Goal: Task Accomplishment & Management: Use online tool/utility

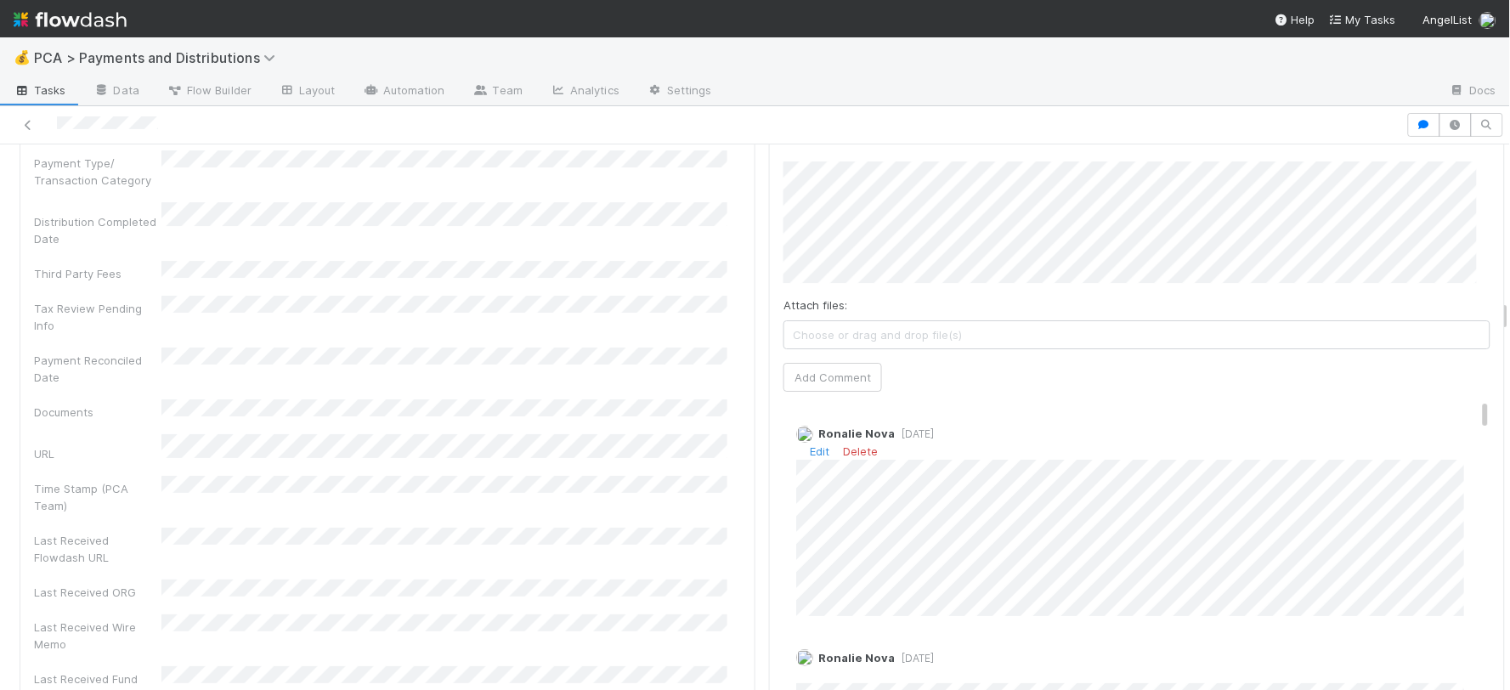
scroll to position [3494, 0]
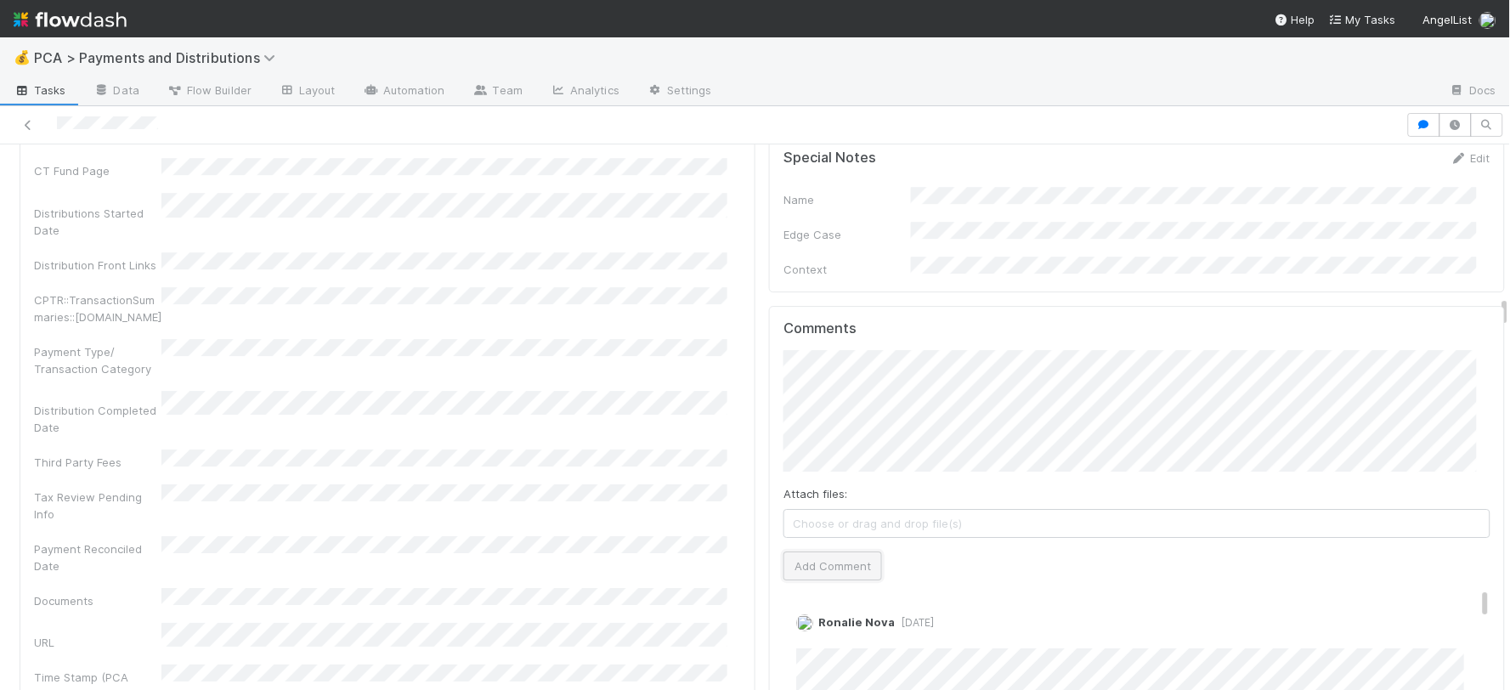
click at [835, 552] on button "Add Comment" at bounding box center [833, 566] width 99 height 29
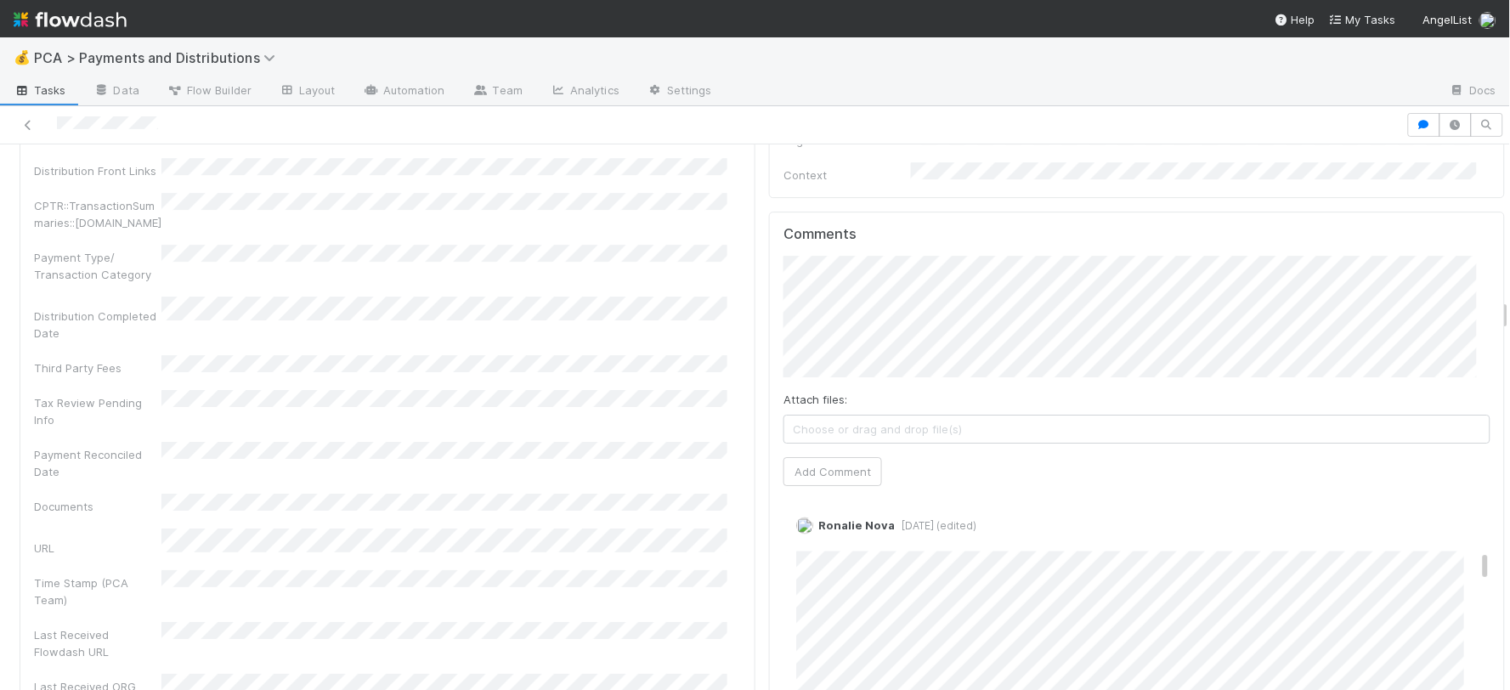
scroll to position [944, 0]
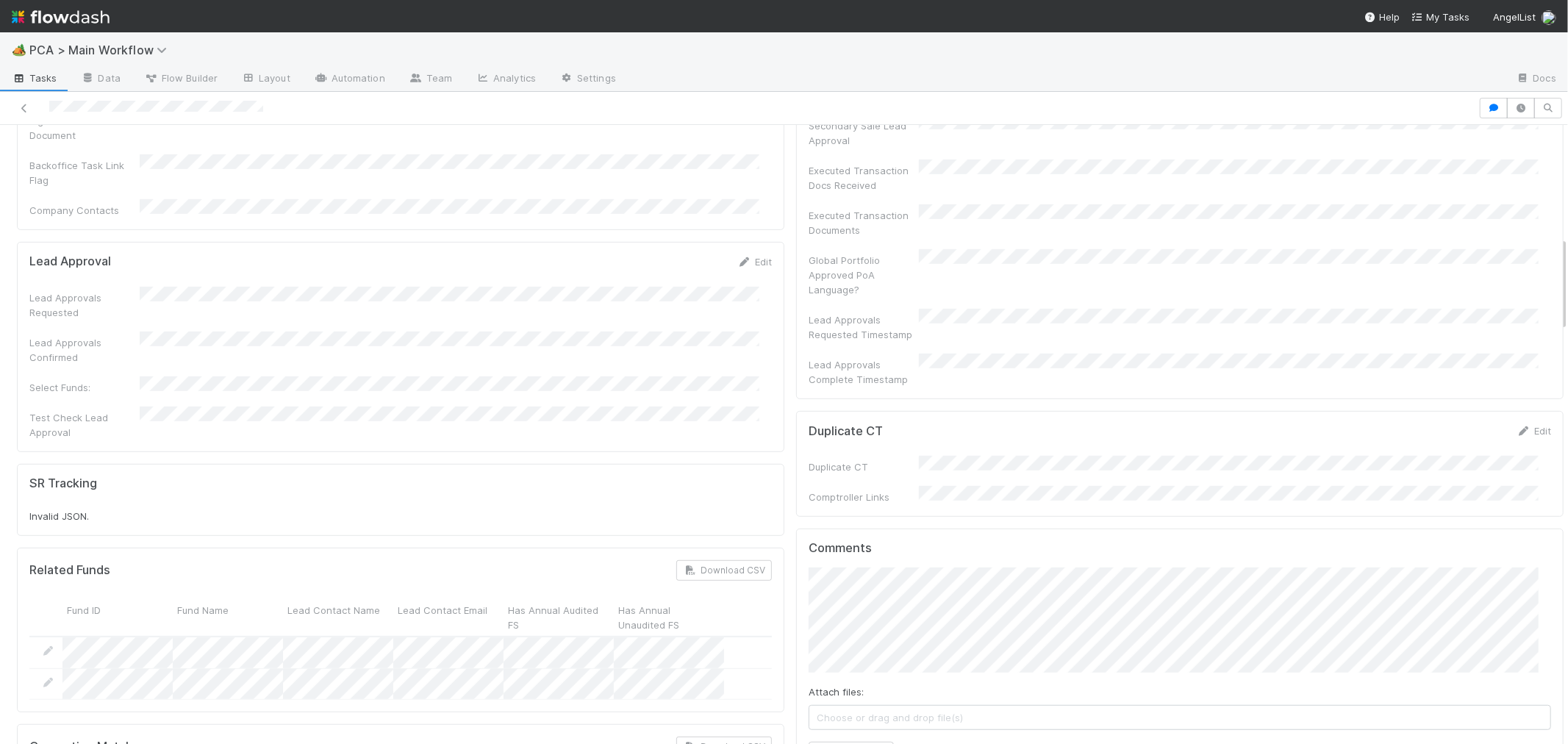
scroll to position [591, 0]
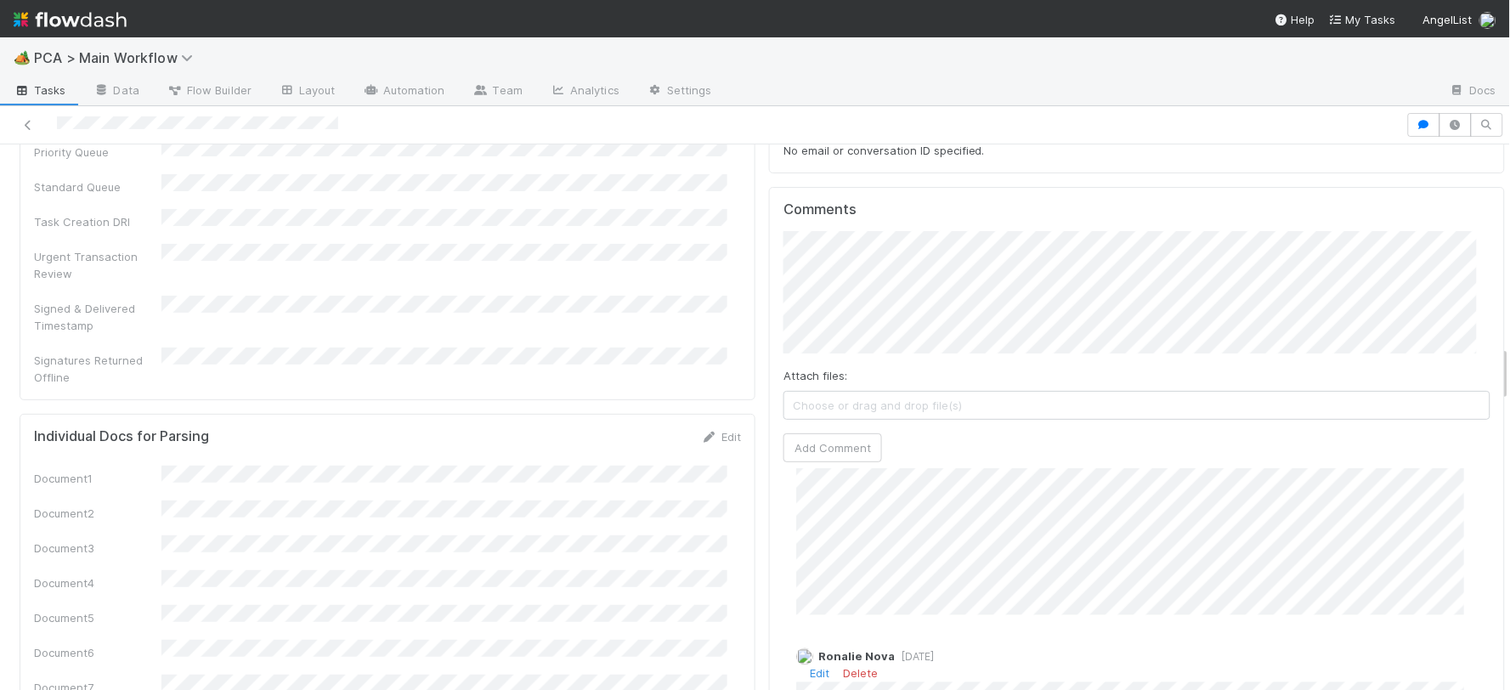
scroll to position [1983, 0]
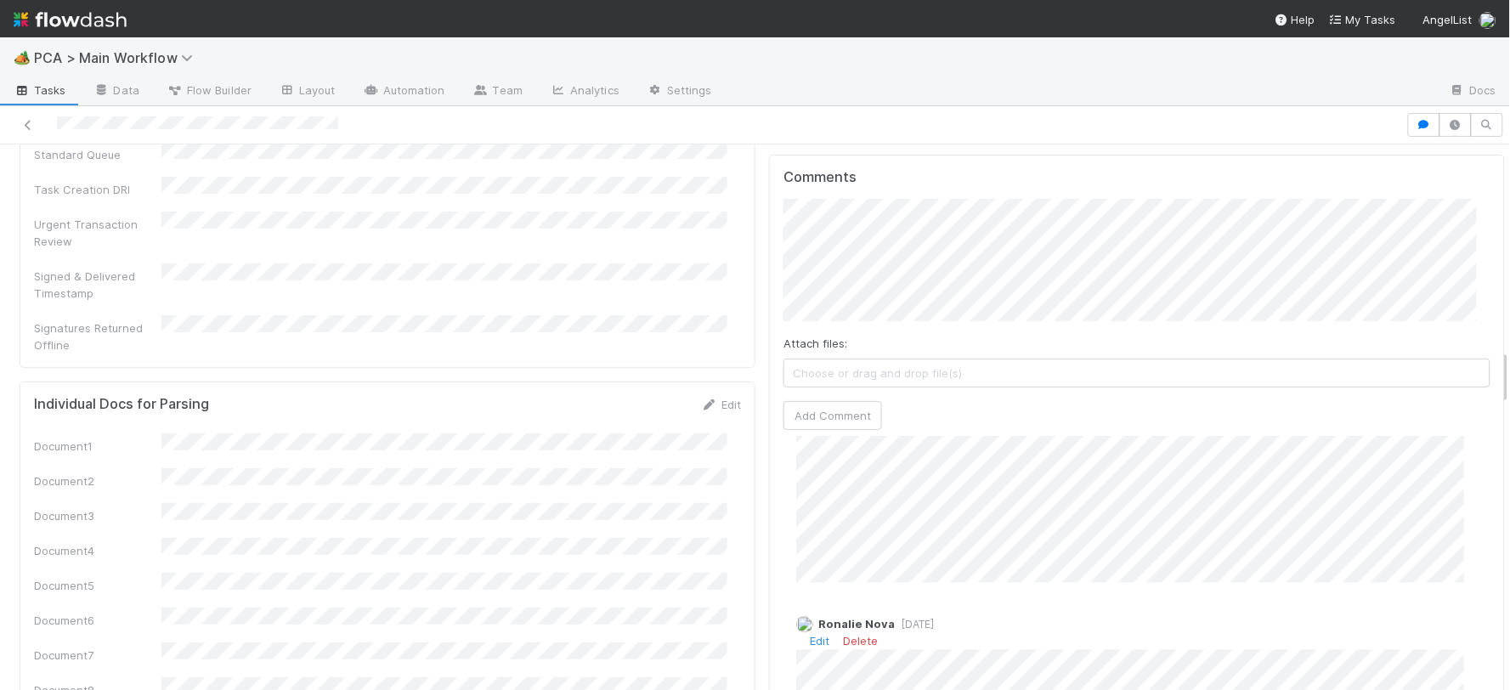
click at [903, 619] on span "1 year ago" at bounding box center [914, 625] width 39 height 13
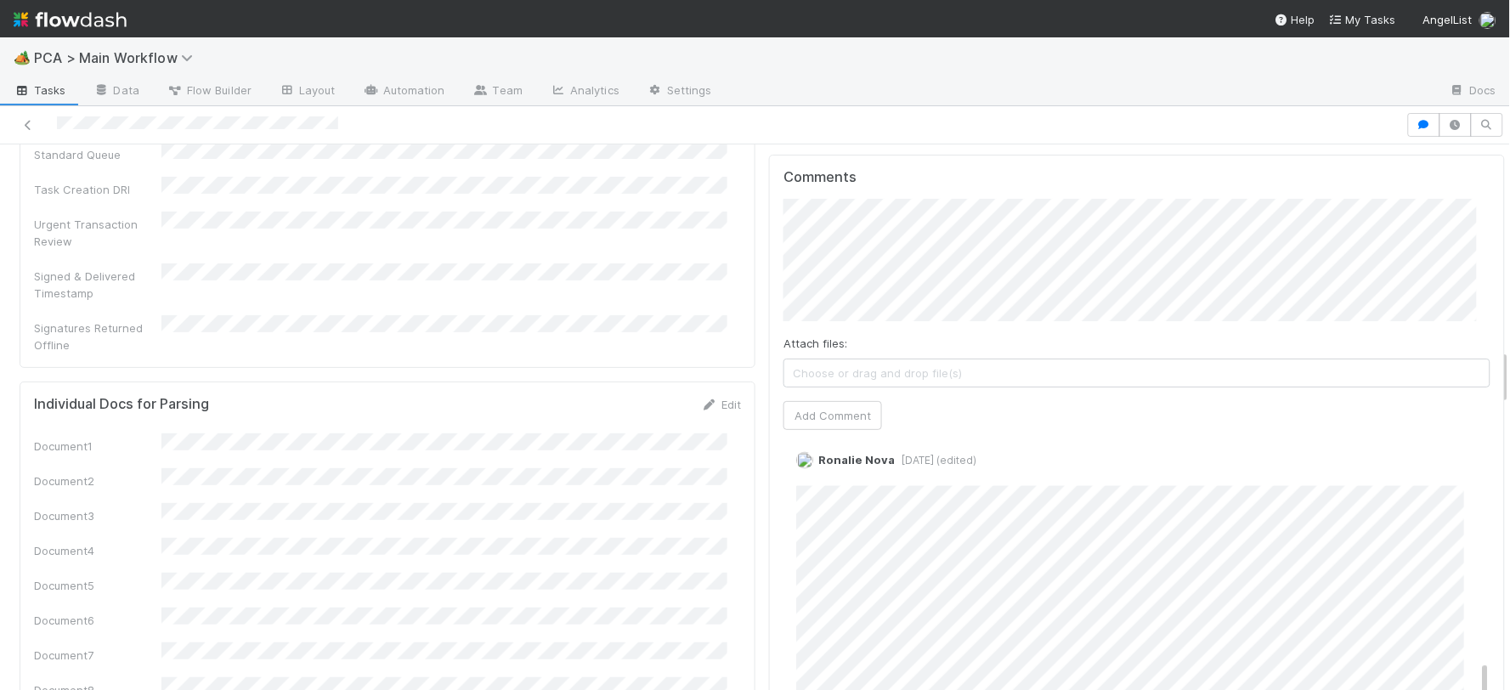
scroll to position [807, 0]
click at [895, 471] on span "1 year ago (edited)" at bounding box center [936, 477] width 82 height 13
click at [999, 456] on div "Ronalie Nova 1 year ago (edited) Edit Delete" at bounding box center [1144, 613] width 721 height 314
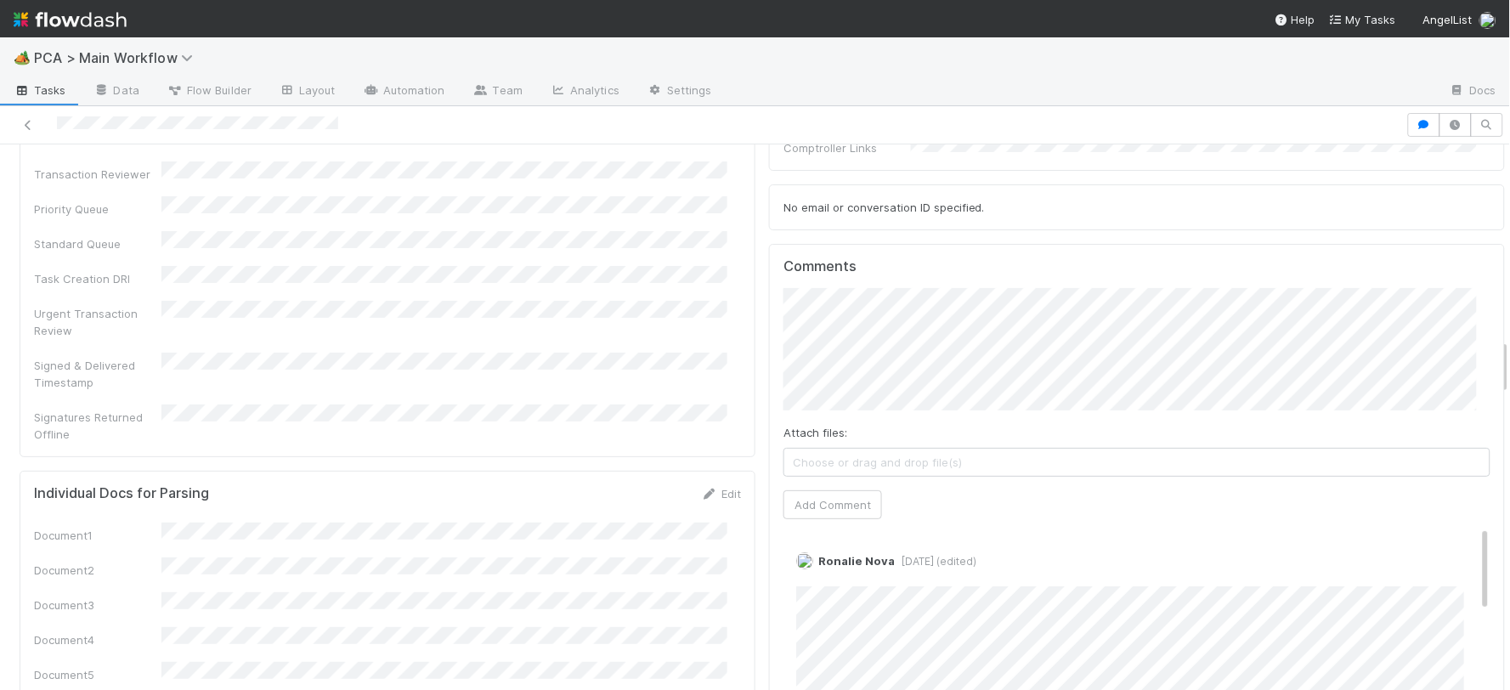
scroll to position [1888, 0]
click at [811, 495] on button "Add Comment" at bounding box center [833, 509] width 99 height 29
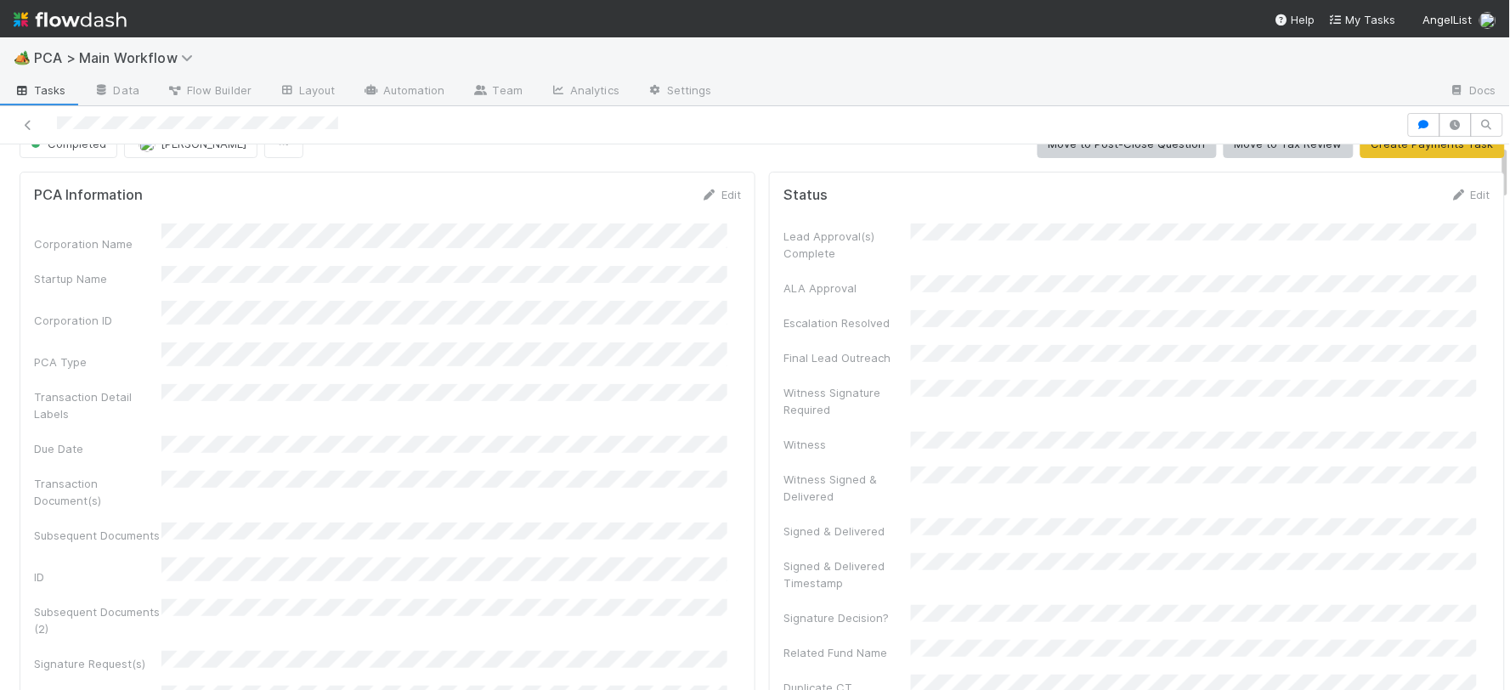
scroll to position [0, 0]
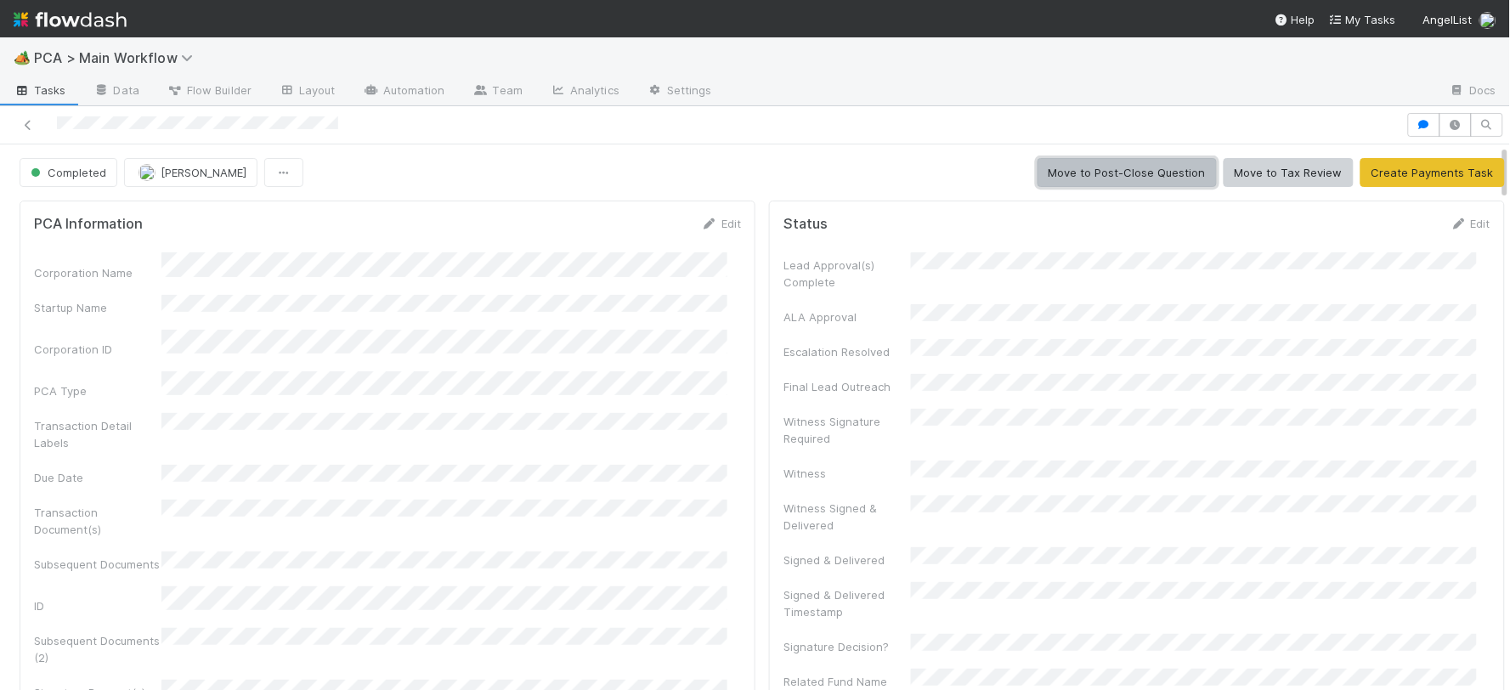
click at [1125, 167] on button "Move to Post-Close Question" at bounding box center [1127, 172] width 179 height 29
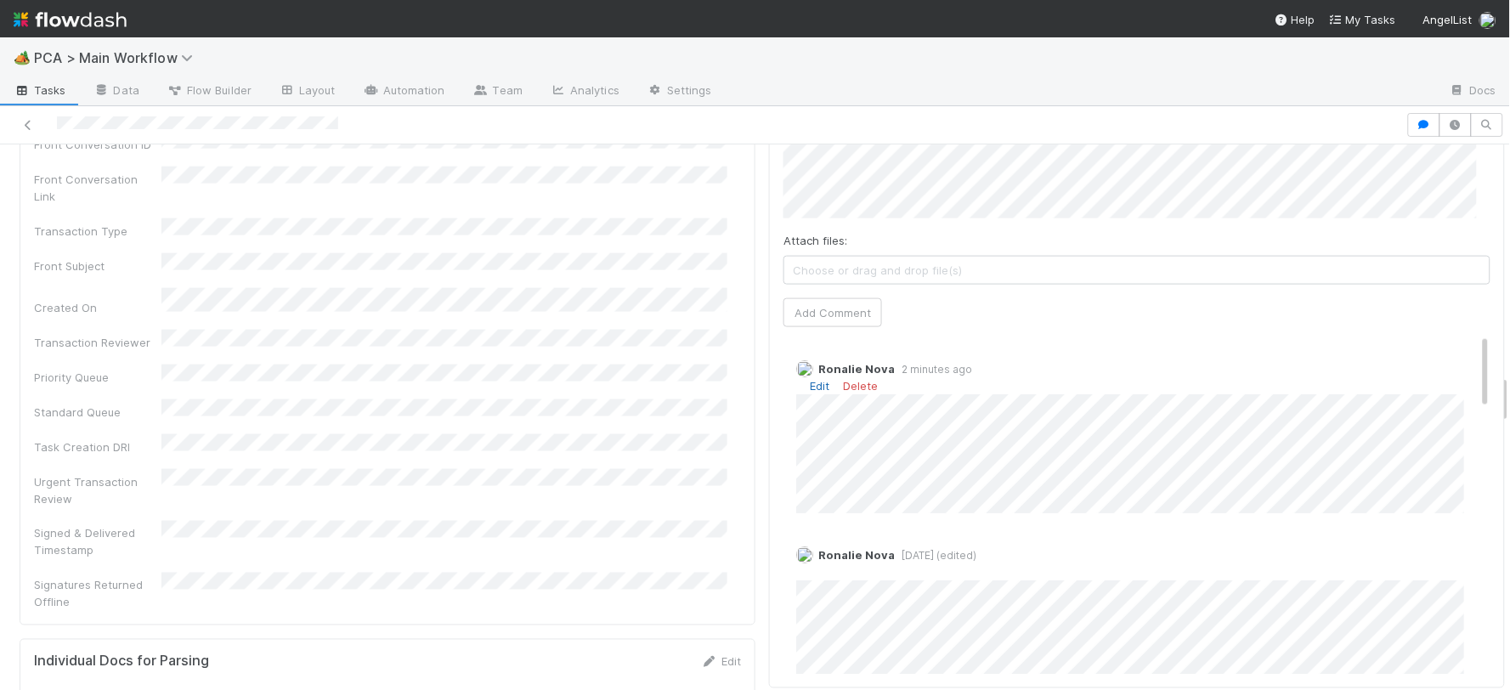
click at [810, 379] on link "Edit" at bounding box center [820, 386] width 20 height 14
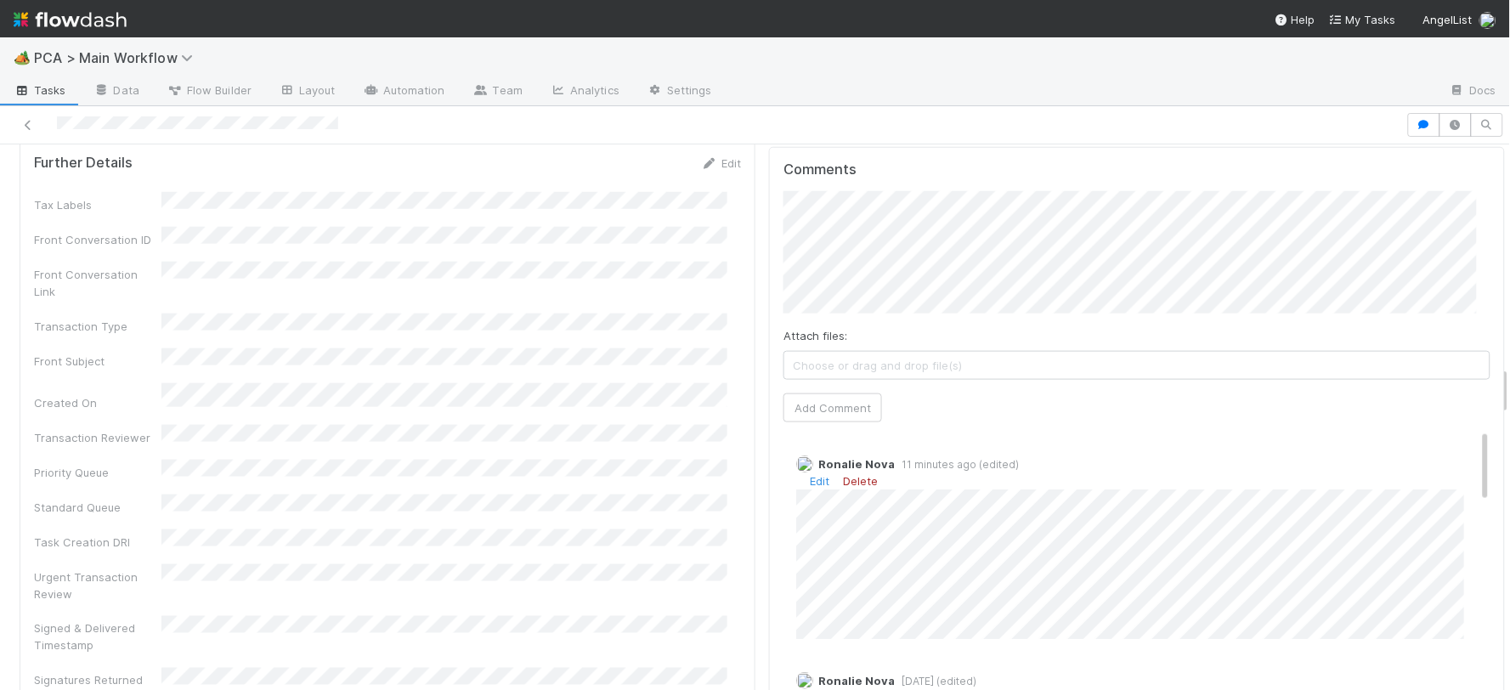
click at [857, 474] on link "Delete" at bounding box center [860, 481] width 35 height 14
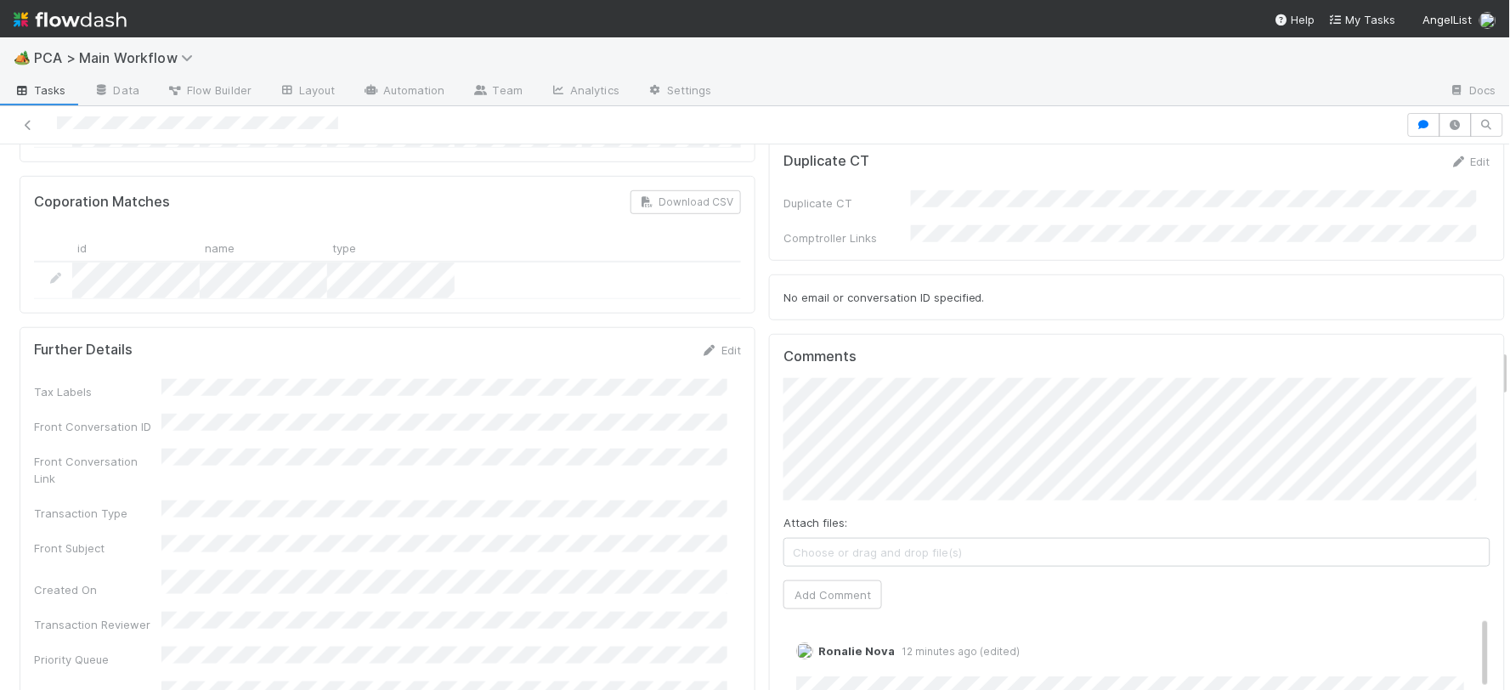
scroll to position [2266, 0]
click at [852, 540] on span "Choose or drag and drop file(s)" at bounding box center [1136, 553] width 705 height 27
click at [789, 582] on button "Add Comment" at bounding box center [833, 596] width 99 height 29
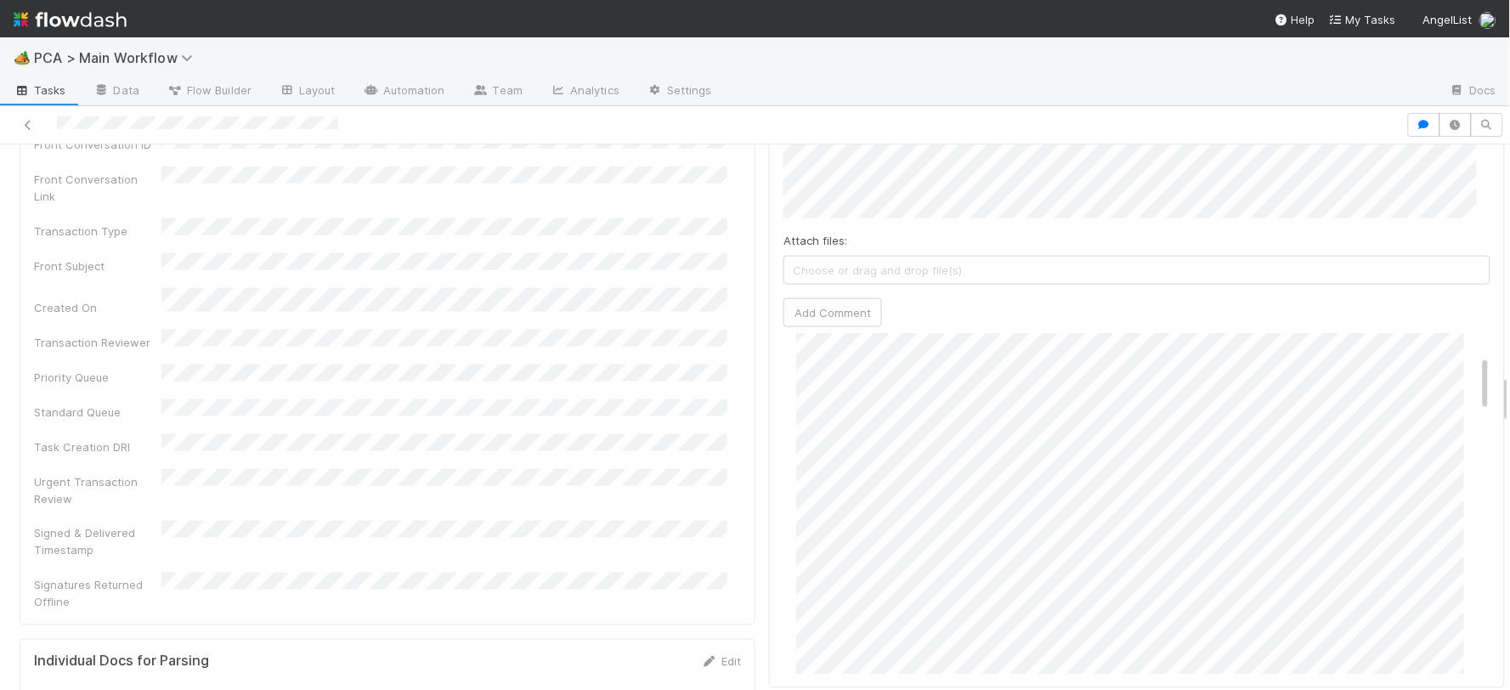
scroll to position [189, 0]
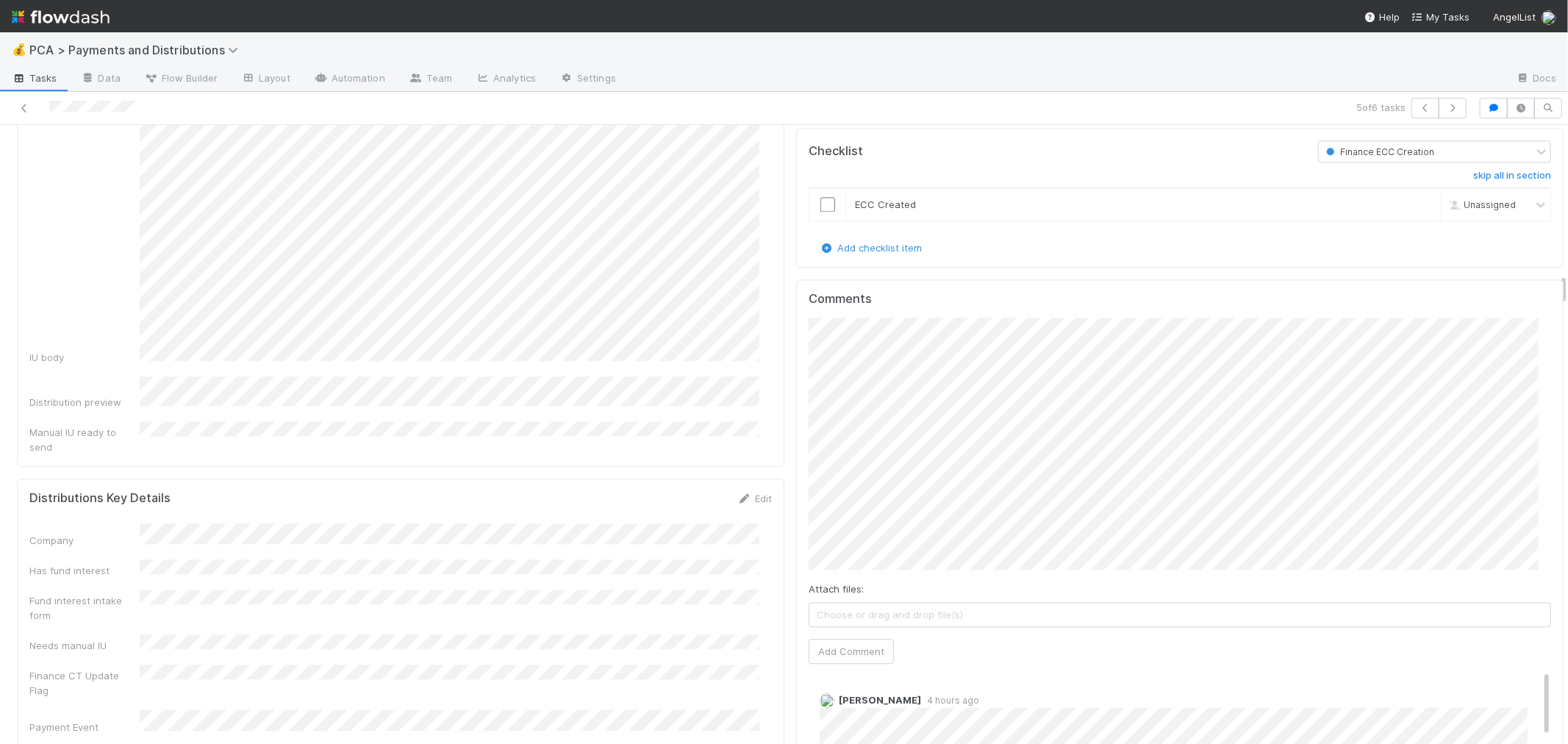
scroll to position [2858, 0]
click at [796, 303] on div "Comments Attach files: Choose or drag and drop file(s) Add Comment Cierra Catar…" at bounding box center [1179, 620] width 767 height 697
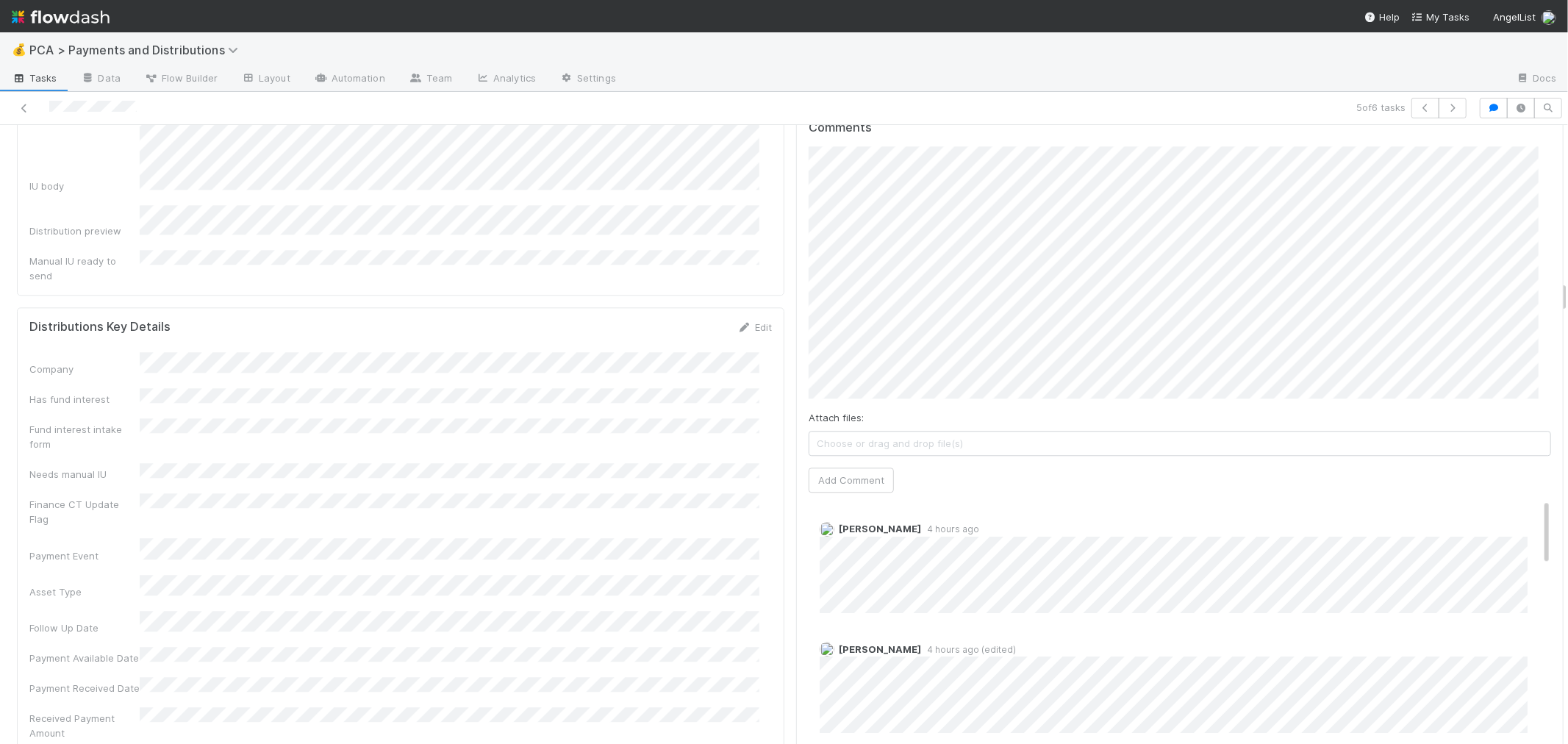
scroll to position [2777, 0]
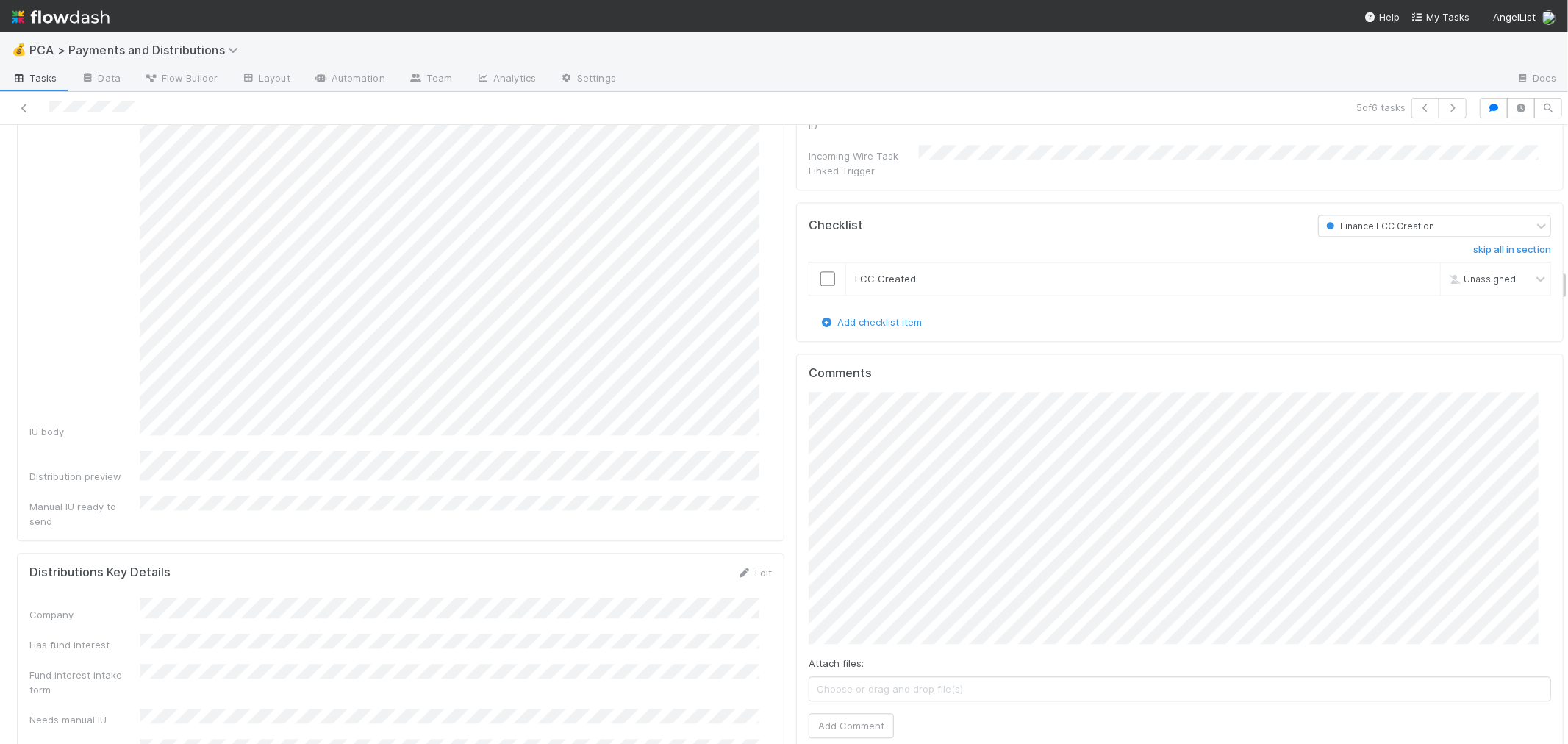
click at [910, 677] on span "Choose or drag and drop file(s)" at bounding box center [1180, 689] width 741 height 23
click at [1154, 677] on span "DAR Fund I, a series of Heron Rock AL_Continental.png (0%)" at bounding box center [1180, 689] width 741 height 23
click at [847, 737] on button "Add Comment" at bounding box center [851, 749] width 86 height 25
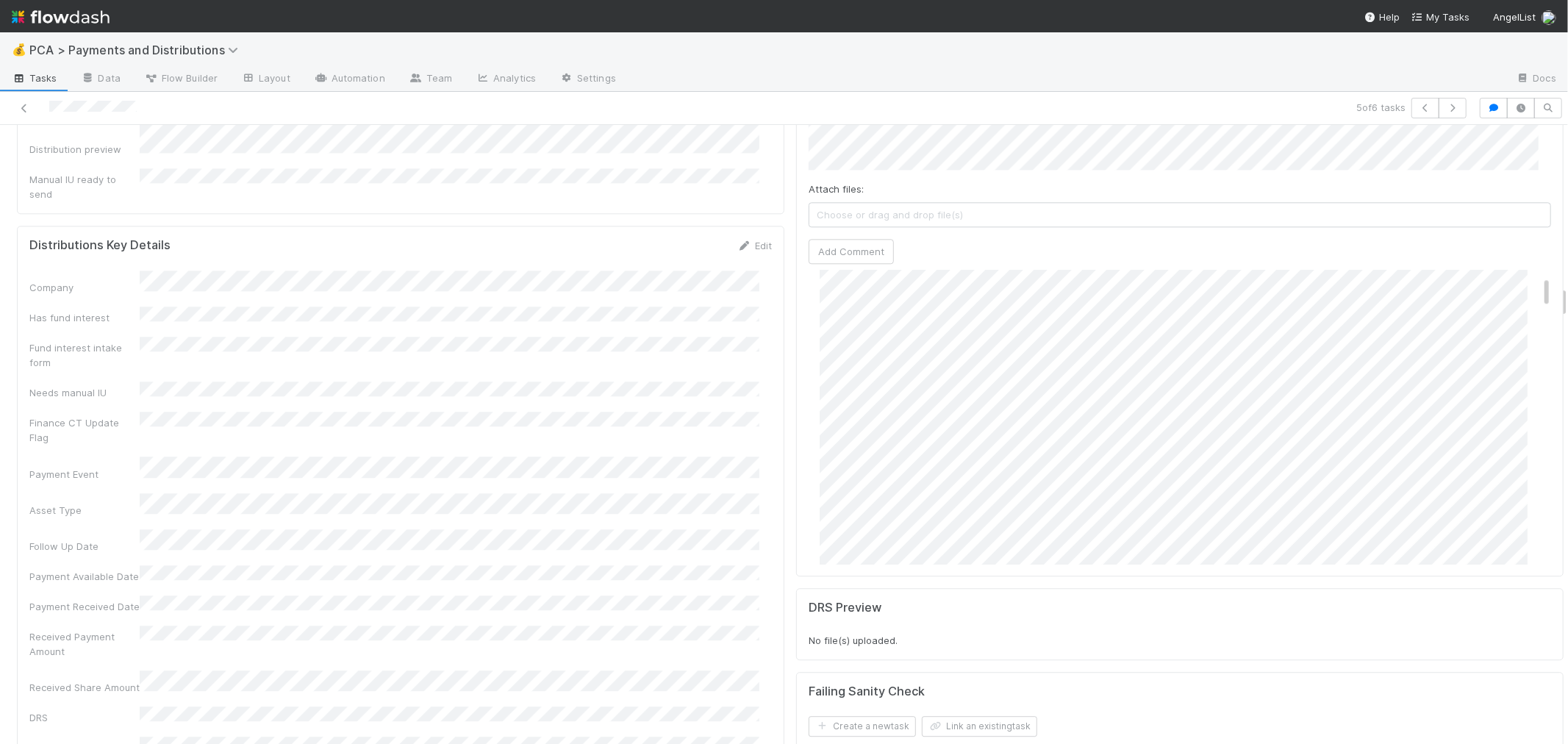
scroll to position [0, 0]
click at [831, 310] on link "Edit" at bounding box center [840, 316] width 17 height 12
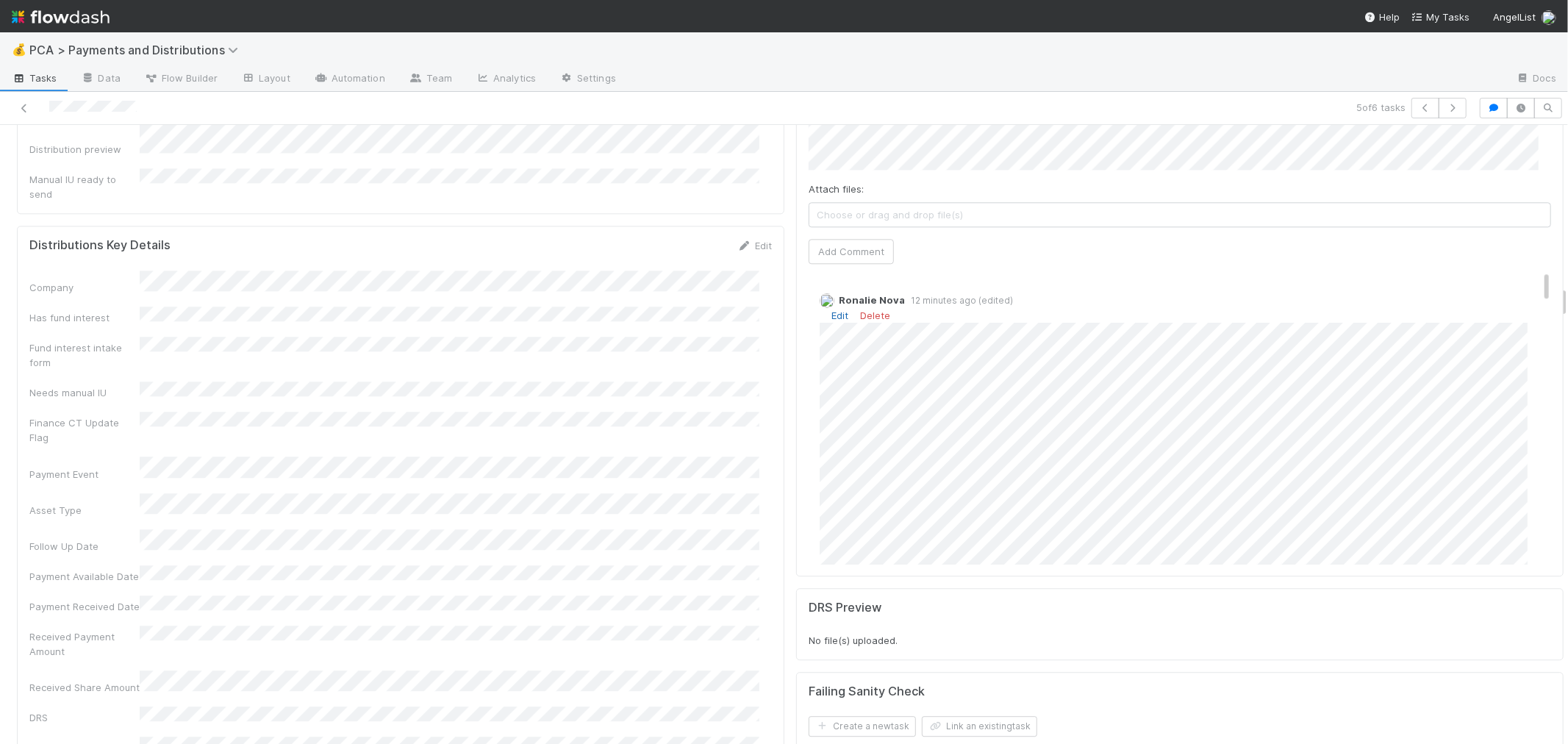
click at [831, 310] on link "Edit" at bounding box center [840, 316] width 17 height 12
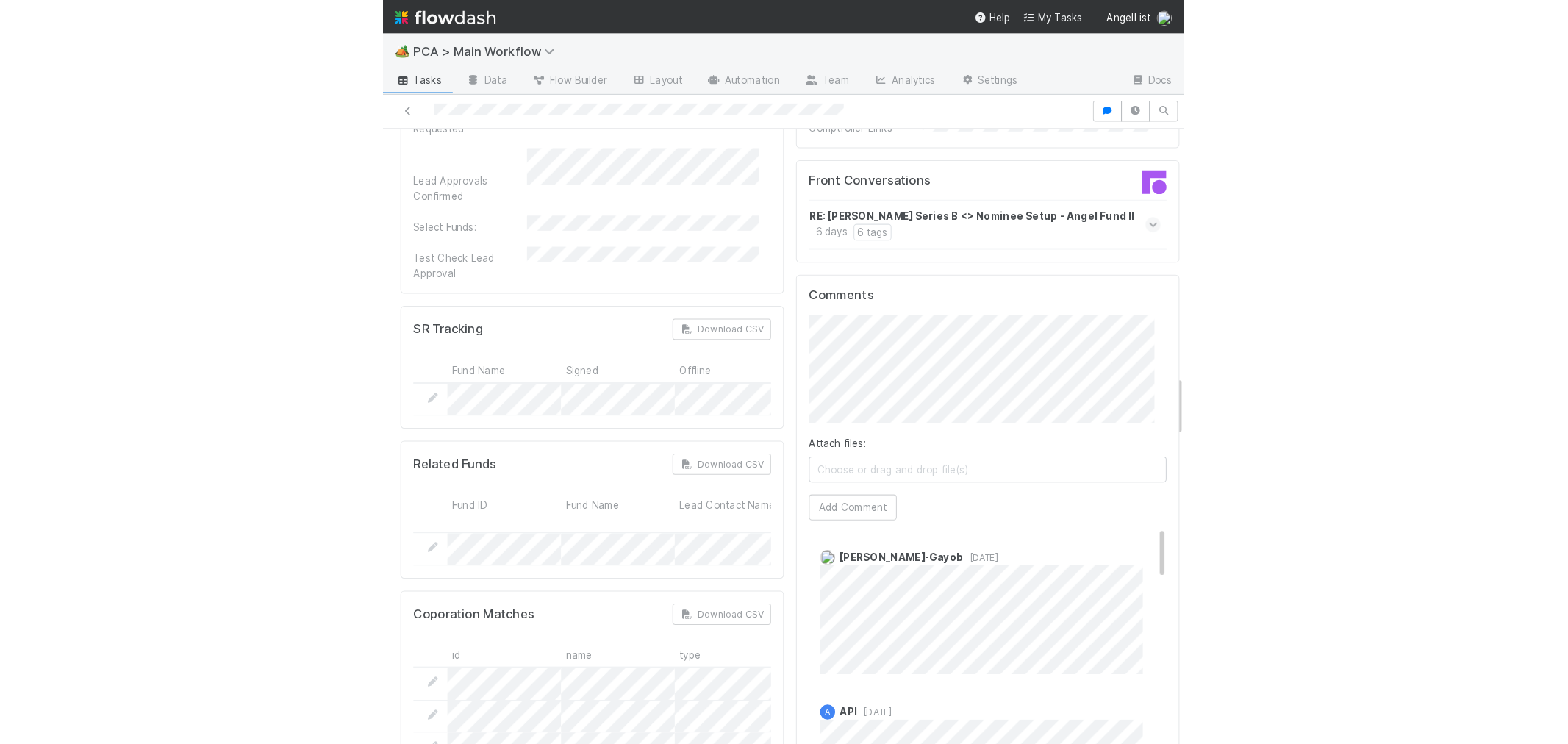
scroll to position [2532, 0]
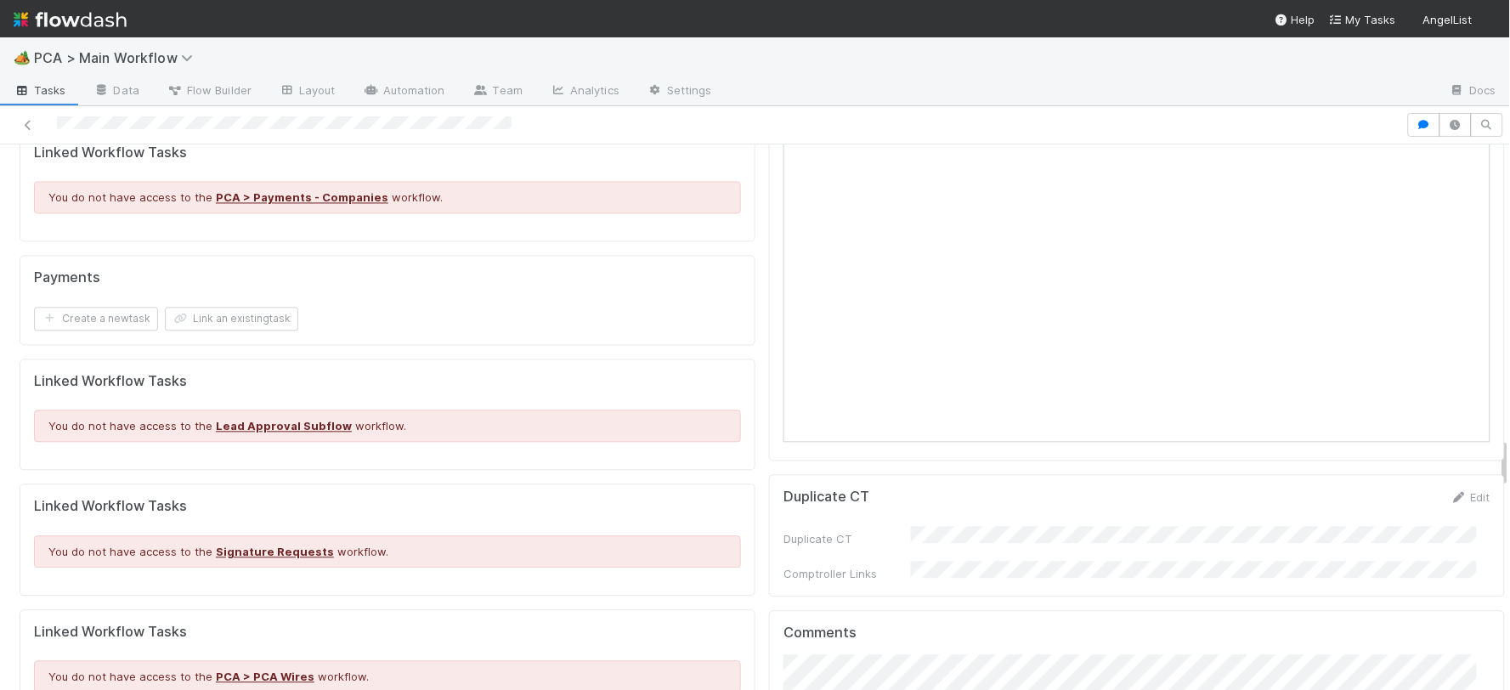
scroll to position [3115, 0]
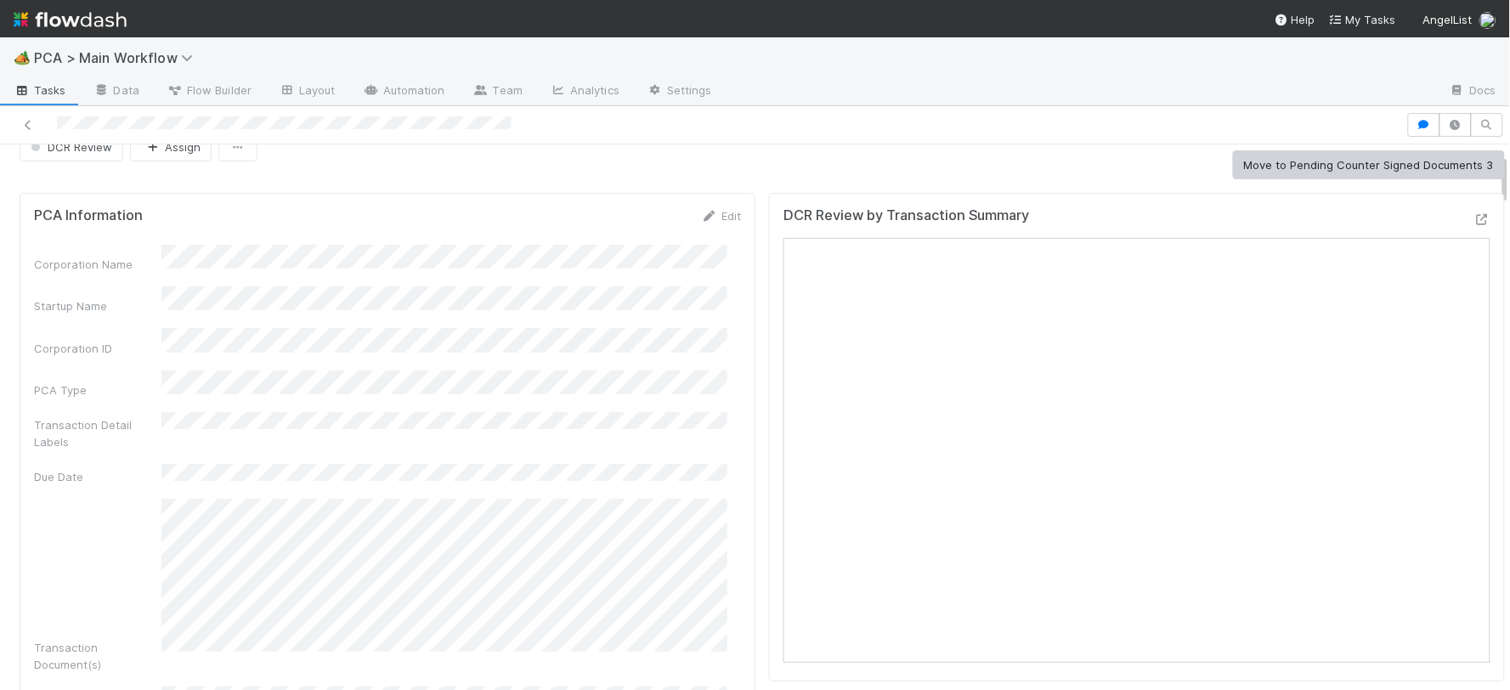
scroll to position [0, 0]
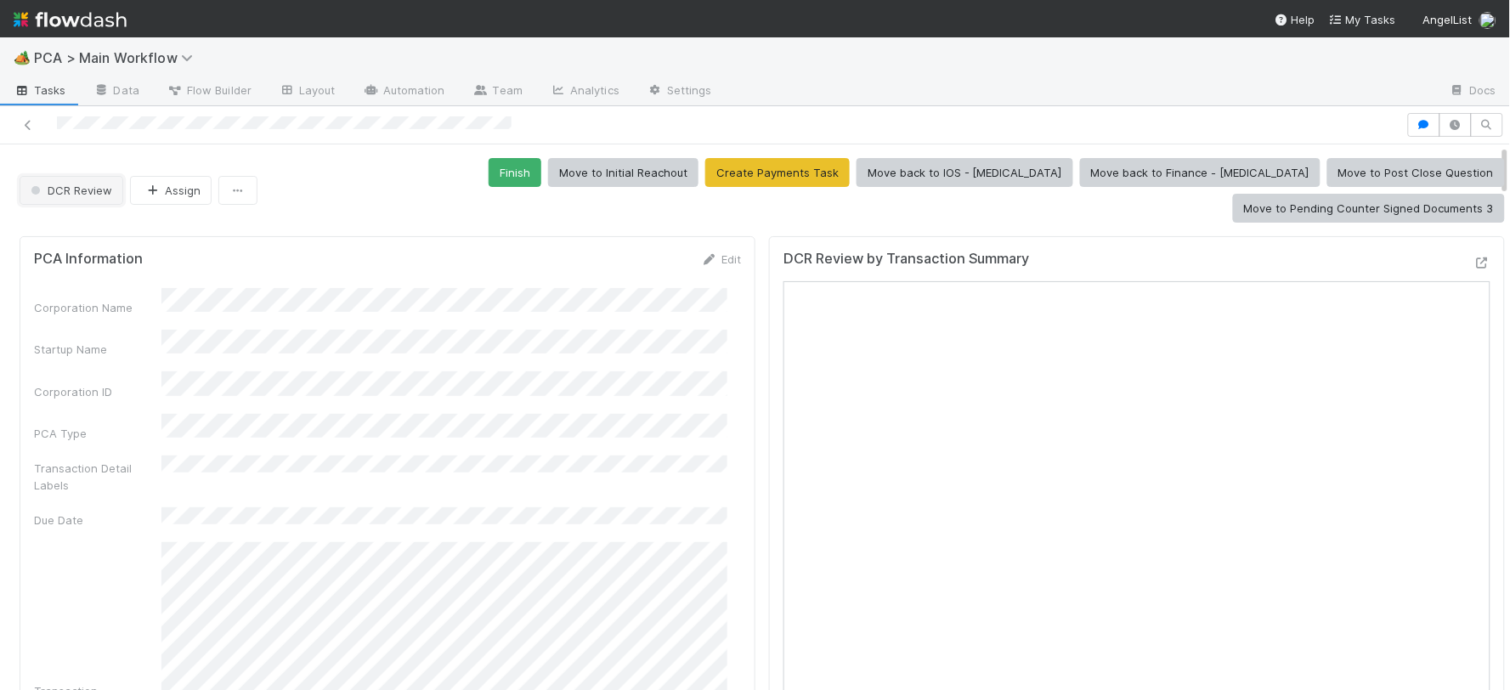
click at [82, 176] on button "DCR Review" at bounding box center [72, 190] width 104 height 29
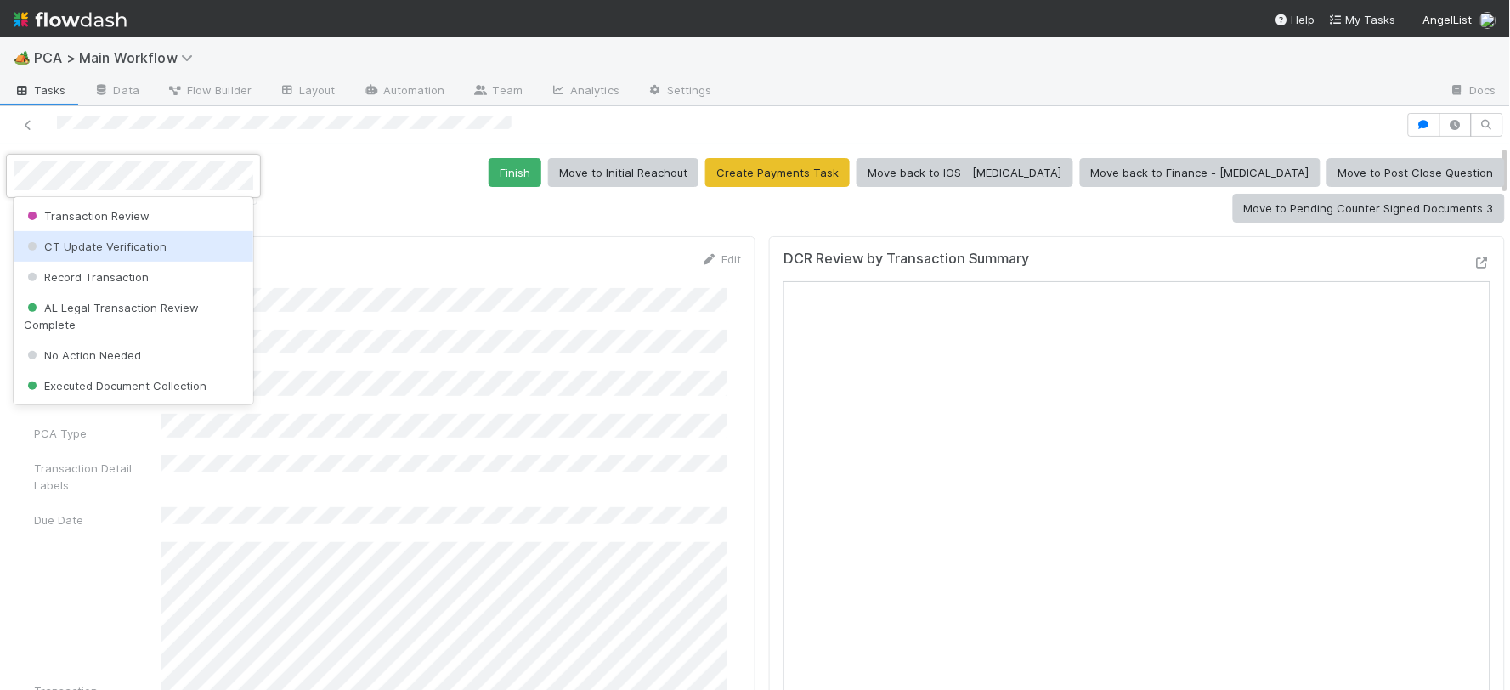
click at [115, 243] on span "CT Update Verification" at bounding box center [95, 247] width 143 height 14
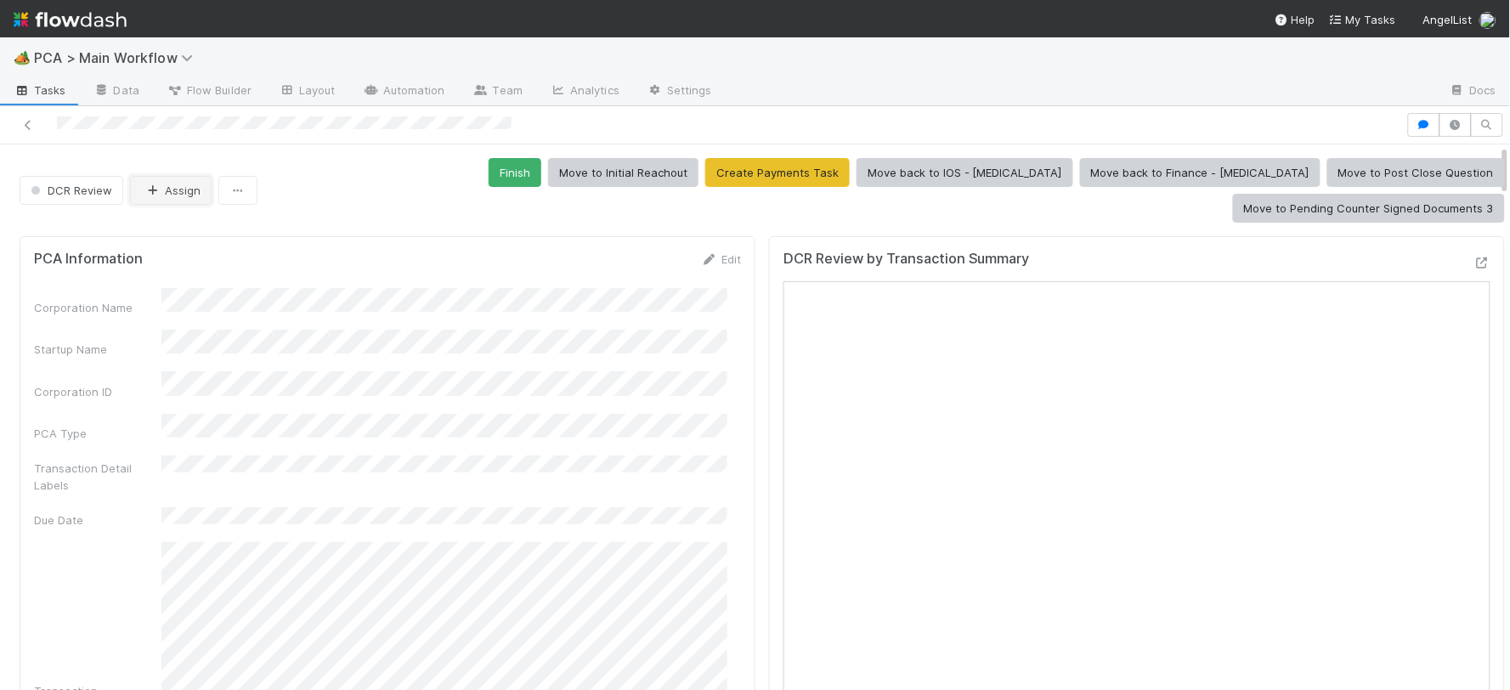
click at [177, 176] on button "Assign" at bounding box center [171, 190] width 82 height 29
click at [228, 216] on div "[PERSON_NAME]" at bounding box center [243, 216] width 240 height 31
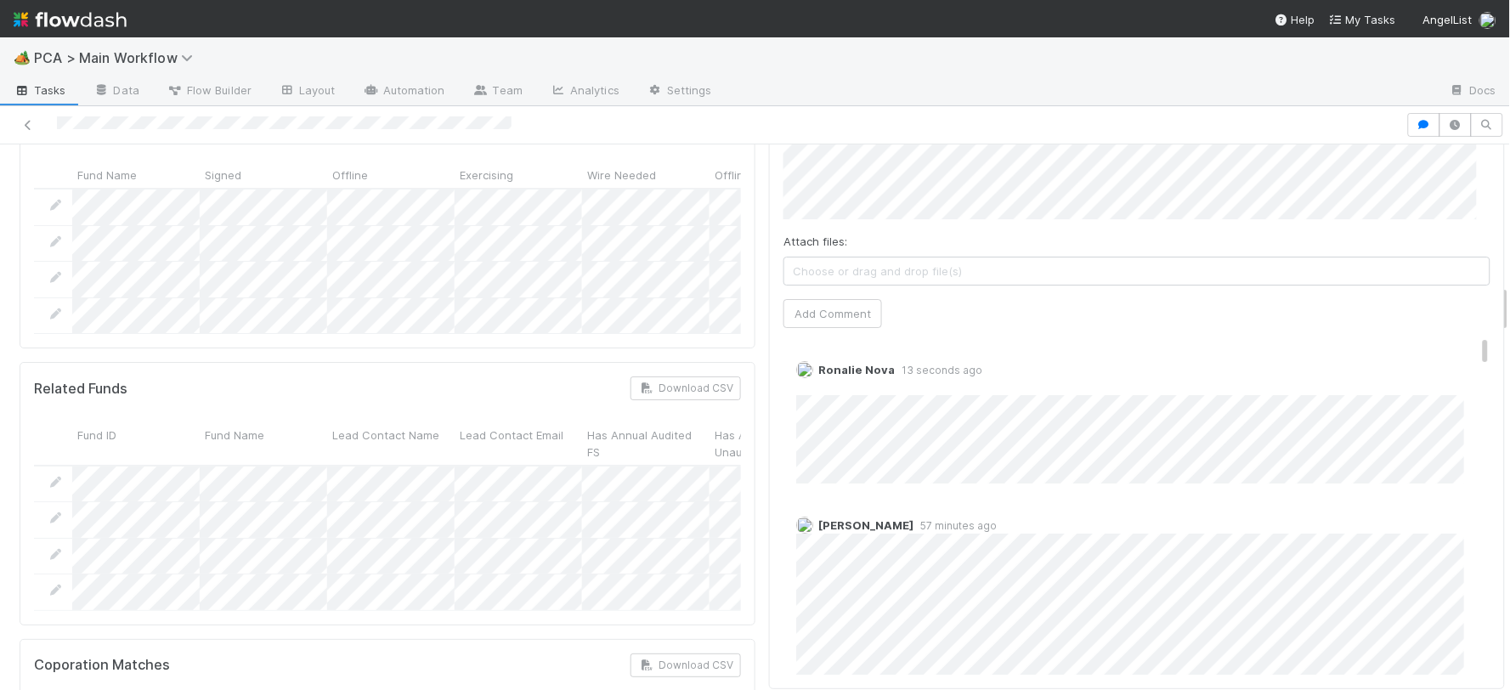
scroll to position [1510, 0]
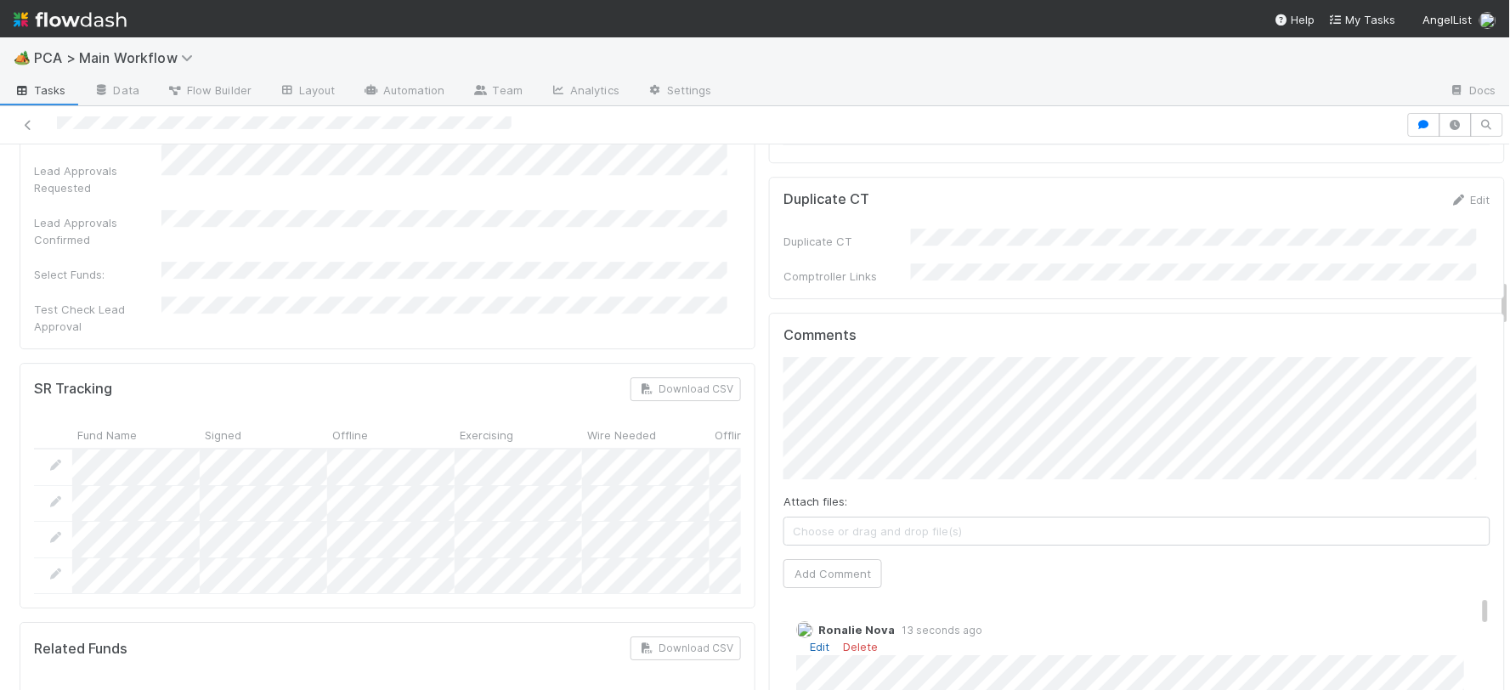
click at [810, 640] on link "Edit" at bounding box center [820, 647] width 20 height 14
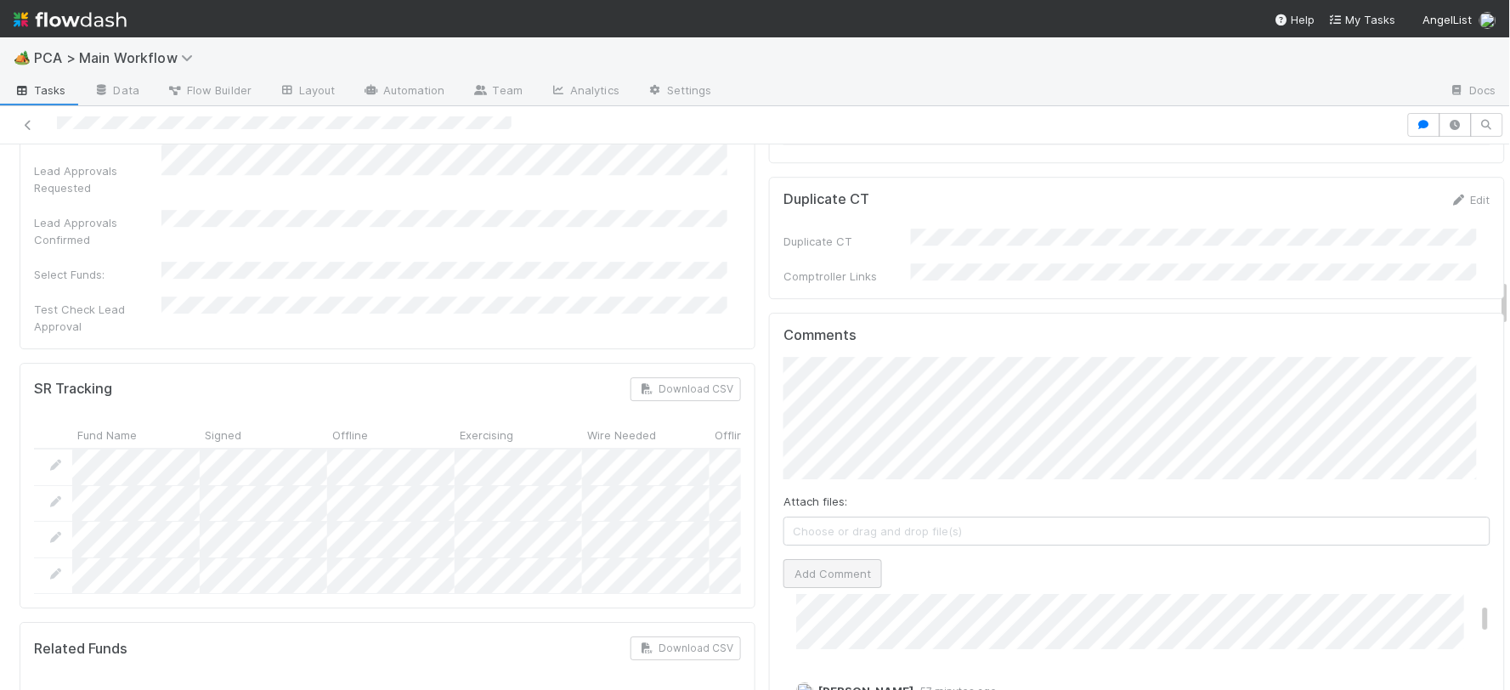
scroll to position [111, 0]
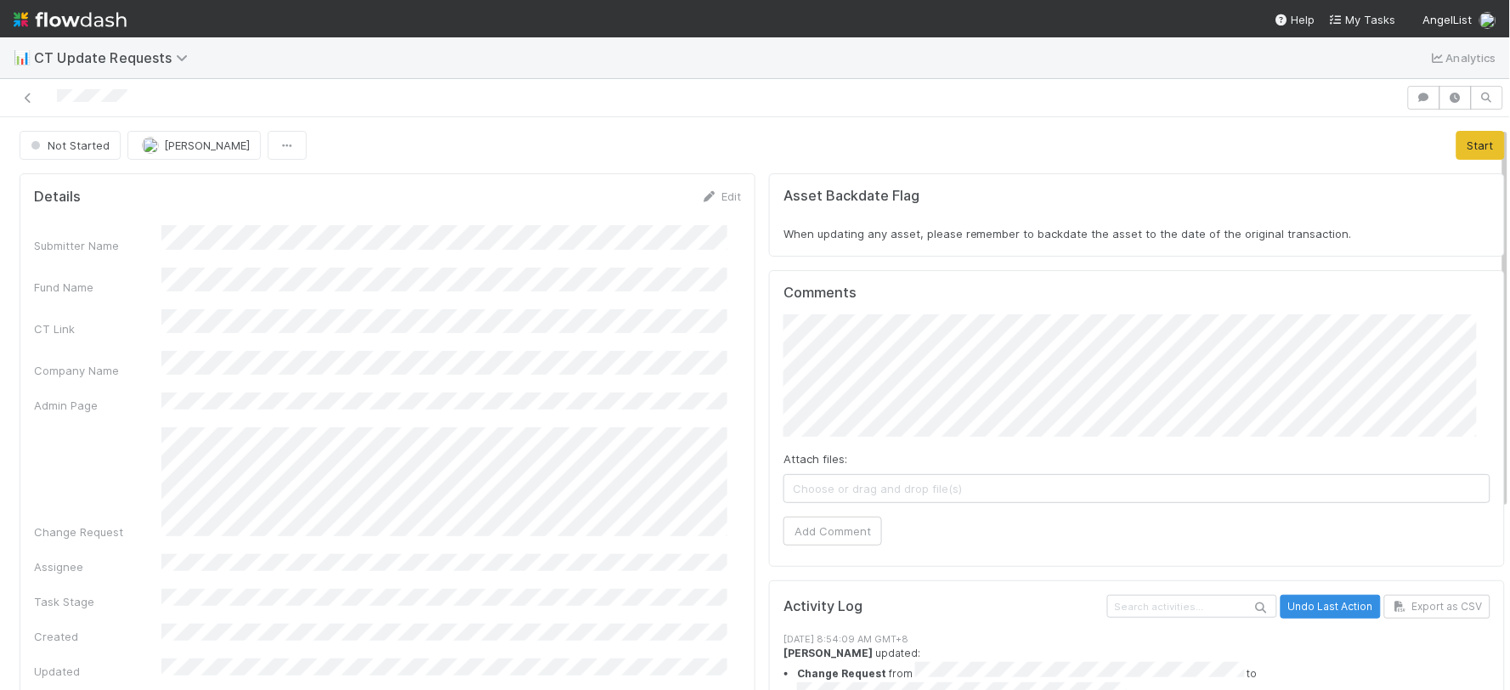
scroll to position [283, 0]
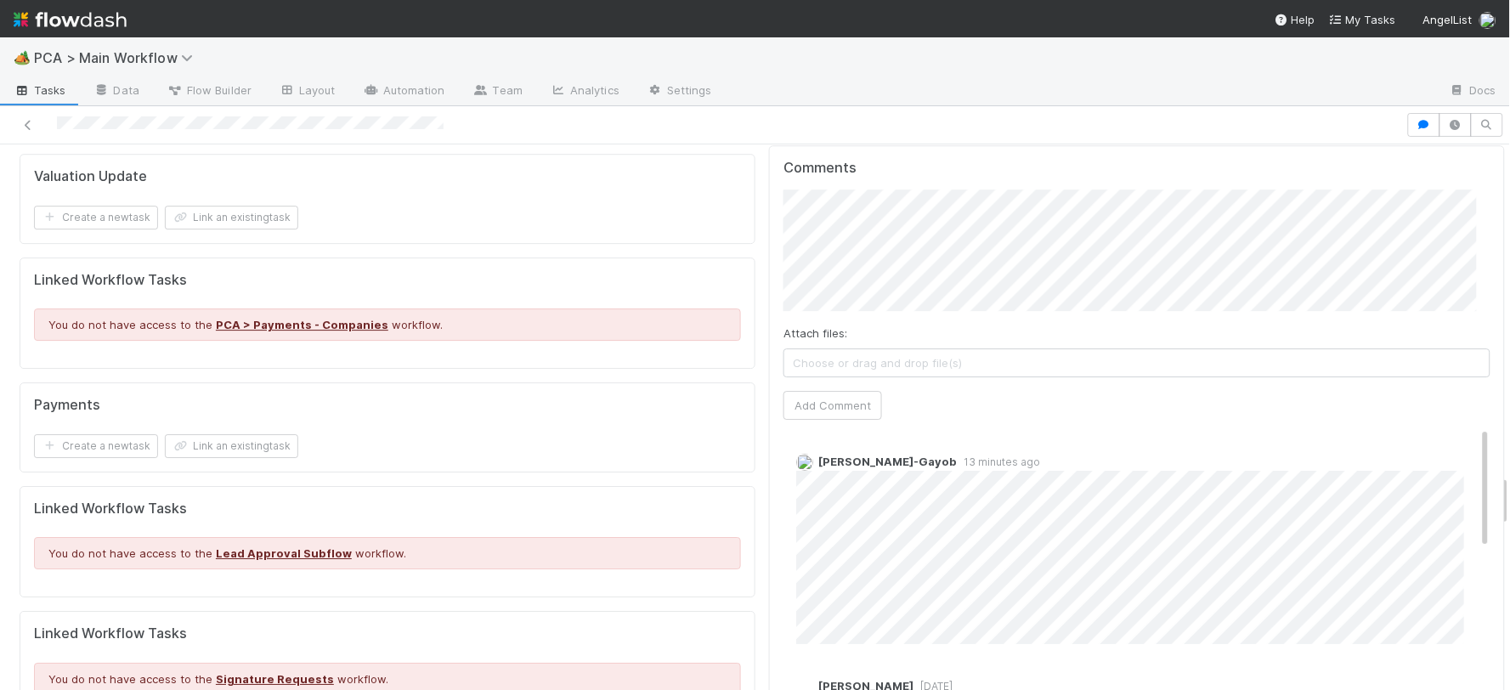
scroll to position [3399, 0]
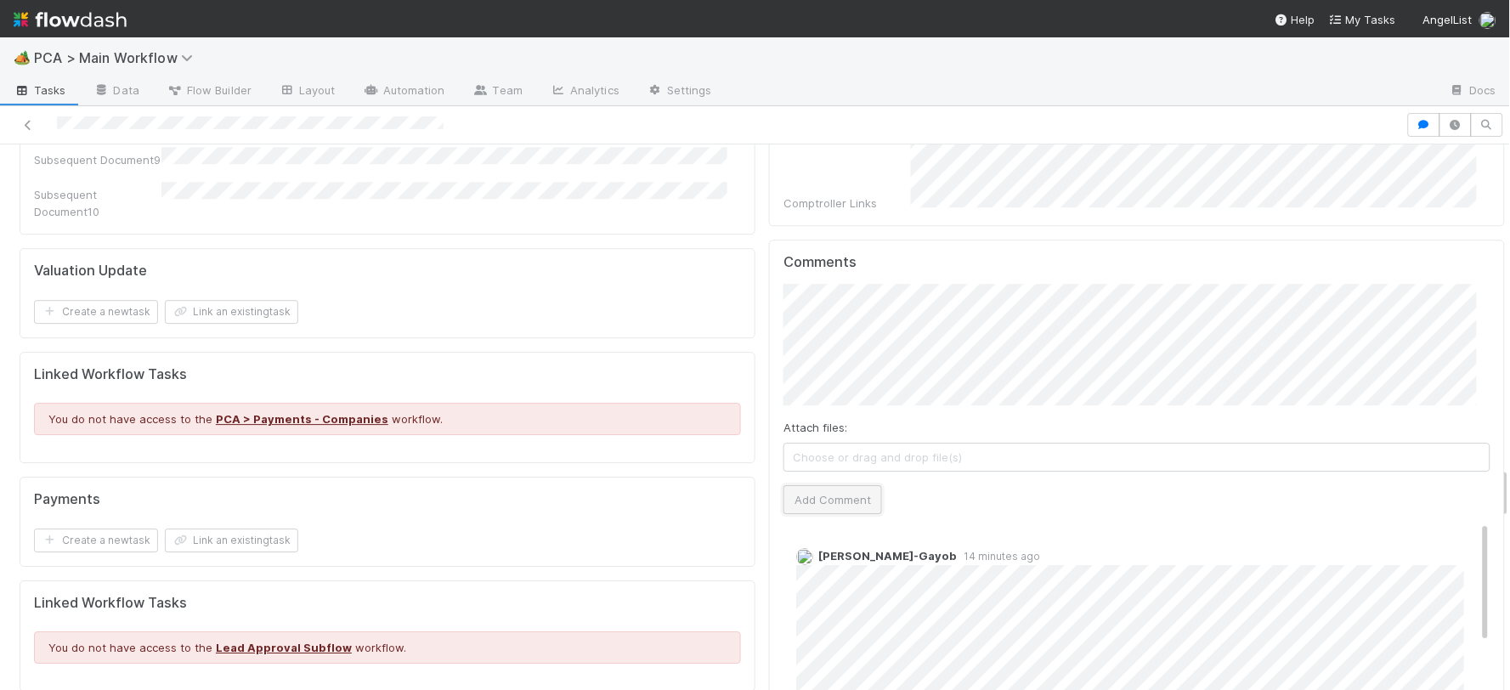
click at [829, 485] on button "Add Comment" at bounding box center [833, 499] width 99 height 29
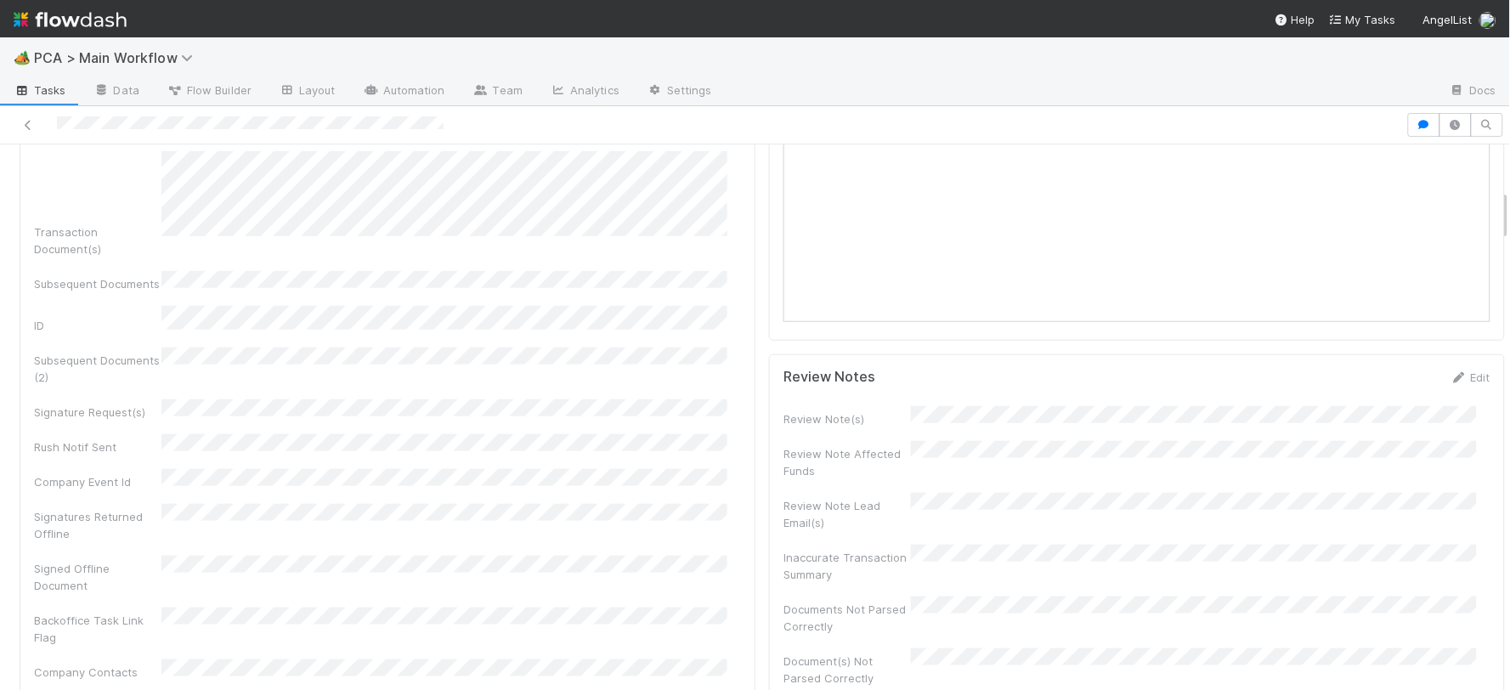
scroll to position [0, 0]
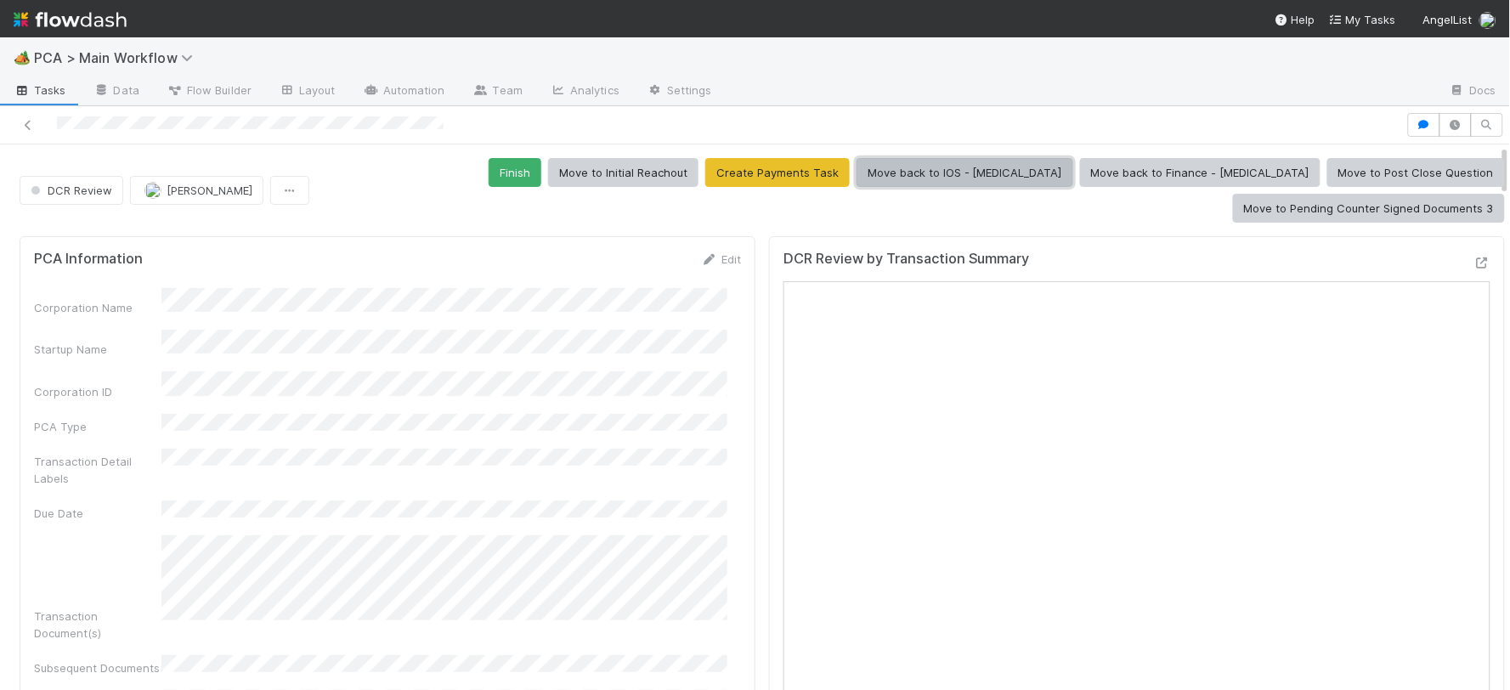
click at [857, 173] on button "Move back to IOS - [MEDICAL_DATA]" at bounding box center [965, 172] width 217 height 29
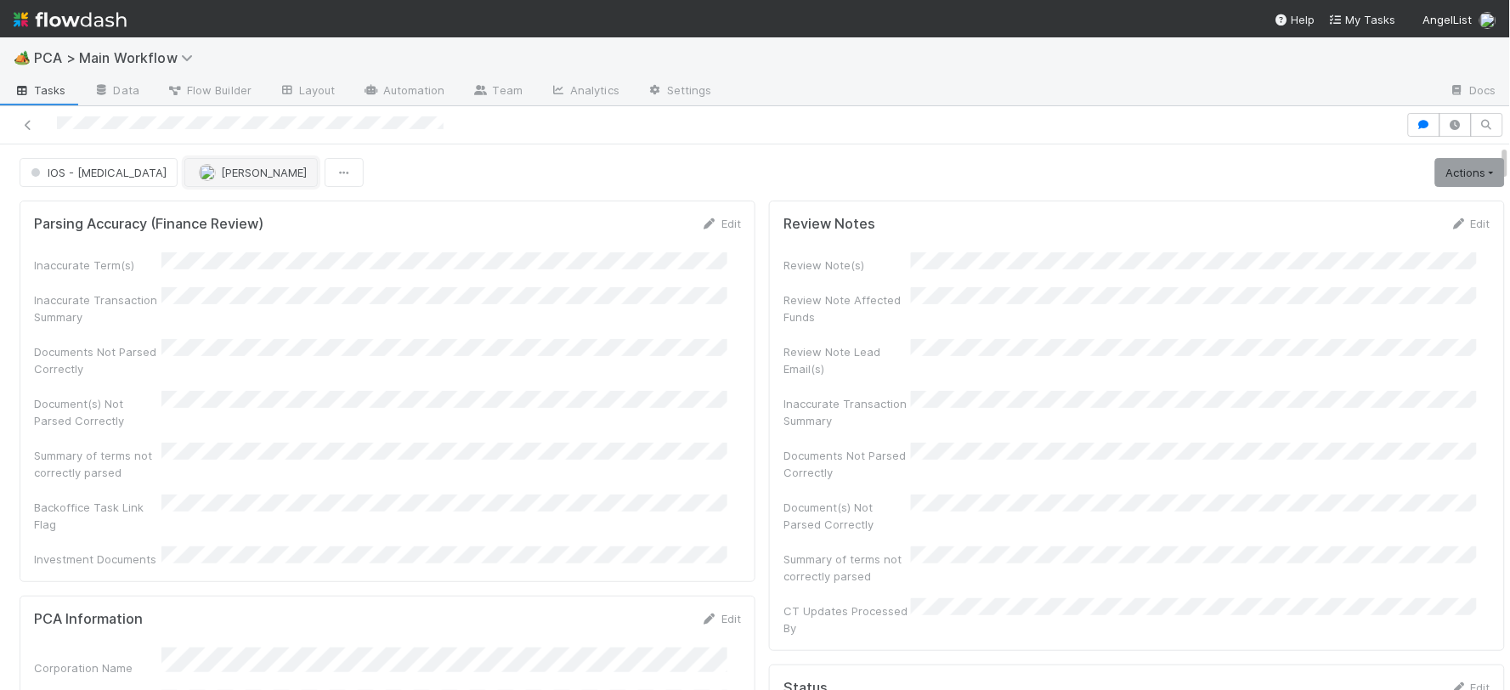
click at [224, 176] on button "[PERSON_NAME]" at bounding box center [250, 172] width 133 height 29
click at [250, 217] on div "[PERSON_NAME]-Gayob" at bounding box center [228, 216] width 240 height 31
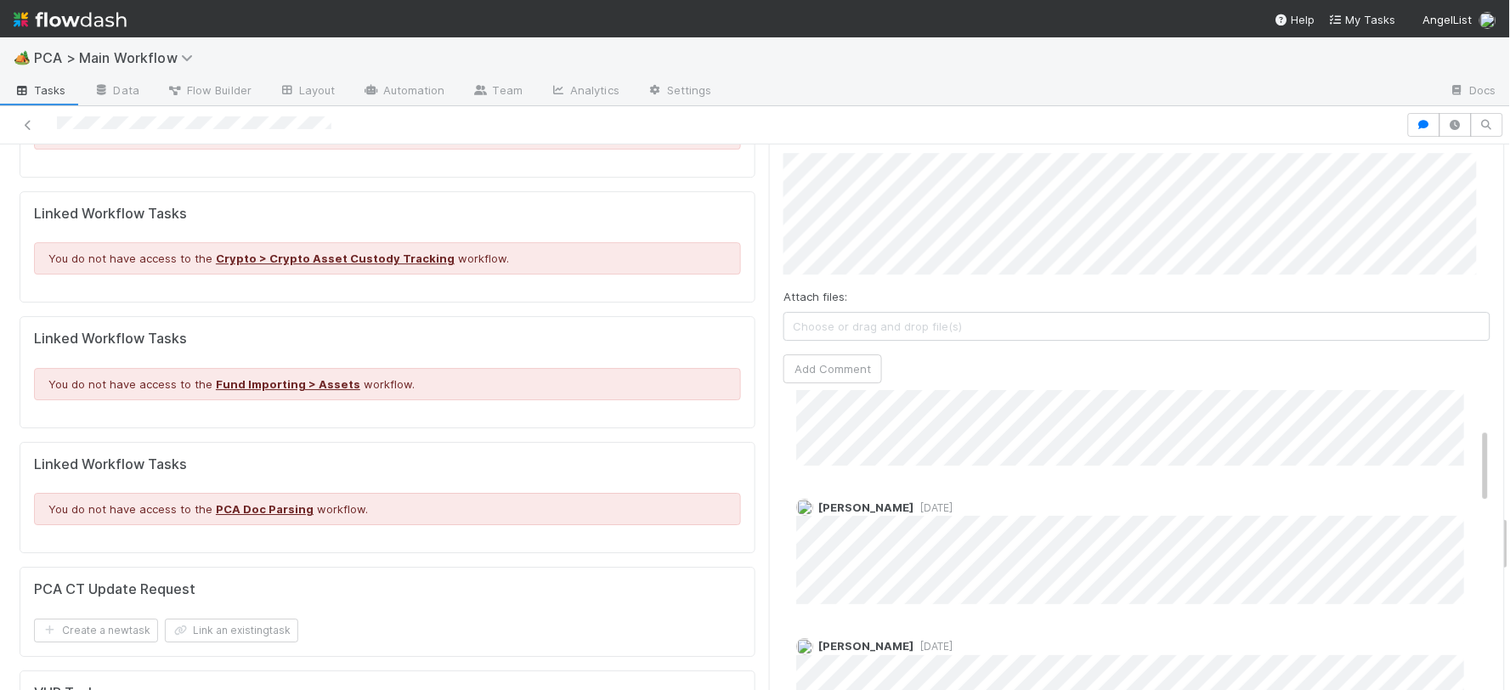
scroll to position [29, 0]
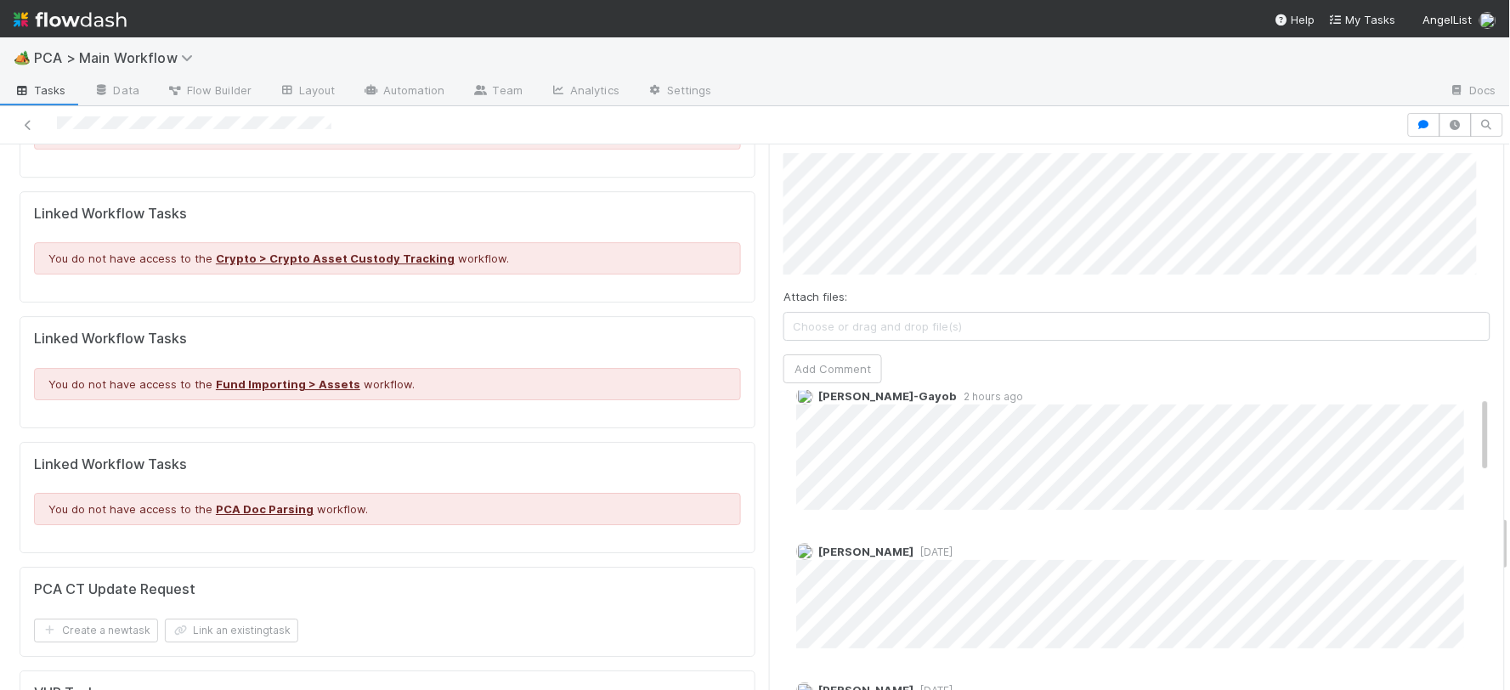
drag, startPoint x: 1042, startPoint y: 415, endPoint x: 1168, endPoint y: 370, distance: 133.6
click at [1168, 530] on div "Nathalie Gualito 3 days ago" at bounding box center [1144, 589] width 721 height 118
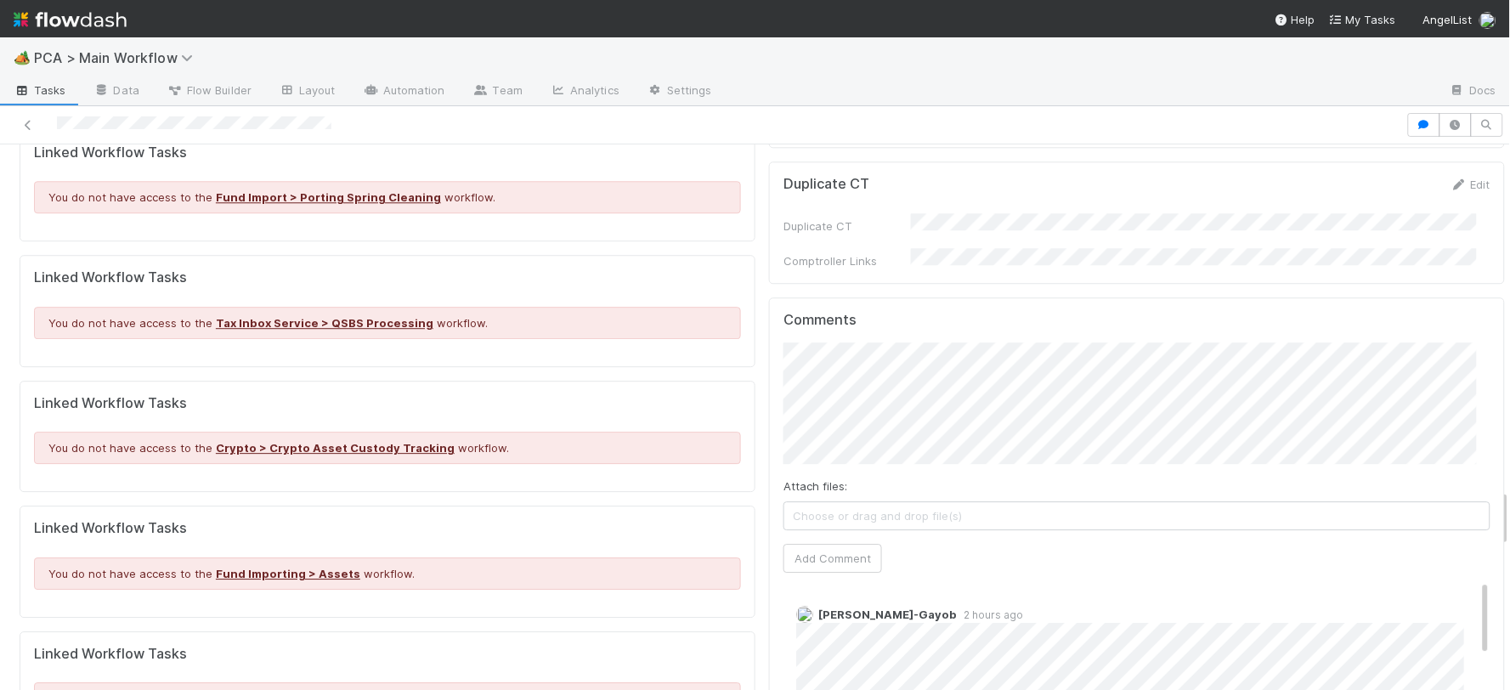
scroll to position [3210, 0]
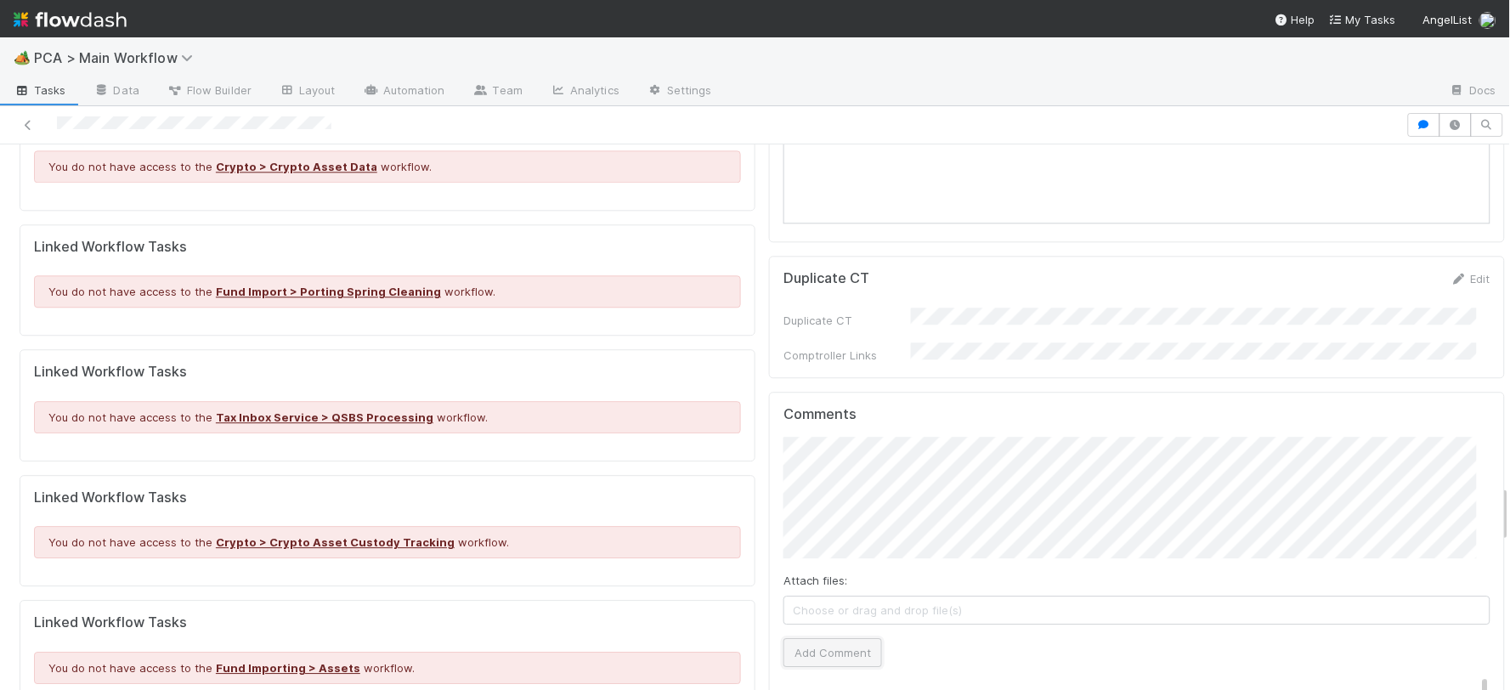
click at [843, 638] on button "Add Comment" at bounding box center [833, 652] width 99 height 29
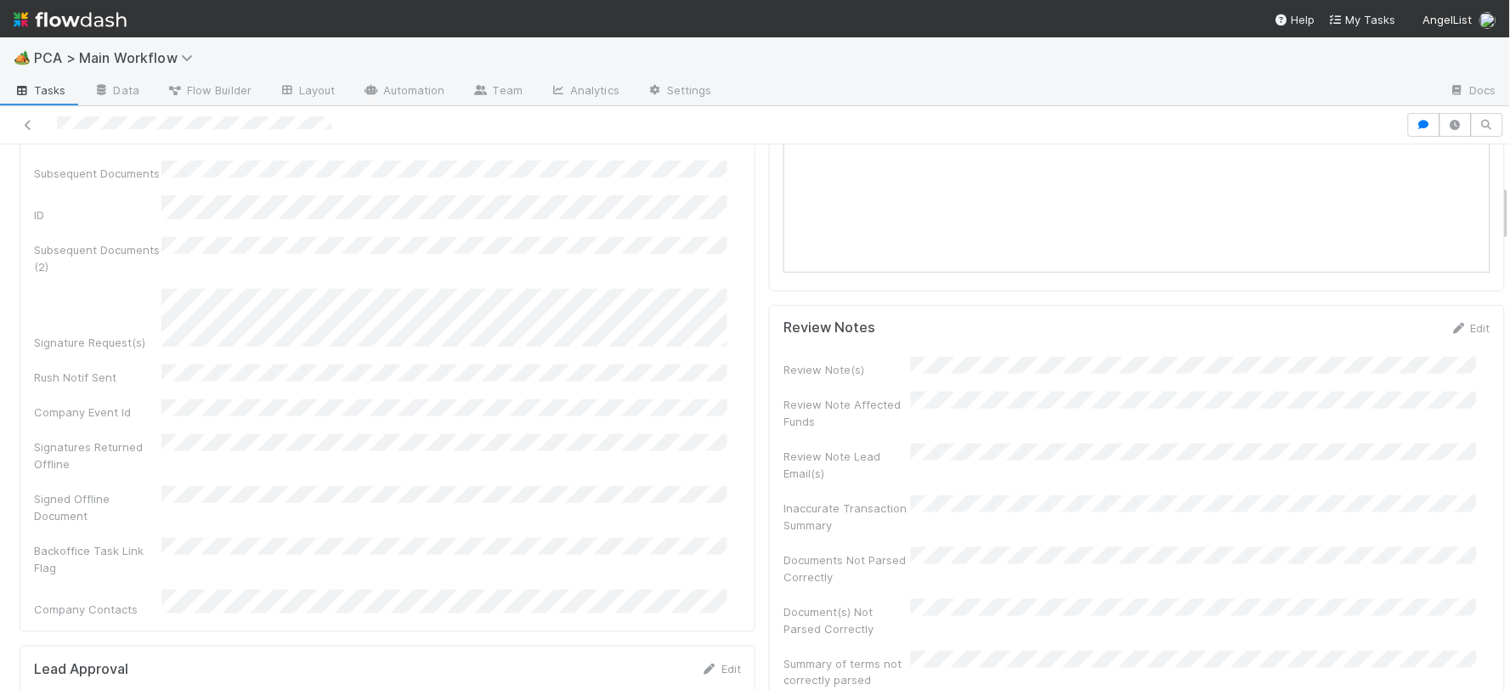
scroll to position [0, 0]
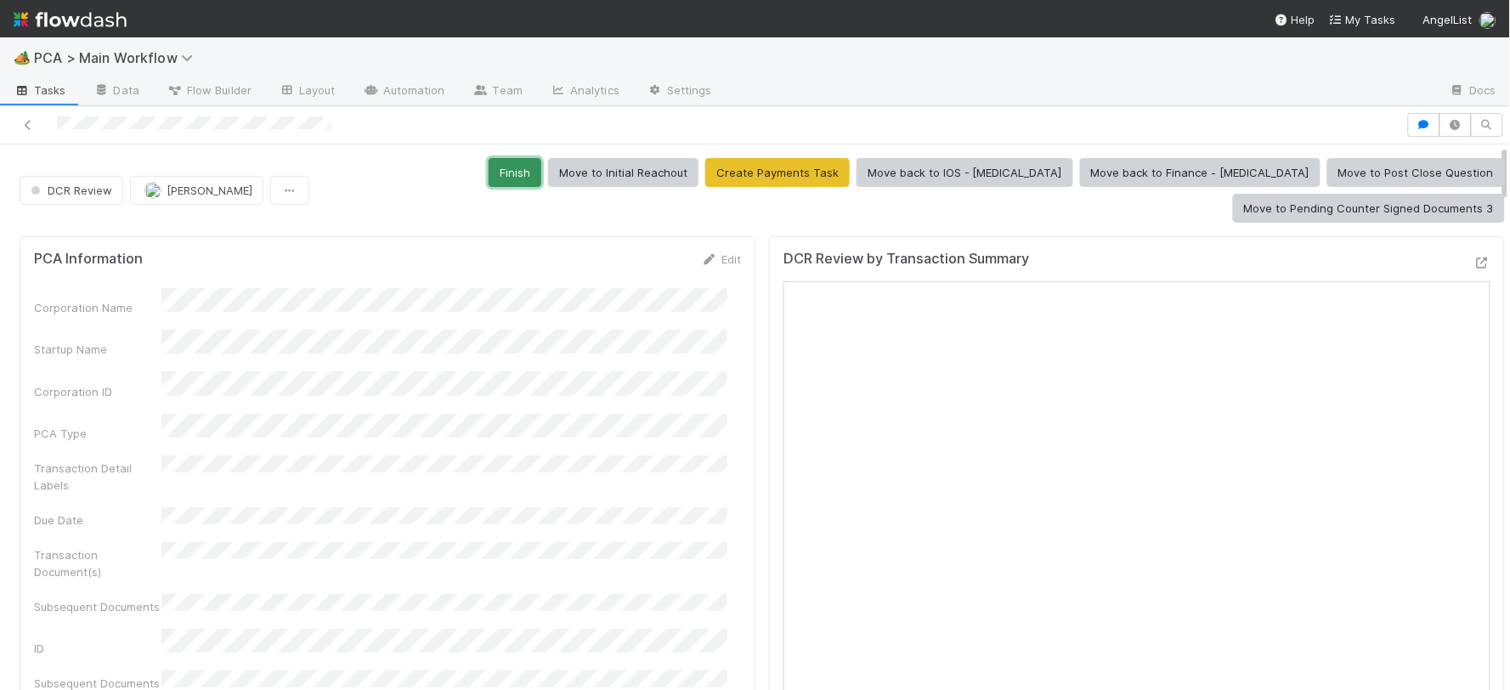
click at [489, 175] on button "Finish" at bounding box center [515, 172] width 53 height 29
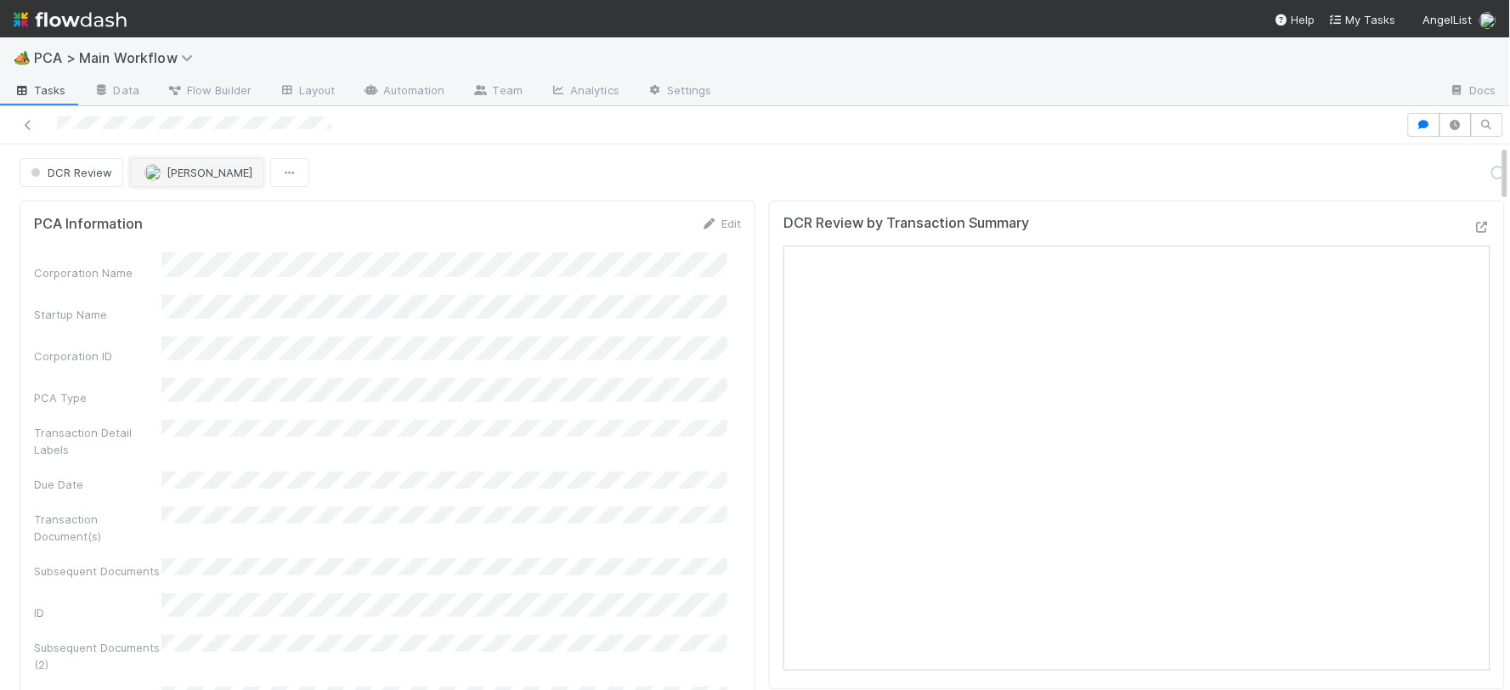
click at [172, 174] on span "[PERSON_NAME]" at bounding box center [210, 173] width 86 height 14
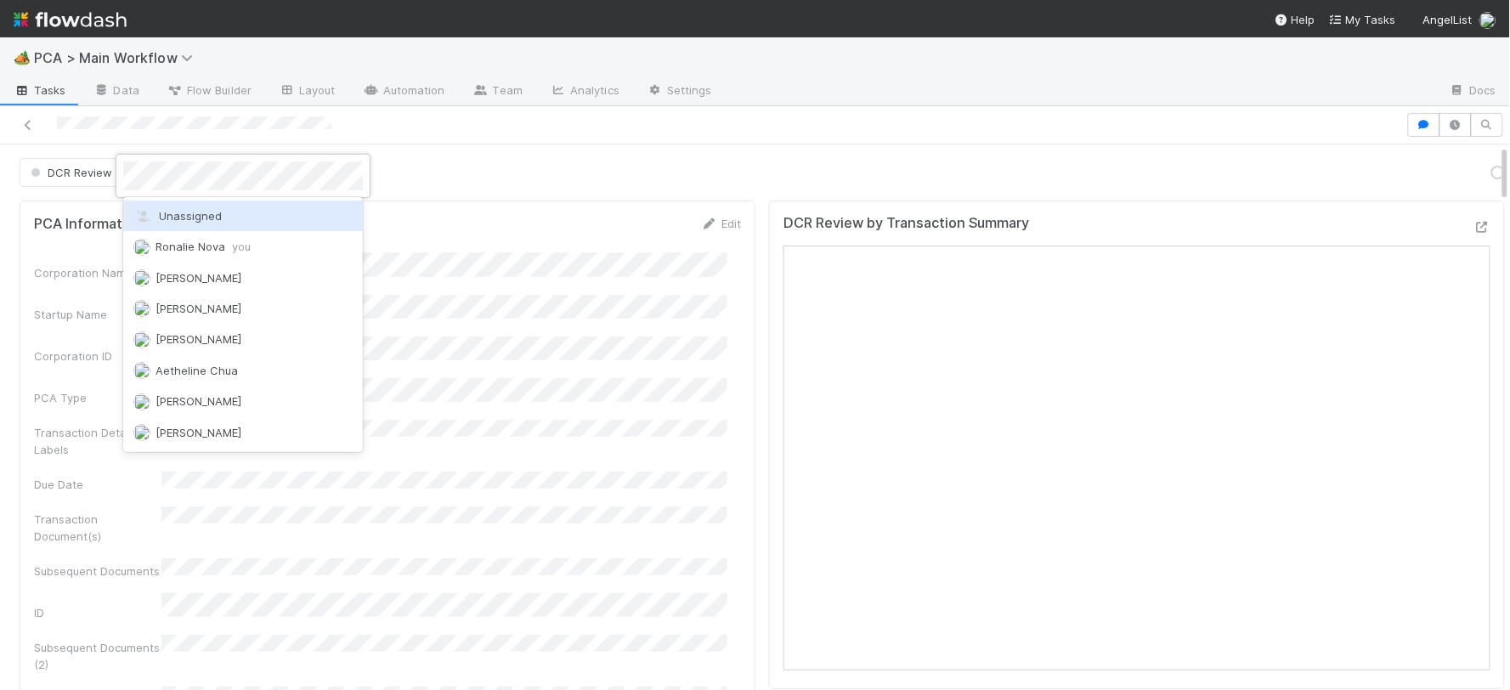
click at [286, 225] on div "Unassigned" at bounding box center [243, 216] width 240 height 31
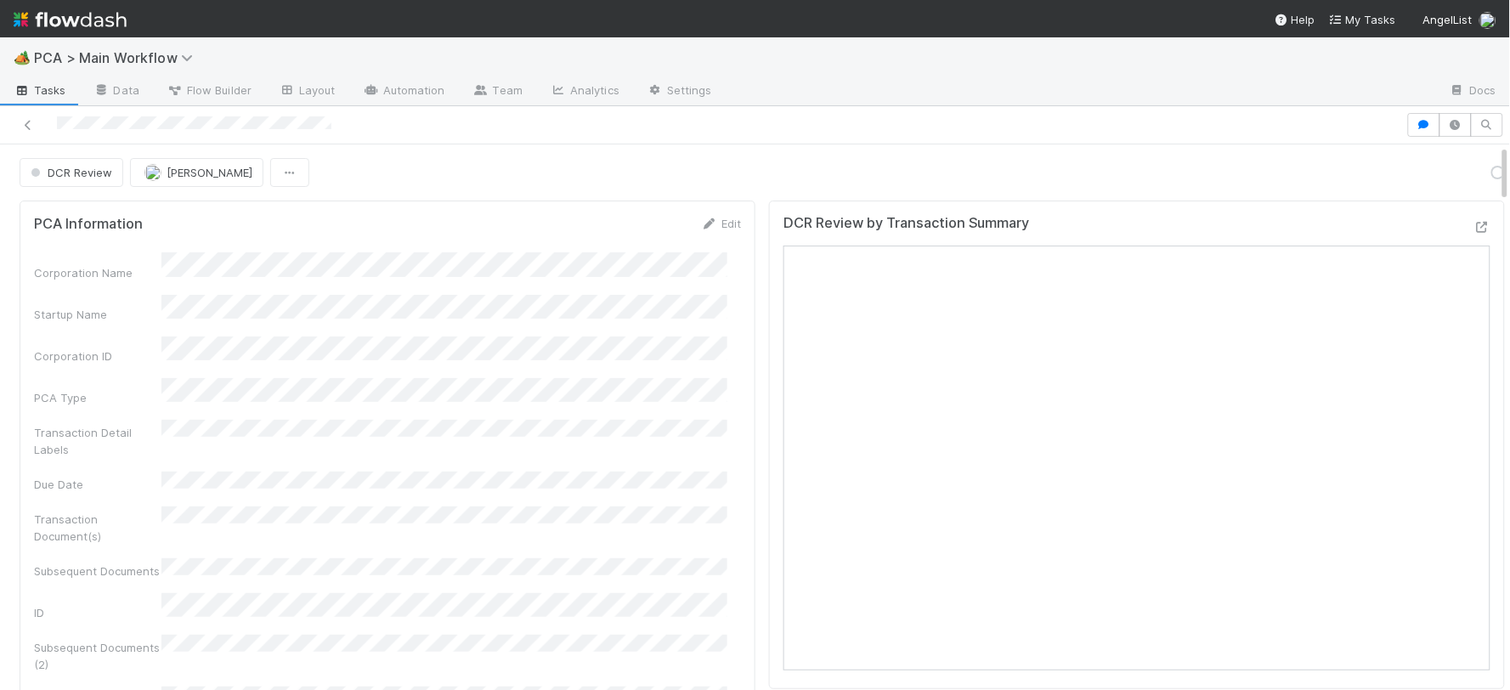
click at [286, 225] on div "PCA Information Edit" at bounding box center [387, 223] width 707 height 17
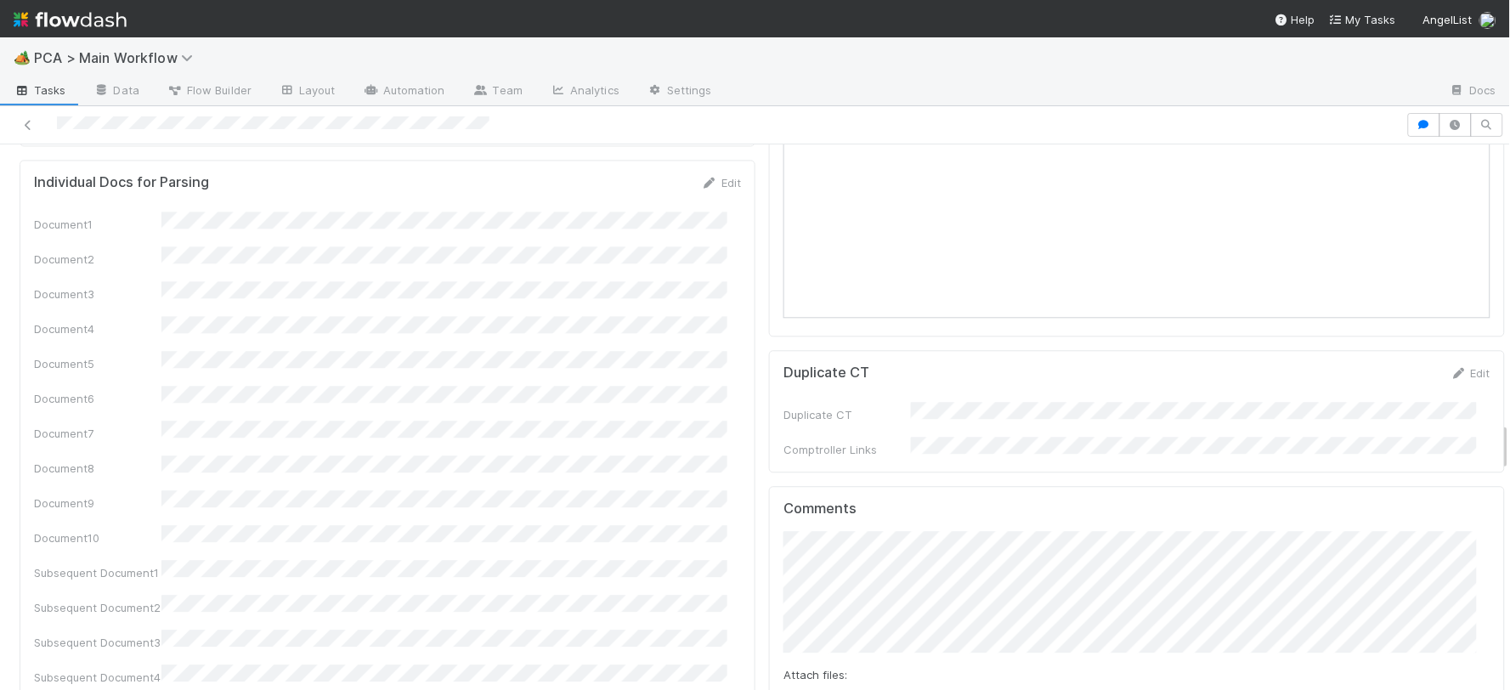
scroll to position [3304, 0]
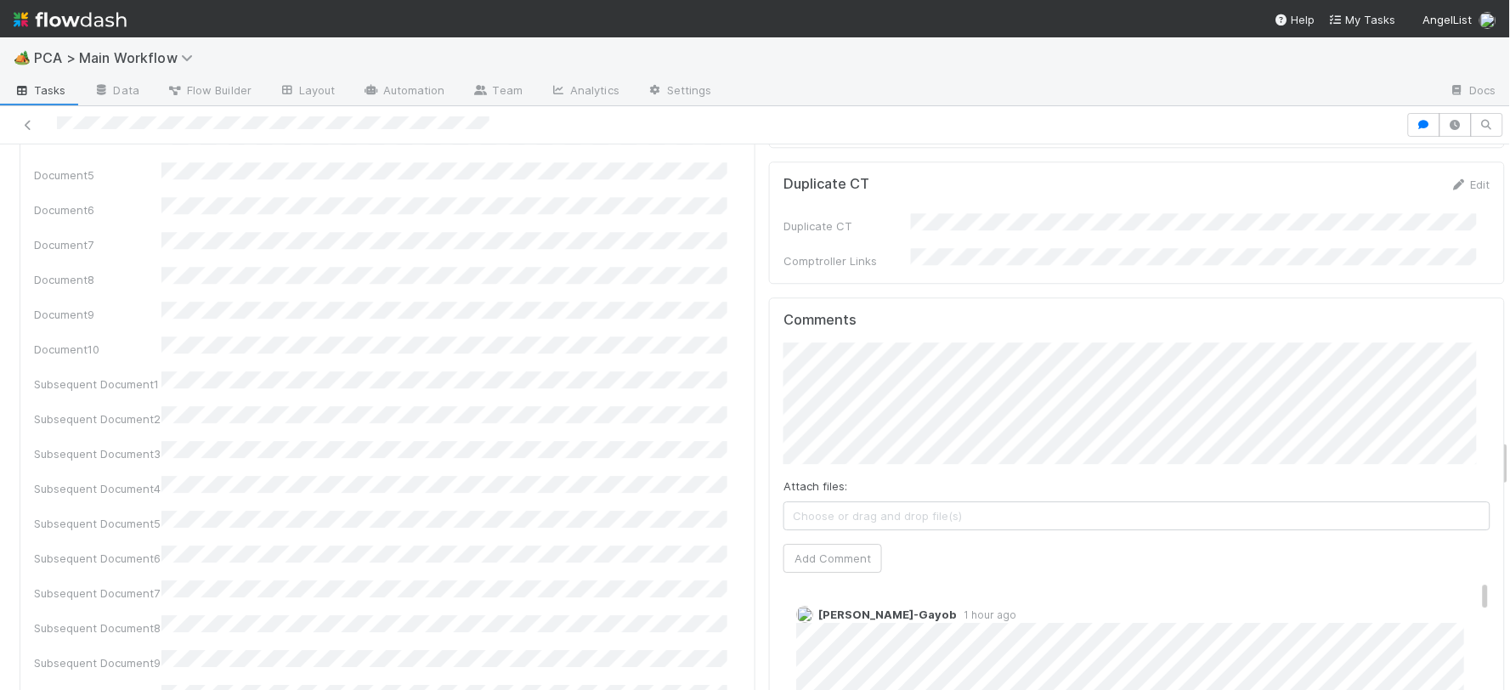
click at [701, 209] on div "PCA Information Edit Corporation Name Startup Name Corporation ID PCA Type Tran…" at bounding box center [762, 50] width 1499 height 6251
click at [171, 126] on div at bounding box center [703, 125] width 1393 height 24
click at [1058, 502] on span "Choose or drag and drop file(s)" at bounding box center [1136, 515] width 705 height 27
click at [889, 502] on span "Choose or drag and drop file(s)" at bounding box center [1136, 515] width 705 height 27
click at [1075, 502] on span "Screenshot 2025-08-26 101155.png (0%)" at bounding box center [1136, 515] width 705 height 27
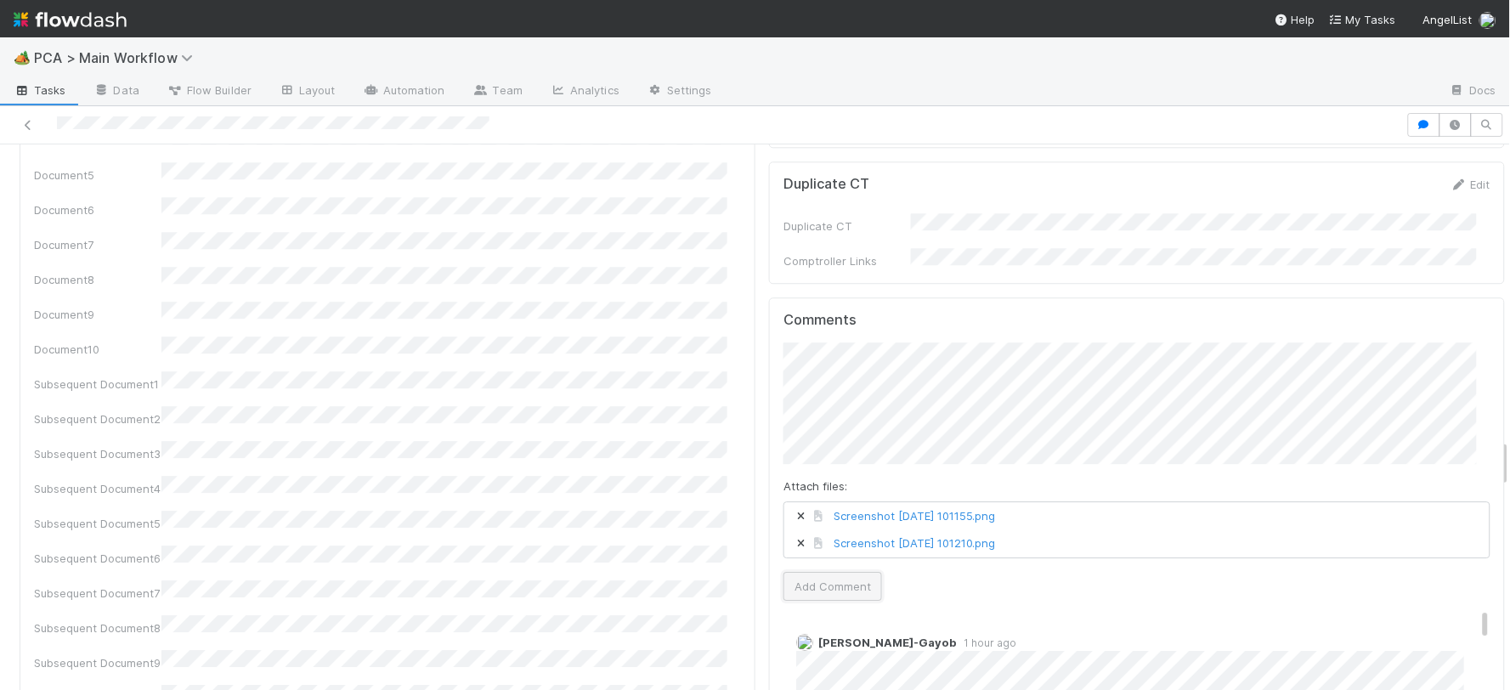
click at [838, 572] on button "Add Comment" at bounding box center [833, 586] width 99 height 29
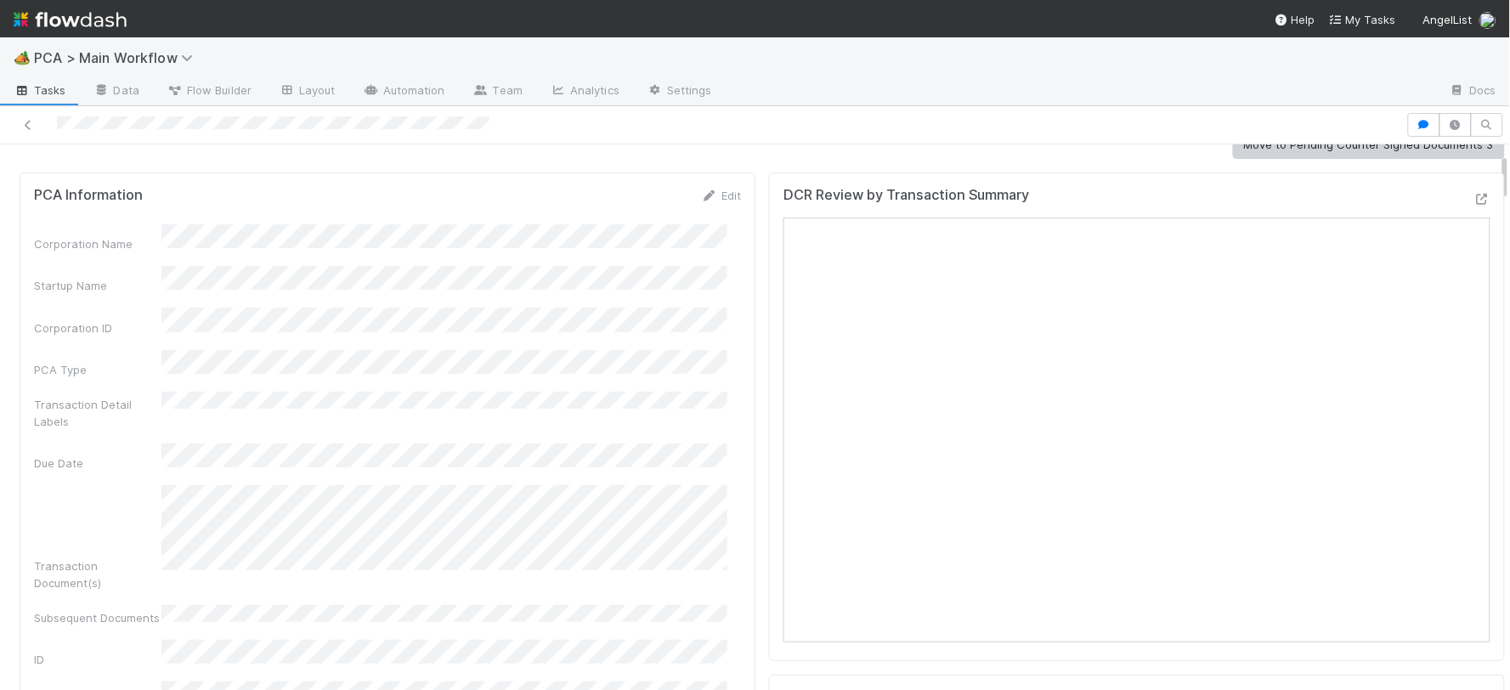
scroll to position [0, 0]
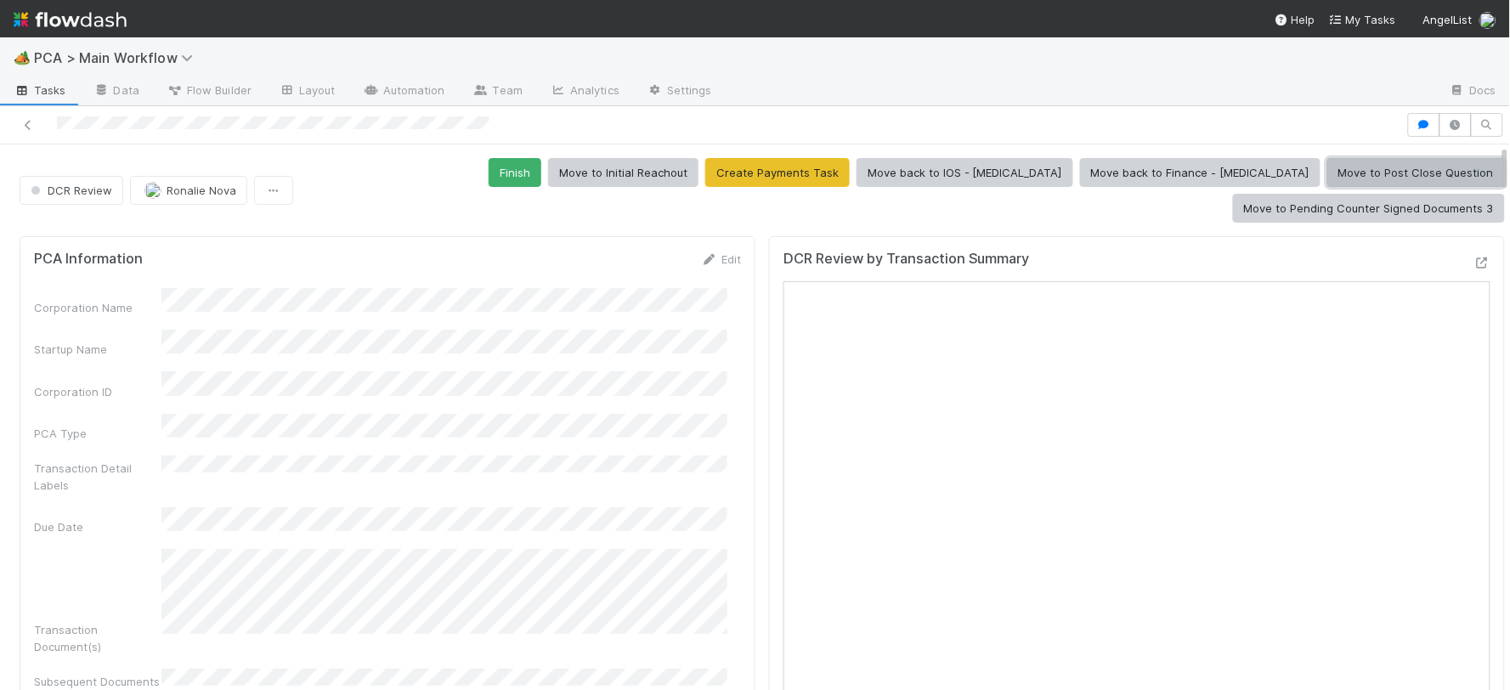
click at [1327, 176] on button "Move to Post Close Question" at bounding box center [1416, 172] width 178 height 29
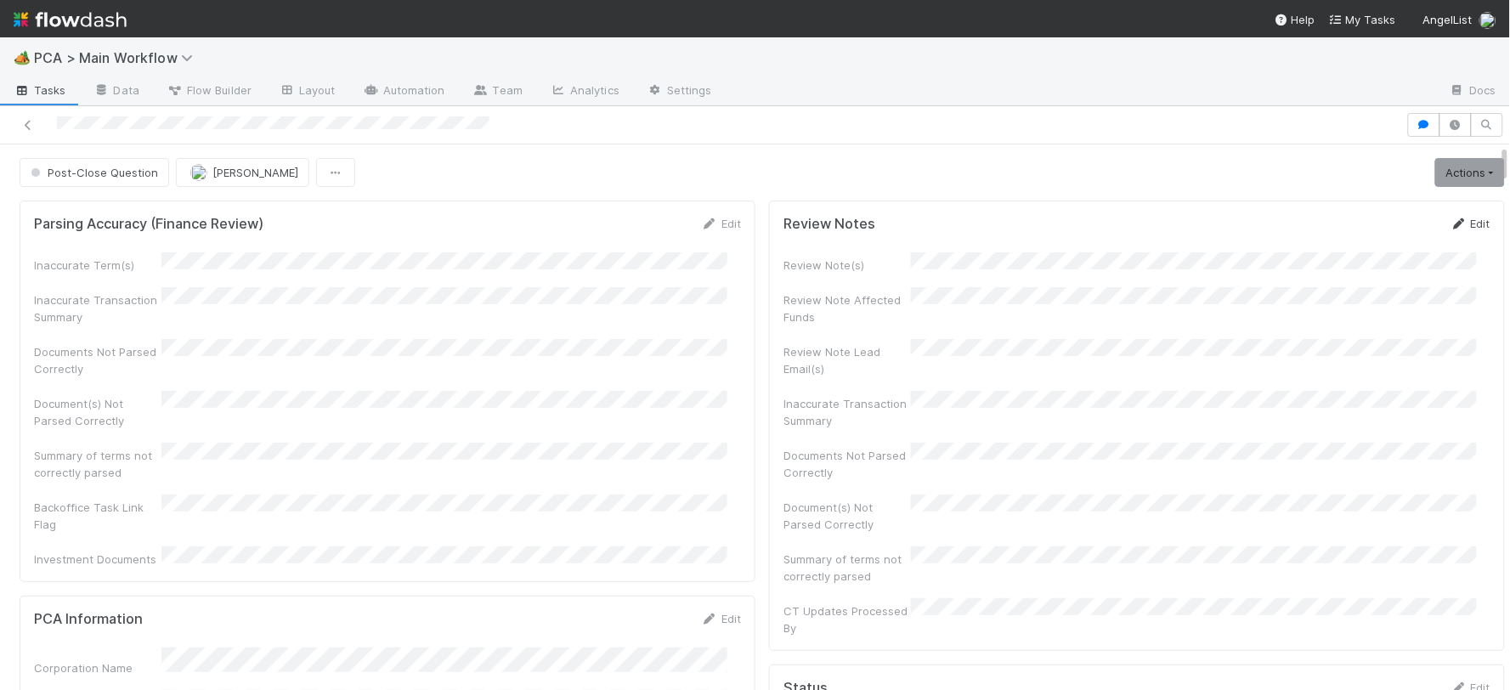
click at [1459, 224] on link "Edit" at bounding box center [1471, 224] width 40 height 14
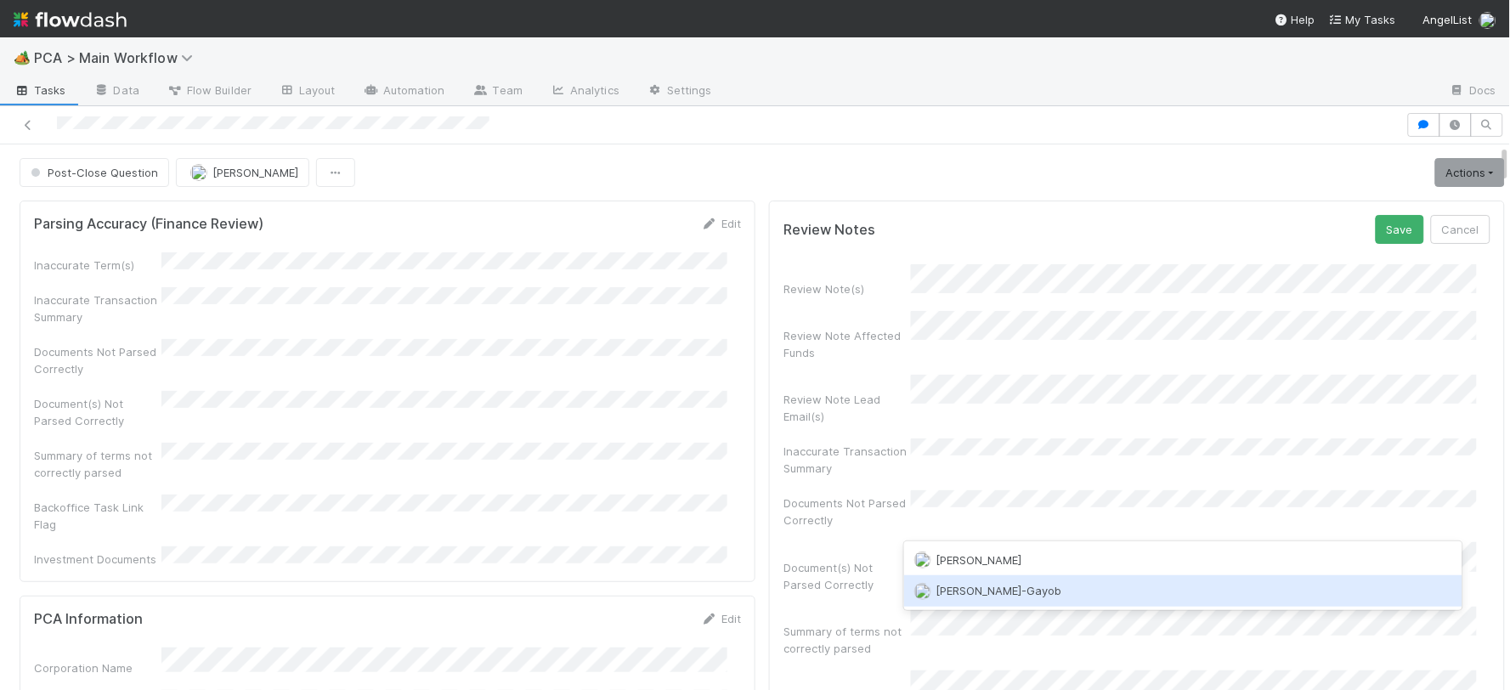
click at [984, 588] on span "Loraine Pati-Gayob" at bounding box center [1000, 591] width 126 height 14
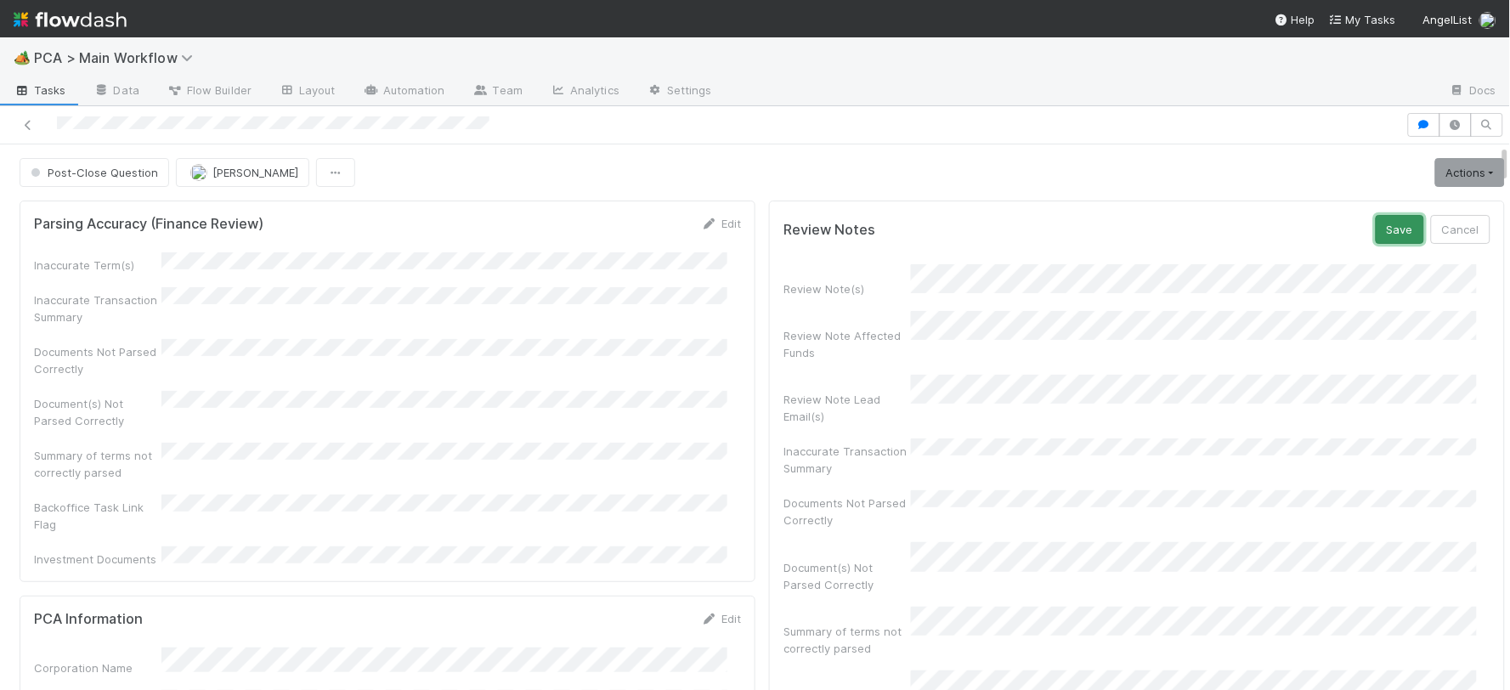
click at [1376, 231] on button "Save" at bounding box center [1400, 229] width 48 height 29
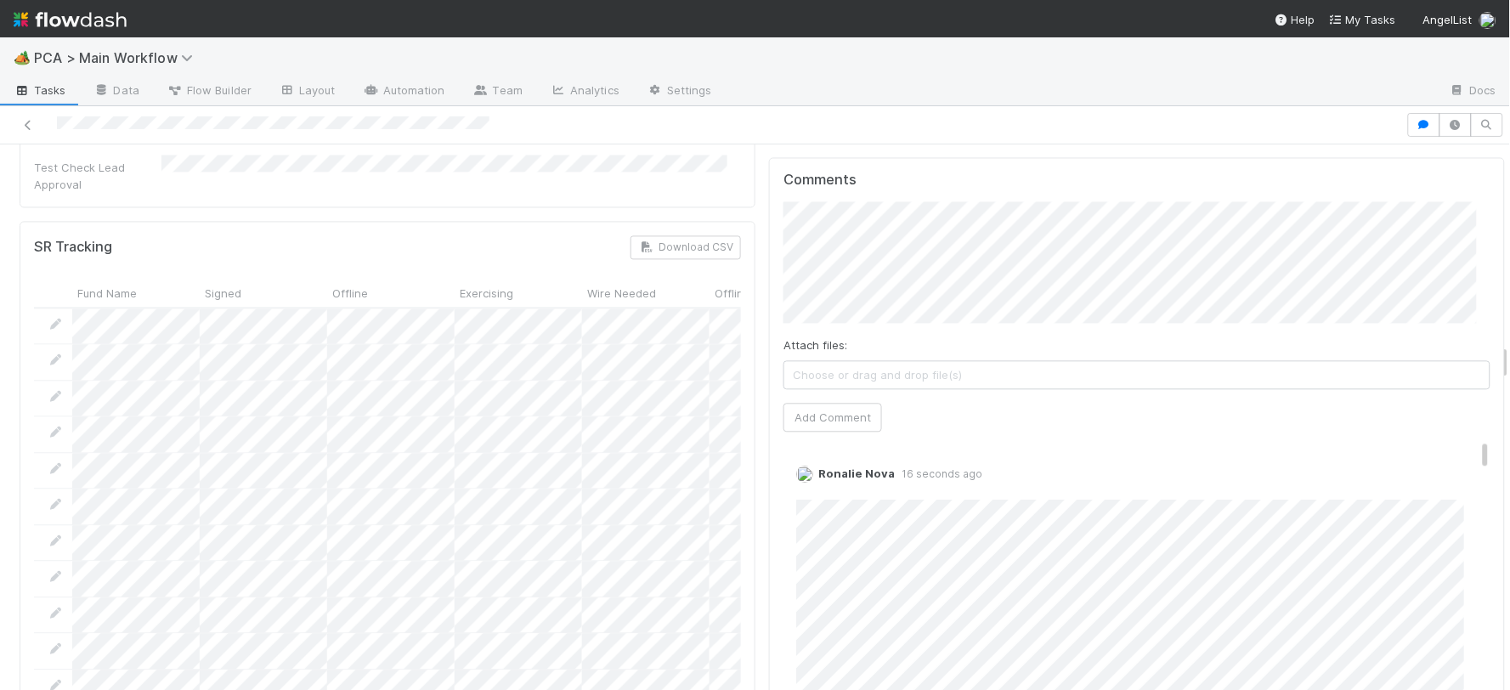
scroll to position [3021, 0]
click at [810, 483] on link "Edit" at bounding box center [820, 490] width 20 height 14
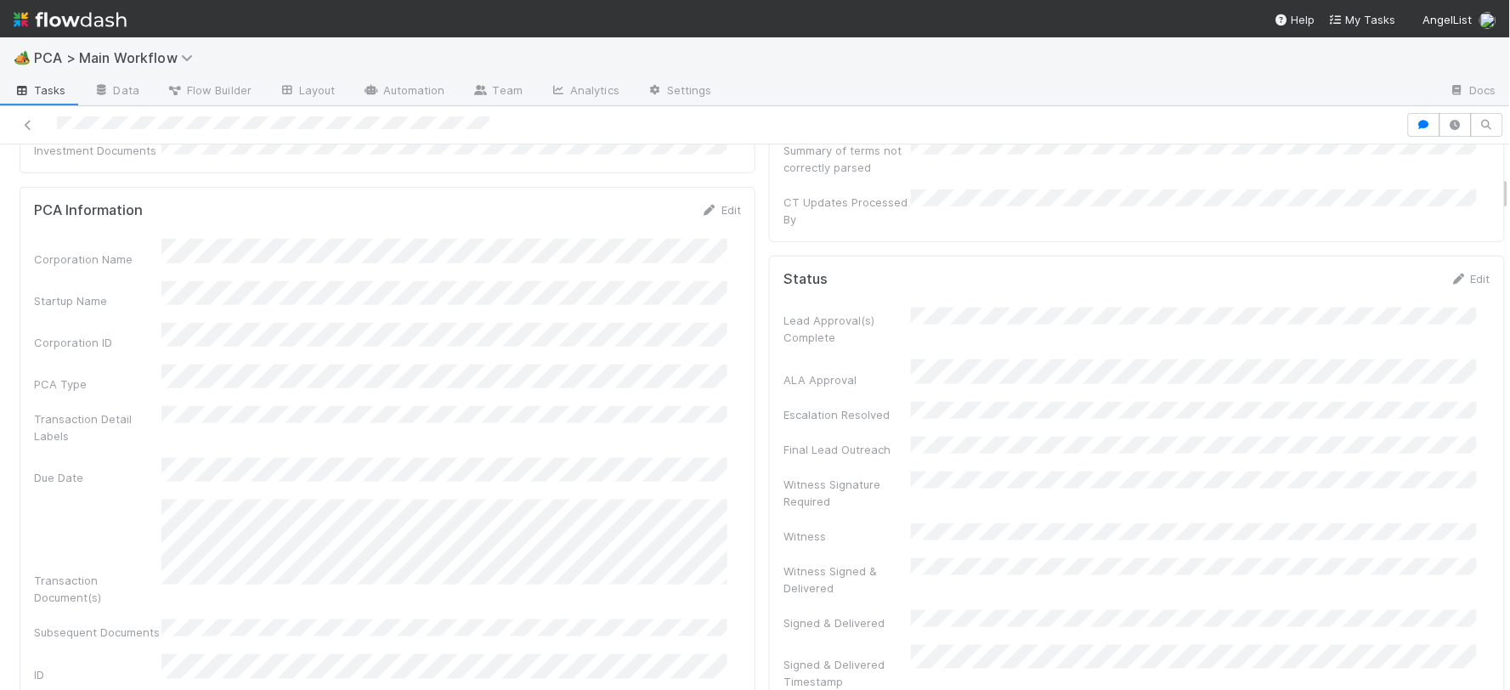
scroll to position [472, 0]
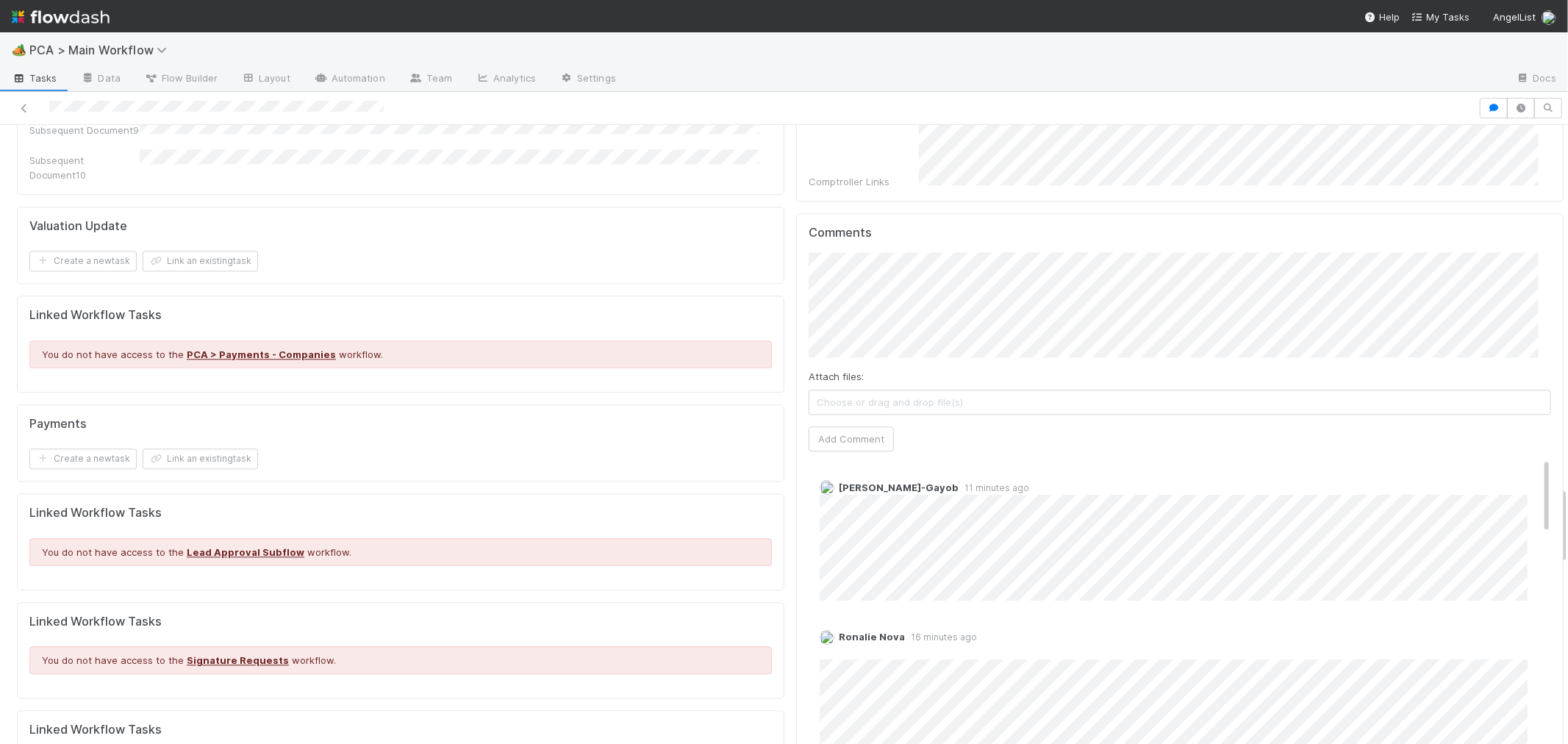
scroll to position [2941, 0]
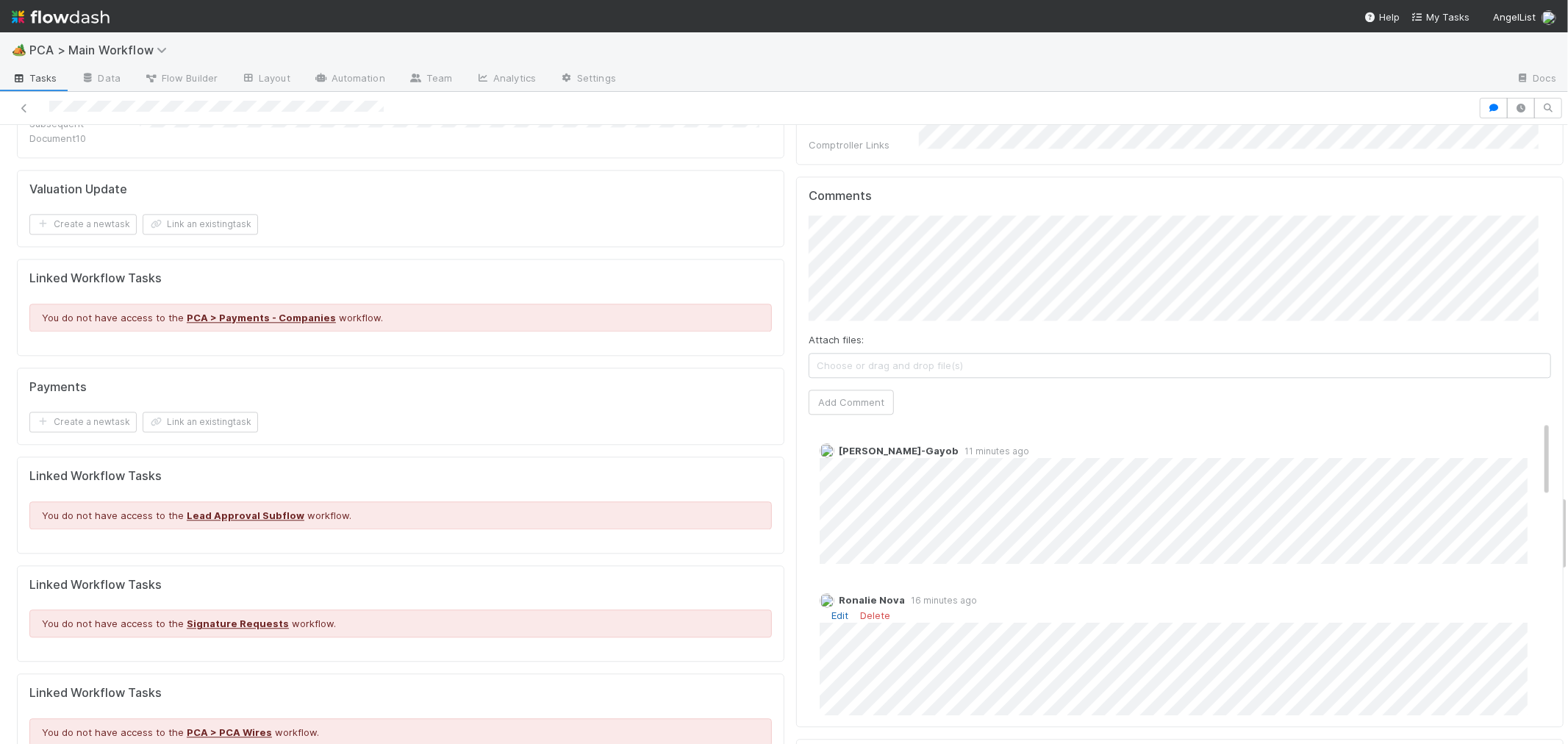
click at [831, 610] on link "Edit" at bounding box center [840, 616] width 17 height 12
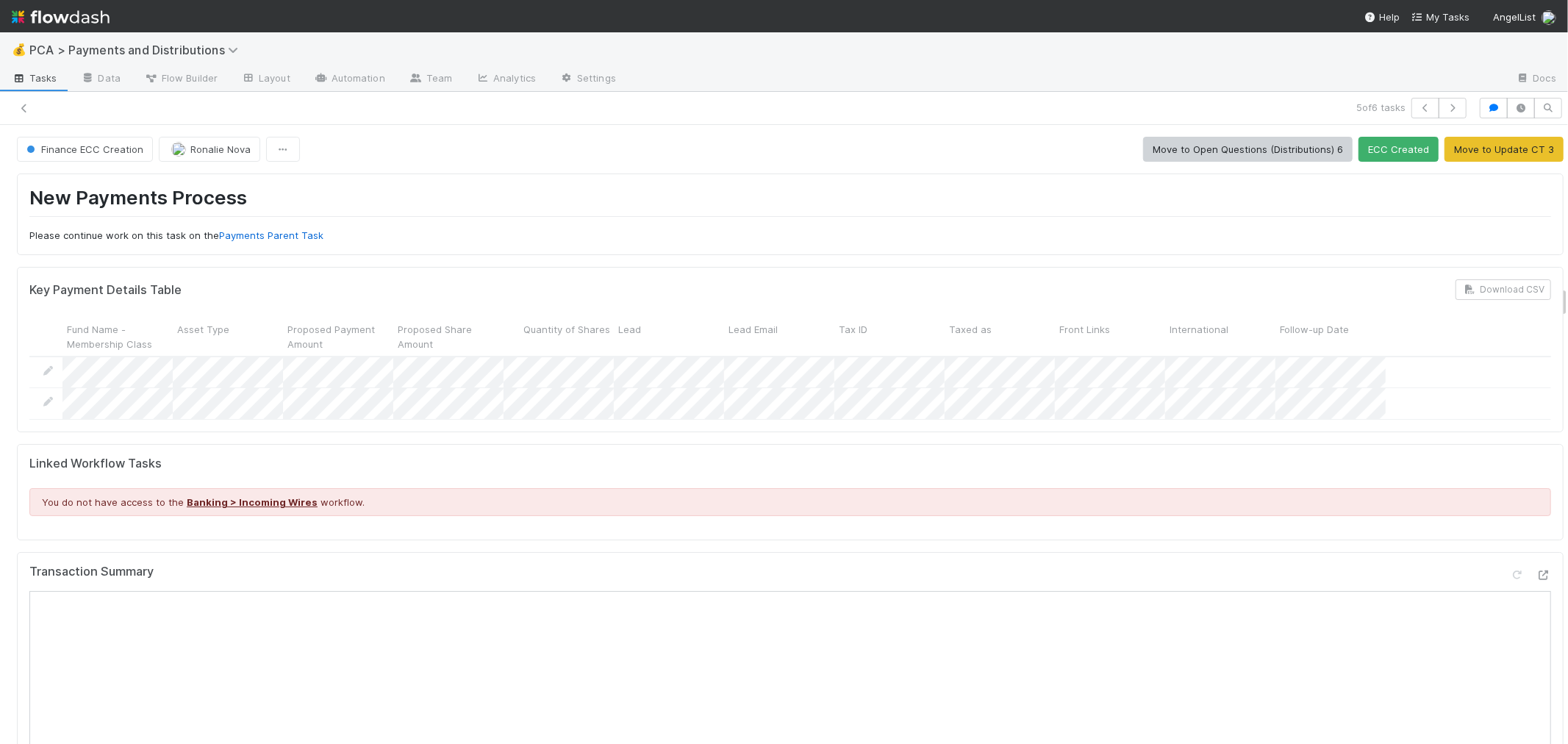
scroll to position [260, 0]
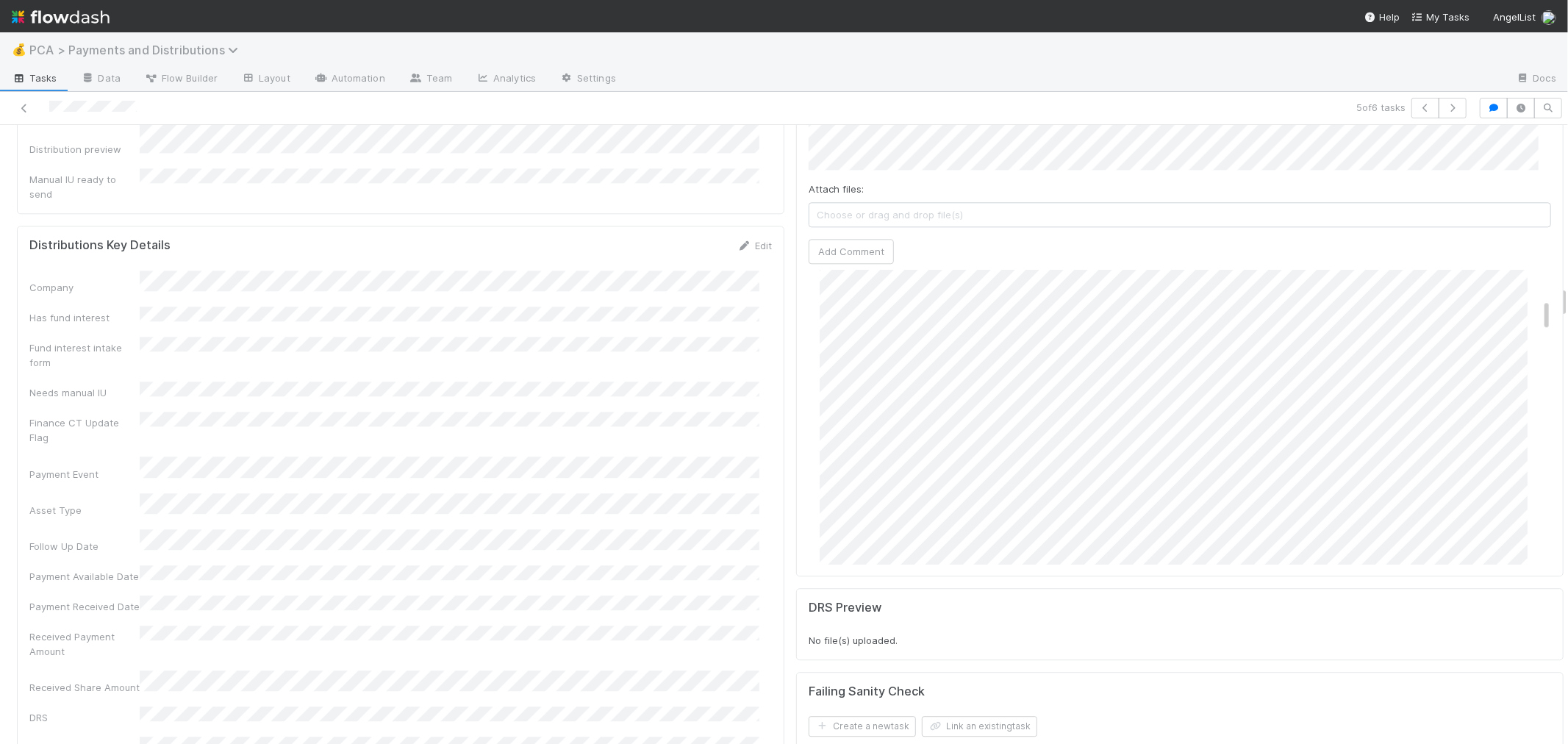
click at [70, 42] on span "PCA > Payments and Distributions" at bounding box center [138, 49] width 216 height 15
click at [41, 17] on div "Search workflows" at bounding box center [784, 372] width 1568 height 744
click at [42, 16] on img at bounding box center [61, 16] width 98 height 25
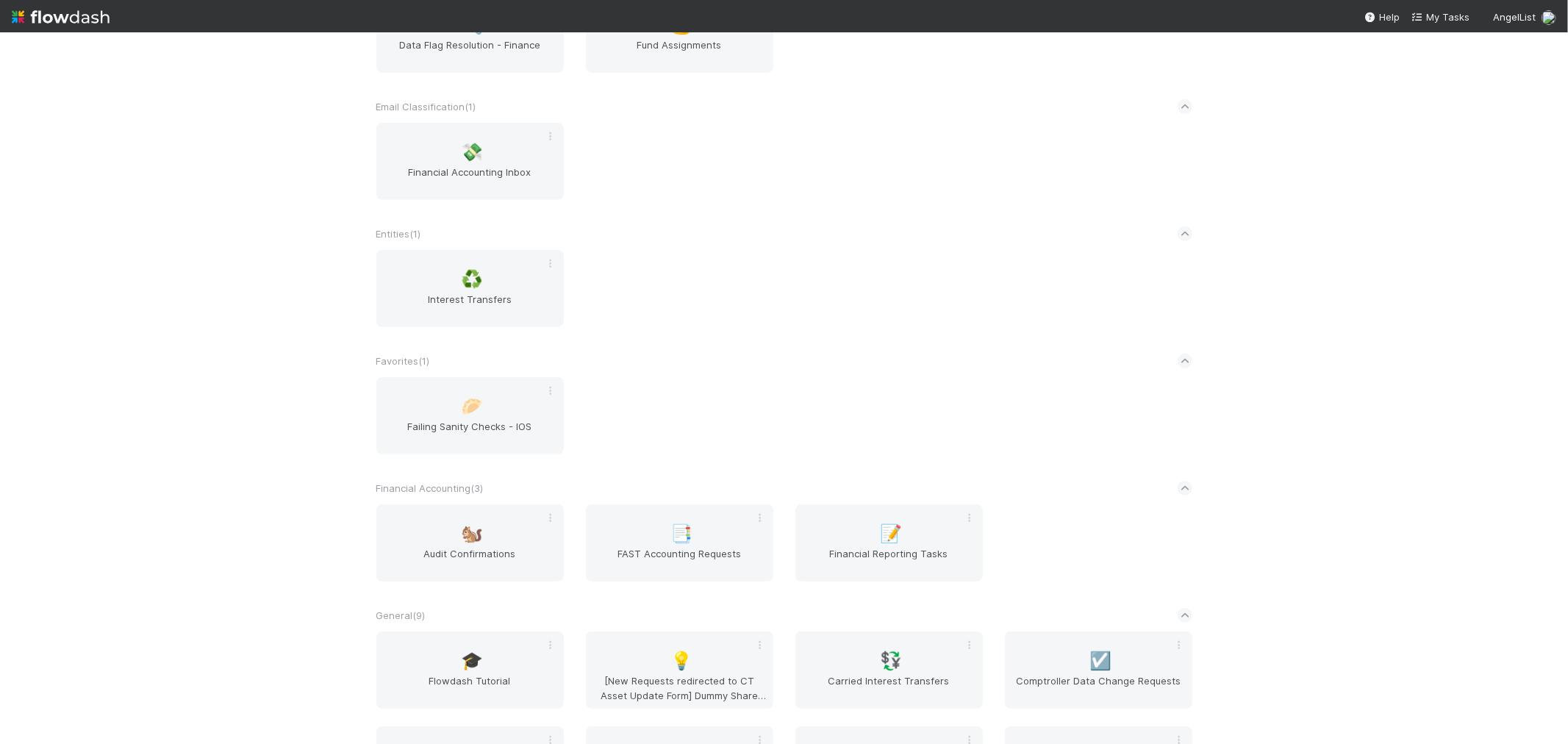
scroll to position [571, 0]
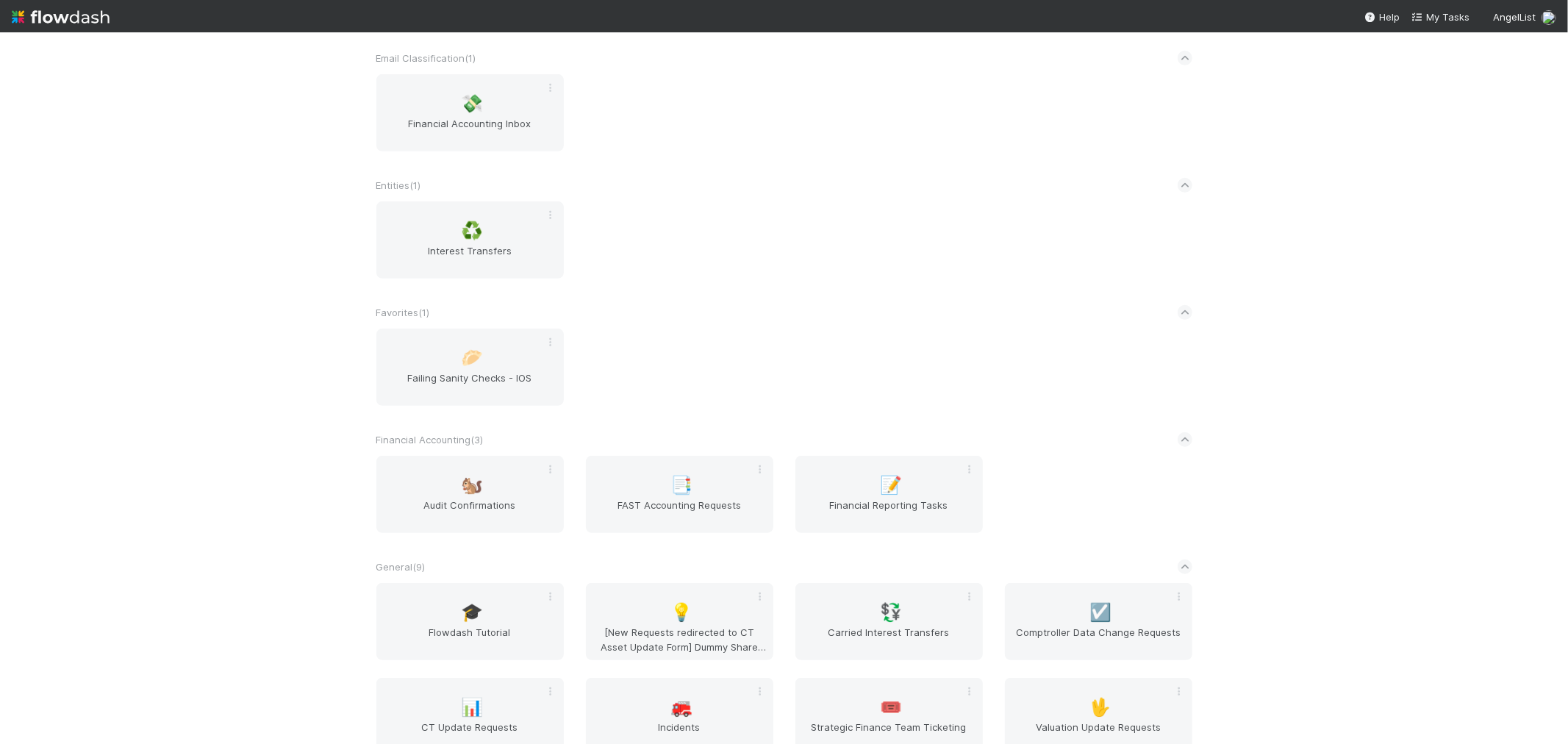
click at [259, 355] on div "AngelList New workflow AL < ( 1 ) 🌐 BT Request Router Automated Financials ( 1 …" at bounding box center [784, 388] width 1568 height 712
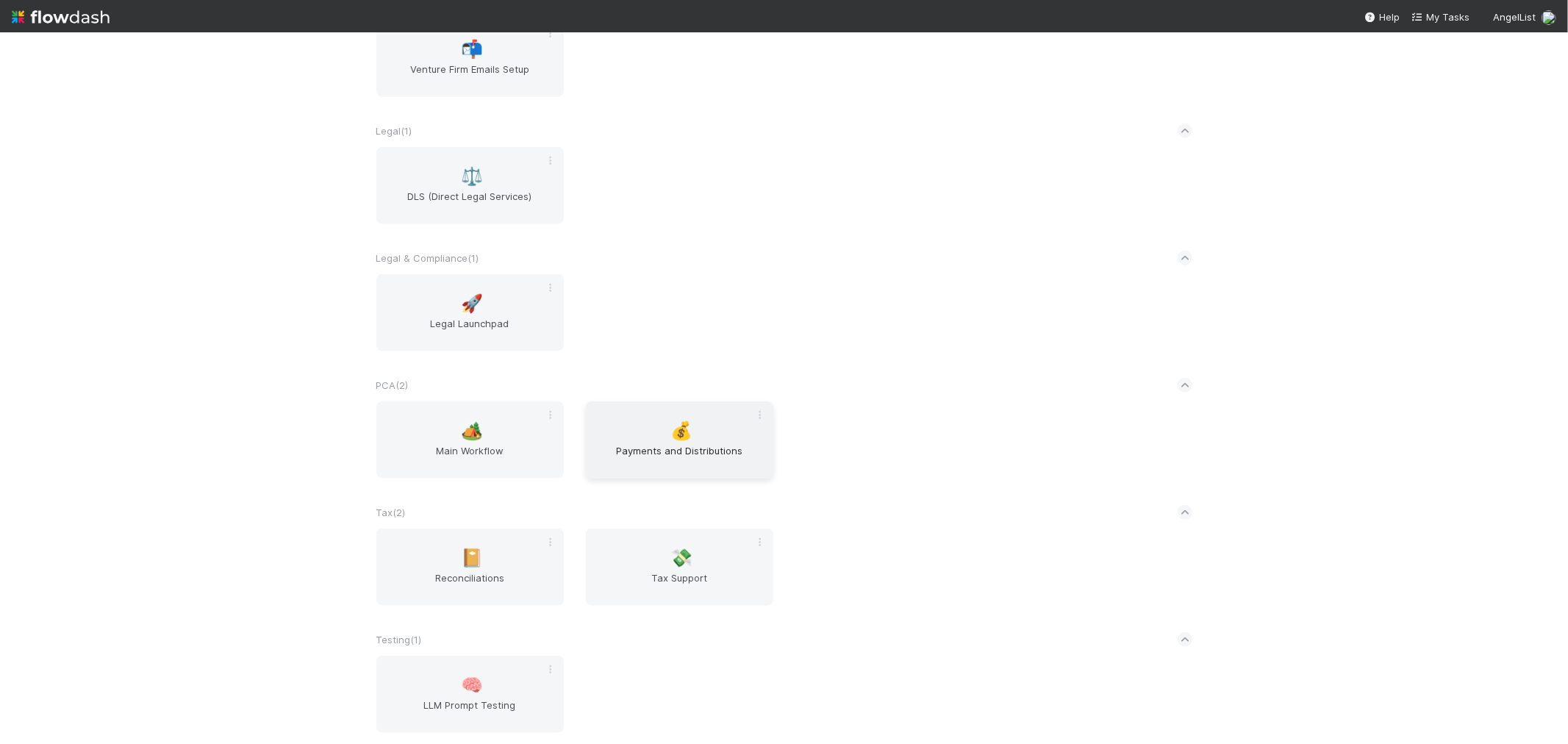
click at [630, 443] on span "Payments and Distributions" at bounding box center [679, 458] width 176 height 29
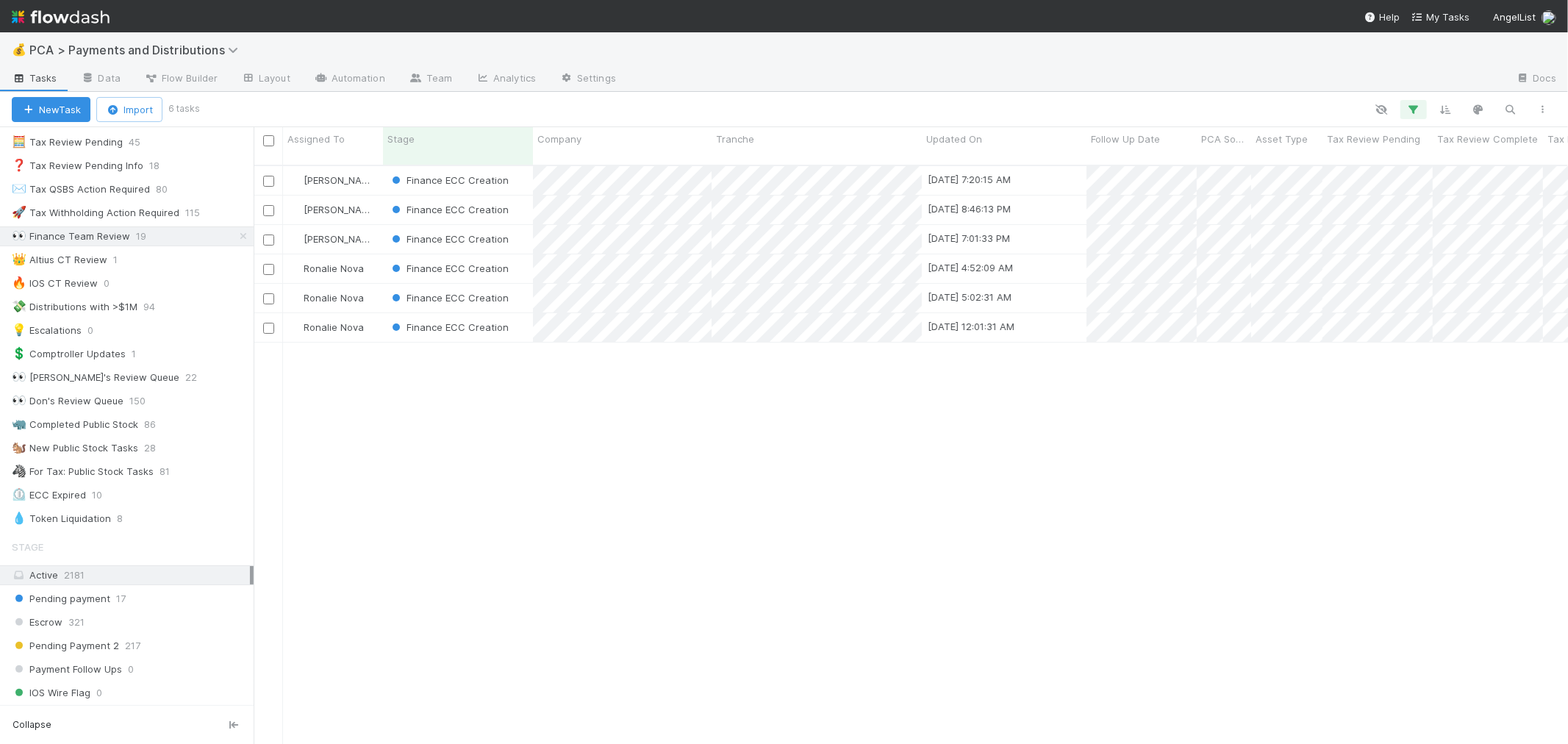
scroll to position [41, 0]
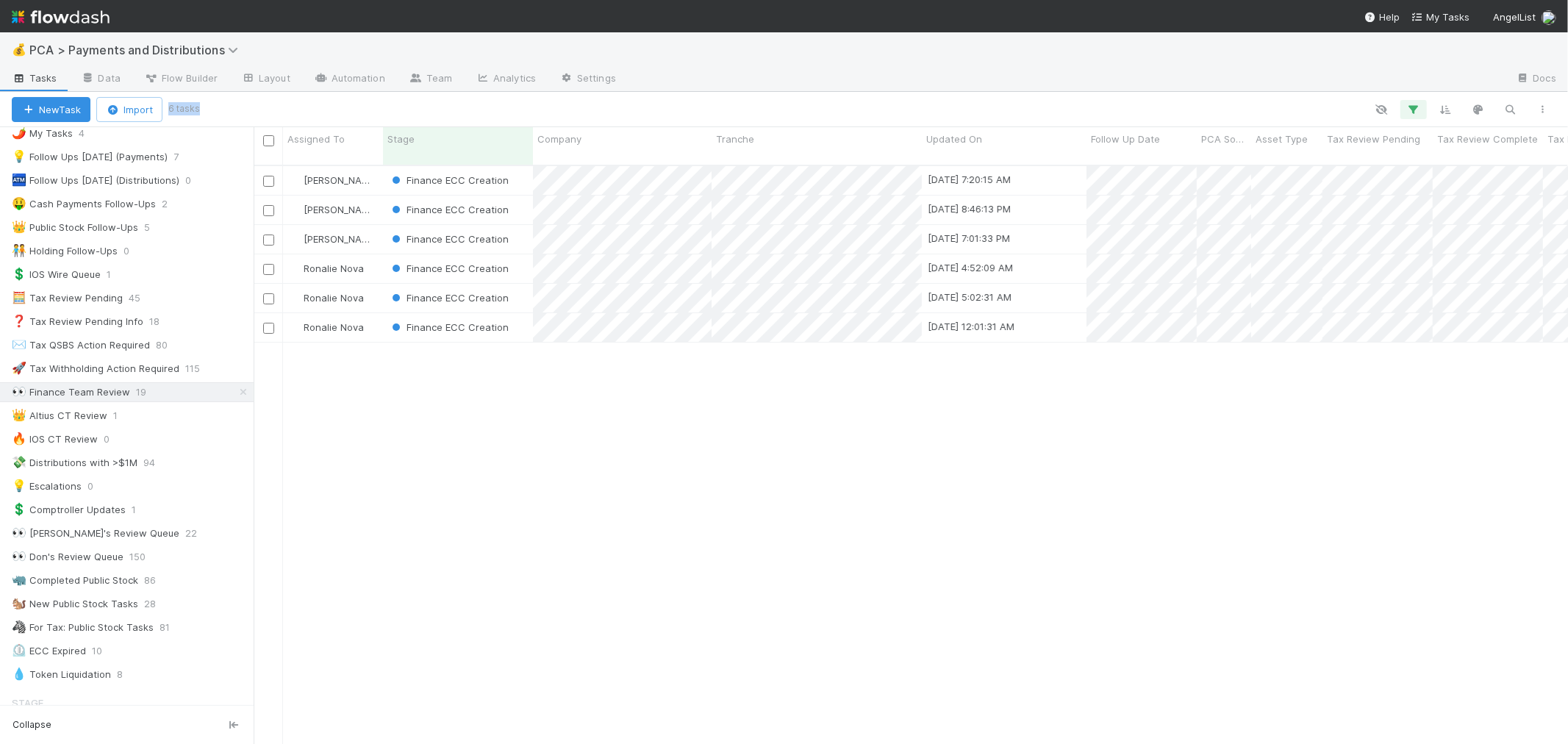
drag, startPoint x: 174, startPoint y: 108, endPoint x: 232, endPoint y: 100, distance: 58.5
click at [232, 100] on div "New Task Import 6 tasks" at bounding box center [784, 109] width 1568 height 35
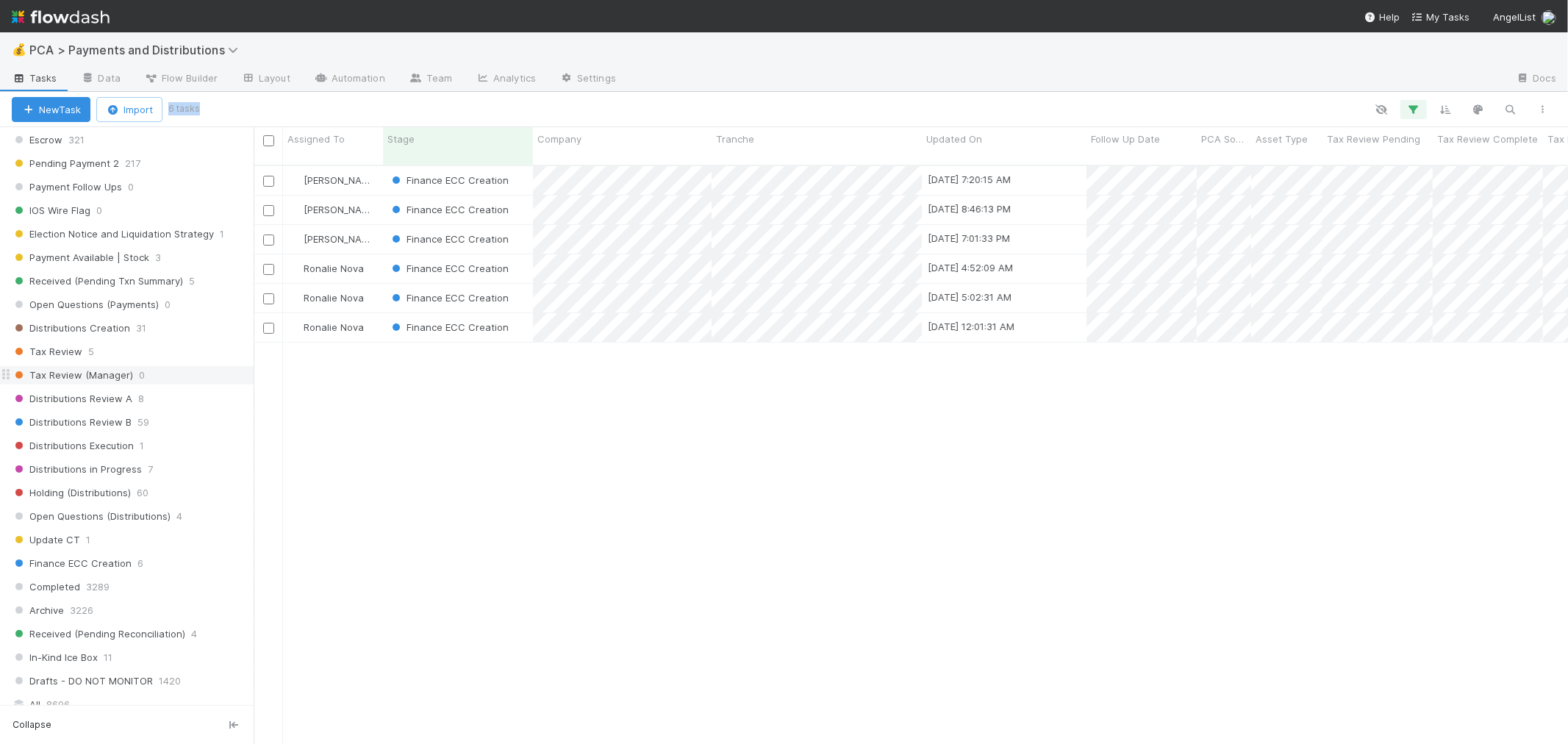
scroll to position [694, 0]
click at [125, 580] on div "Completed 3289" at bounding box center [133, 571] width 242 height 18
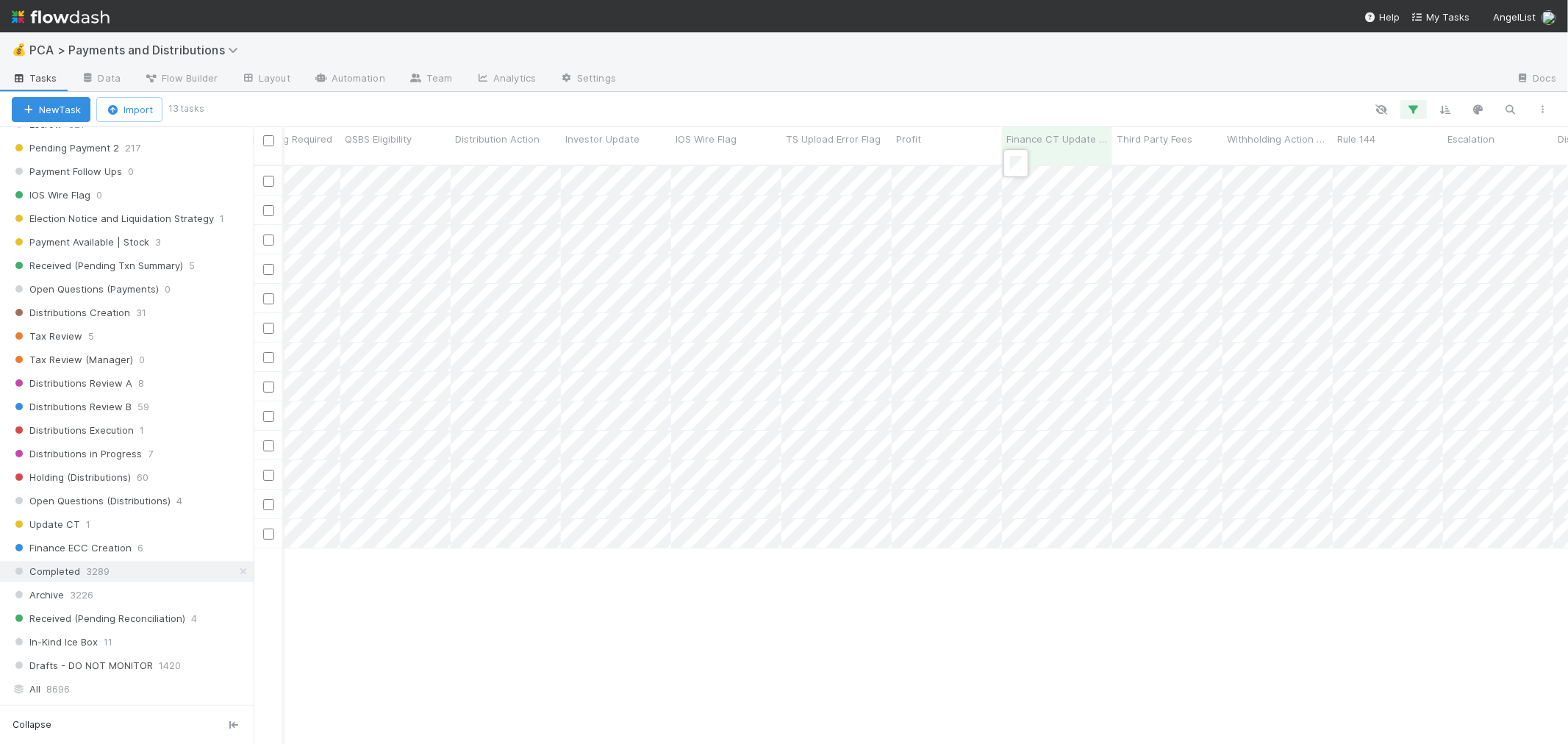
click at [1026, 112] on div at bounding box center [784, 372] width 1568 height 744
click at [1012, 108] on div at bounding box center [784, 372] width 1568 height 744
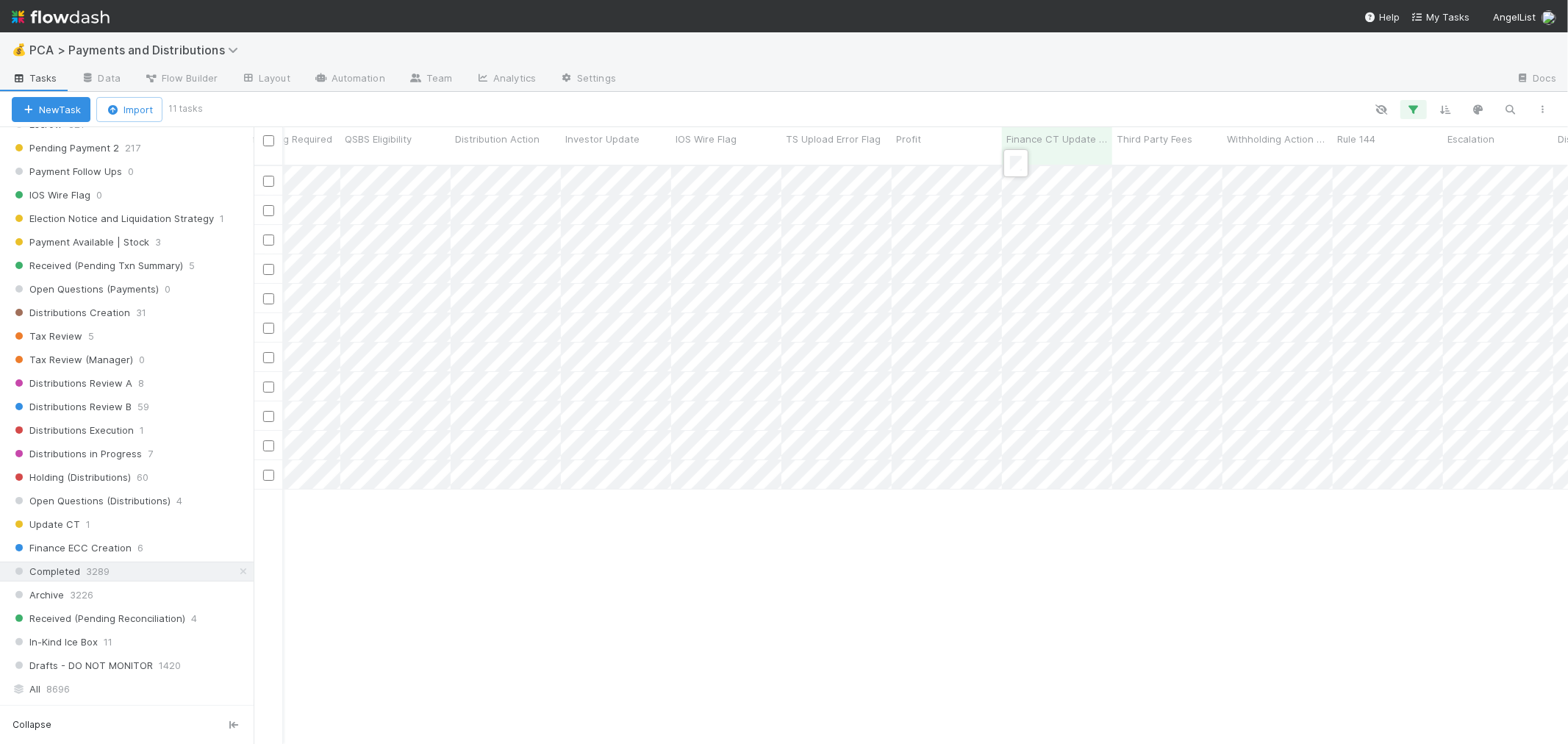
click at [1029, 112] on div at bounding box center [784, 372] width 1568 height 744
click at [1020, 115] on div at bounding box center [784, 372] width 1568 height 744
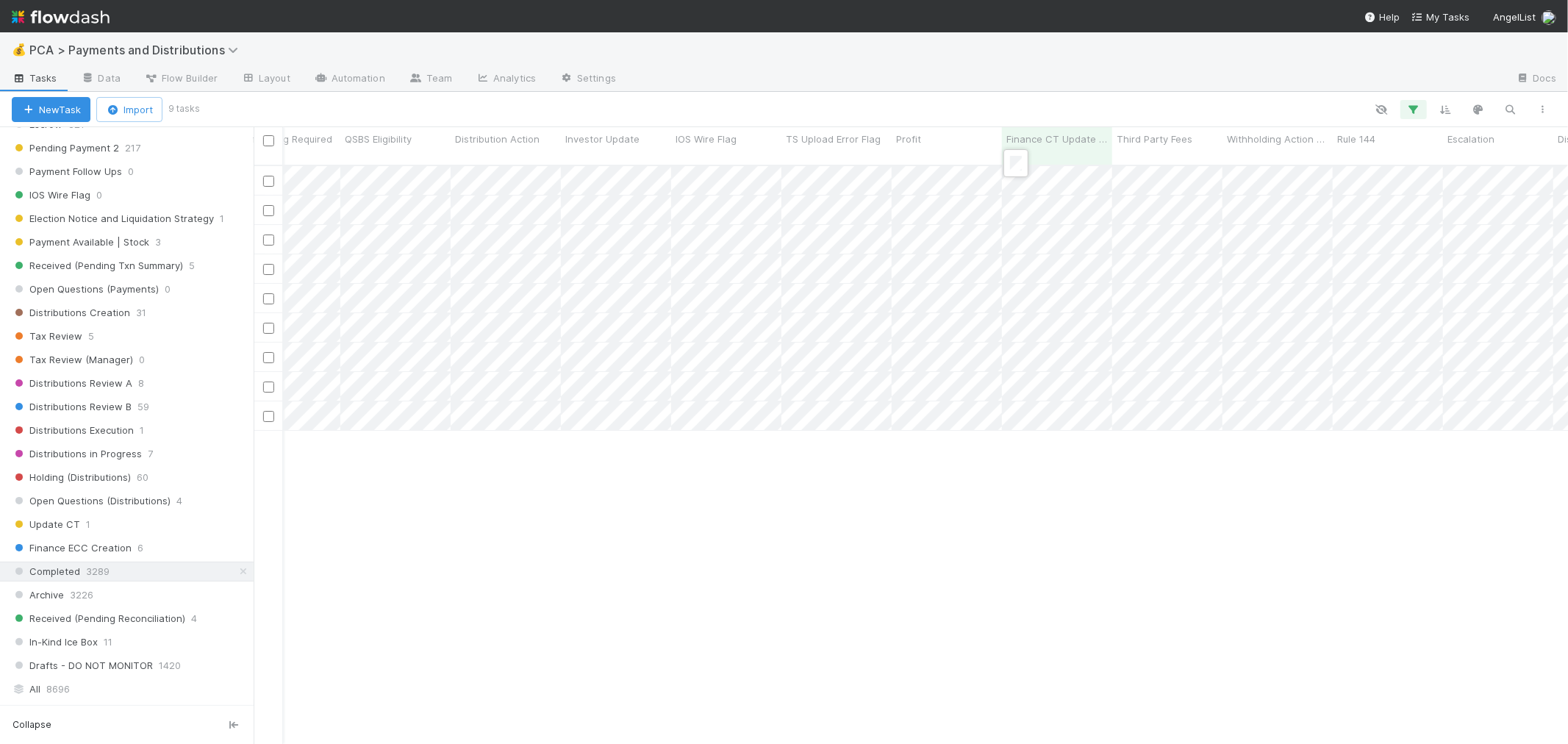
click at [1004, 110] on div at bounding box center [784, 372] width 1568 height 744
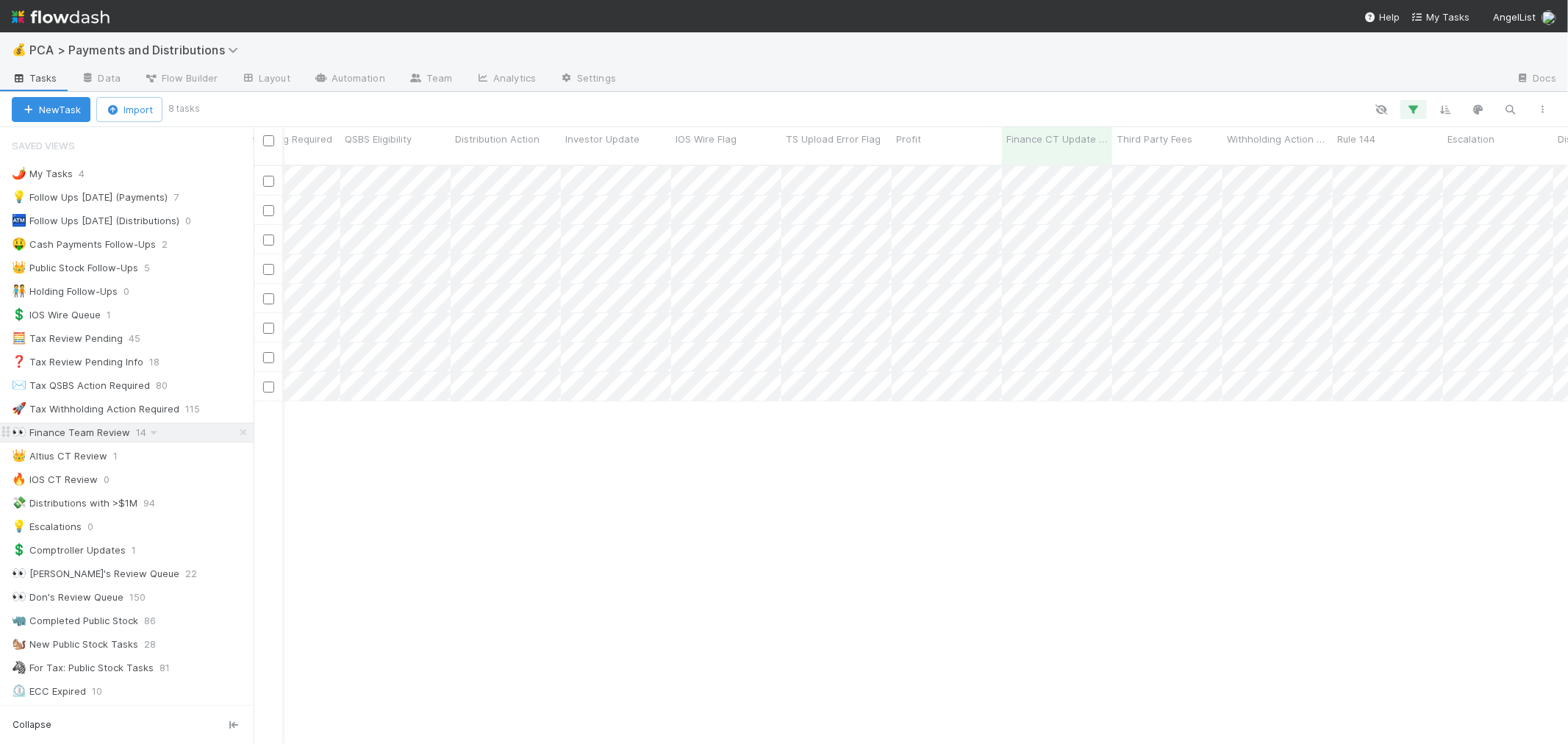
drag, startPoint x: 97, startPoint y: 438, endPoint x: 28, endPoint y: 433, distance: 69.2
click at [97, 438] on div "👀 Finance Team Review" at bounding box center [71, 432] width 118 height 18
click at [82, 438] on div "👀 Finance Team Review" at bounding box center [71, 432] width 118 height 18
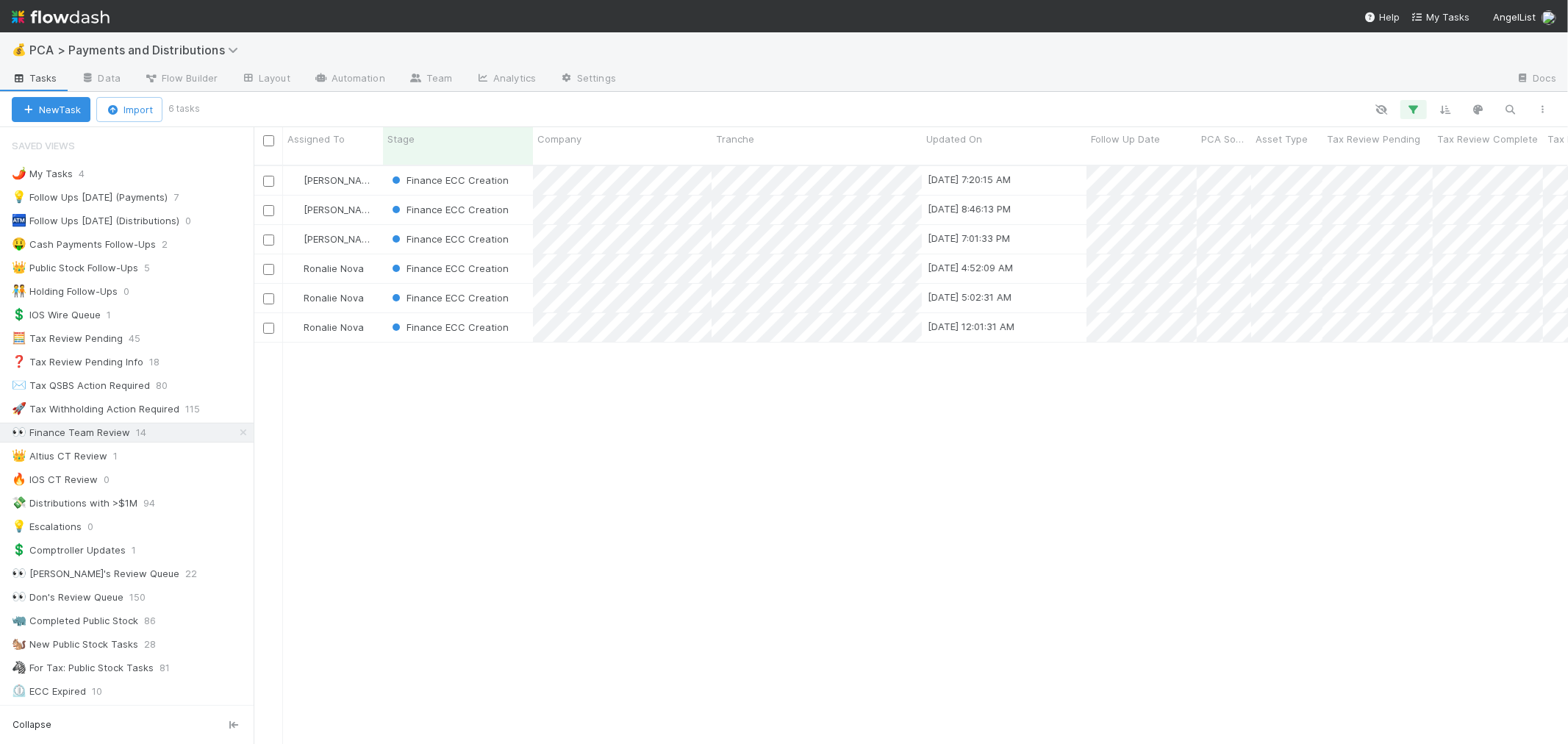
scroll to position [579, 1302]
click at [360, 166] on div "[PERSON_NAME]" at bounding box center [333, 180] width 100 height 29
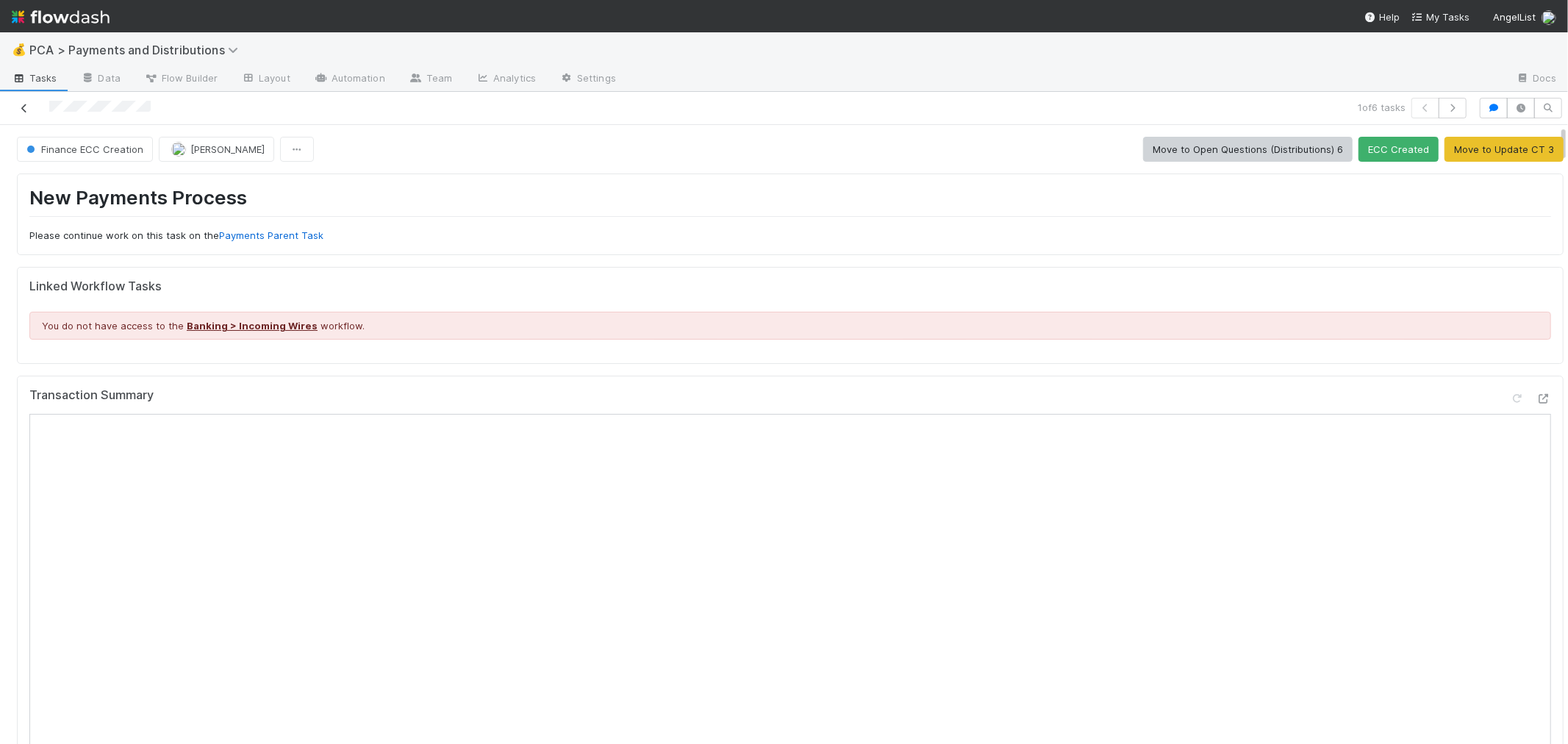
click at [22, 110] on icon at bounding box center [24, 108] width 15 height 10
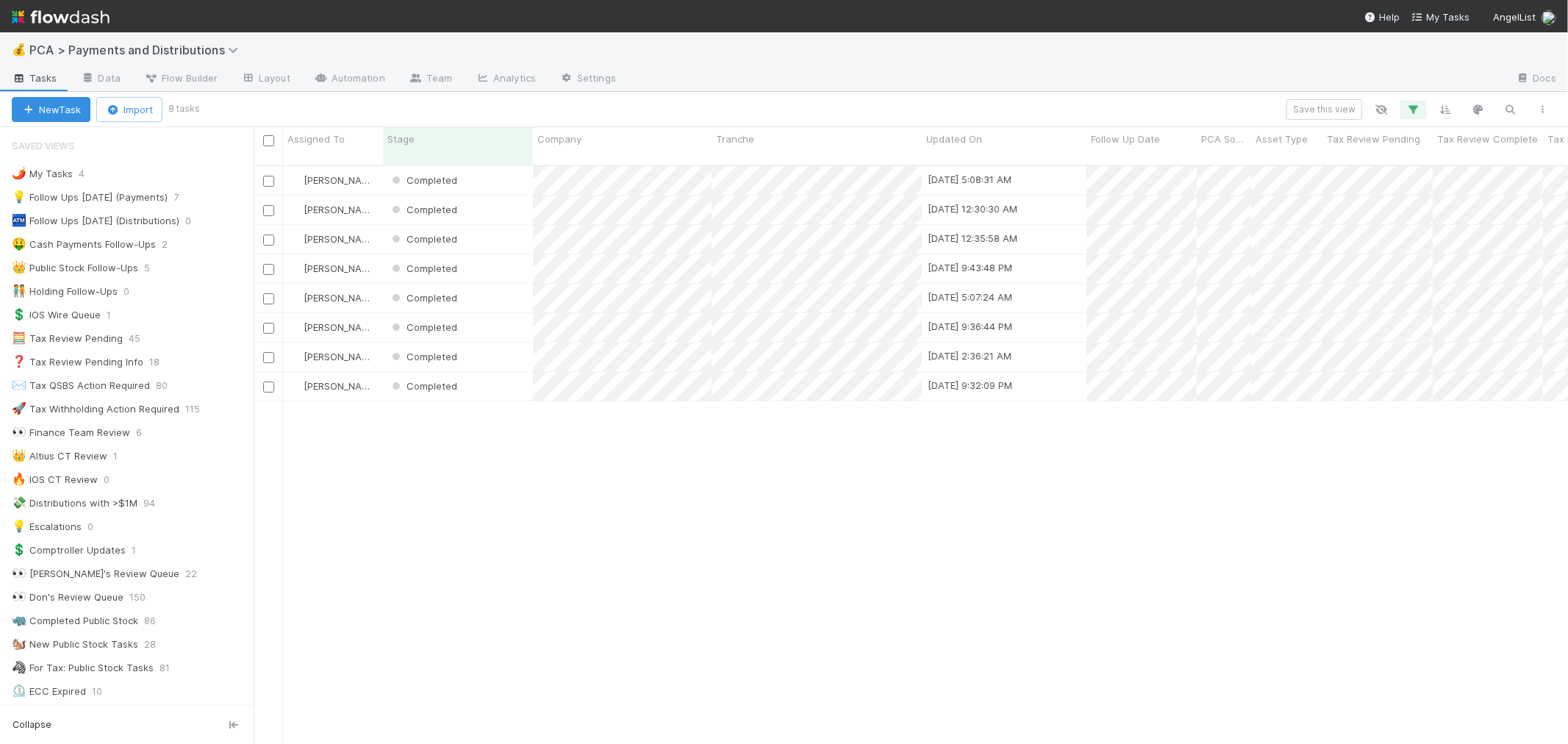
scroll to position [579, 1302]
click at [191, 439] on div "👀 Finance Team Review 6" at bounding box center [133, 432] width 242 height 18
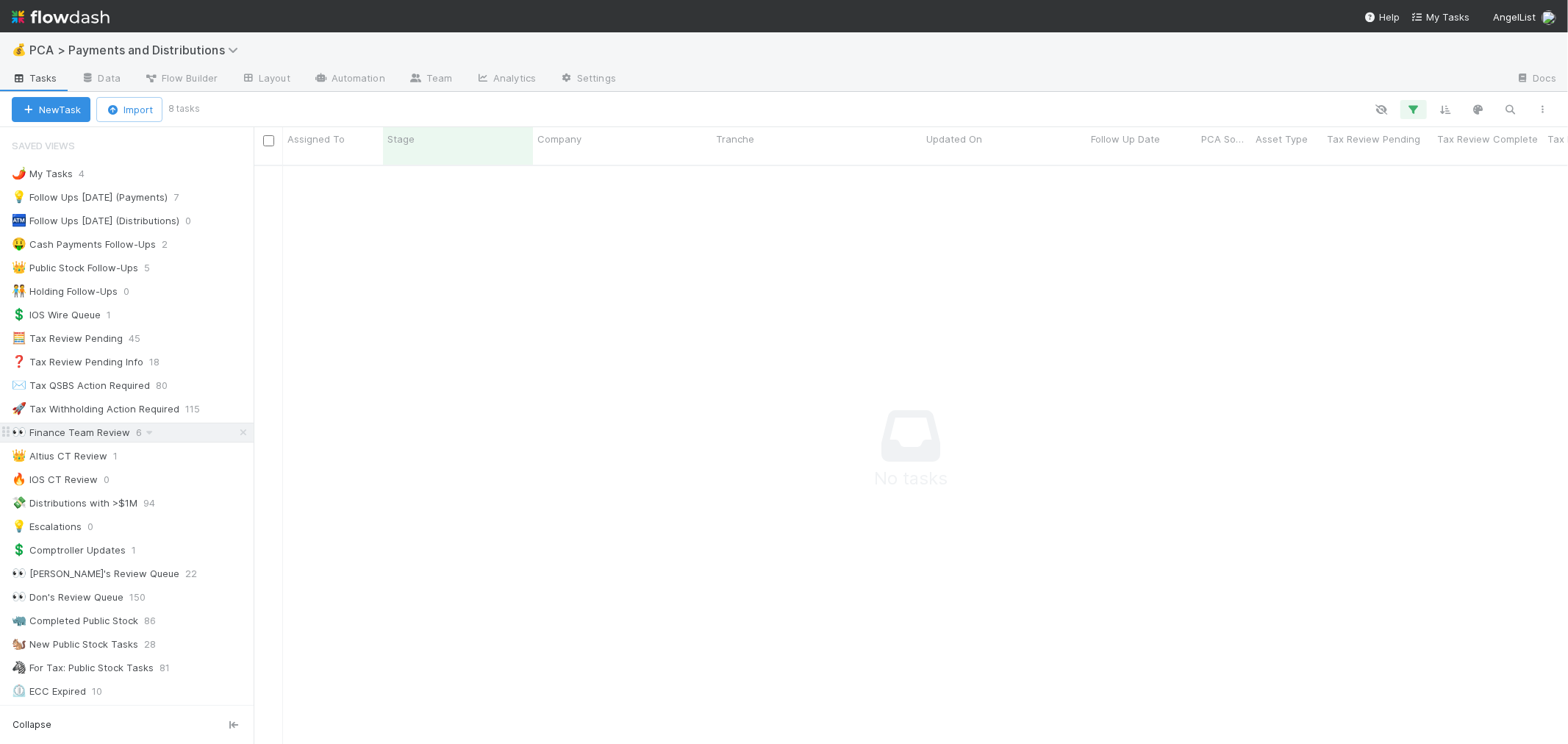
scroll to position [567, 1290]
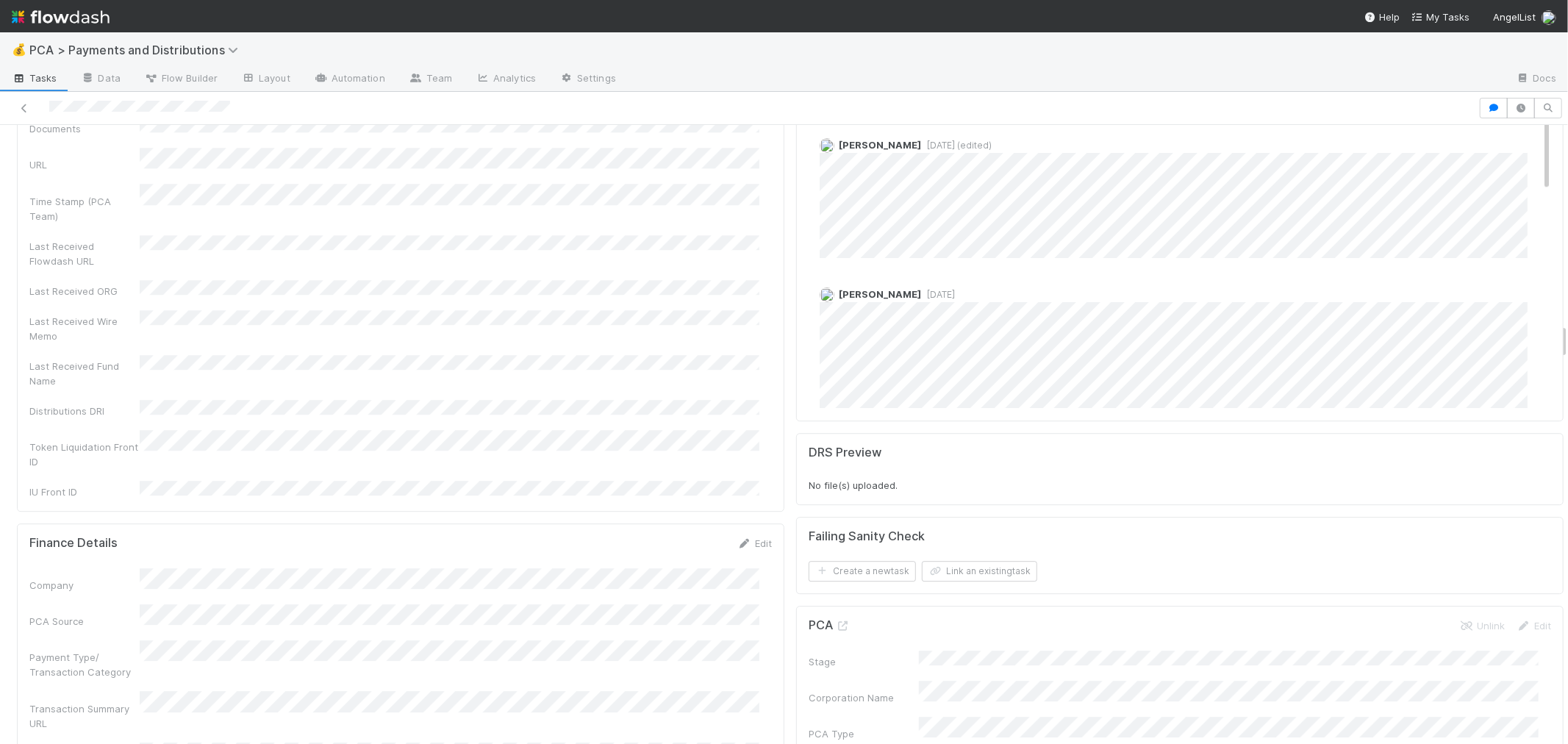
scroll to position [3676, 0]
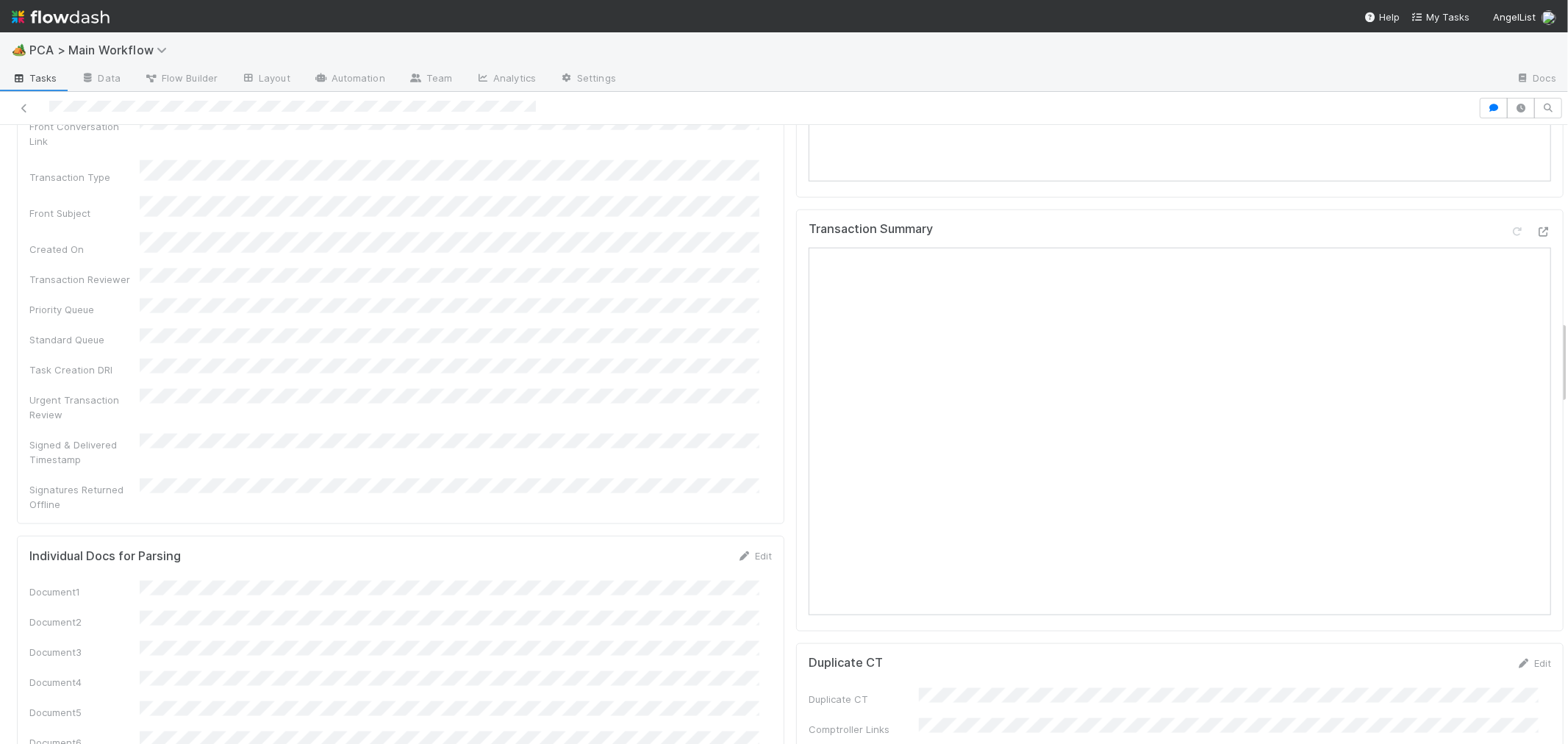
scroll to position [1388, 0]
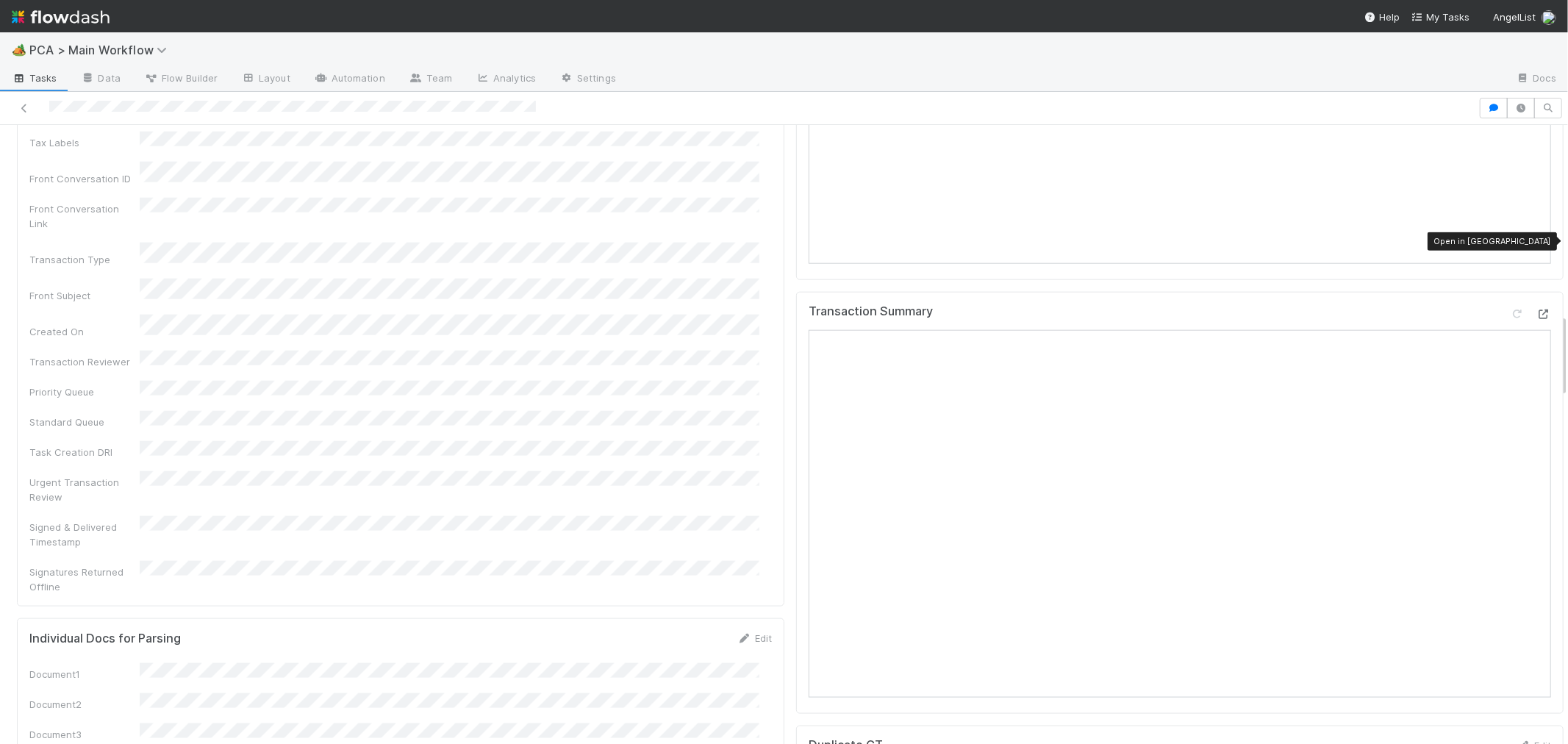
click at [1536, 310] on icon at bounding box center [1543, 314] width 15 height 10
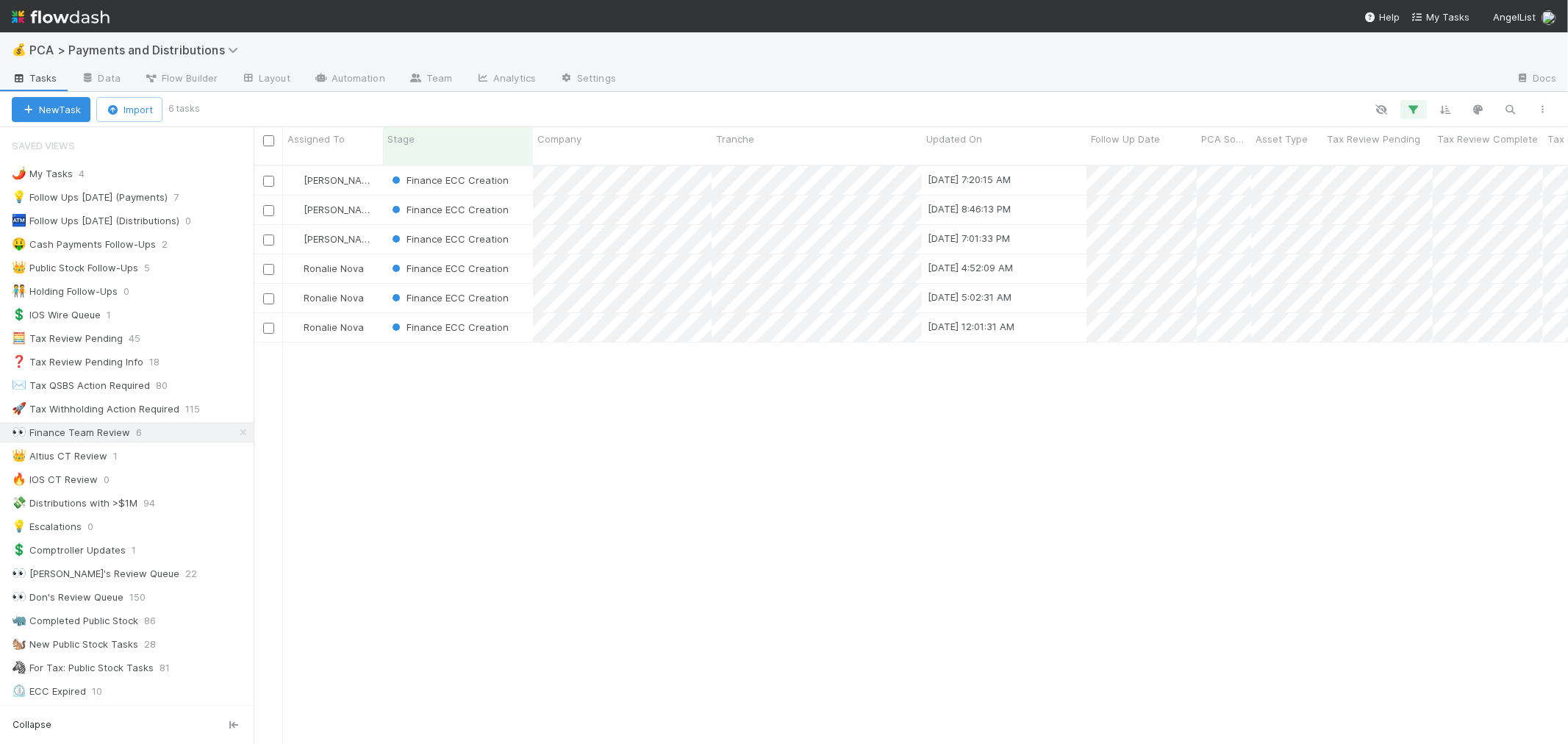
scroll to position [579, 1302]
click at [523, 196] on div "Finance ECC Creation" at bounding box center [458, 209] width 150 height 29
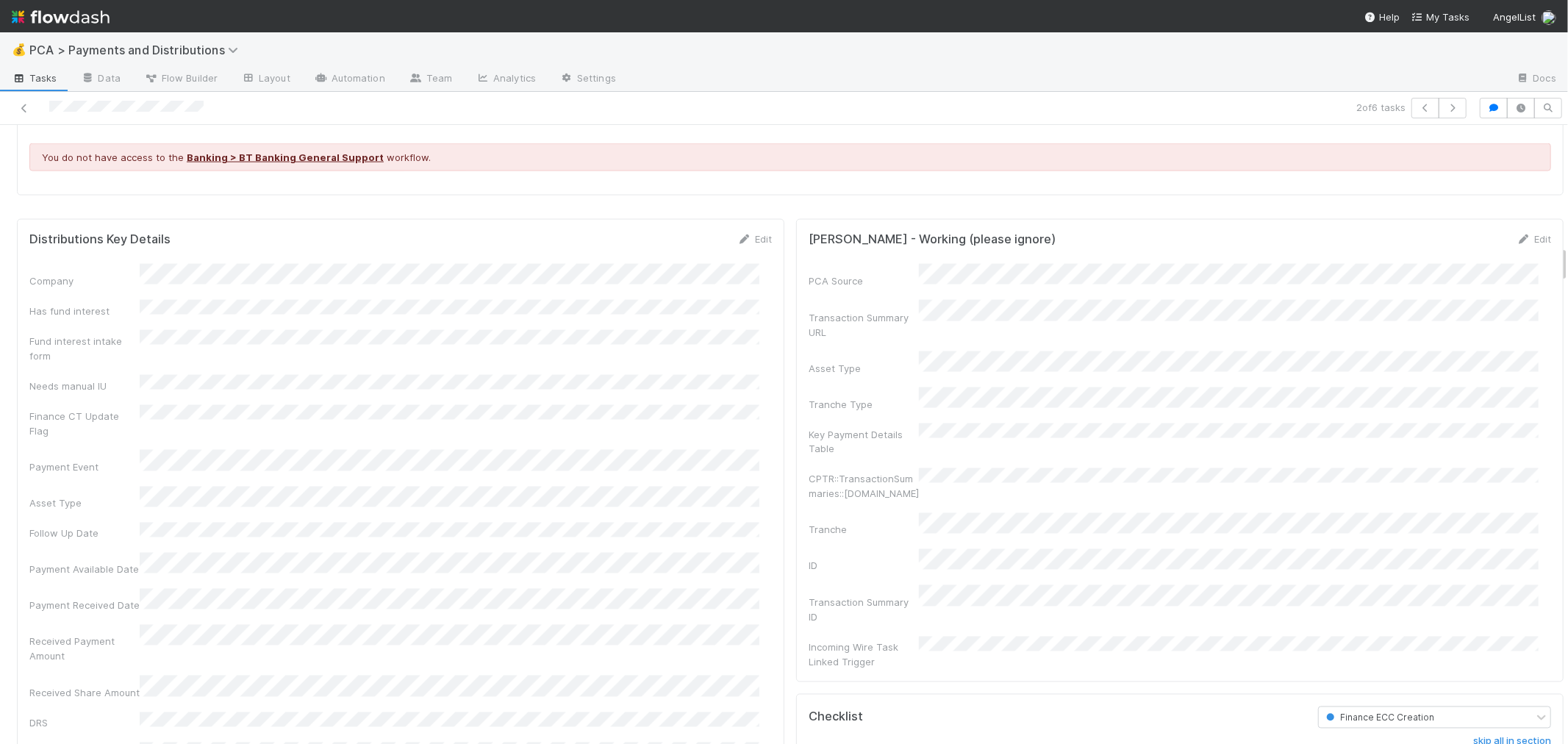
scroll to position [1960, 0]
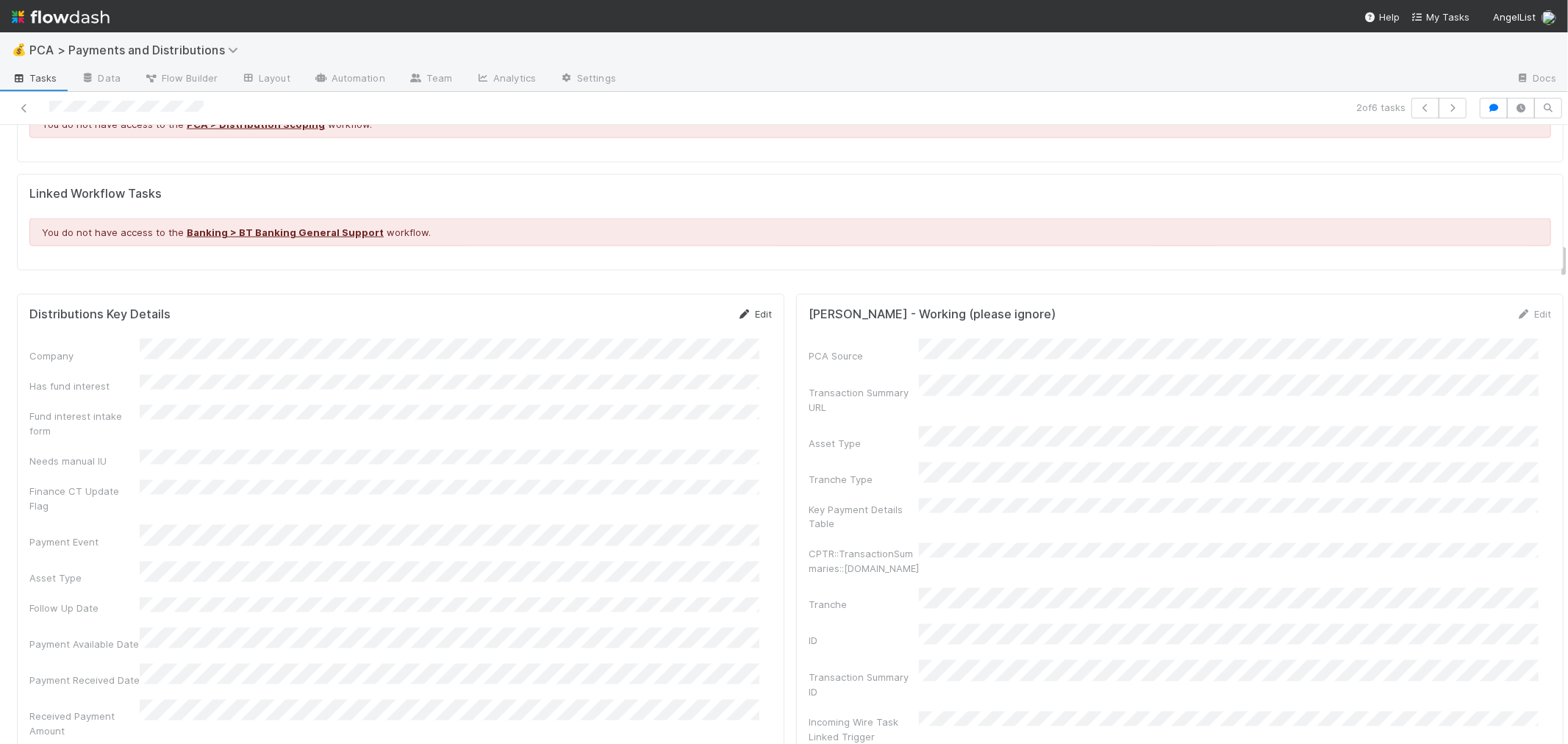
click at [746, 308] on link "Edit" at bounding box center [754, 314] width 35 height 12
click at [737, 317] on button "Cancel" at bounding box center [746, 318] width 51 height 25
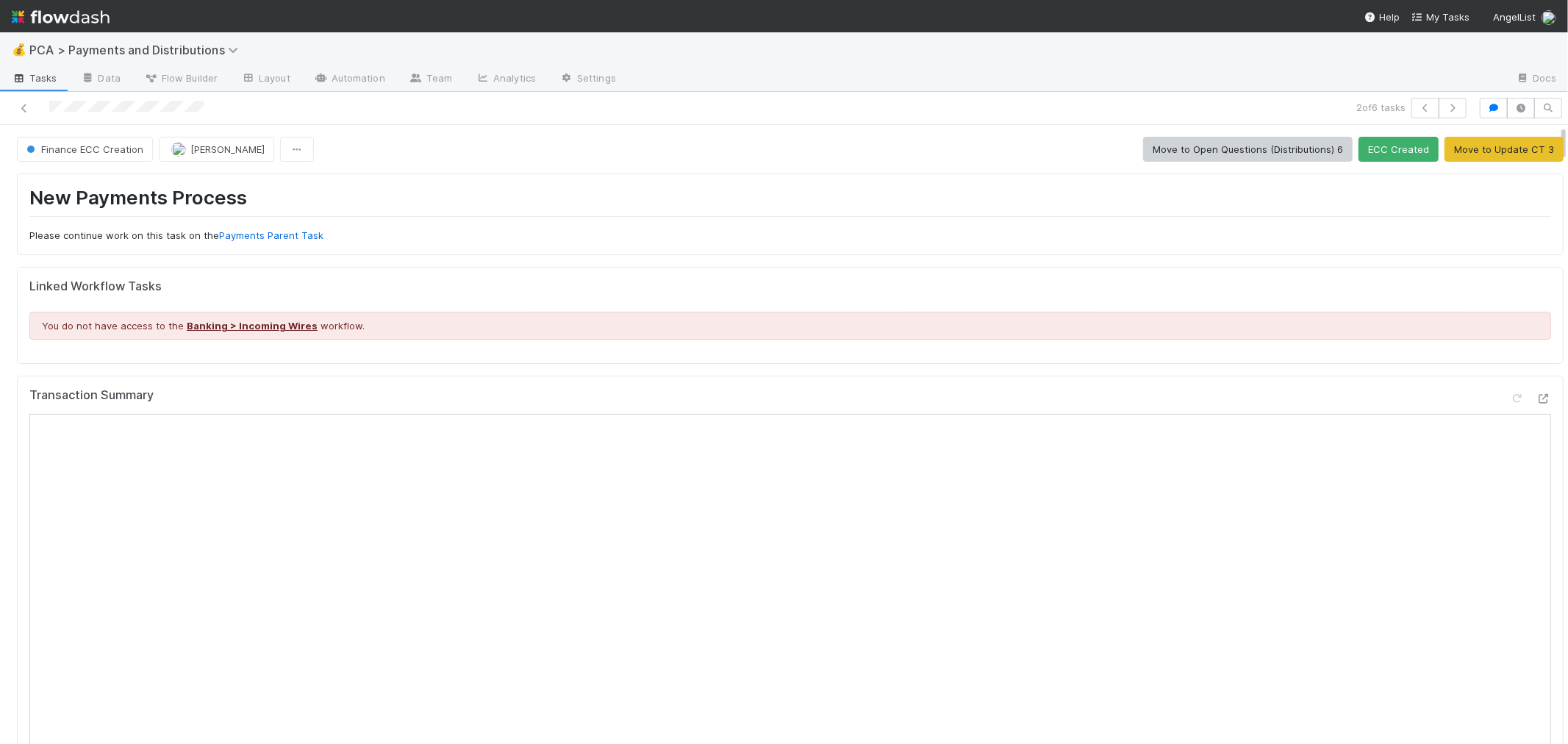
scroll to position [0, 0]
click at [20, 106] on icon at bounding box center [24, 108] width 15 height 10
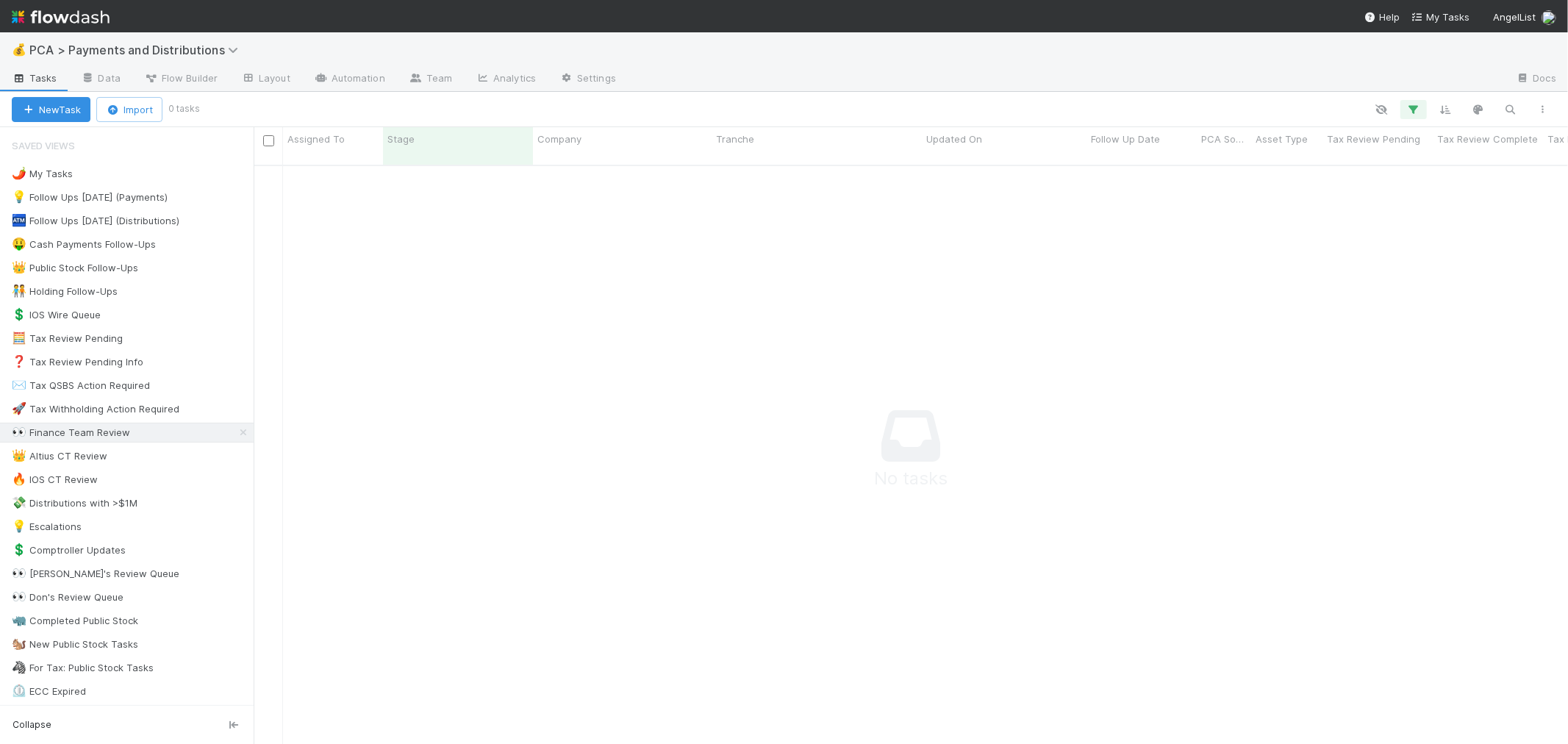
scroll to position [567, 1290]
click at [156, 441] on div "👀 Finance Team Review 6" at bounding box center [133, 432] width 242 height 18
click at [160, 413] on div "🚀 Tax Withholding Action Required" at bounding box center [96, 408] width 168 height 18
click at [144, 433] on icon at bounding box center [149, 433] width 15 height 10
click at [81, 433] on div "View Settings Default for everyone Rename this view Delete this view" at bounding box center [784, 372] width 1568 height 744
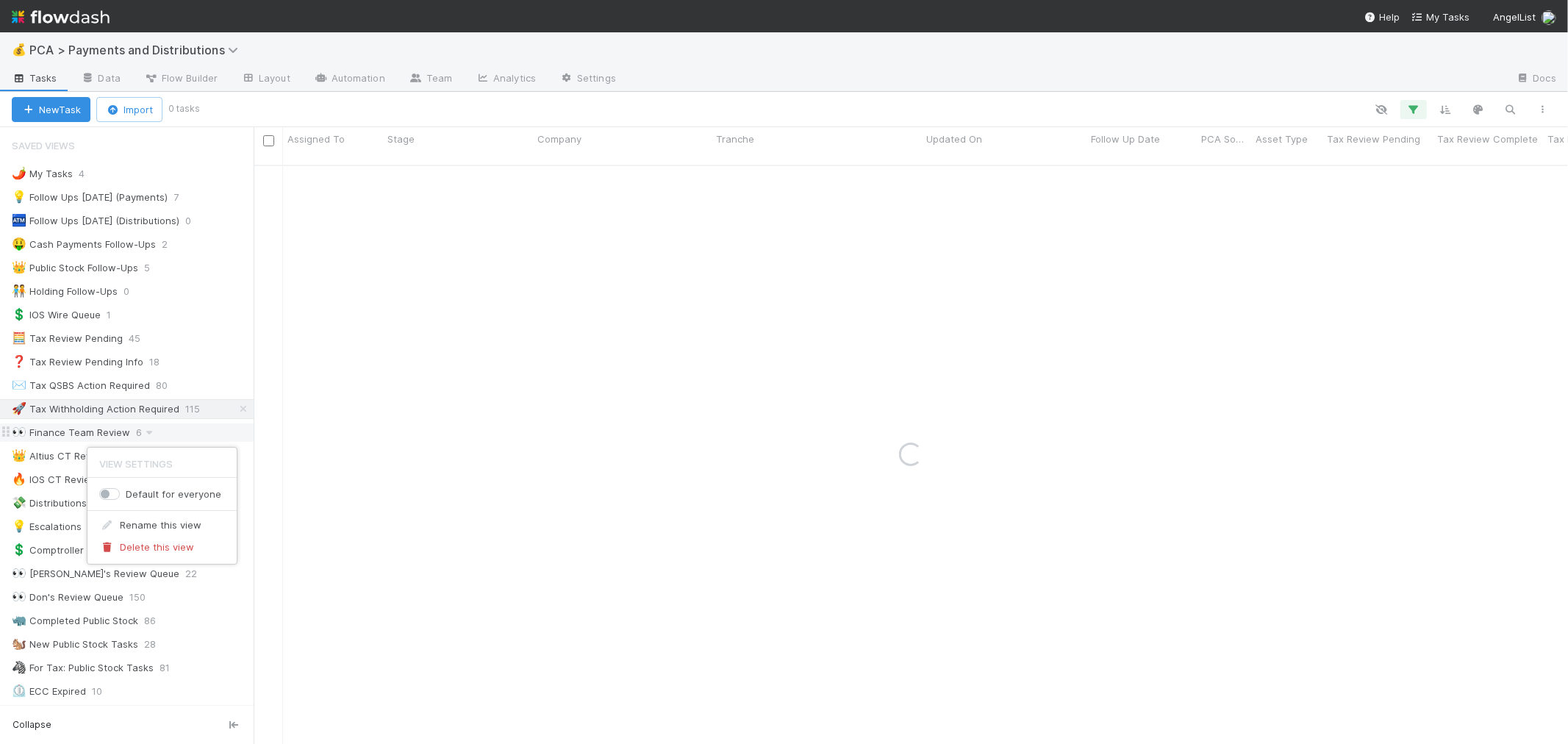
click at [56, 433] on div "👀 Finance Team Review" at bounding box center [71, 432] width 118 height 18
click at [57, 439] on div "👀 Finance Team Review" at bounding box center [71, 432] width 118 height 18
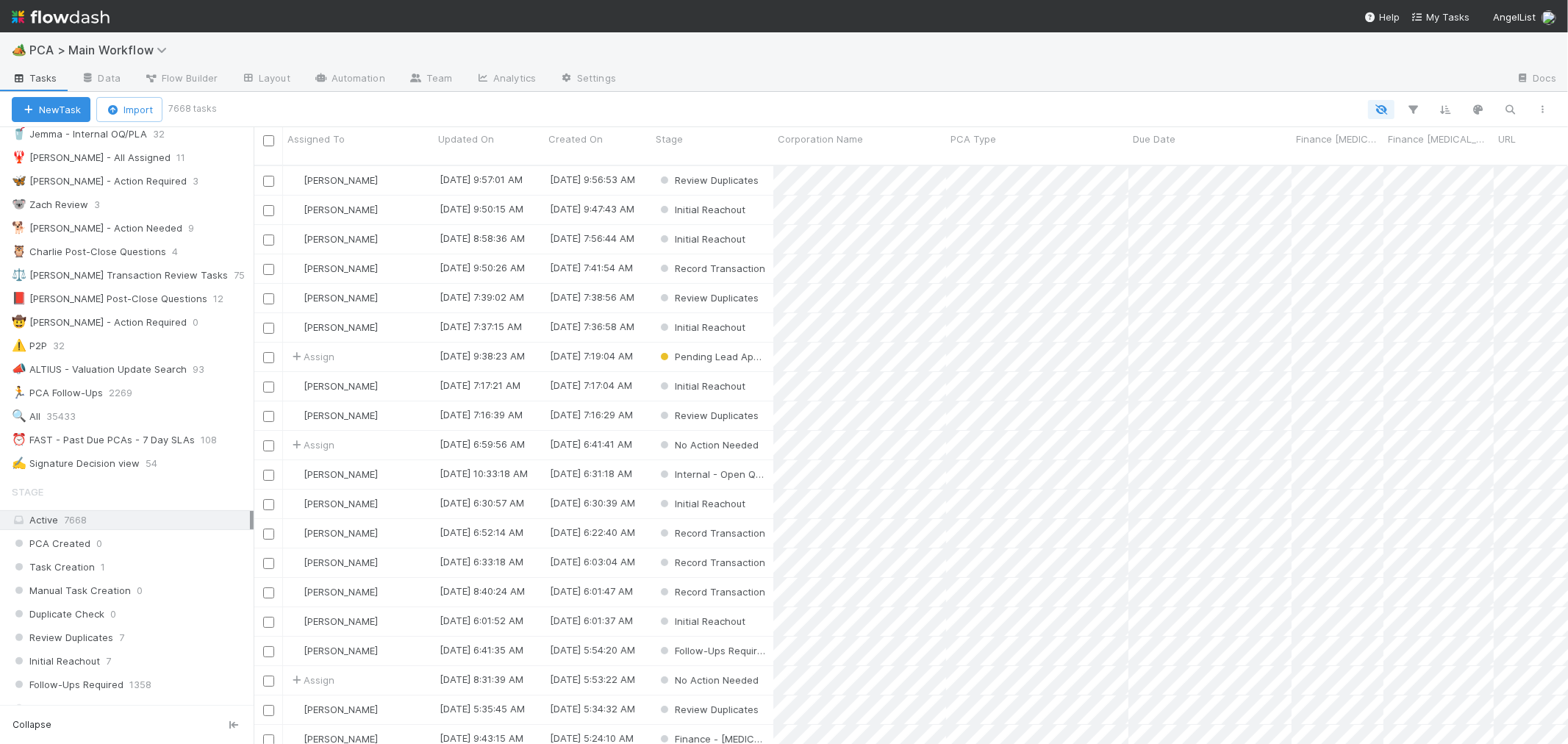
scroll to position [164, 0]
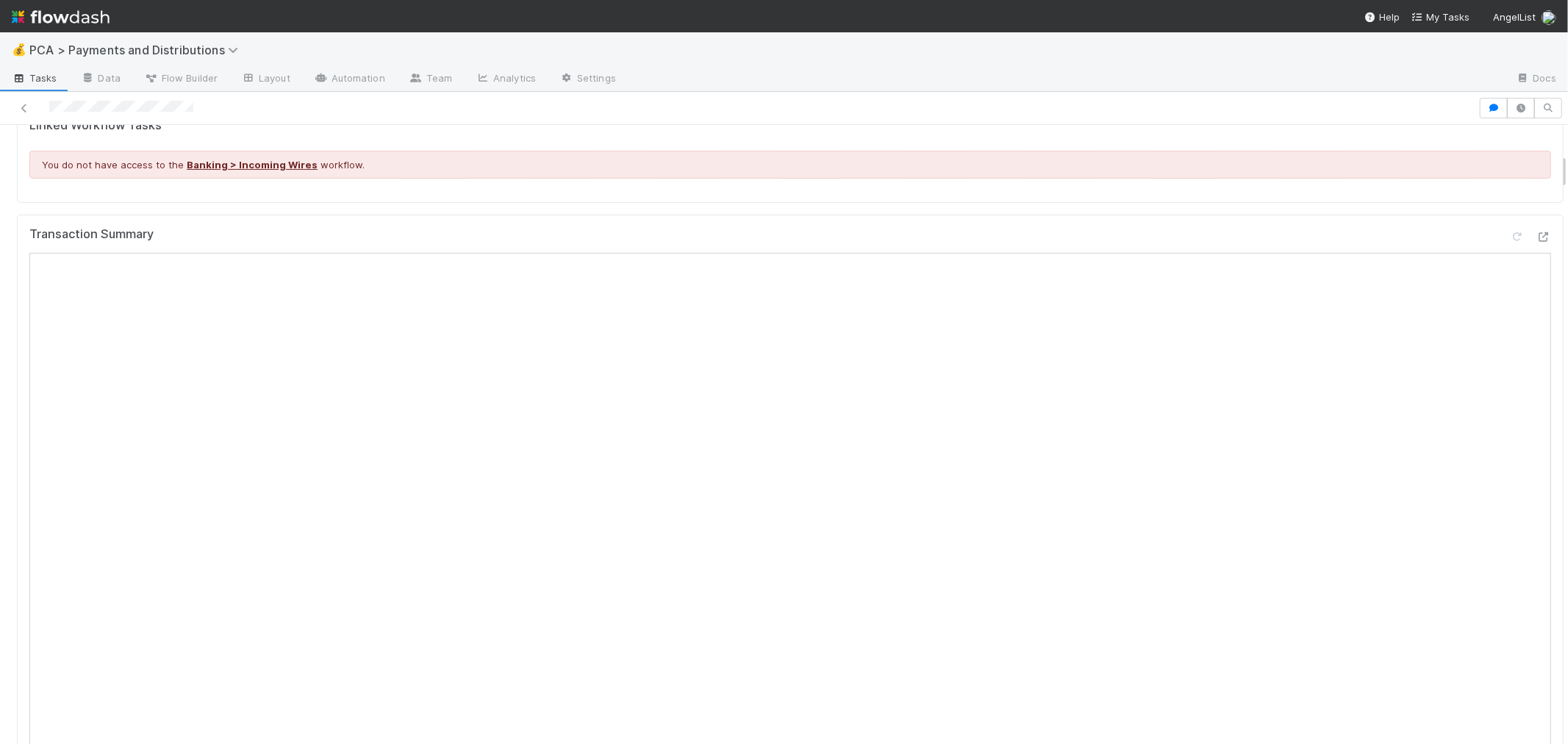
scroll to position [490, 0]
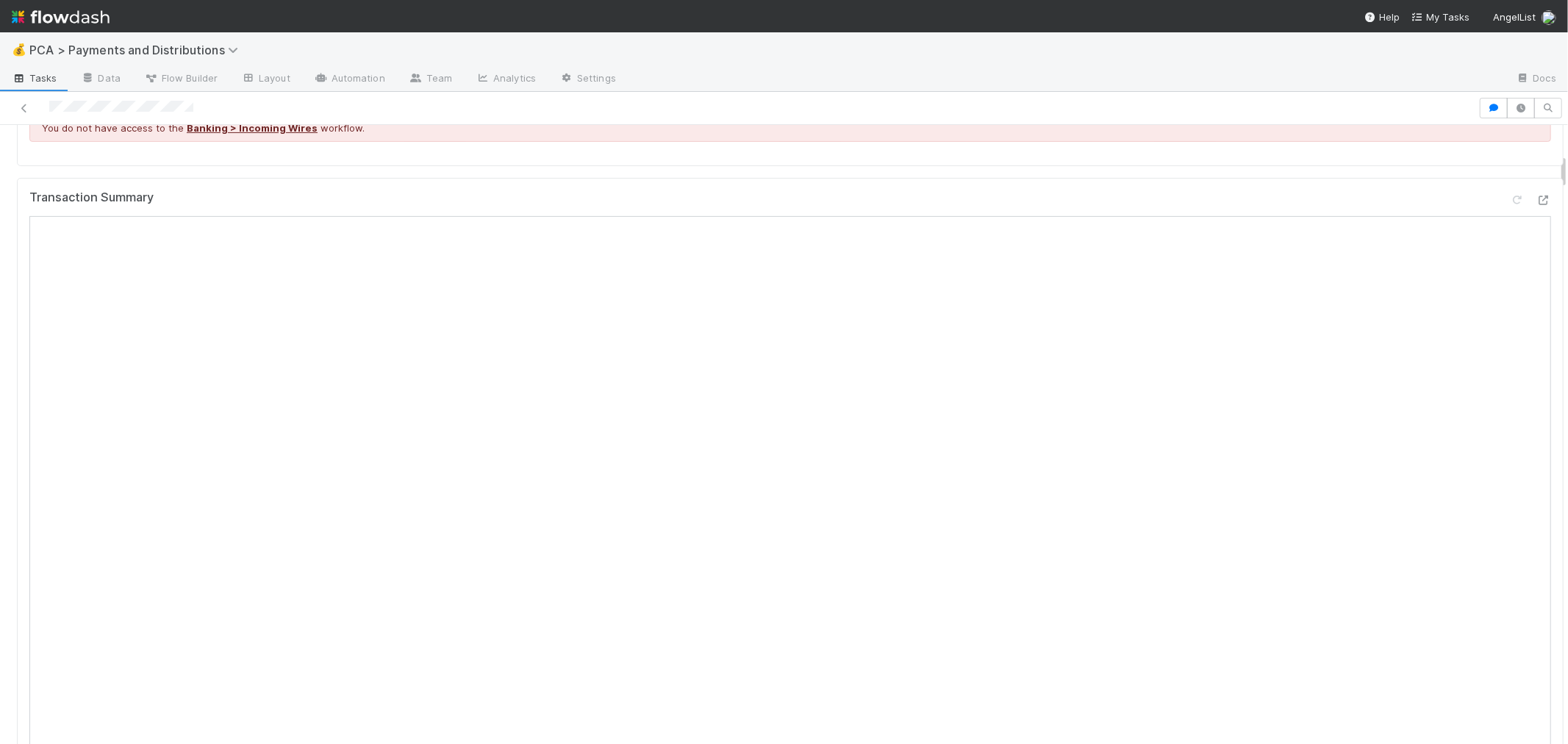
click at [137, 106] on div at bounding box center [739, 108] width 1466 height 21
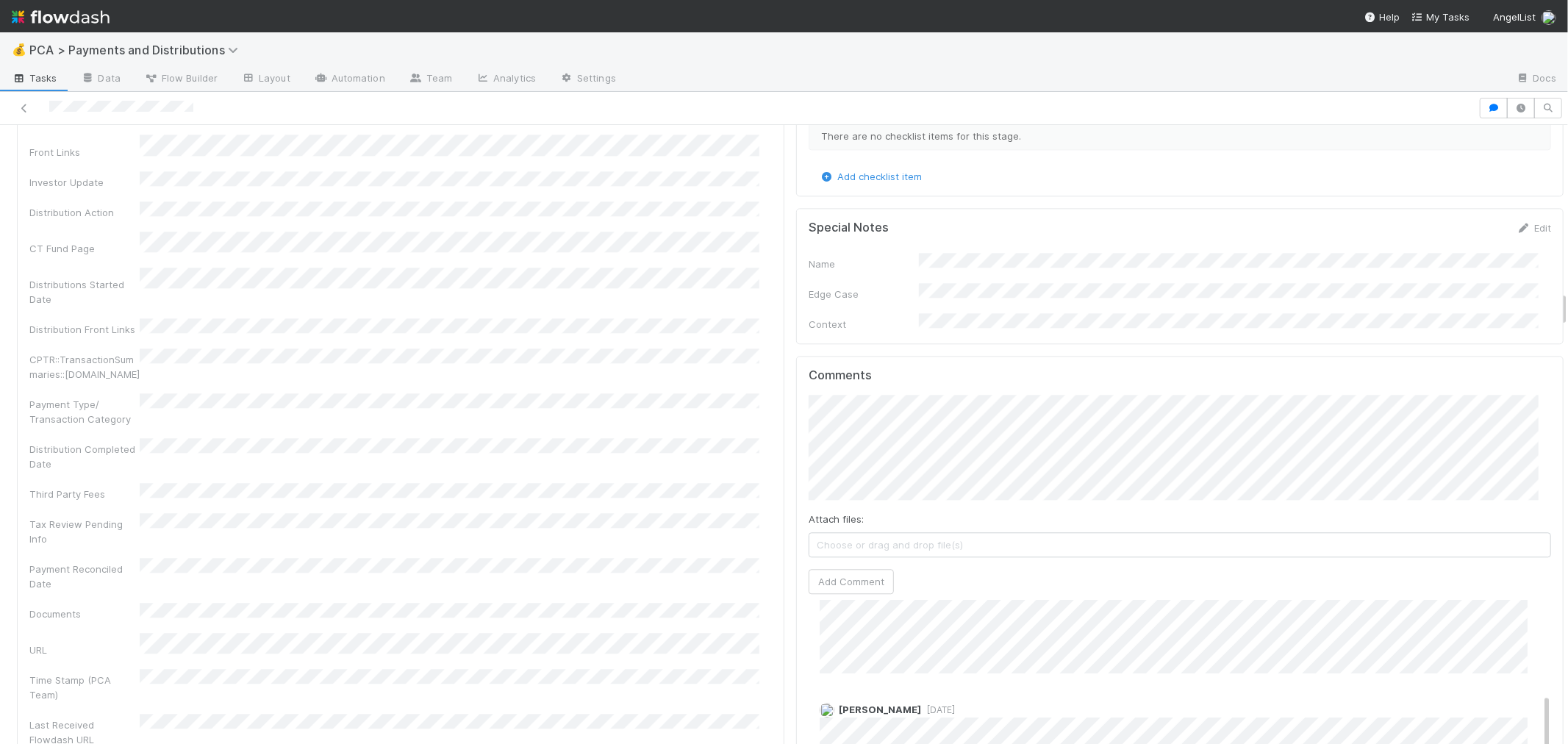
scroll to position [2941, 0]
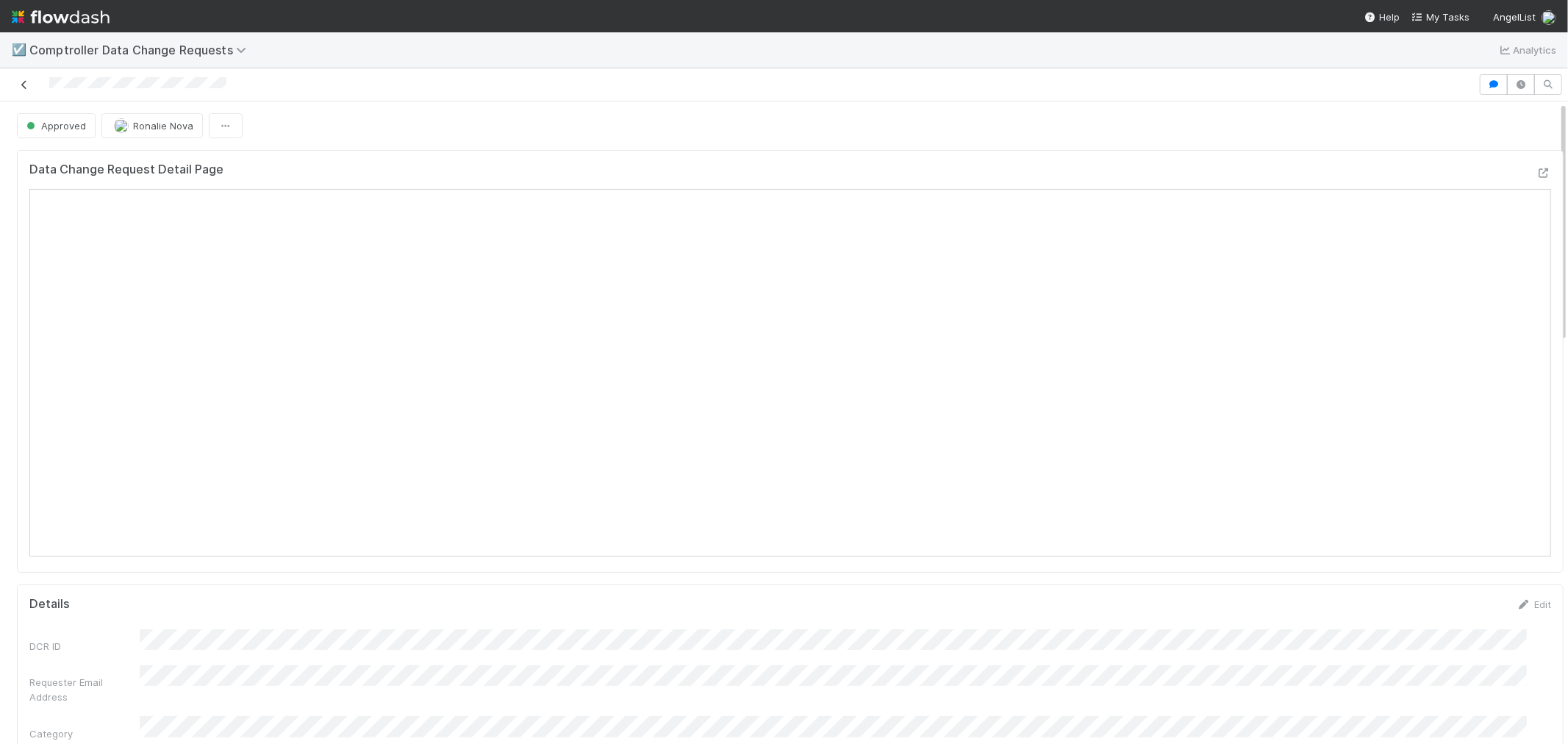
click at [24, 86] on icon at bounding box center [24, 85] width 15 height 10
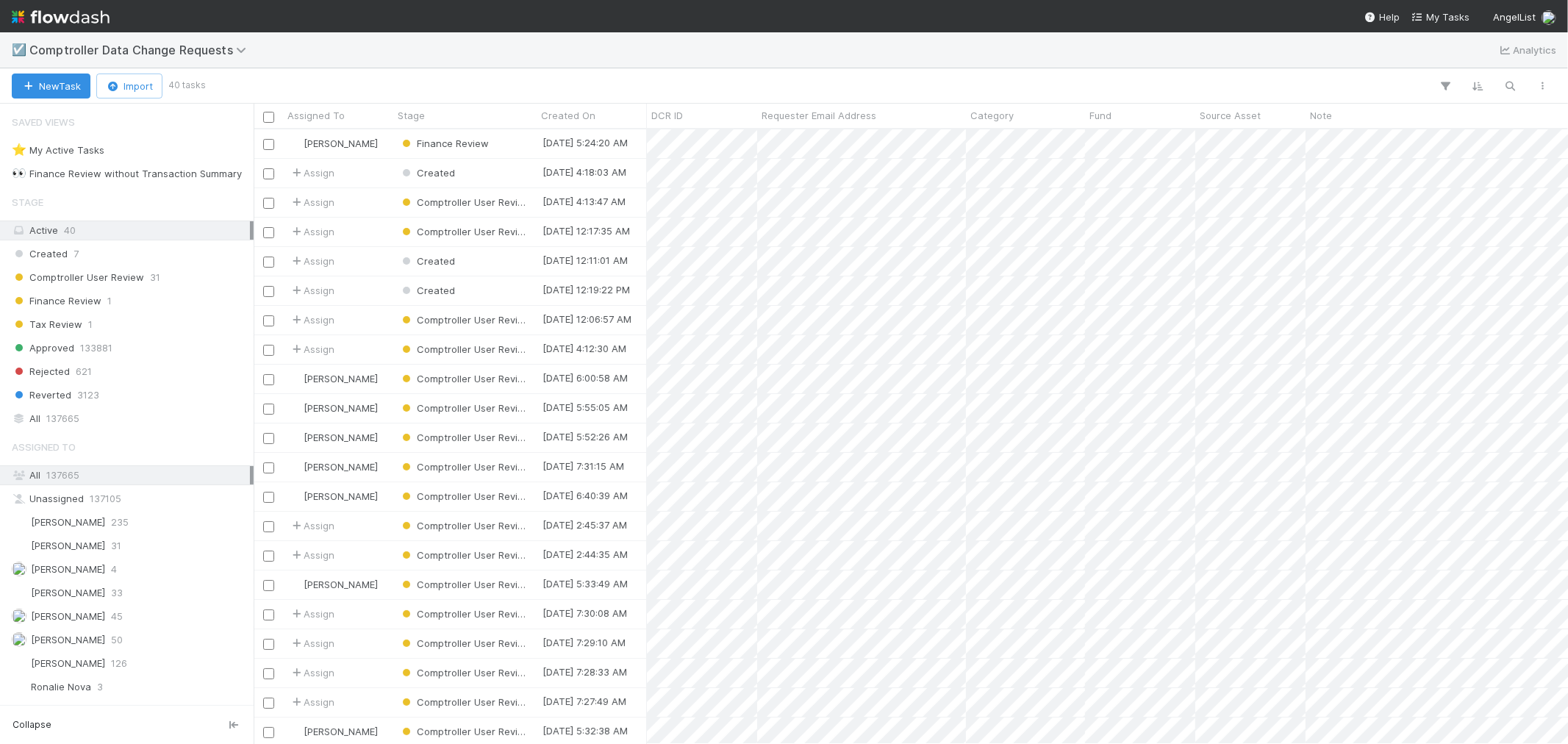
scroll to position [601, 1302]
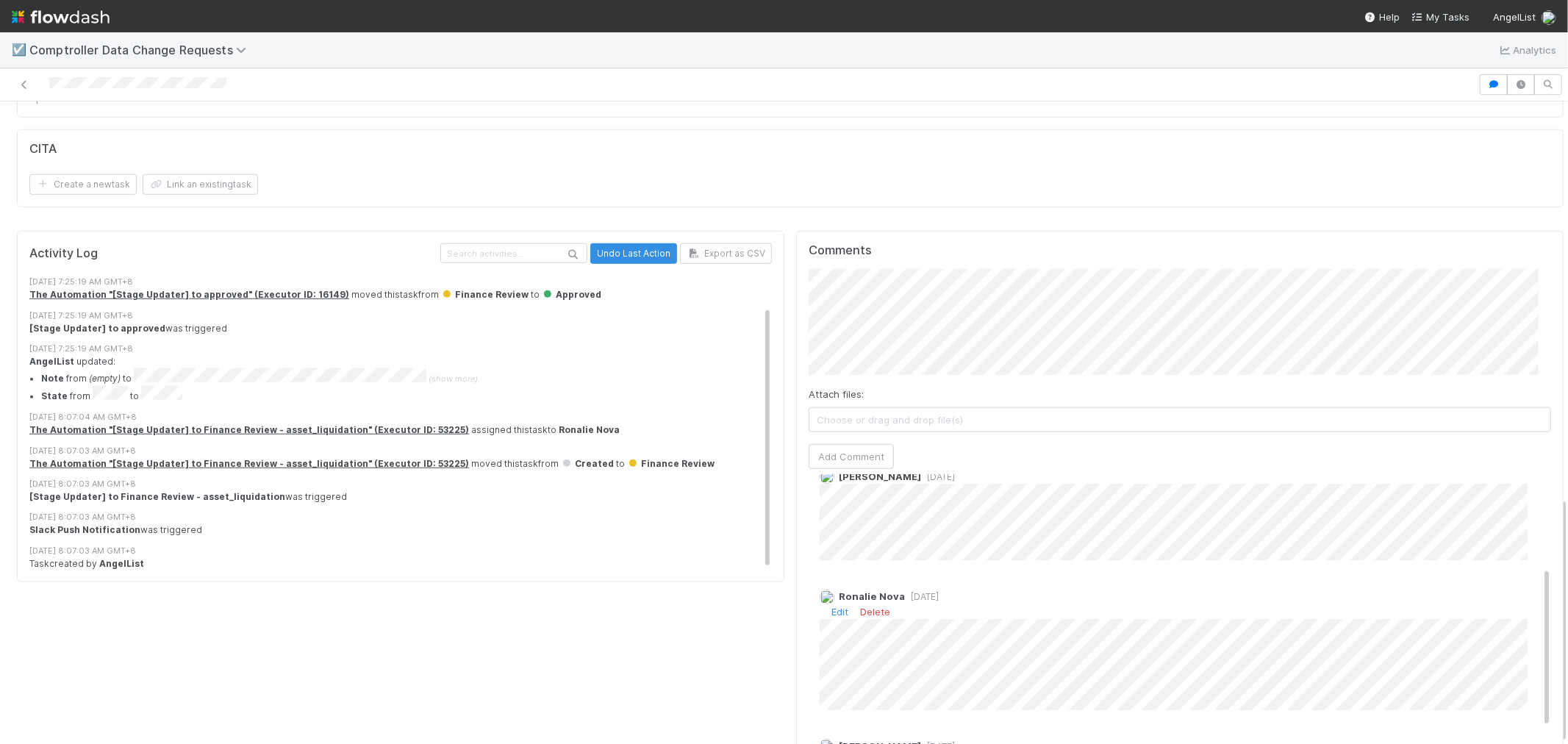
scroll to position [242, 0]
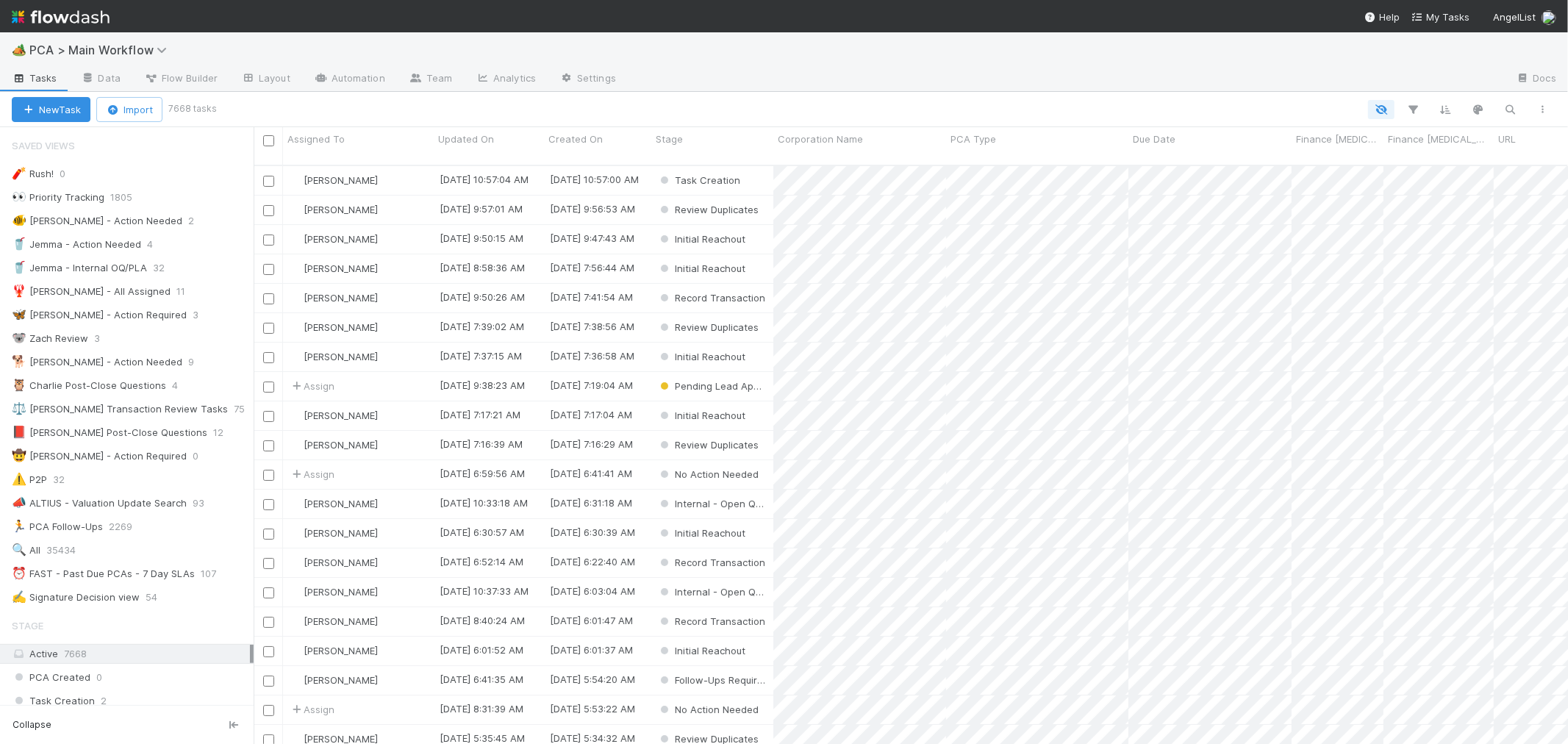
scroll to position [579, 1302]
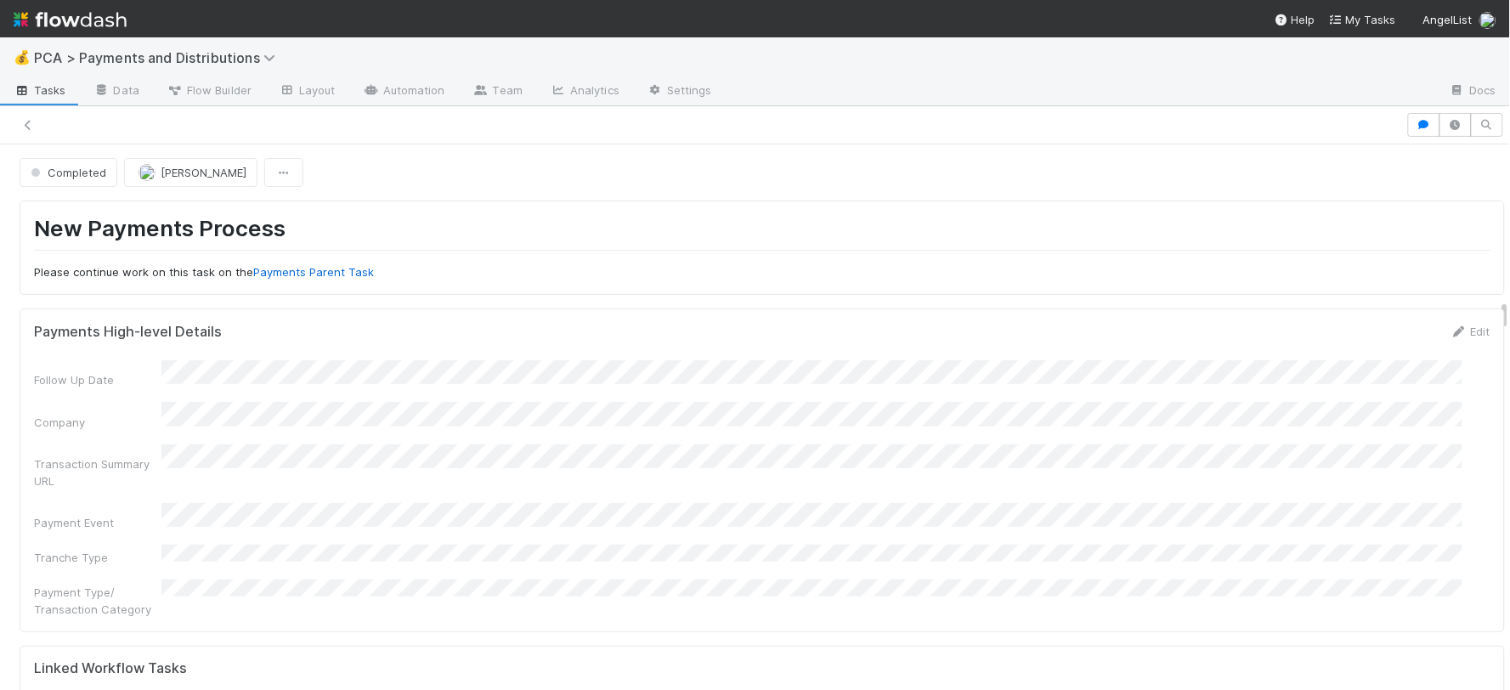
scroll to position [944, 0]
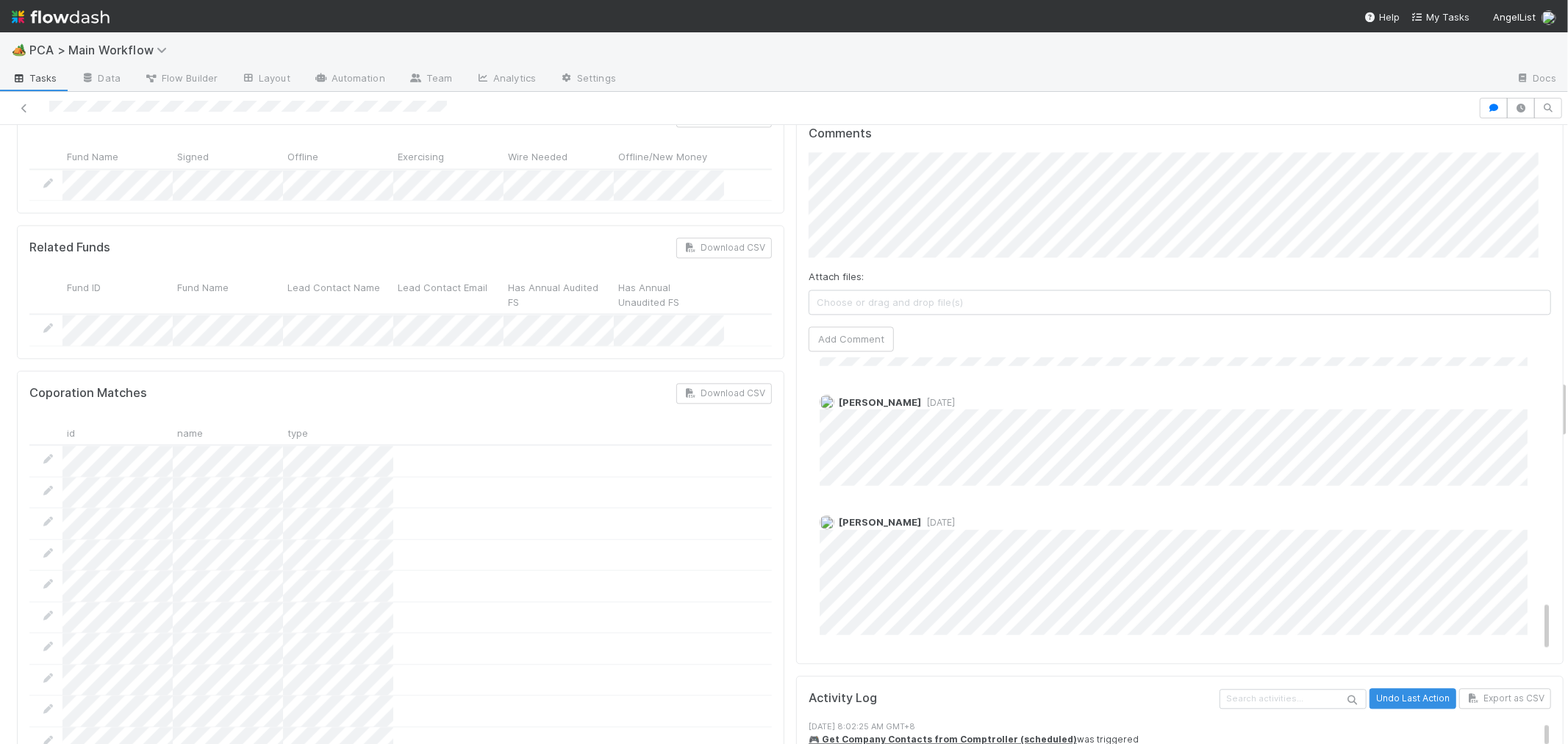
scroll to position [1390, 0]
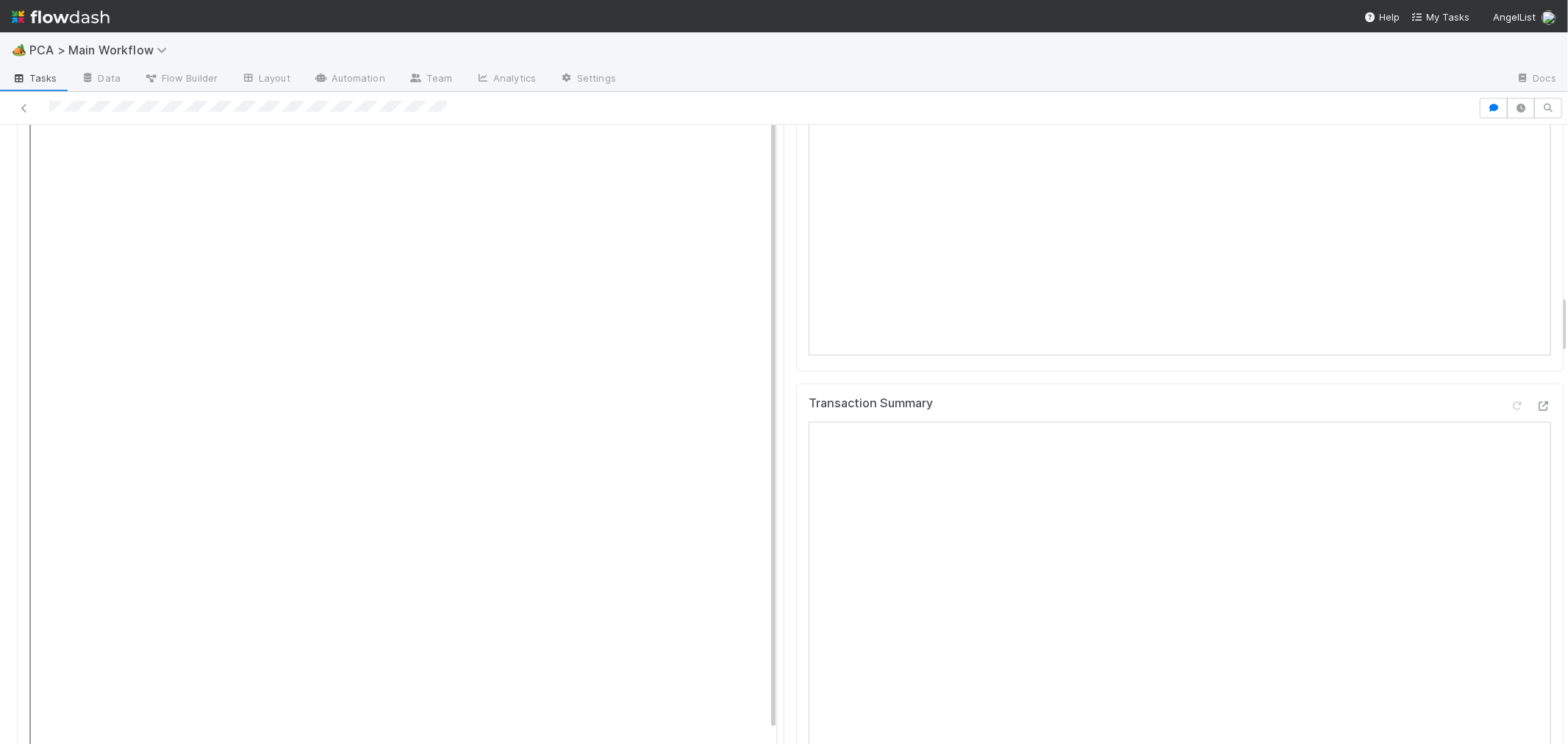
scroll to position [1797, 0]
click at [1536, 382] on icon at bounding box center [1543, 386] width 15 height 10
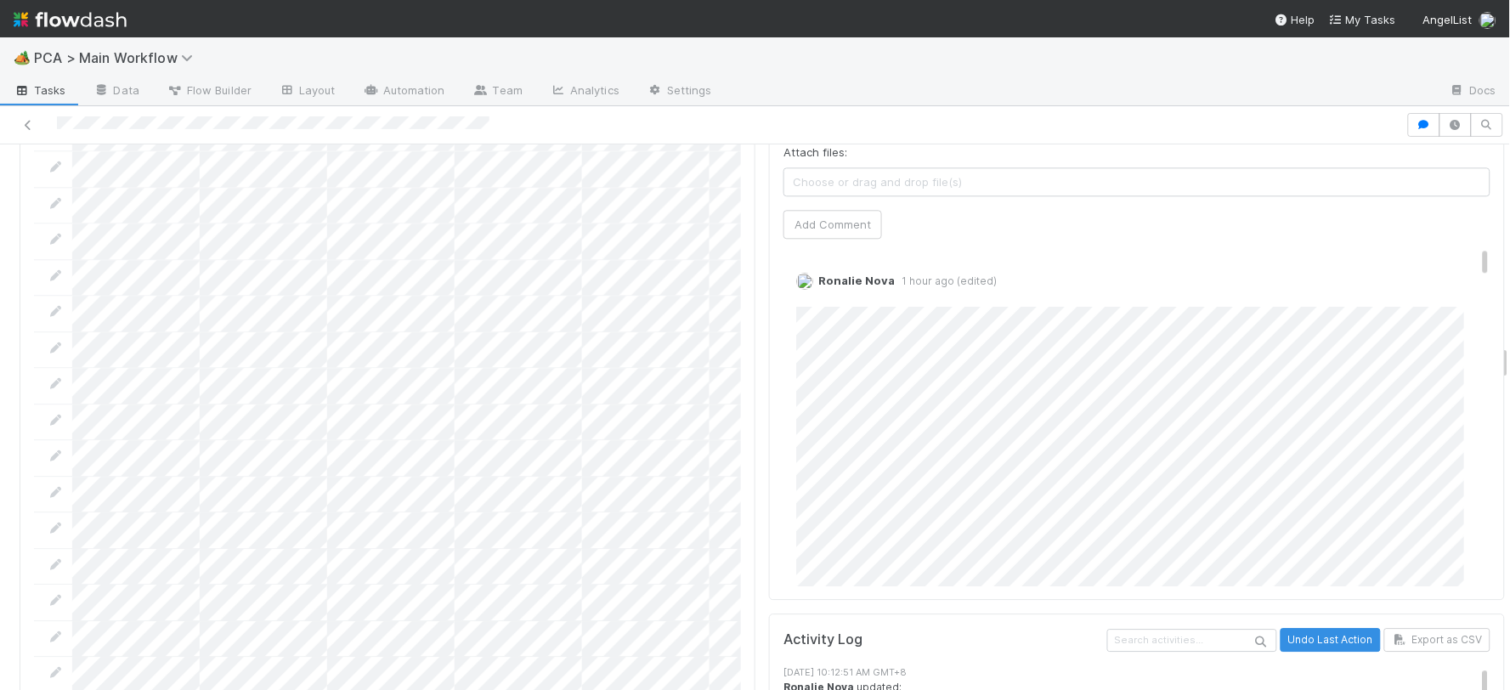
scroll to position [3021, 0]
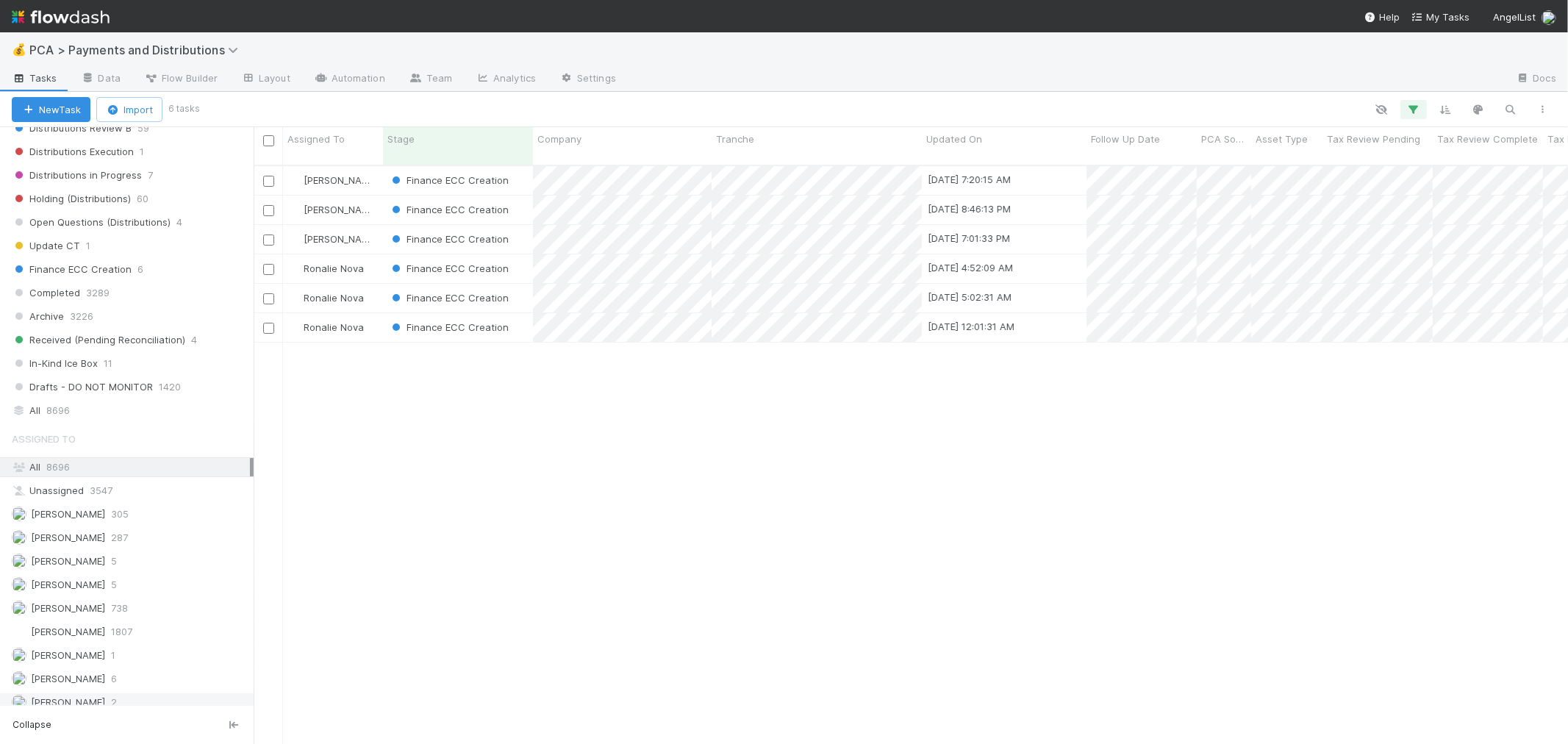
scroll to position [891, 0]
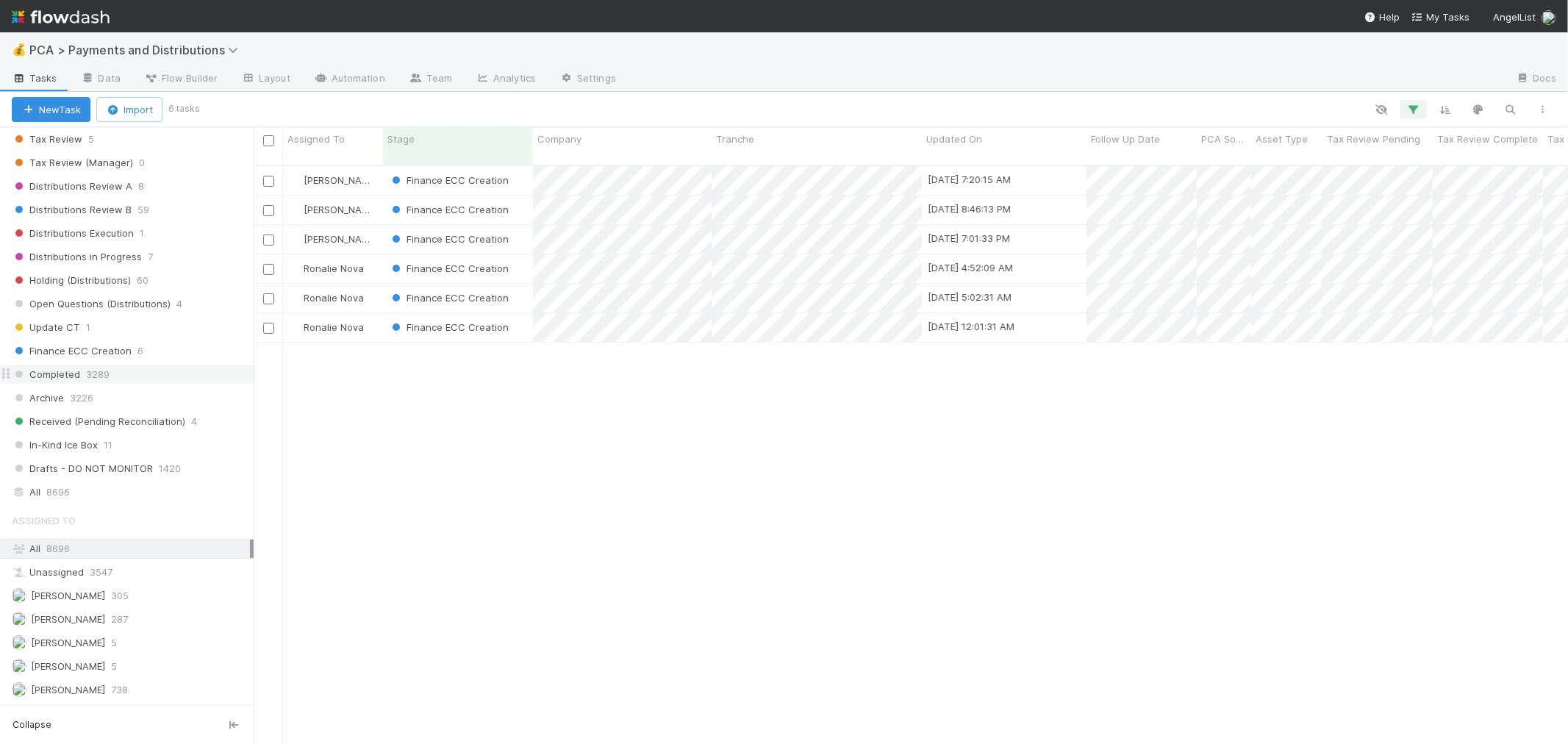
click at [160, 380] on div "Completed 3289" at bounding box center [133, 374] width 242 height 18
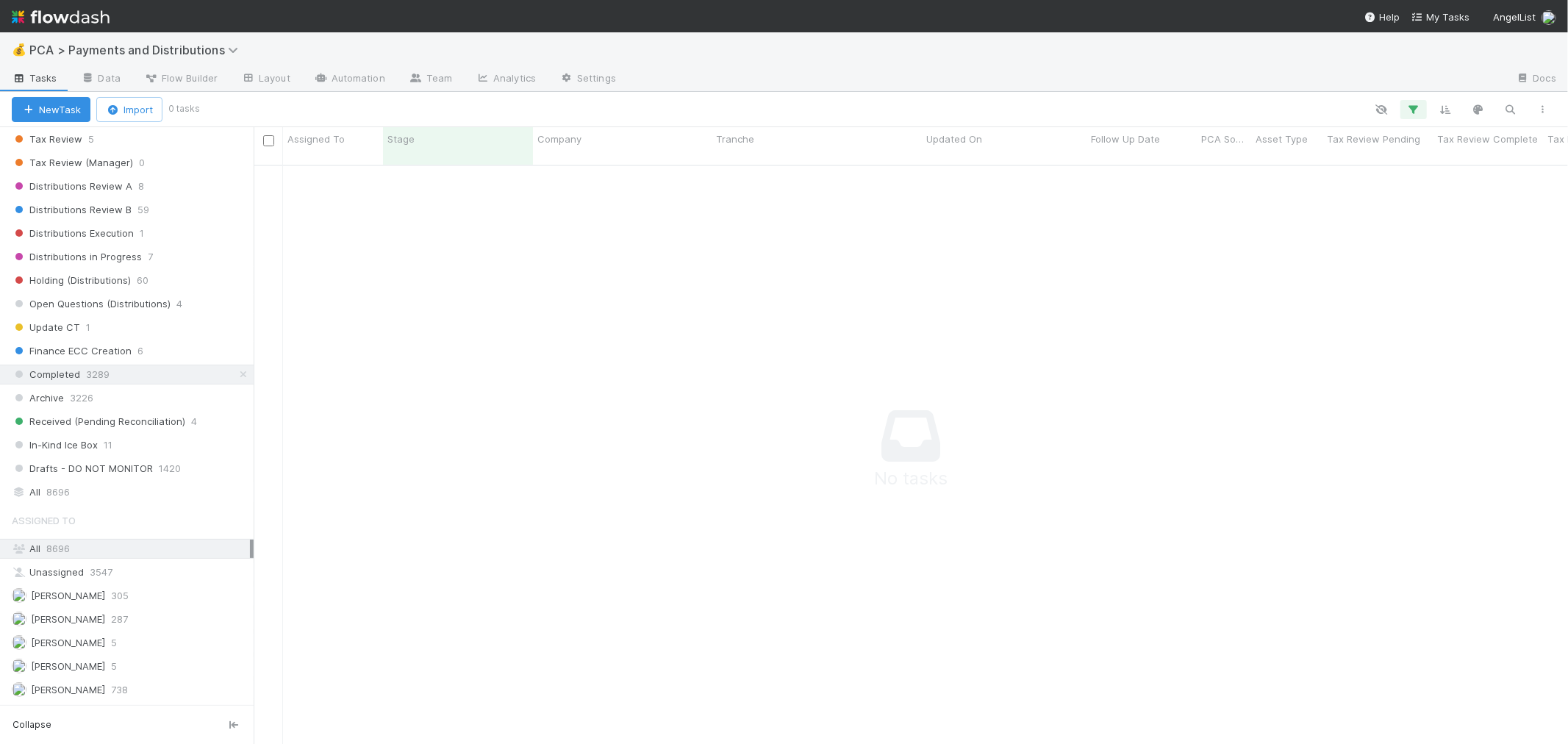
scroll to position [567, 1290]
click at [1407, 106] on icon "button" at bounding box center [1413, 109] width 15 height 13
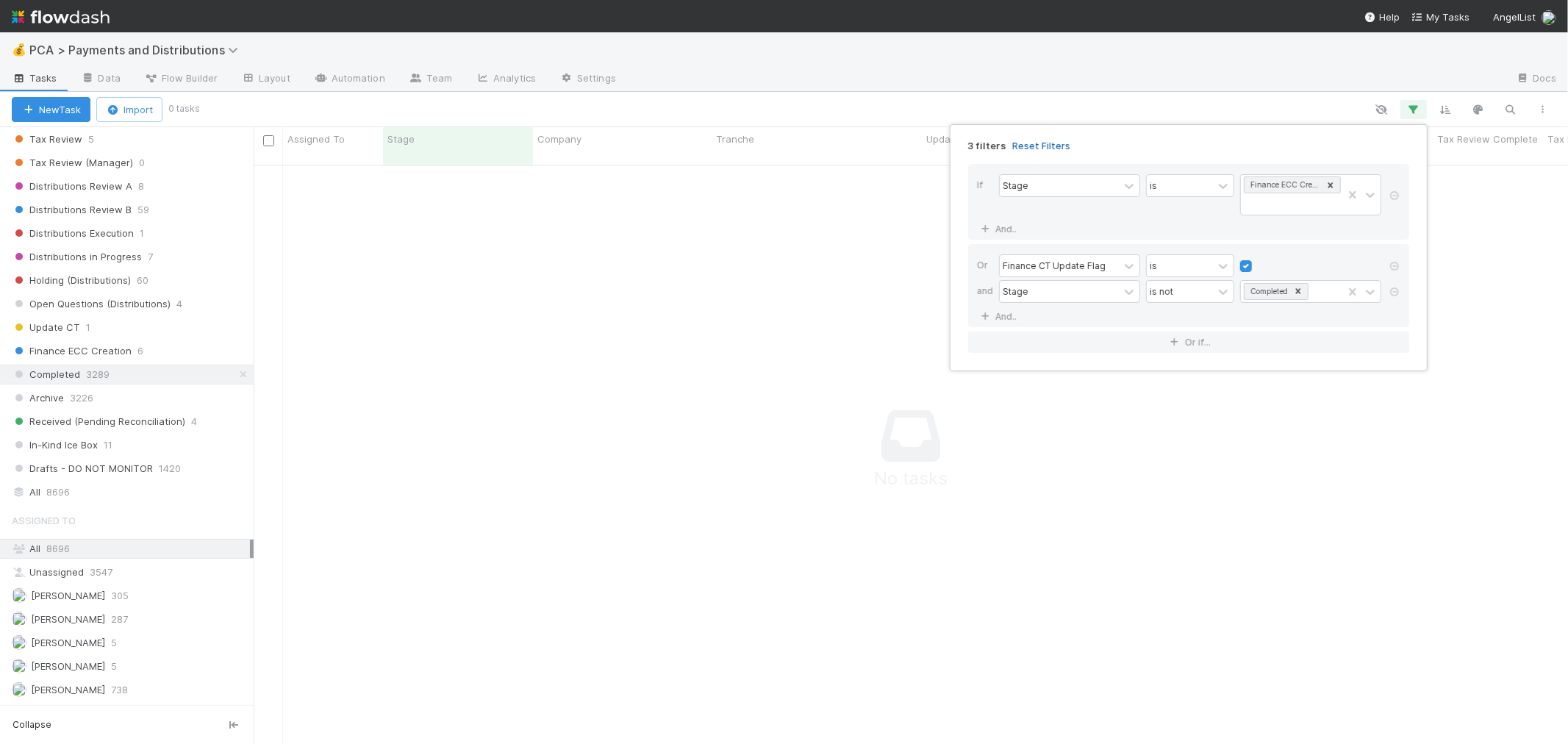
click at [1046, 144] on link "Reset Filters" at bounding box center [1040, 145] width 58 height 12
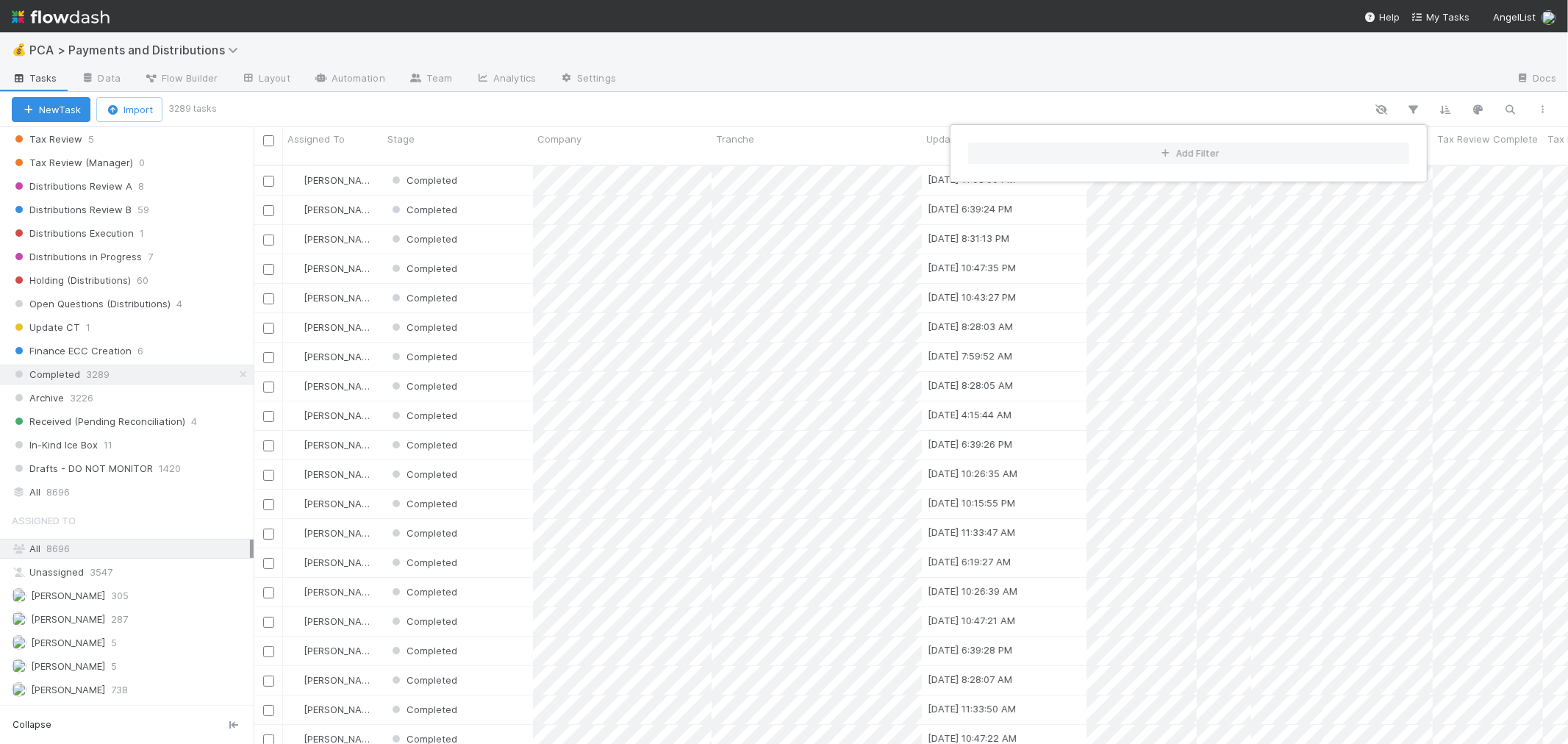
scroll to position [579, 1302]
click at [121, 382] on div "Add Filter" at bounding box center [784, 372] width 1568 height 744
click at [128, 382] on div "Add Filter" at bounding box center [784, 372] width 1568 height 744
click at [116, 356] on span "Finance ECC Creation" at bounding box center [72, 350] width 120 height 18
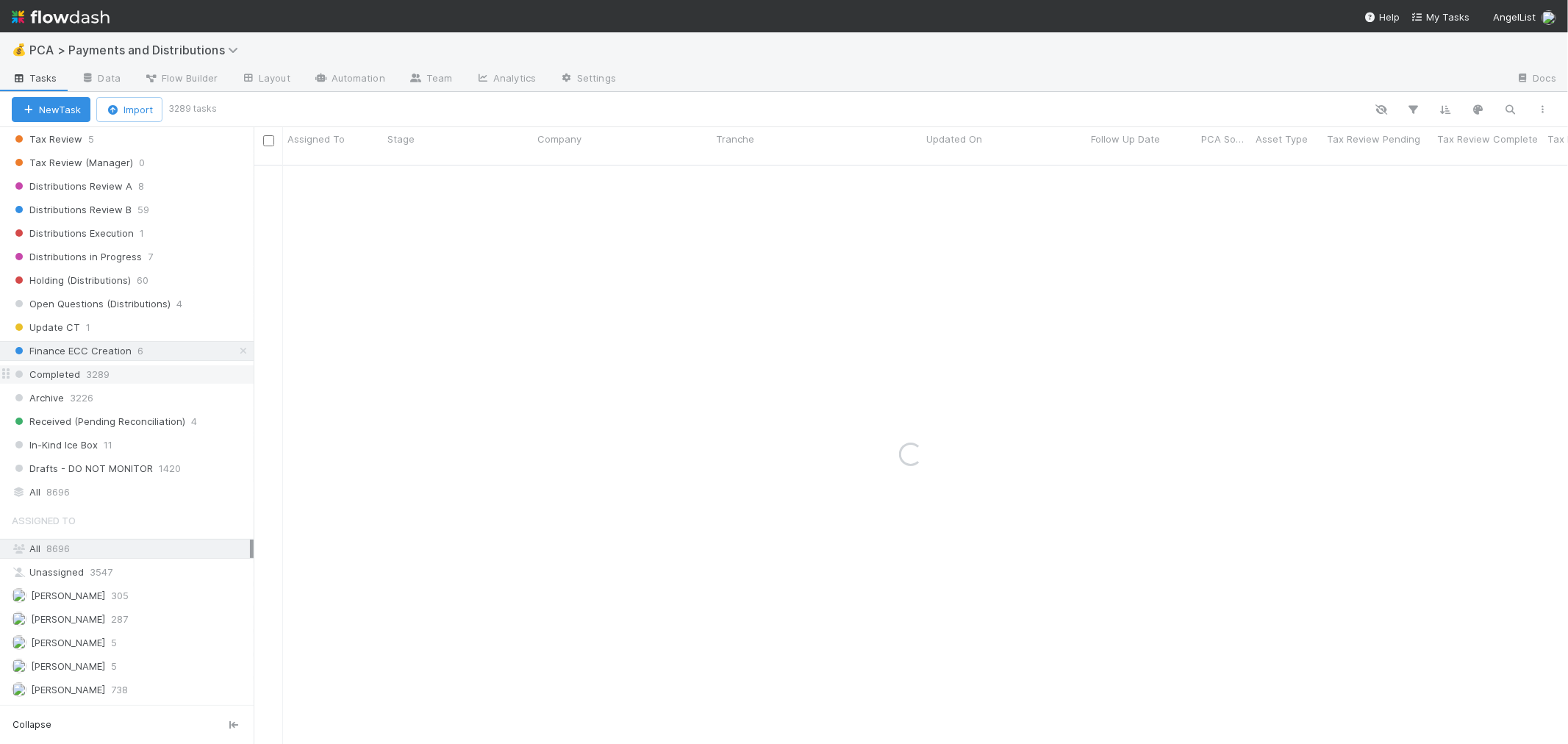
click at [93, 382] on span "3289" at bounding box center [97, 374] width 23 height 18
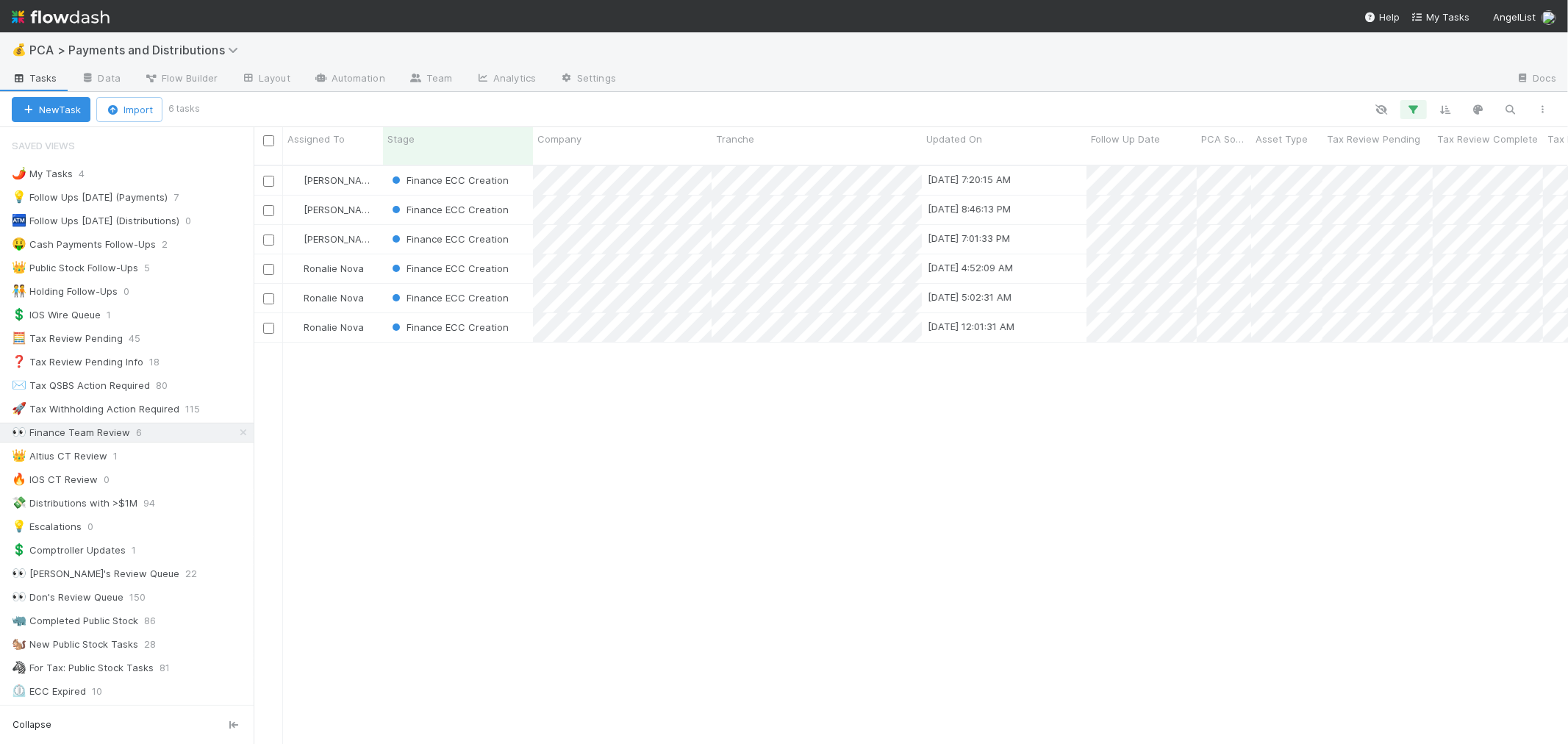
scroll to position [579, 1302]
click at [522, 317] on div "Finance ECC Creation" at bounding box center [458, 327] width 150 height 29
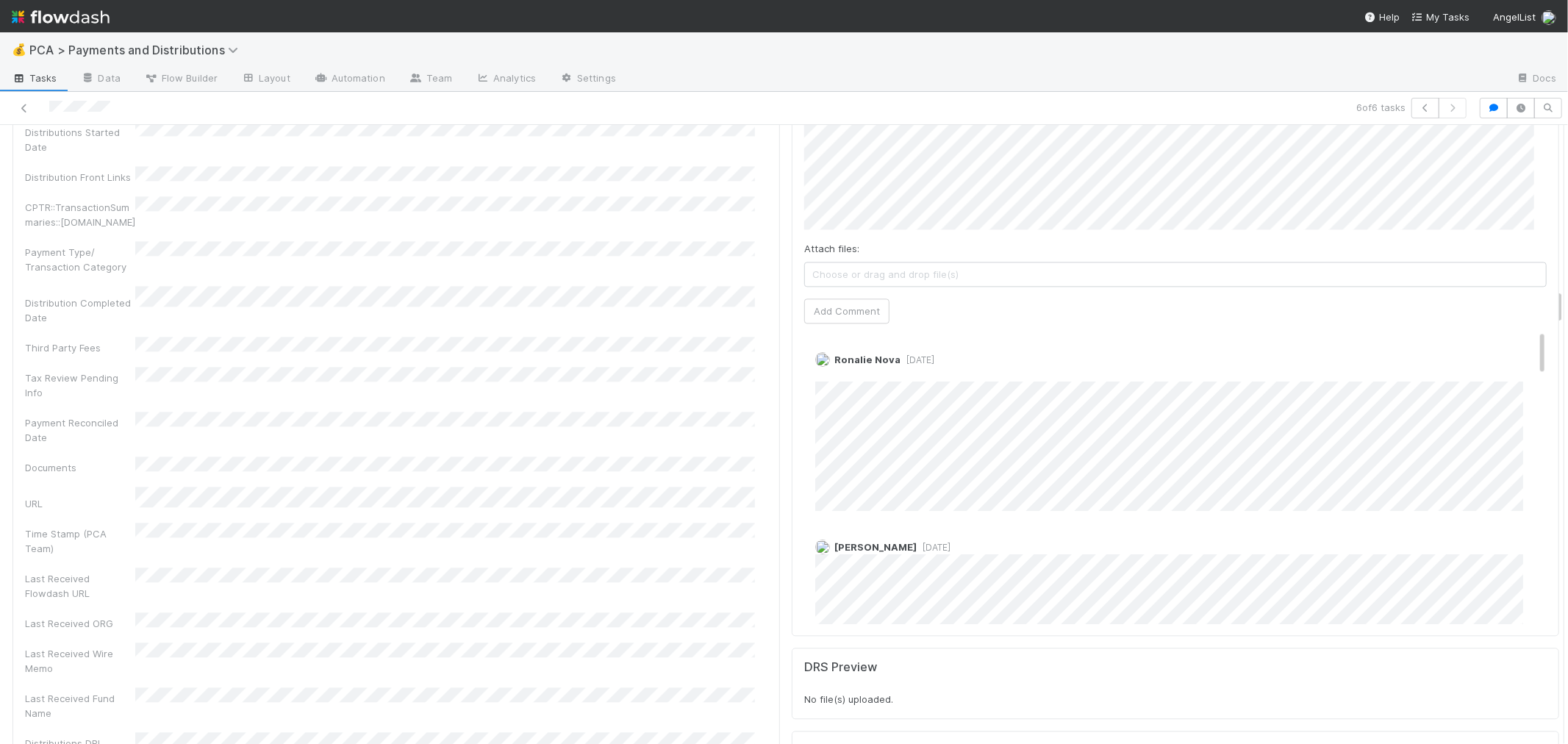
scroll to position [2777, 0]
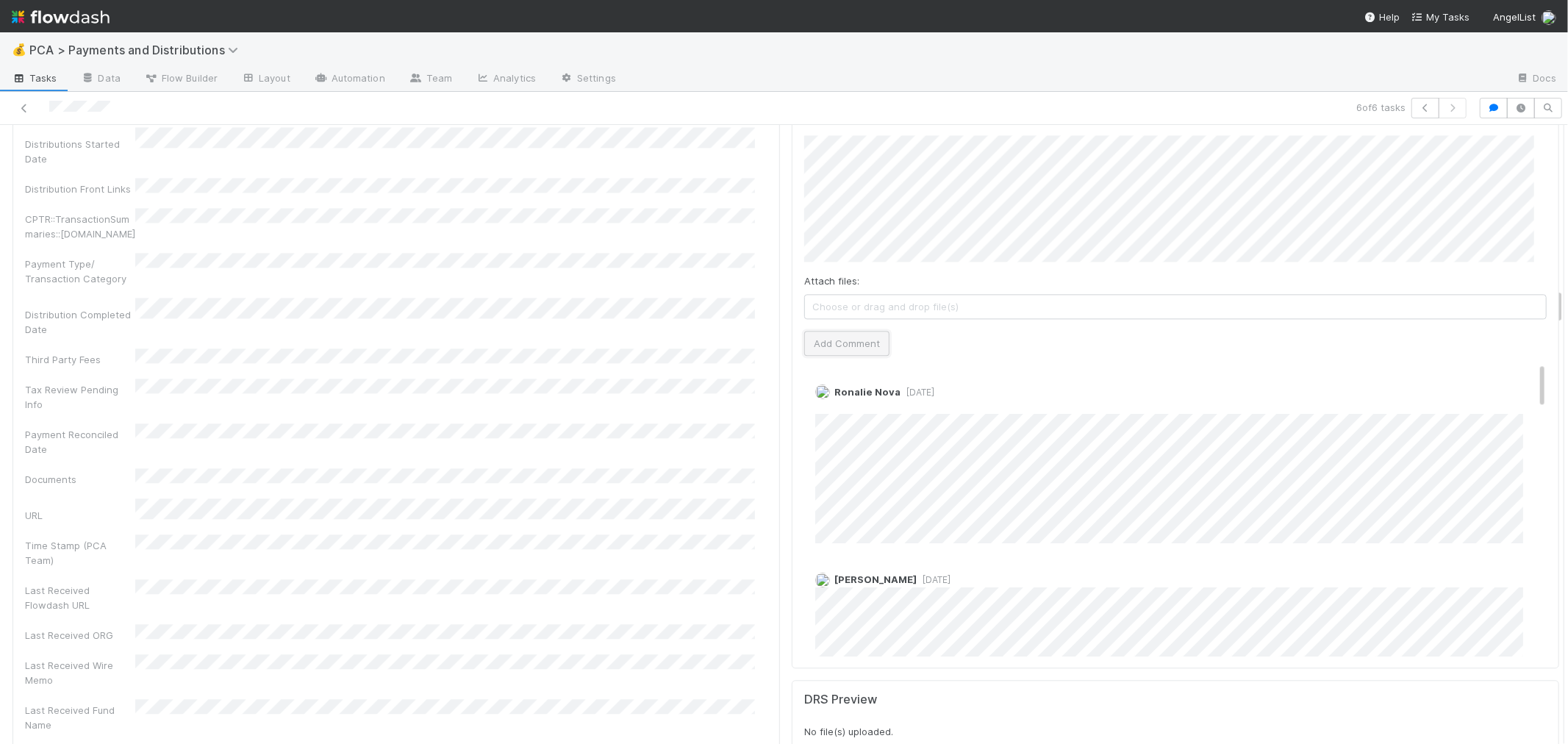
click at [840, 330] on button "Add Comment" at bounding box center [847, 343] width 86 height 25
click at [25, 107] on icon at bounding box center [24, 108] width 15 height 10
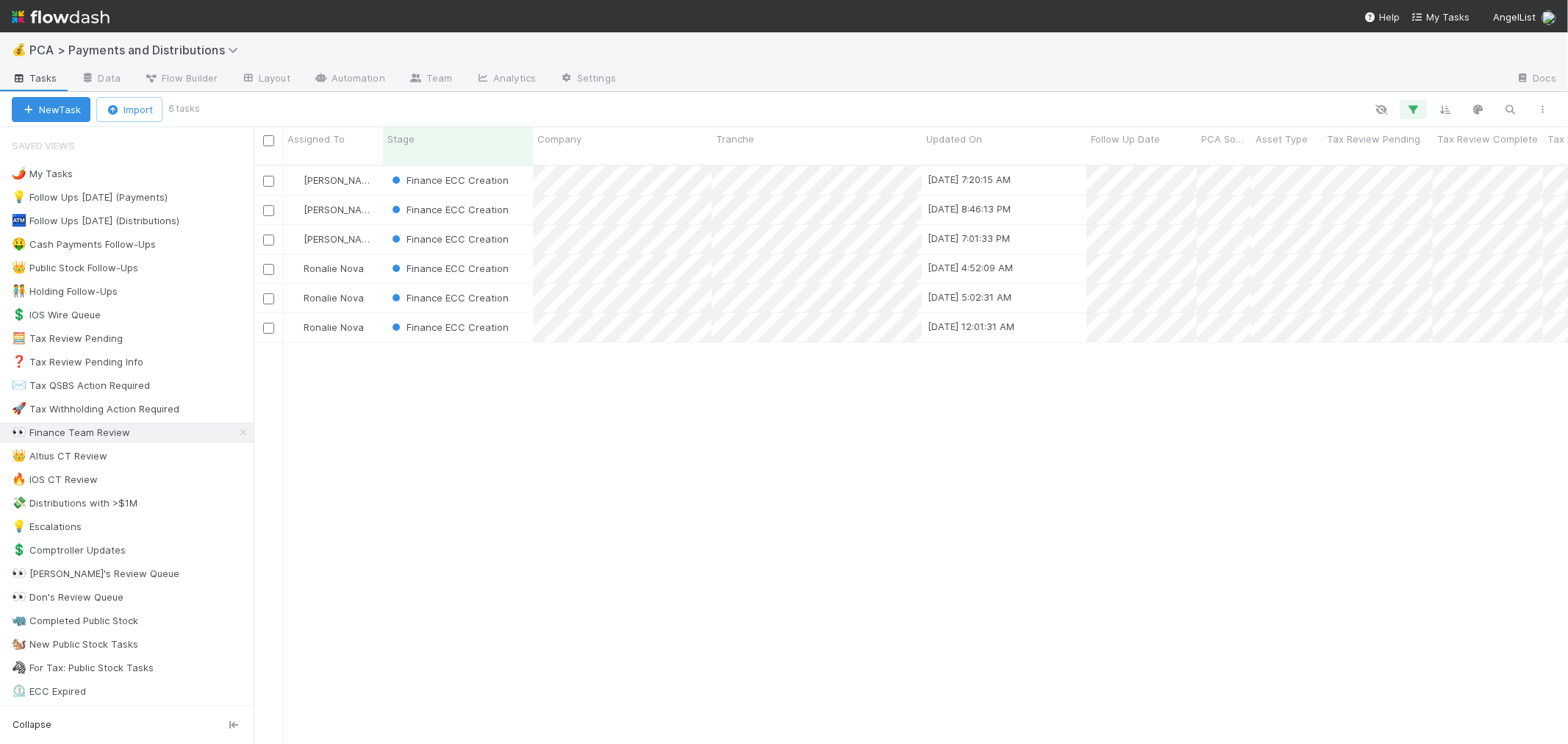
scroll to position [579, 1302]
click at [524, 196] on div "Finance ECC Creation" at bounding box center [458, 209] width 150 height 29
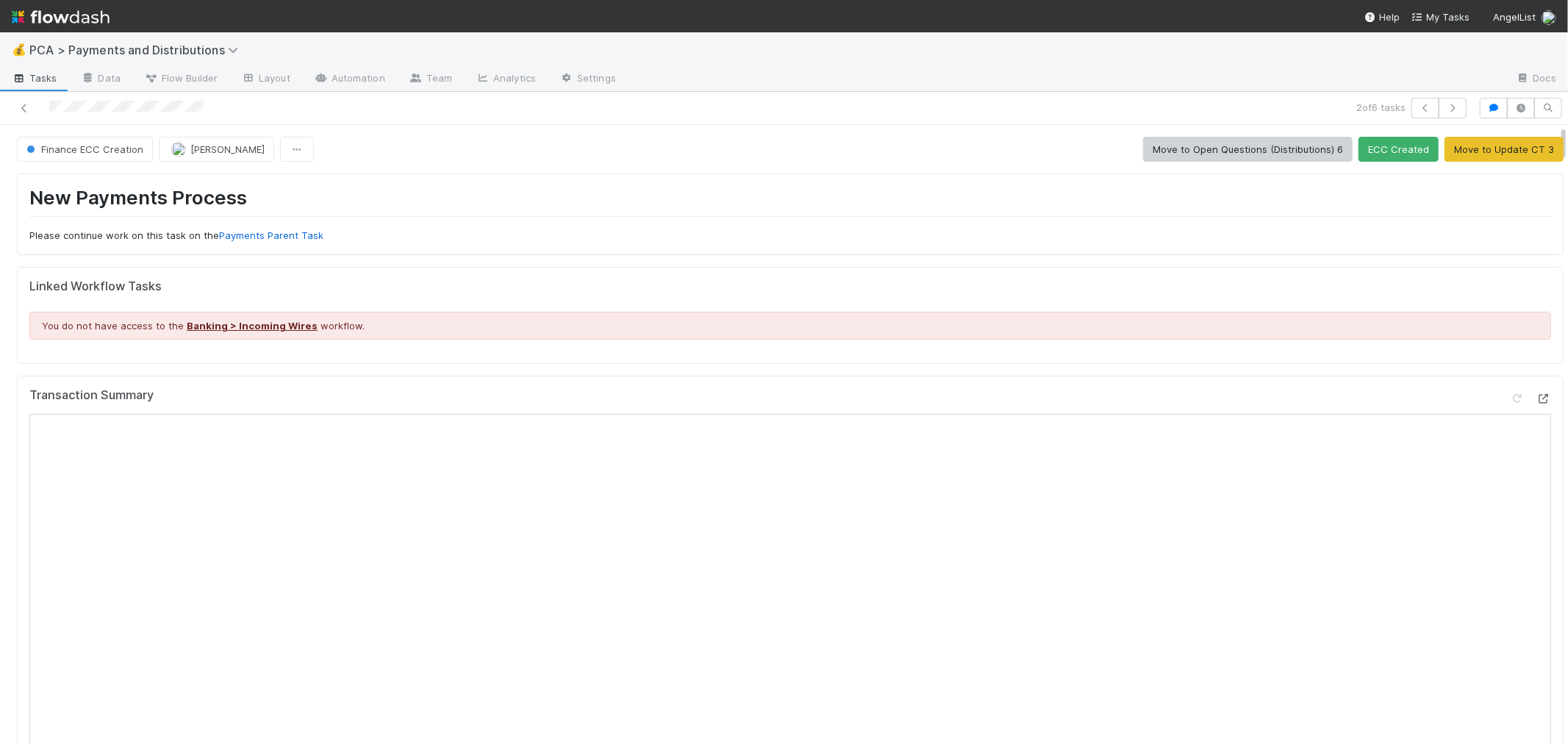
click at [1510, 397] on div at bounding box center [1531, 401] width 42 height 21
click at [1536, 397] on icon at bounding box center [1543, 399] width 15 height 10
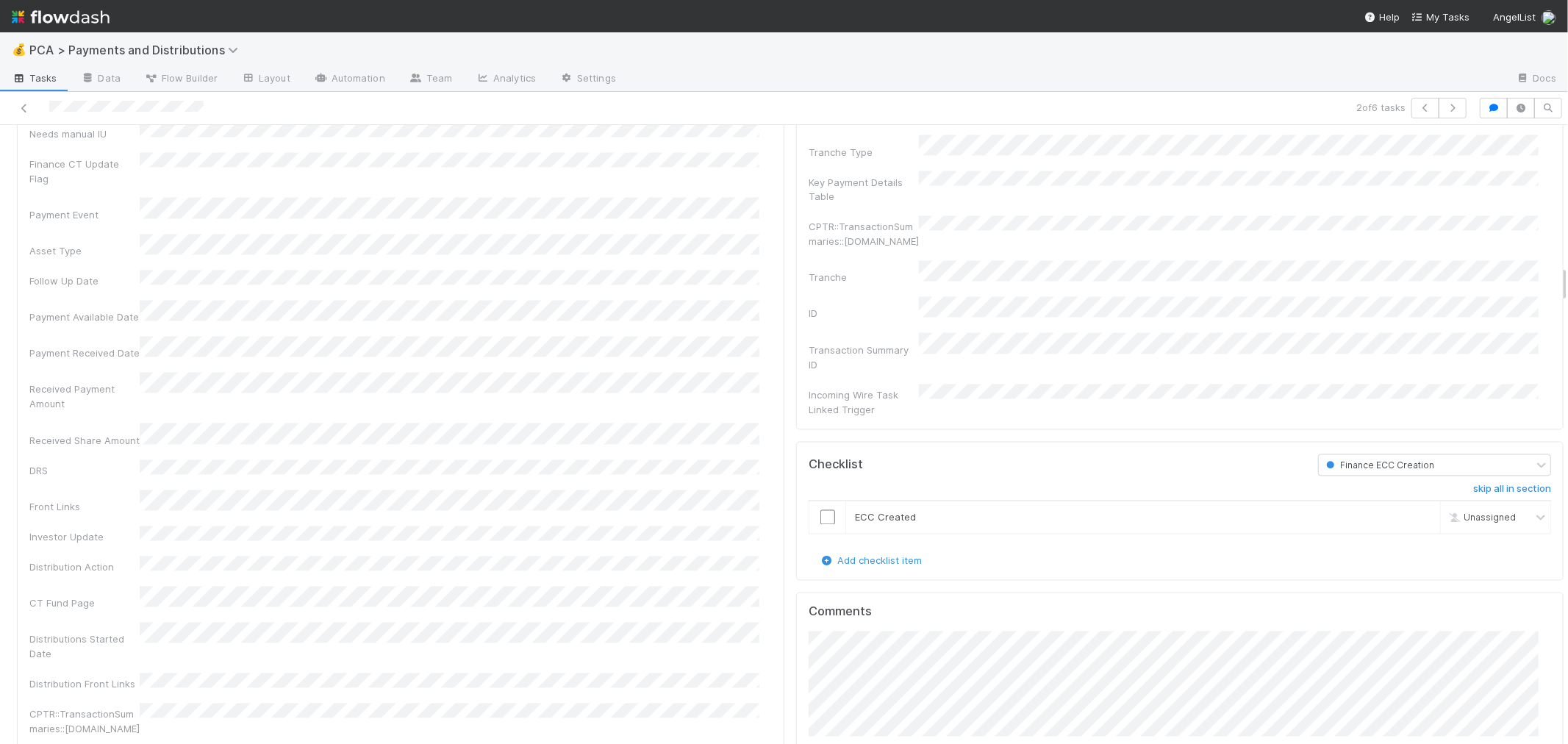
scroll to position [2695, 0]
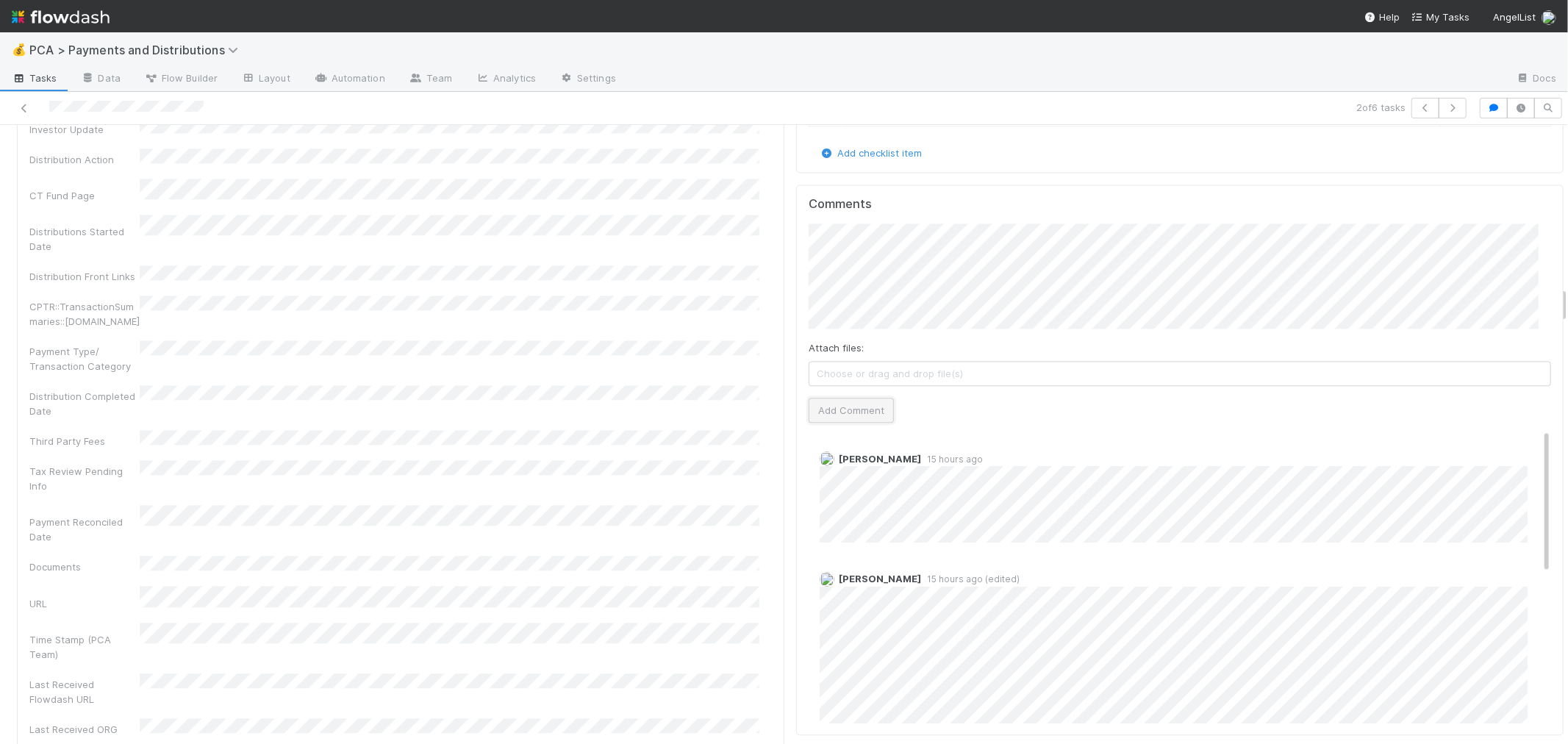
click at [841, 398] on button "Add Comment" at bounding box center [851, 410] width 86 height 25
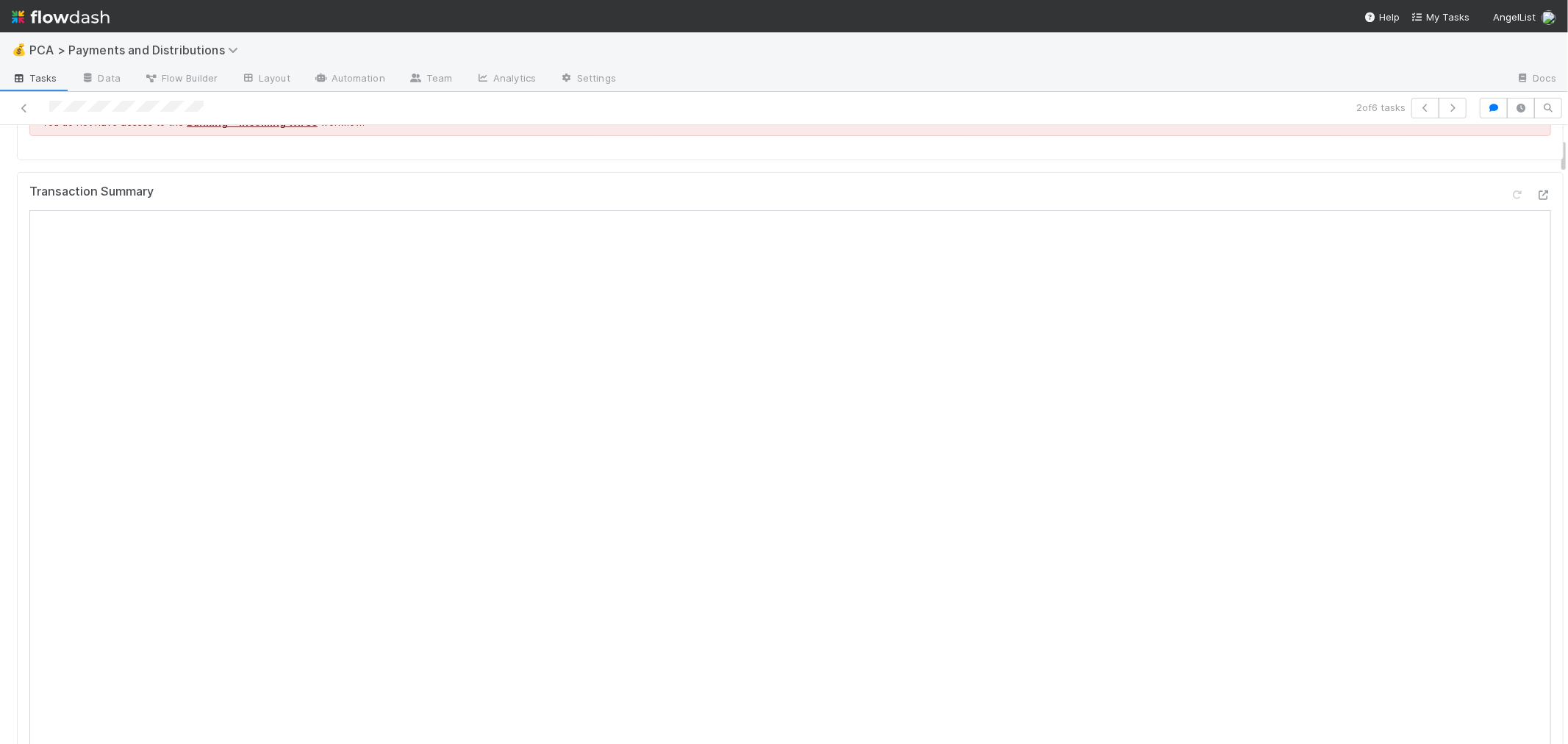
scroll to position [0, 0]
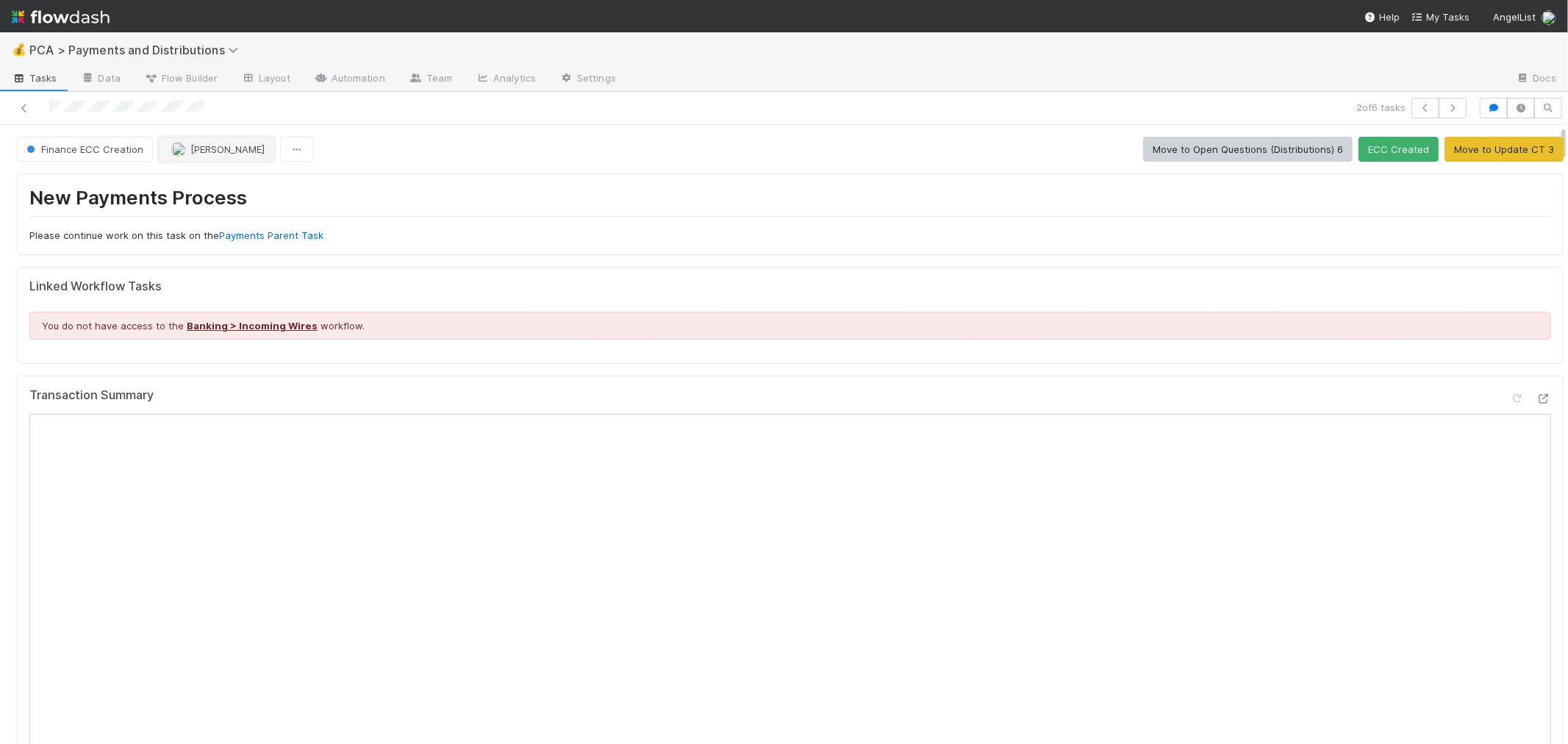
click at [208, 157] on button "Berkley Cade" at bounding box center [216, 149] width 115 height 25
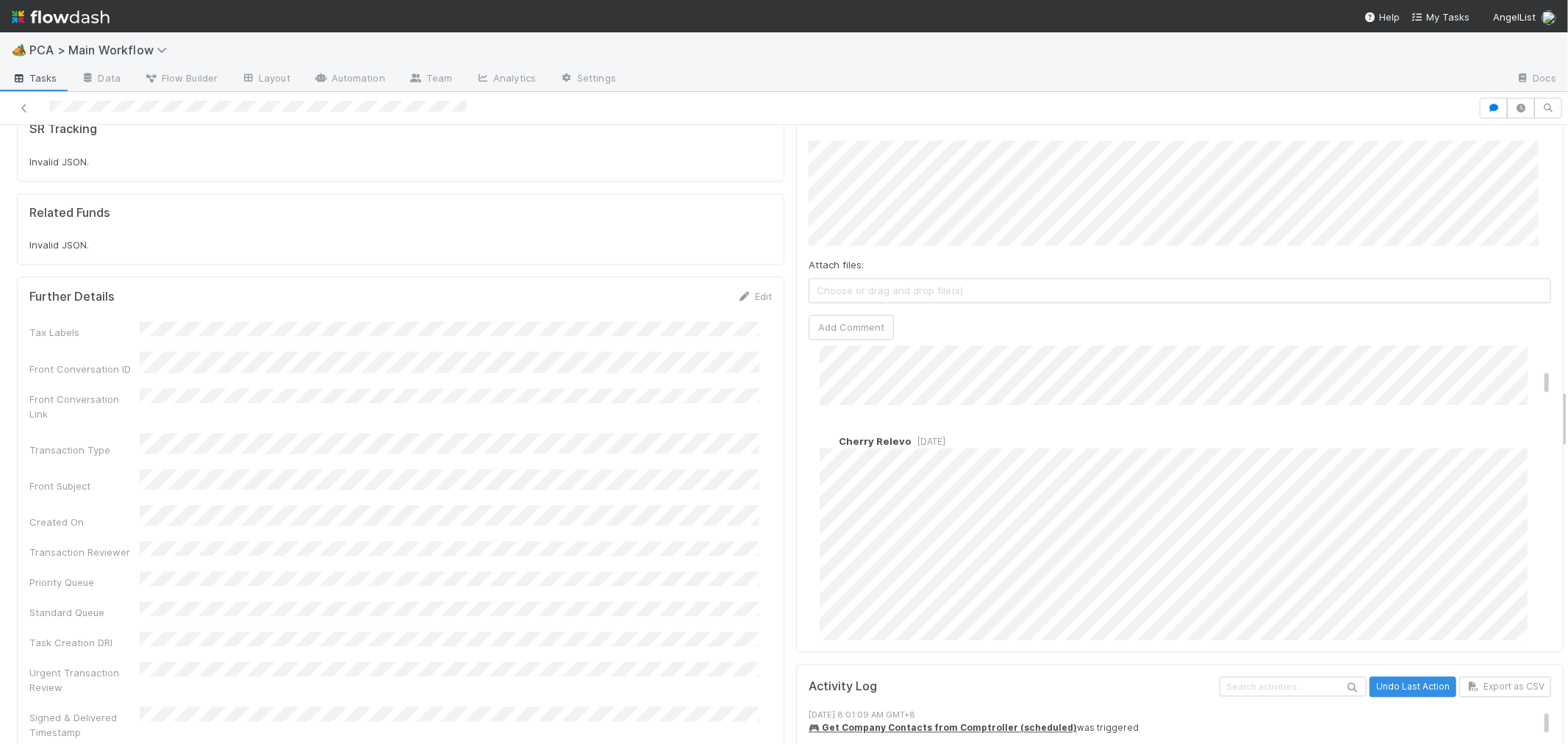
scroll to position [245, 0]
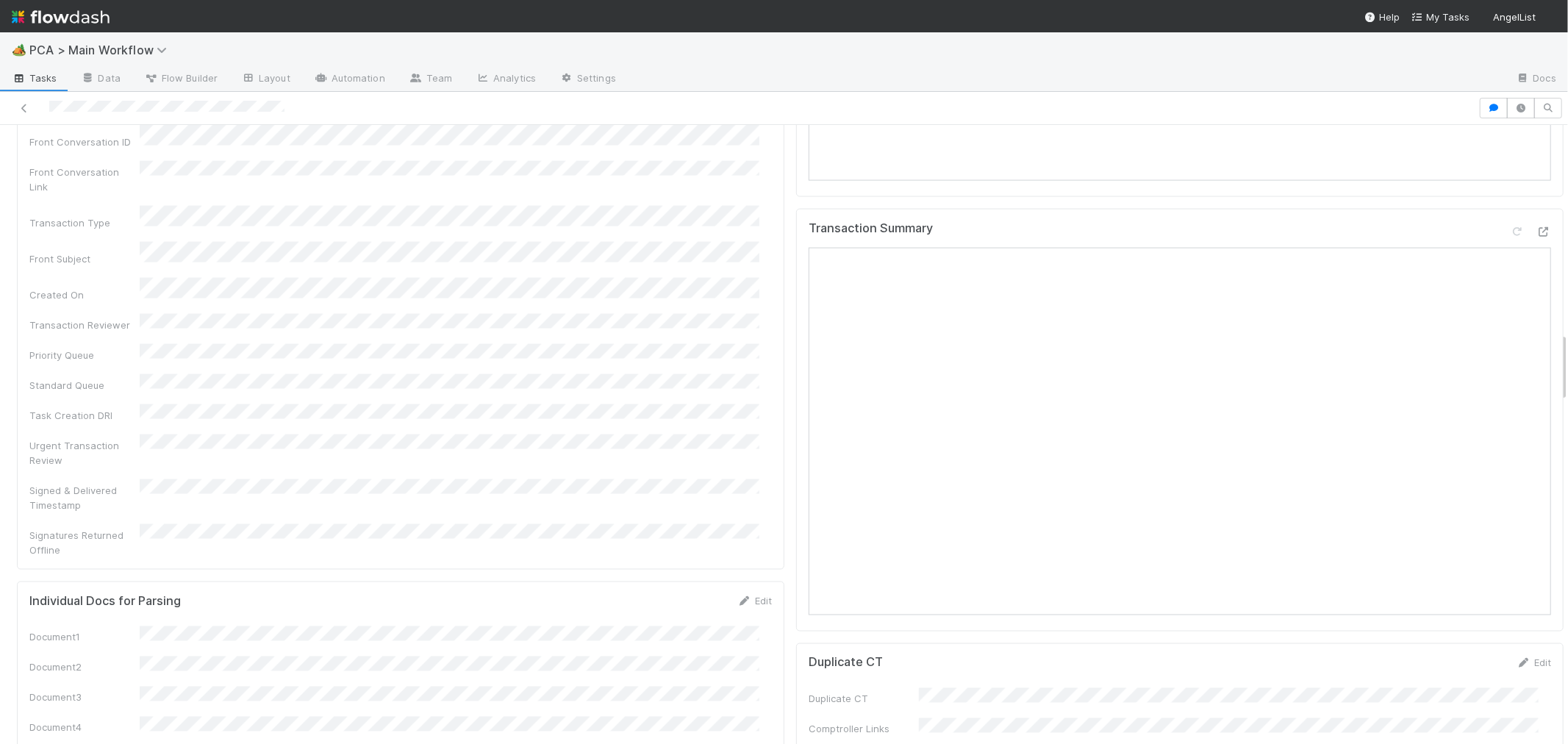
scroll to position [1552, 0]
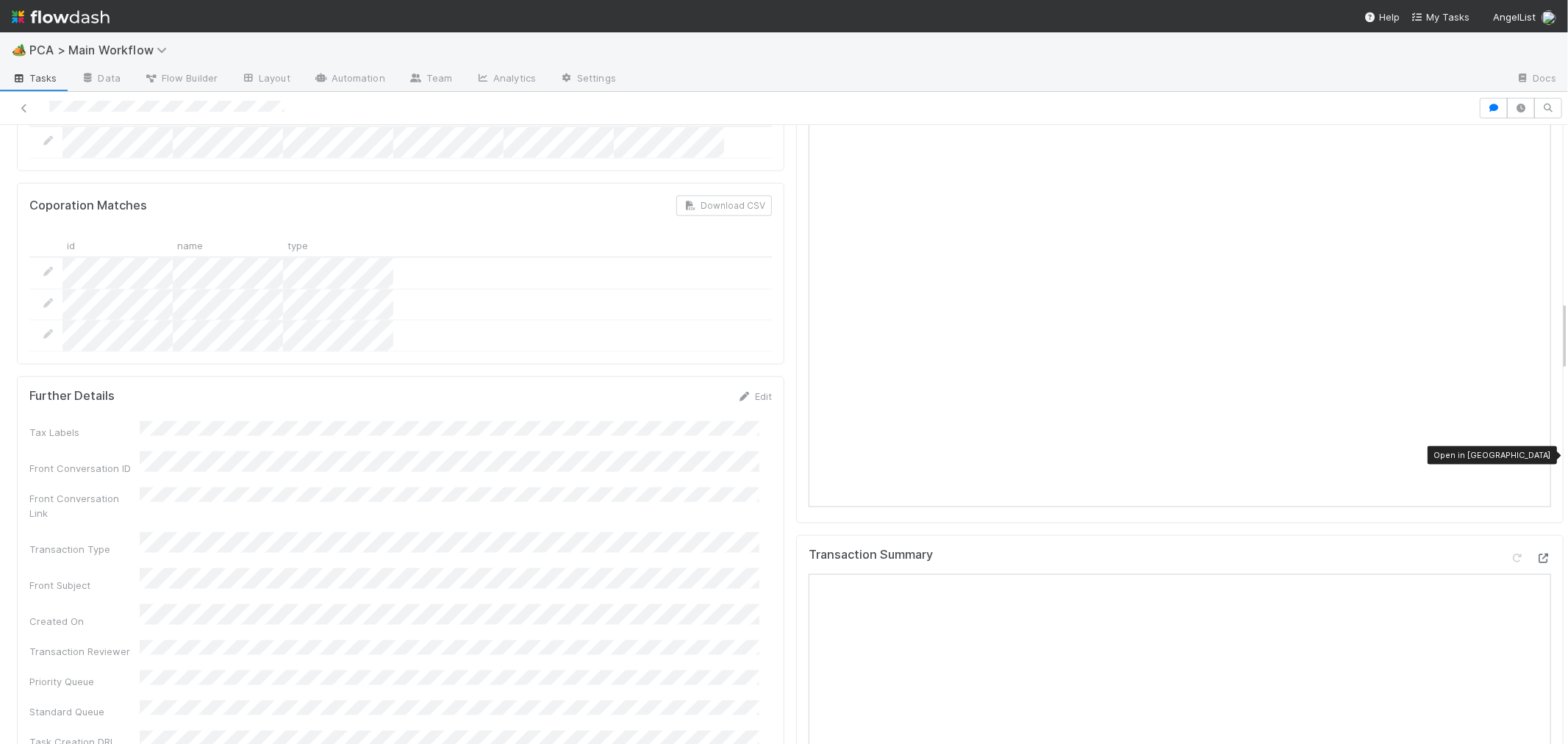
click at [1536, 554] on icon at bounding box center [1543, 558] width 15 height 10
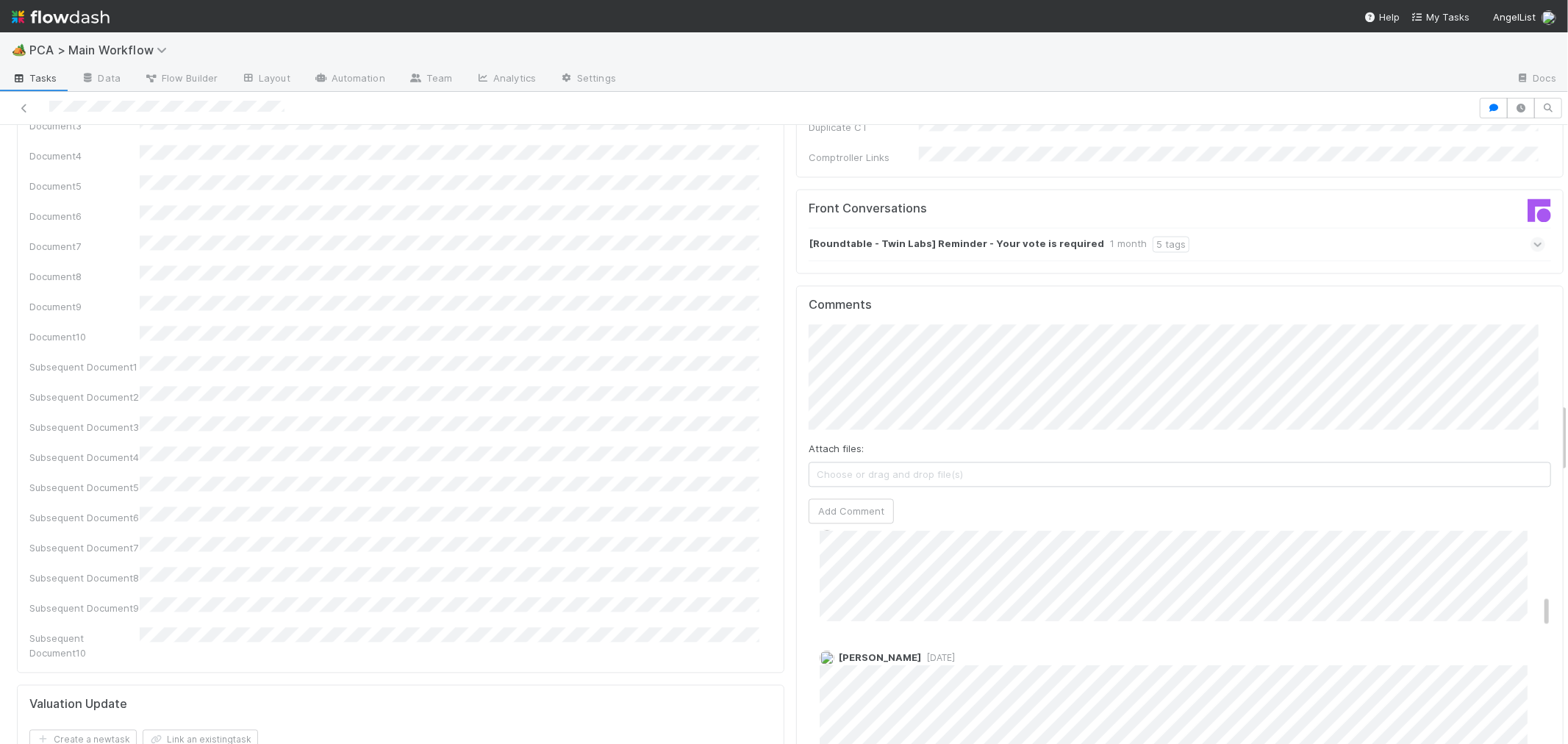
scroll to position [653, 0]
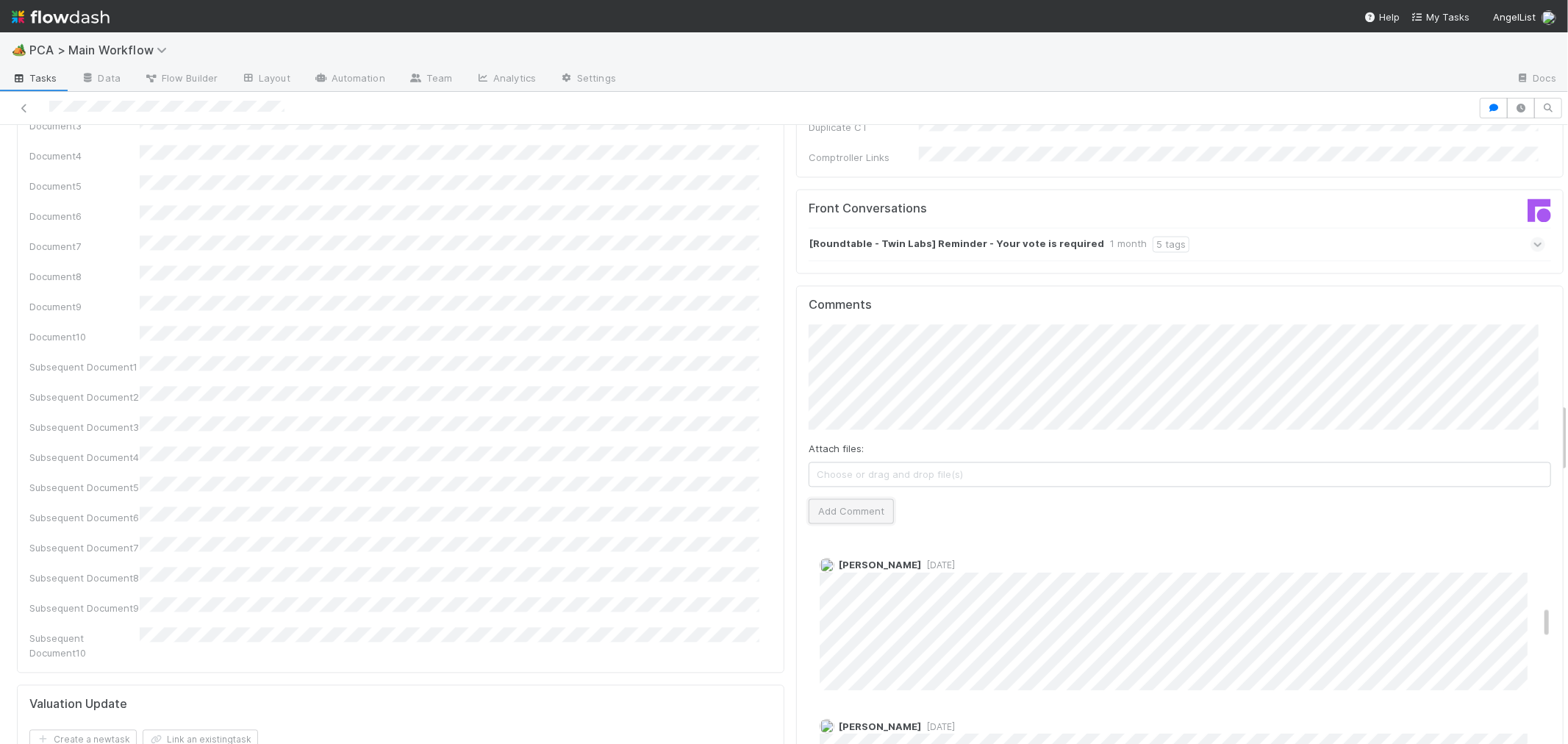
click at [861, 498] on button "Add Comment" at bounding box center [851, 510] width 86 height 25
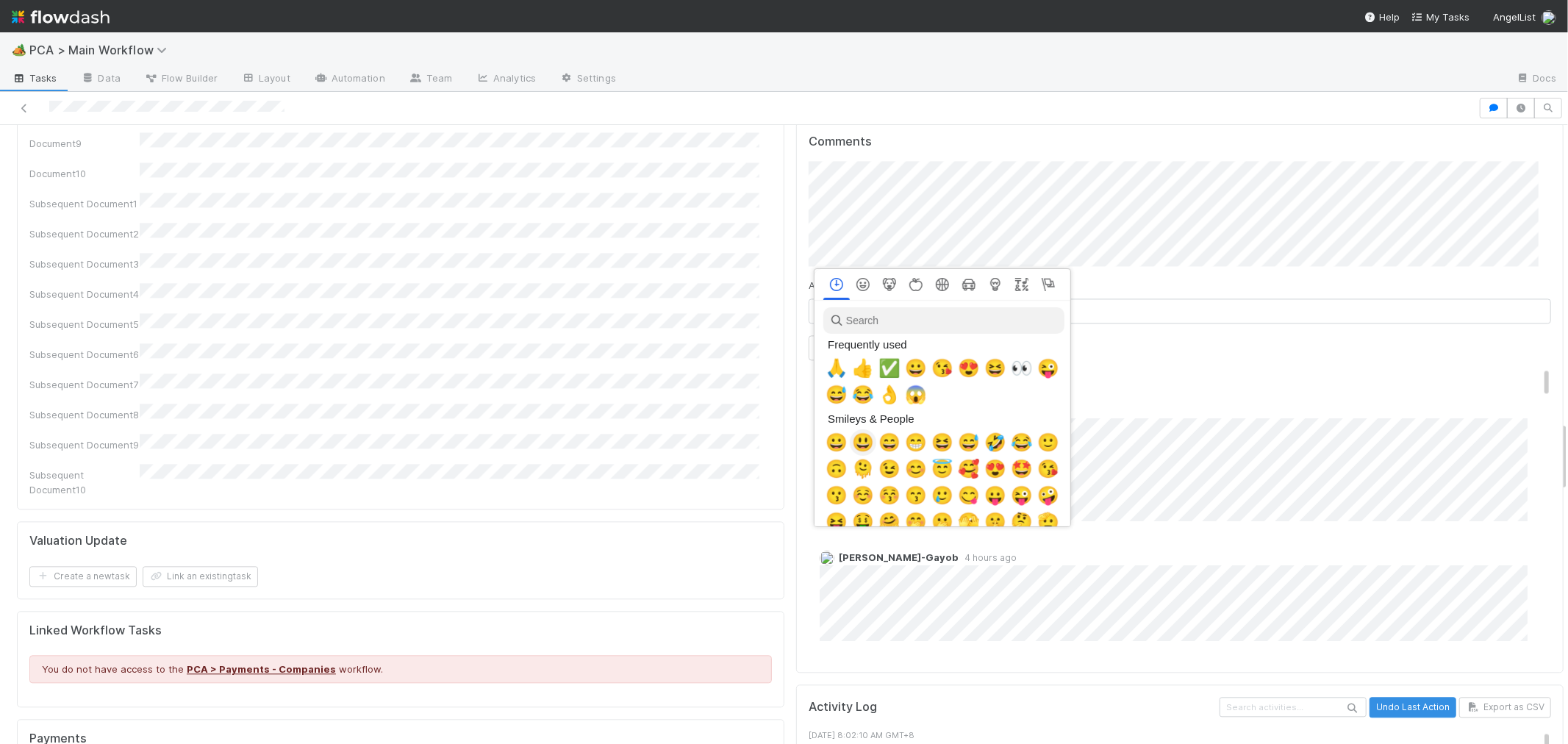
scroll to position [0, 6]
click at [830, 365] on span "🙏" at bounding box center [833, 369] width 22 height 21
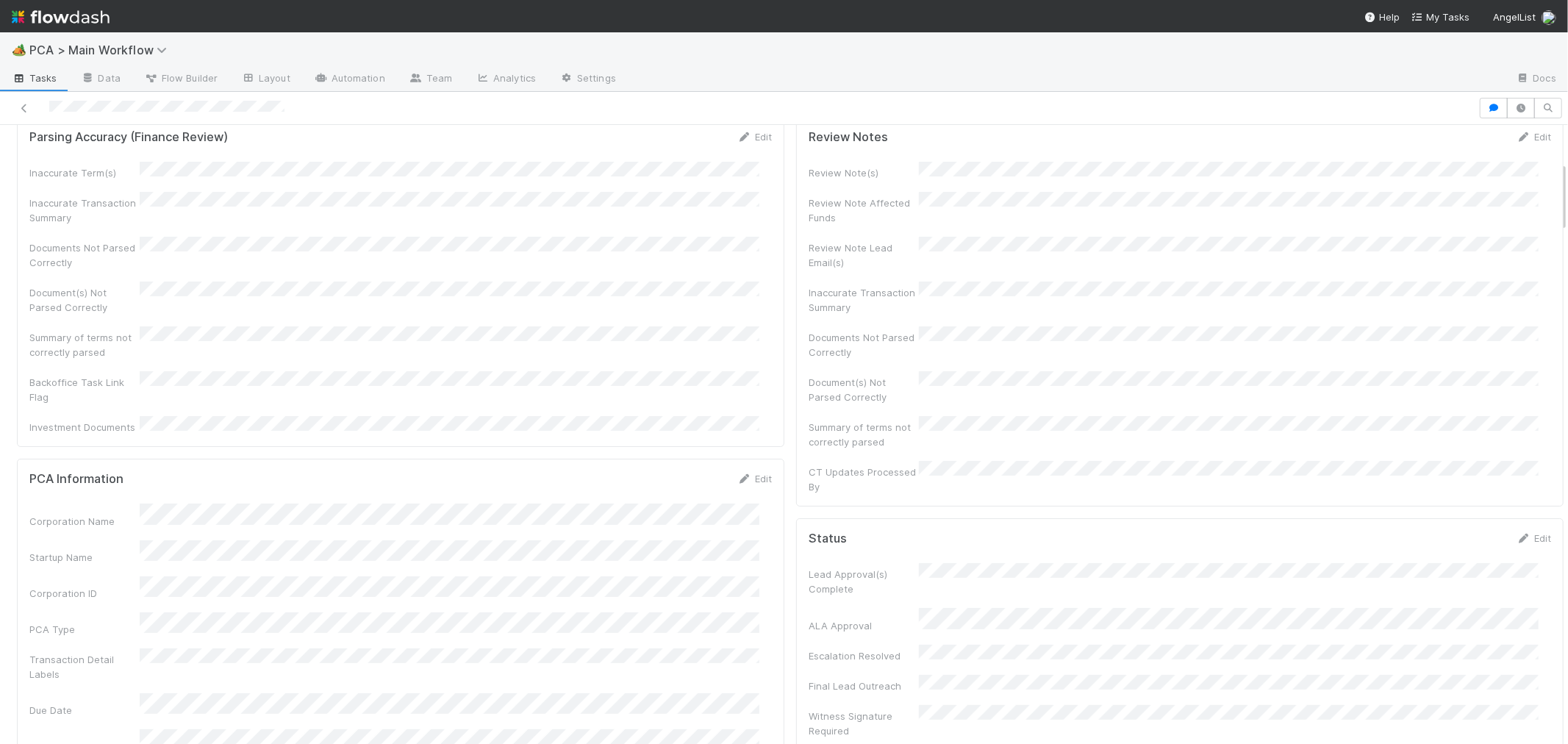
scroll to position [0, 0]
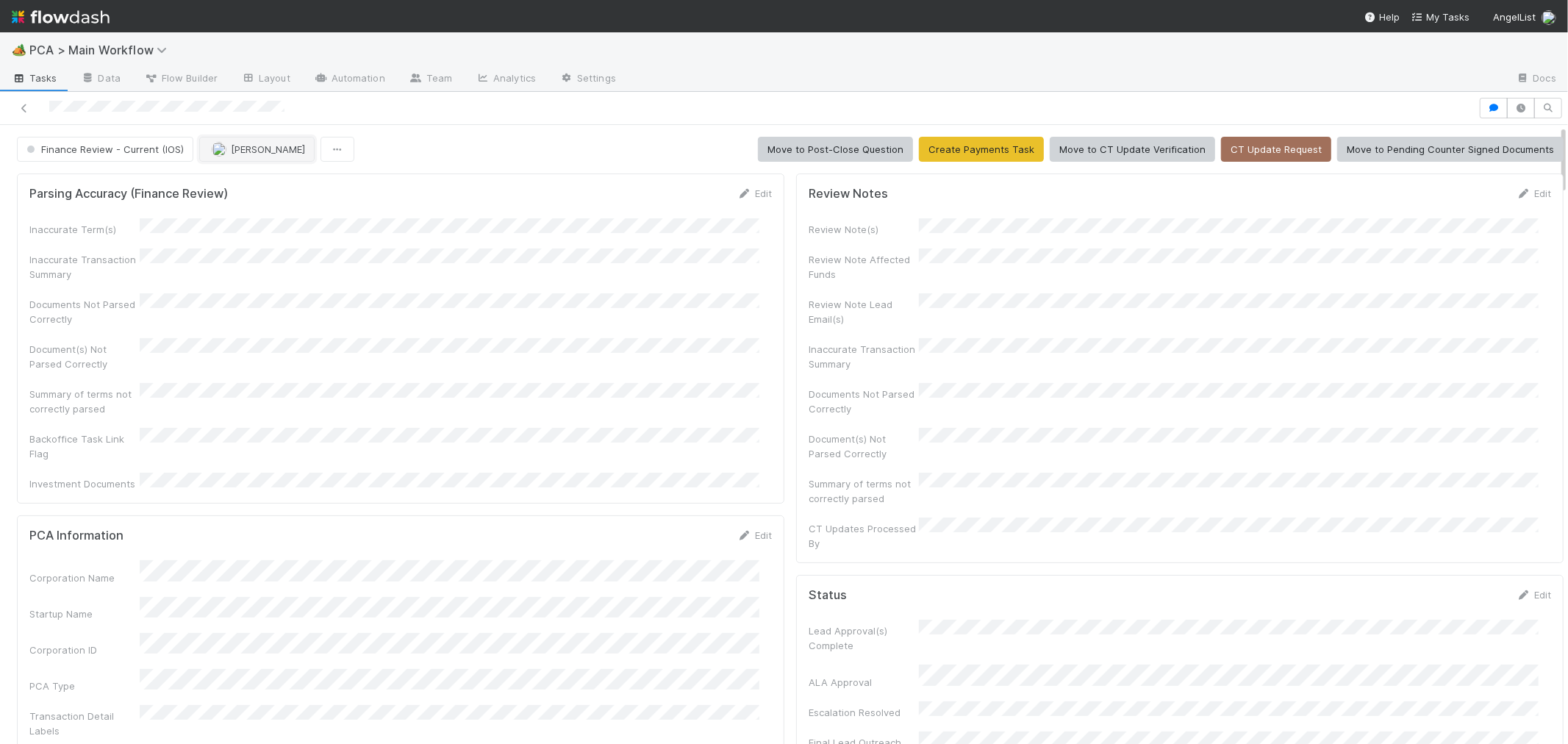
click at [247, 150] on span "[PERSON_NAME]" at bounding box center [268, 150] width 74 height 12
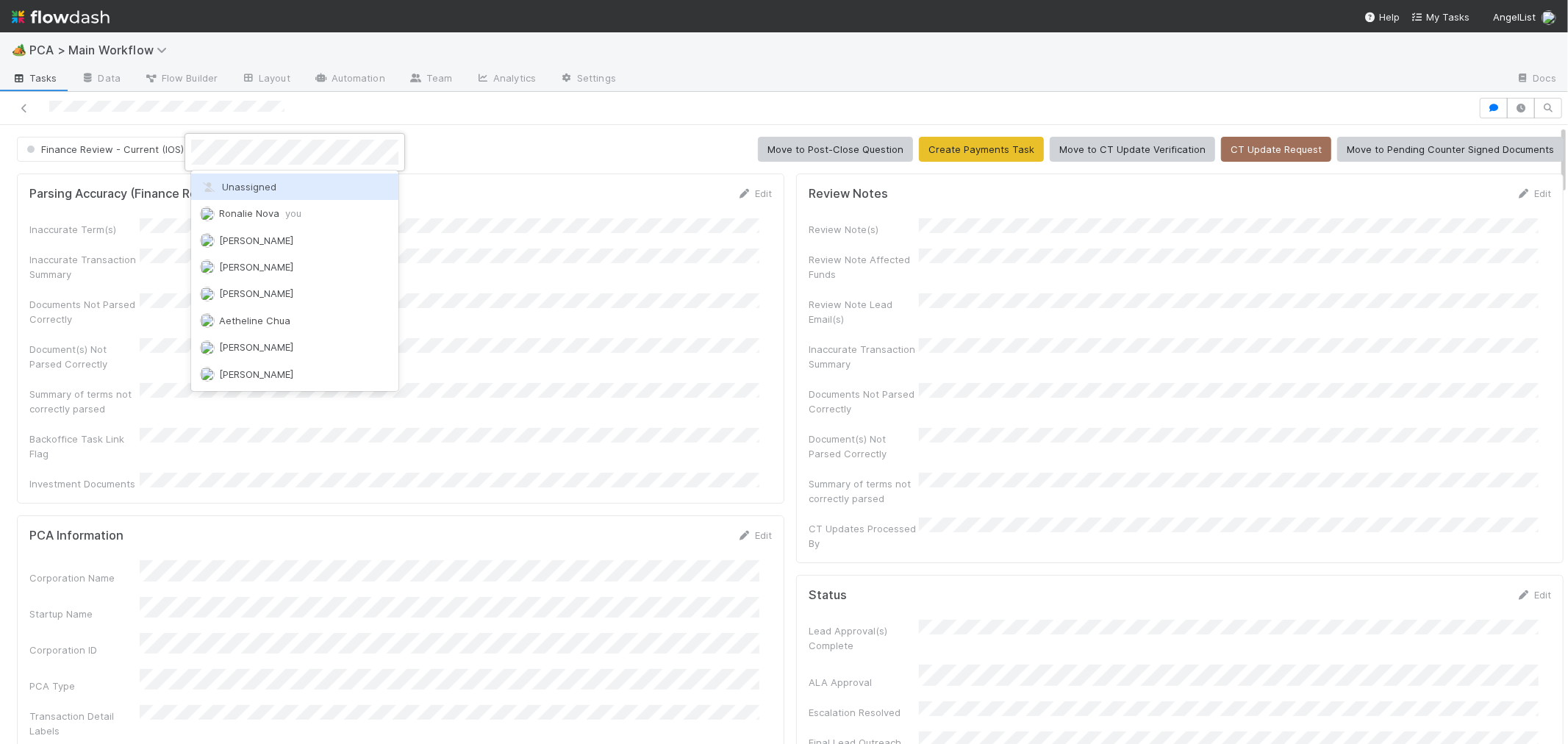
click at [371, 184] on div "Unassigned" at bounding box center [295, 187] width 208 height 27
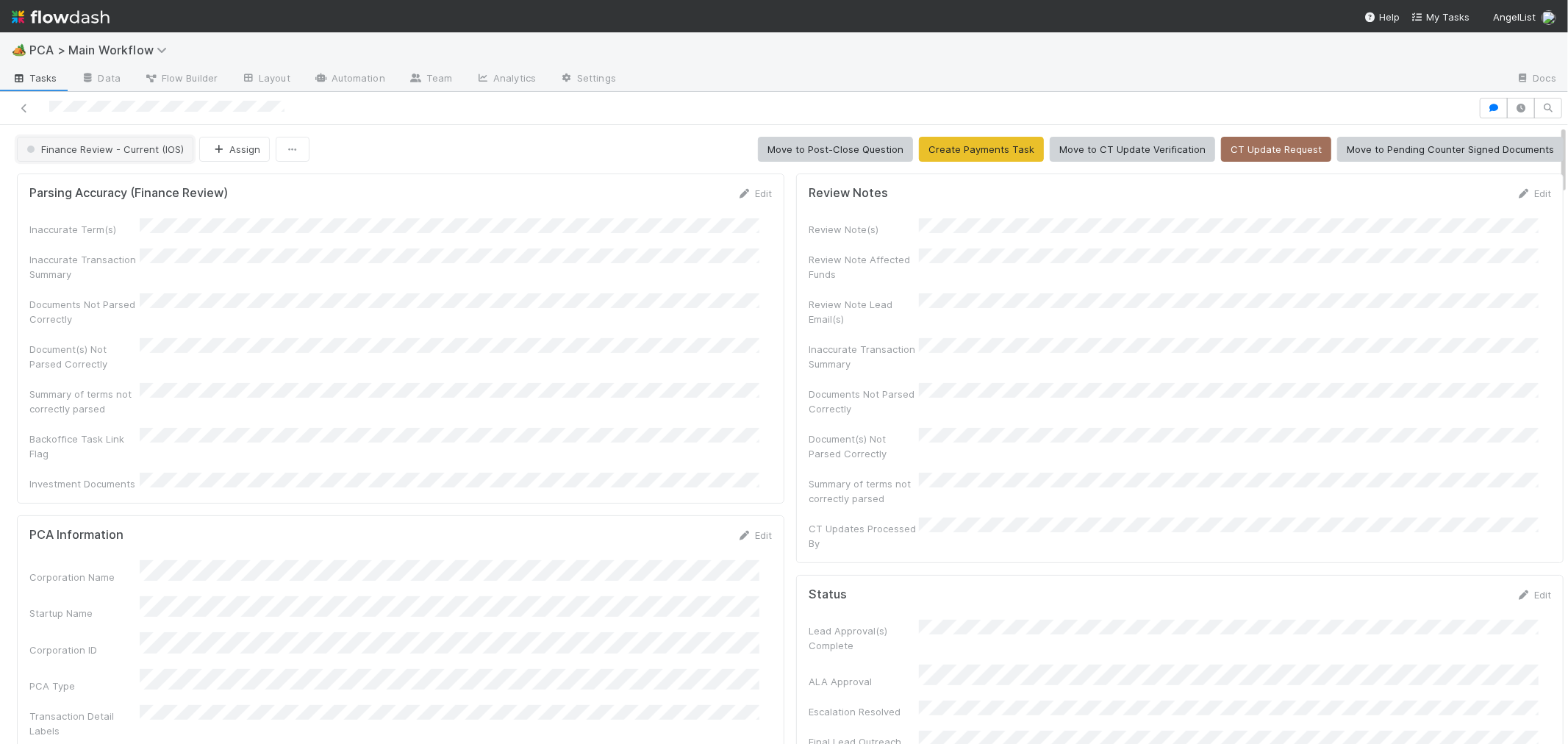
click at [78, 154] on span "Finance Review - Current (IOS)" at bounding box center [103, 150] width 160 height 12
click at [118, 230] on div "Completed" at bounding box center [116, 228] width 208 height 27
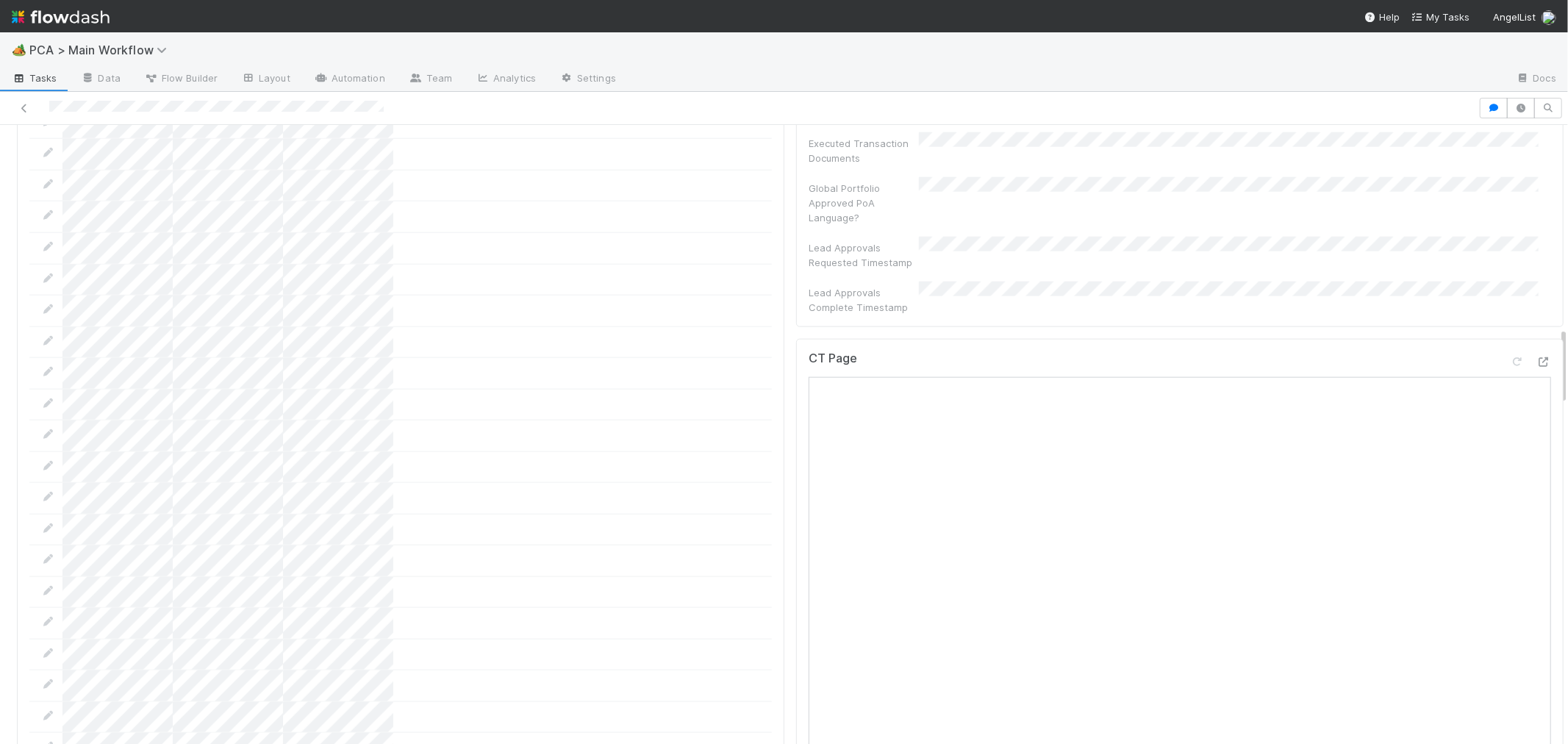
scroll to position [1312, 0]
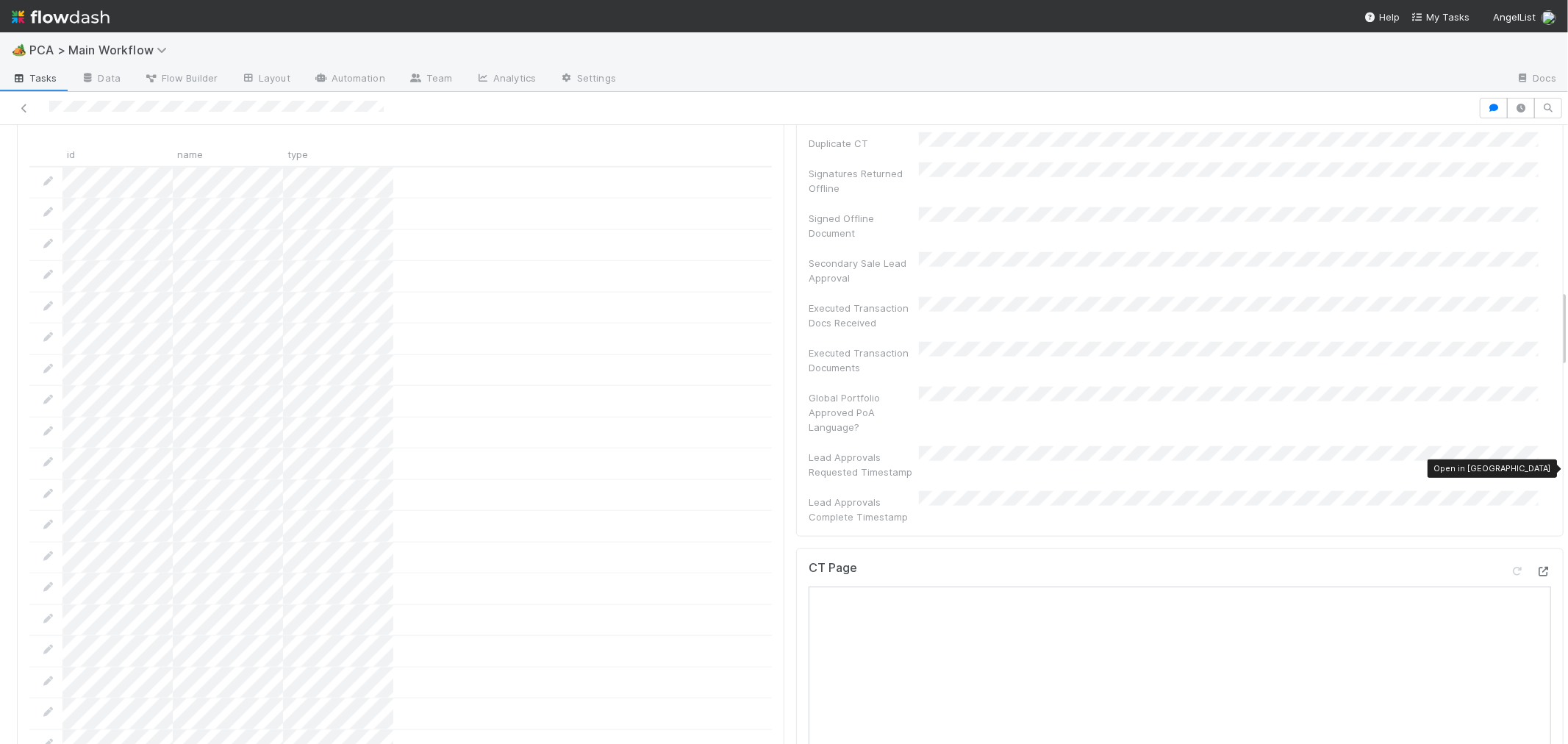
click at [1536, 567] on icon at bounding box center [1543, 571] width 15 height 10
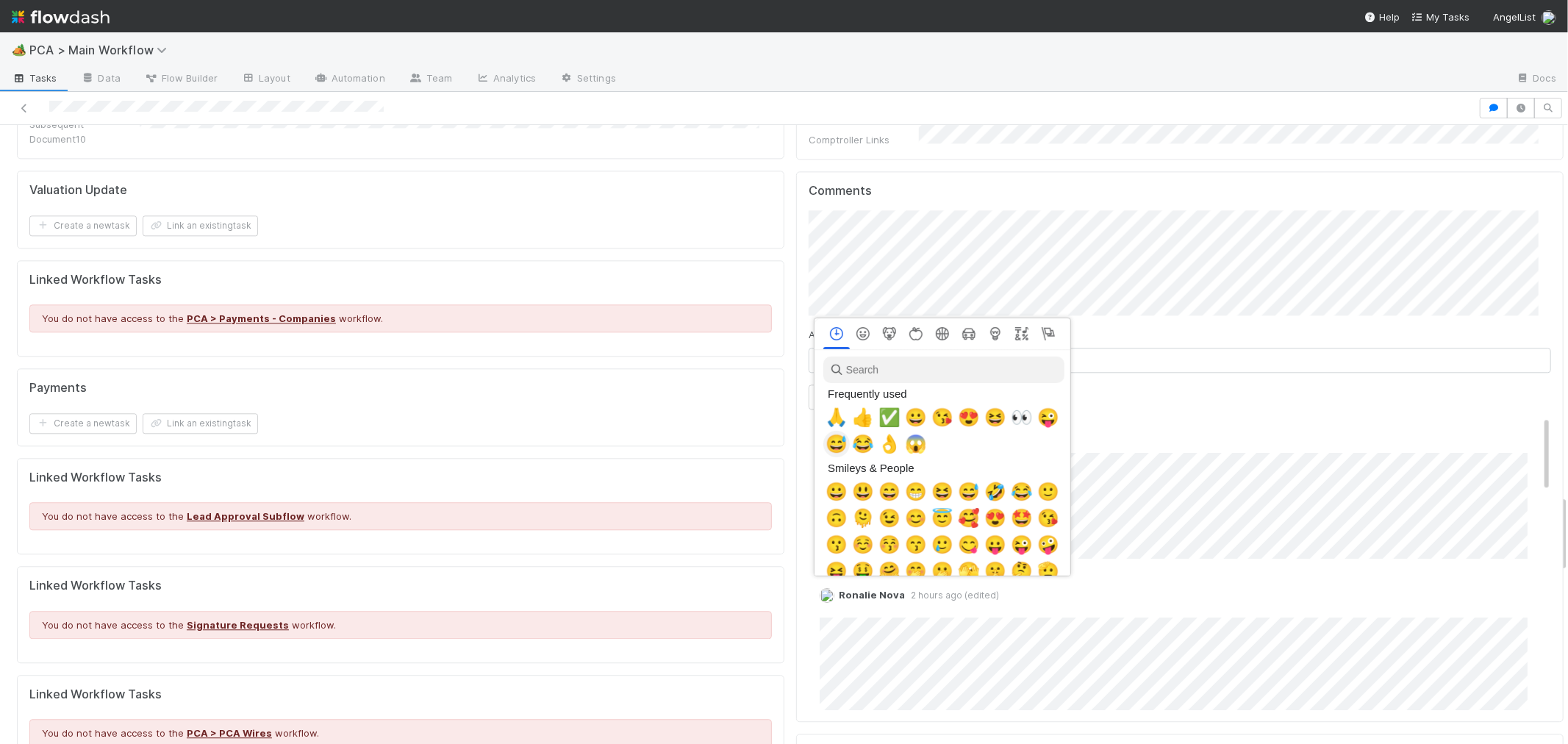
scroll to position [0, 6]
click at [831, 420] on span "🙏" at bounding box center [833, 418] width 22 height 21
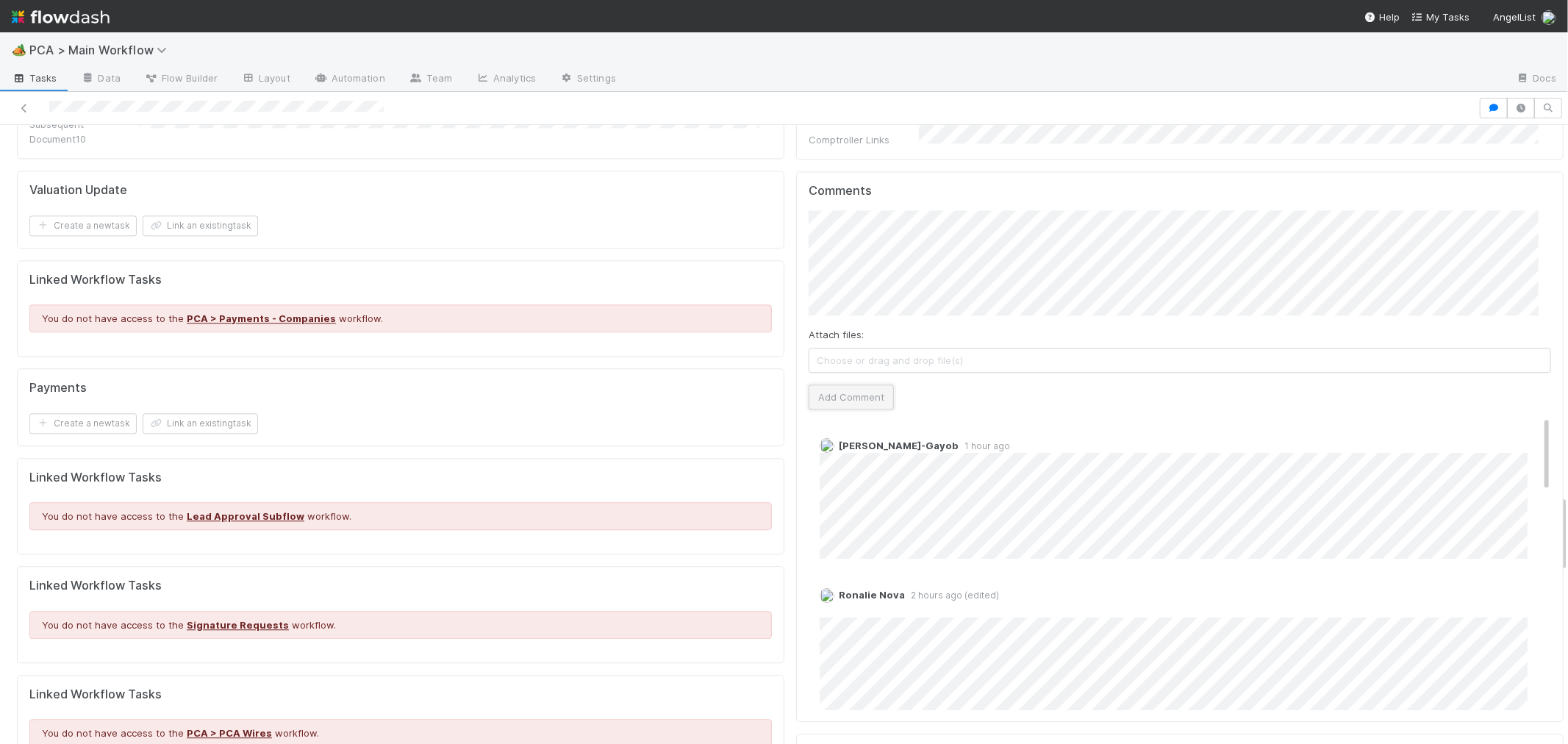
click at [839, 384] on button "Add Comment" at bounding box center [851, 396] width 86 height 25
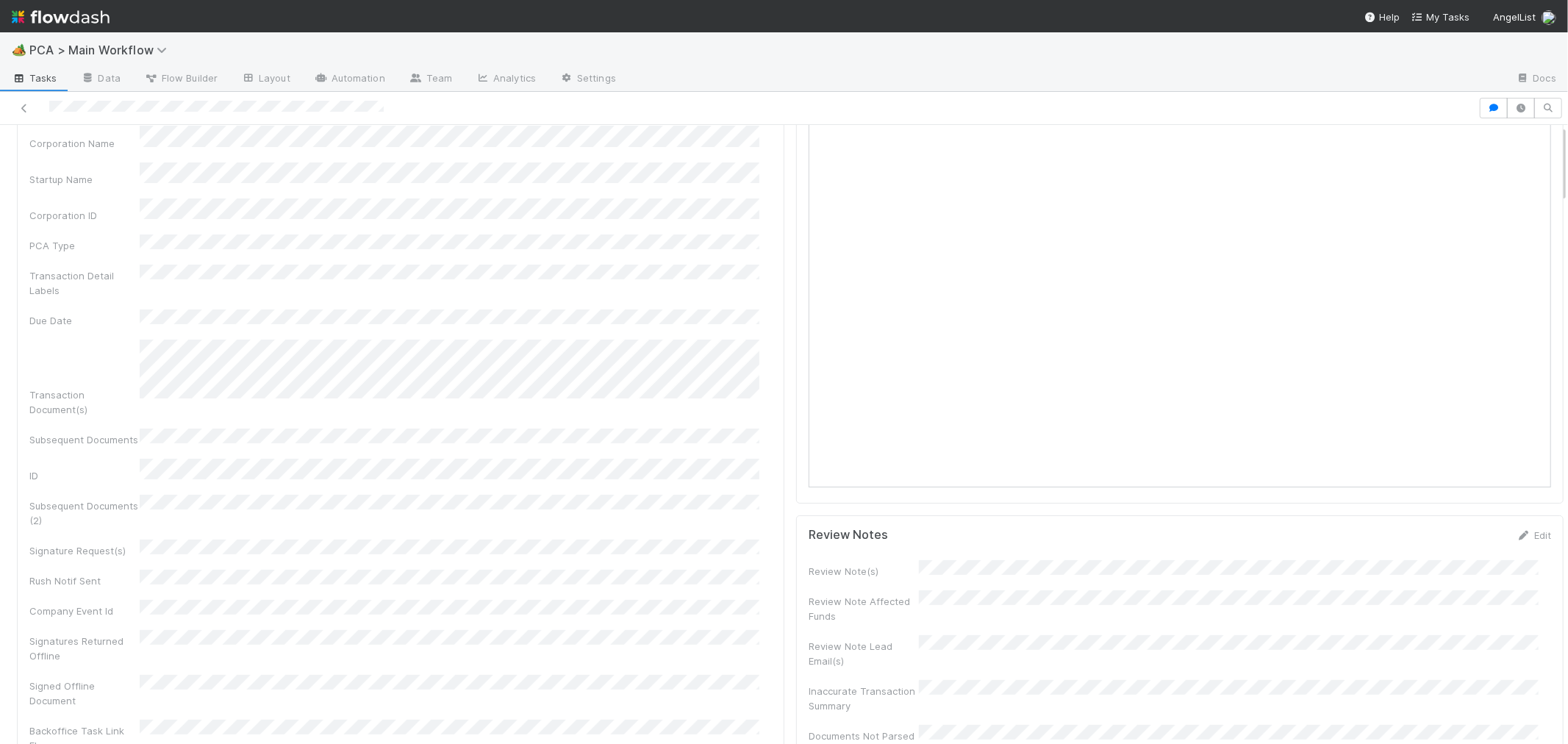
scroll to position [0, 0]
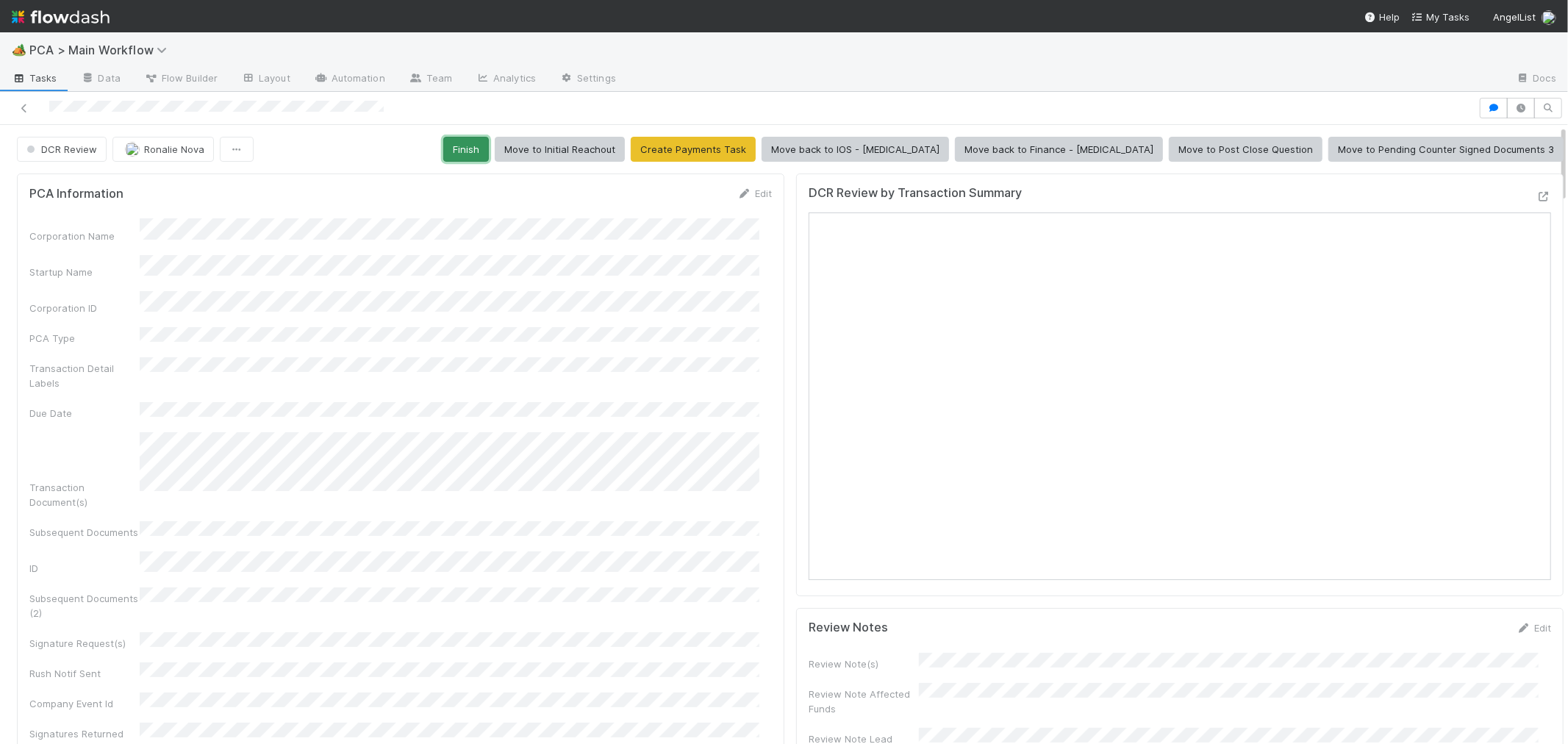
drag, startPoint x: 563, startPoint y: 145, endPoint x: 507, endPoint y: 144, distance: 56.0
click at [489, 145] on button "Finish" at bounding box center [465, 149] width 46 height 25
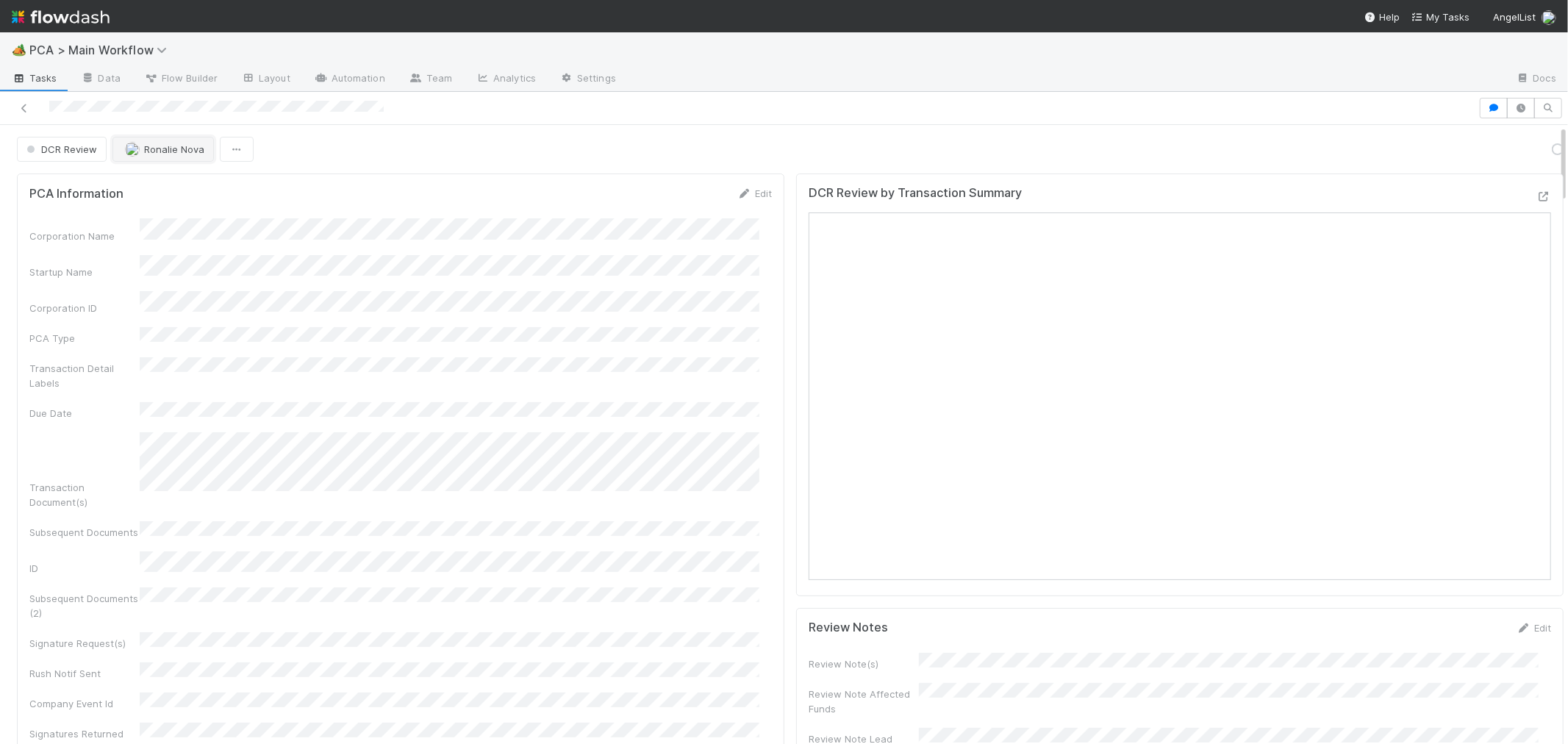
click at [165, 143] on button "Ronalie Nova" at bounding box center [163, 149] width 101 height 25
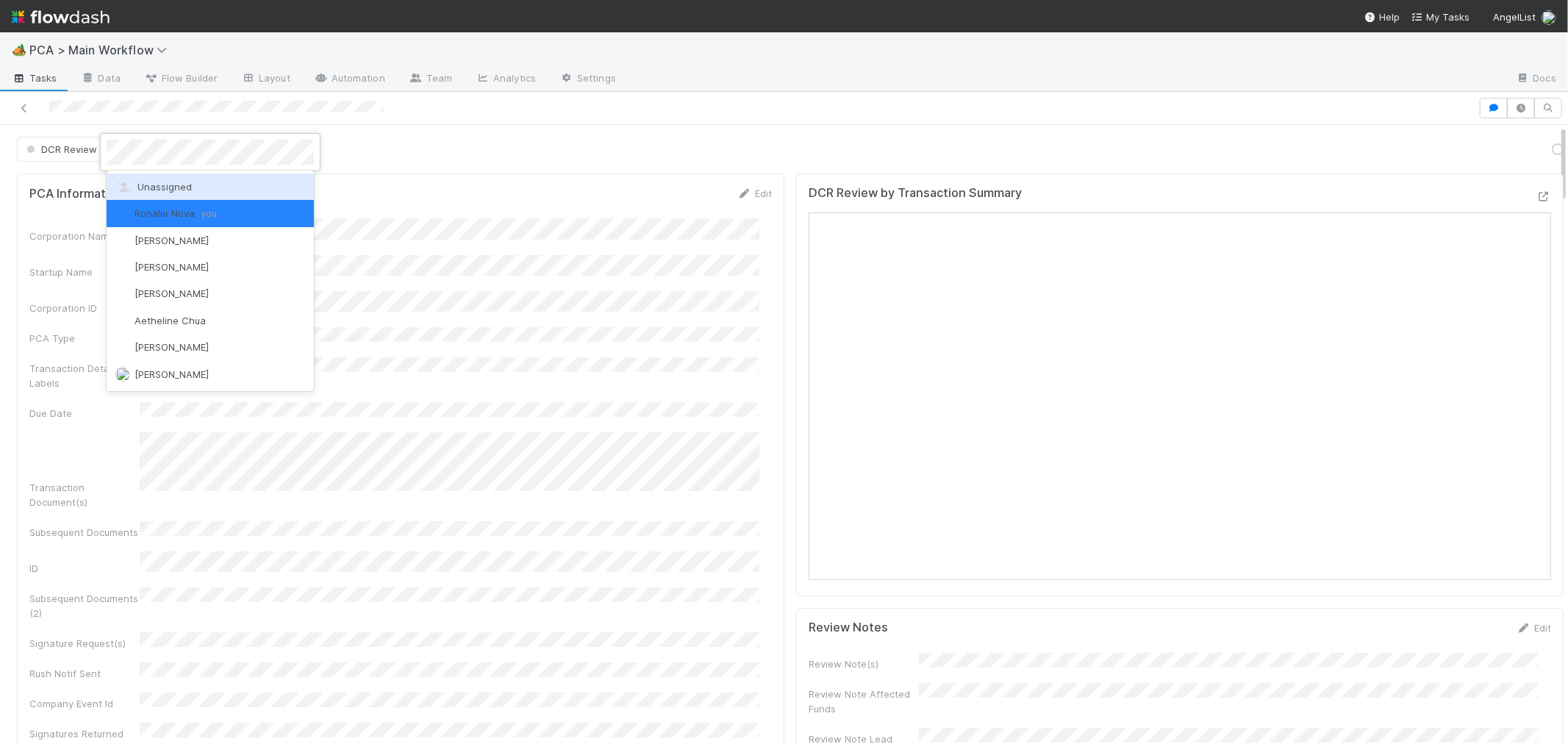
drag, startPoint x: 170, startPoint y: 188, endPoint x: 1009, endPoint y: 199, distance: 839.1
click at [170, 188] on span "Unassigned" at bounding box center [153, 187] width 76 height 12
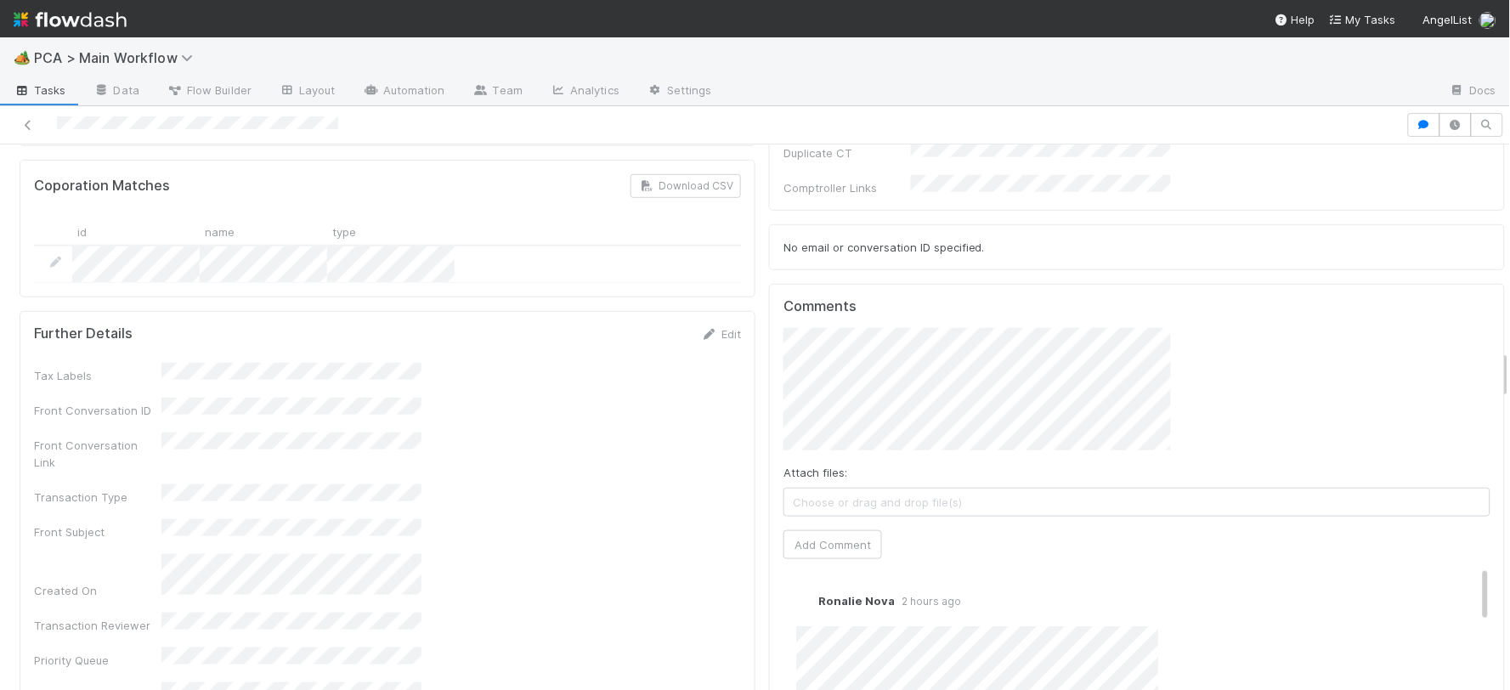
scroll to position [2283, 0]
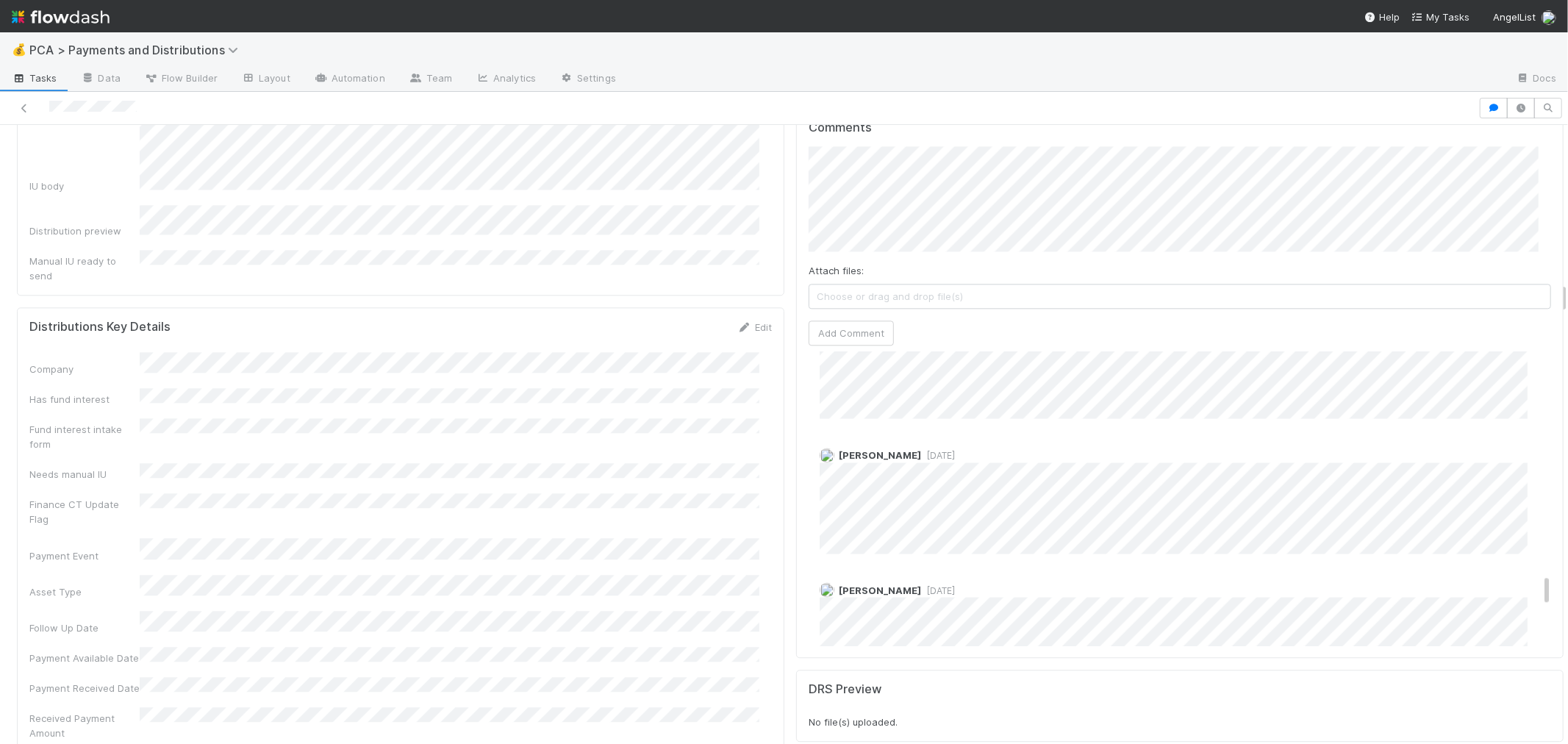
scroll to position [1960, 0]
